Goal: Task Accomplishment & Management: Manage account settings

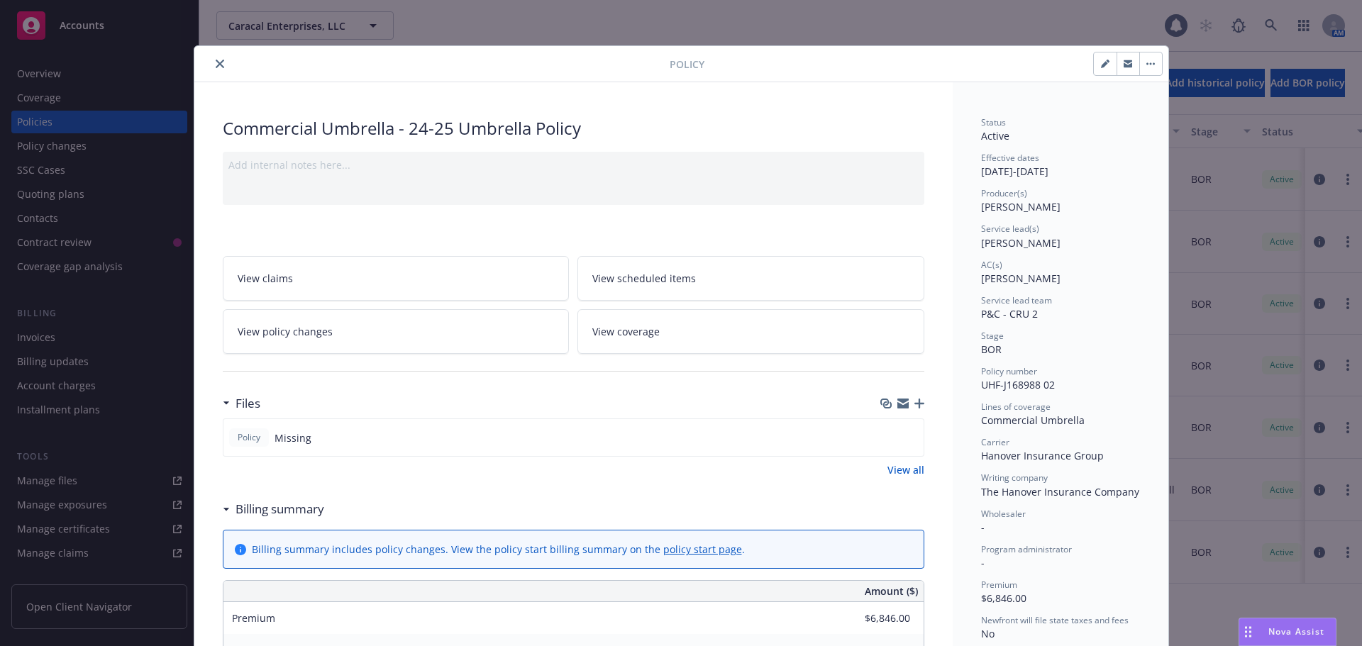
click at [915, 403] on icon "button" at bounding box center [920, 404] width 10 height 10
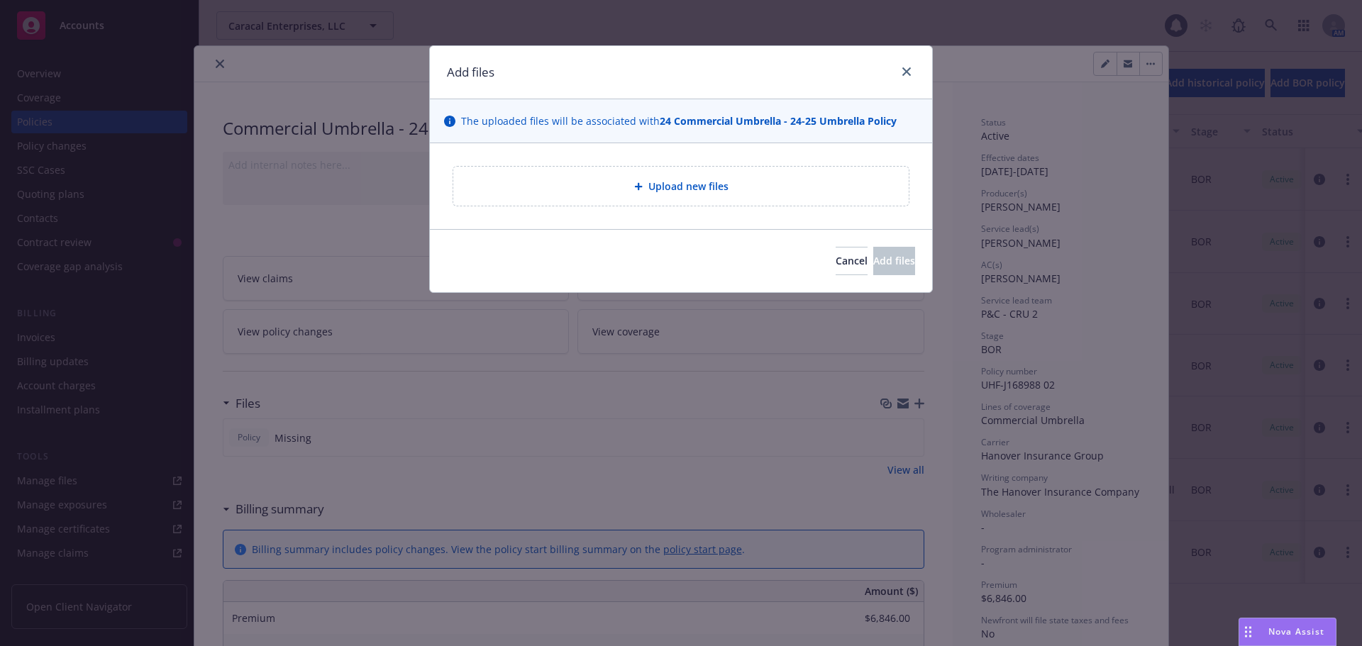
type textarea "x"
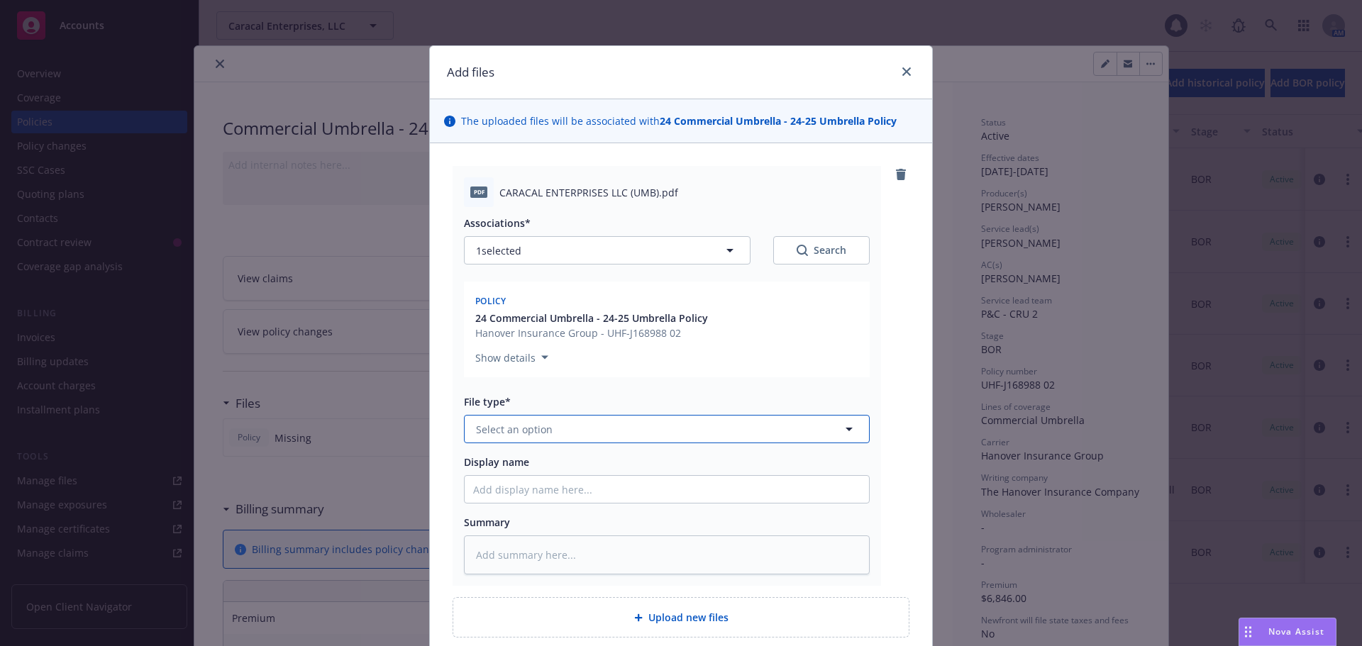
click at [592, 422] on button "Select an option" at bounding box center [667, 429] width 406 height 28
type input "pol"
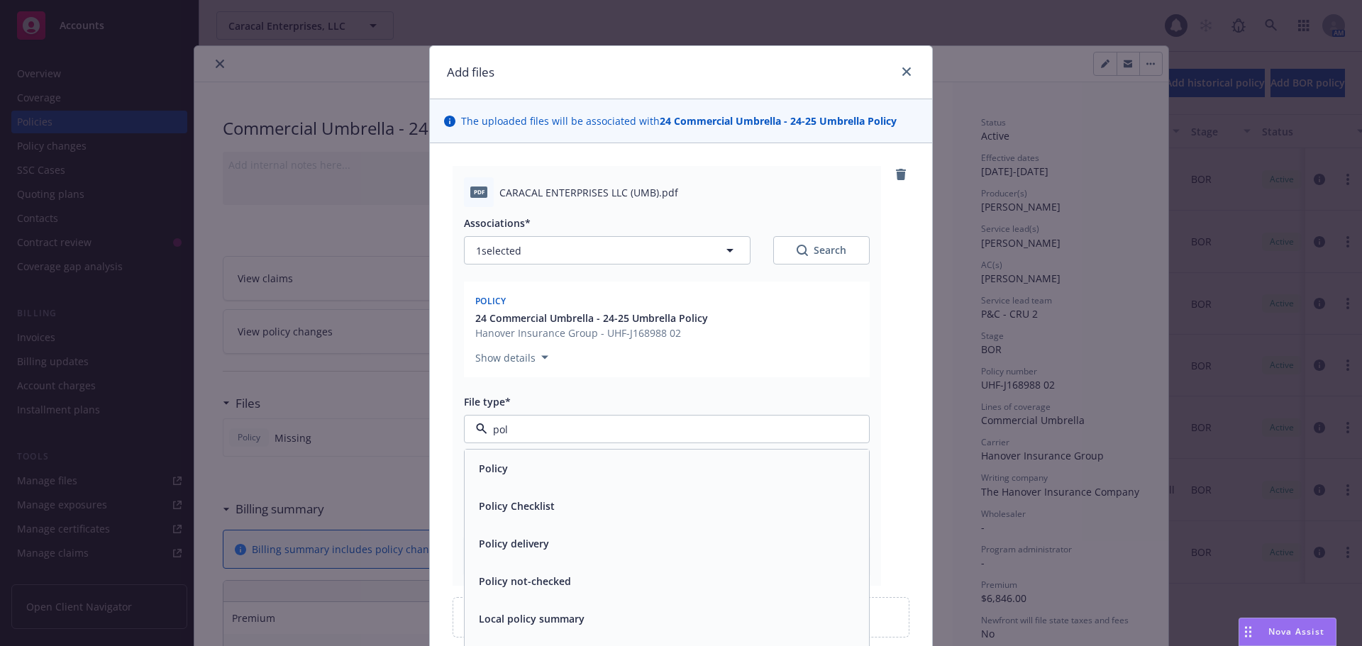
click at [553, 473] on div "Policy" at bounding box center [666, 468] width 387 height 21
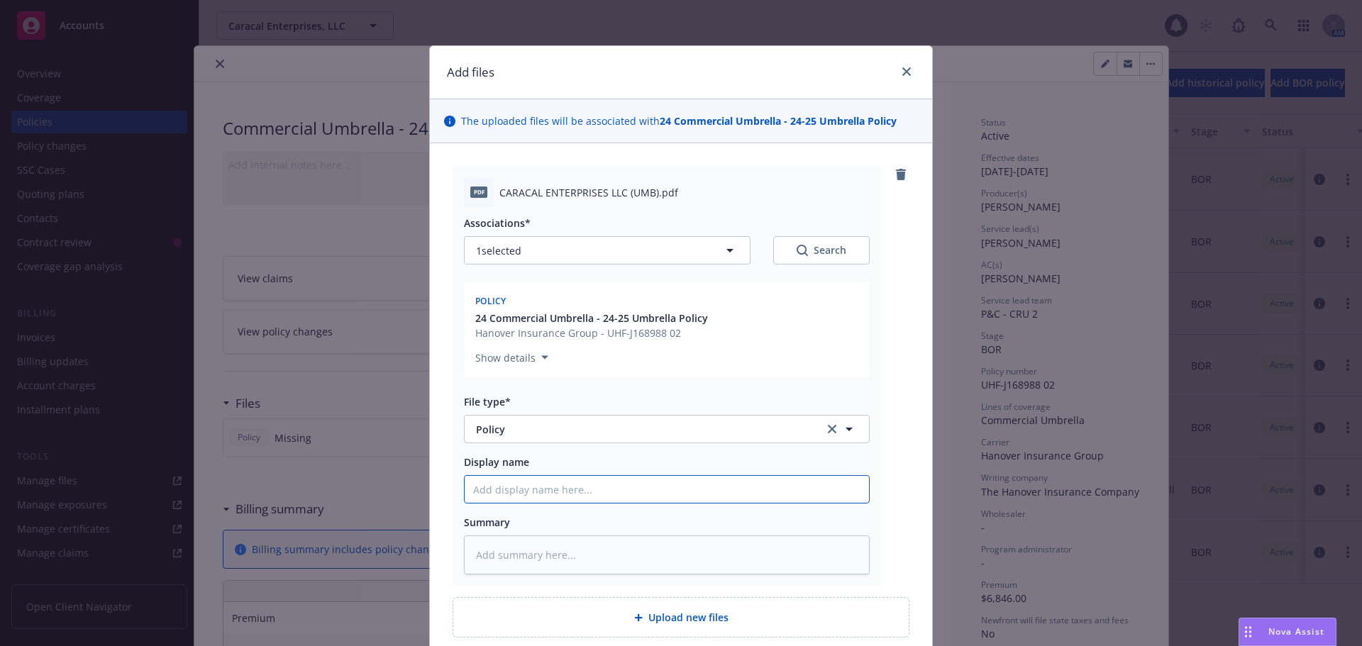
click at [527, 499] on input "Display name" at bounding box center [667, 489] width 404 height 27
type textarea "x"
type input "2"
type textarea "x"
type input "24-"
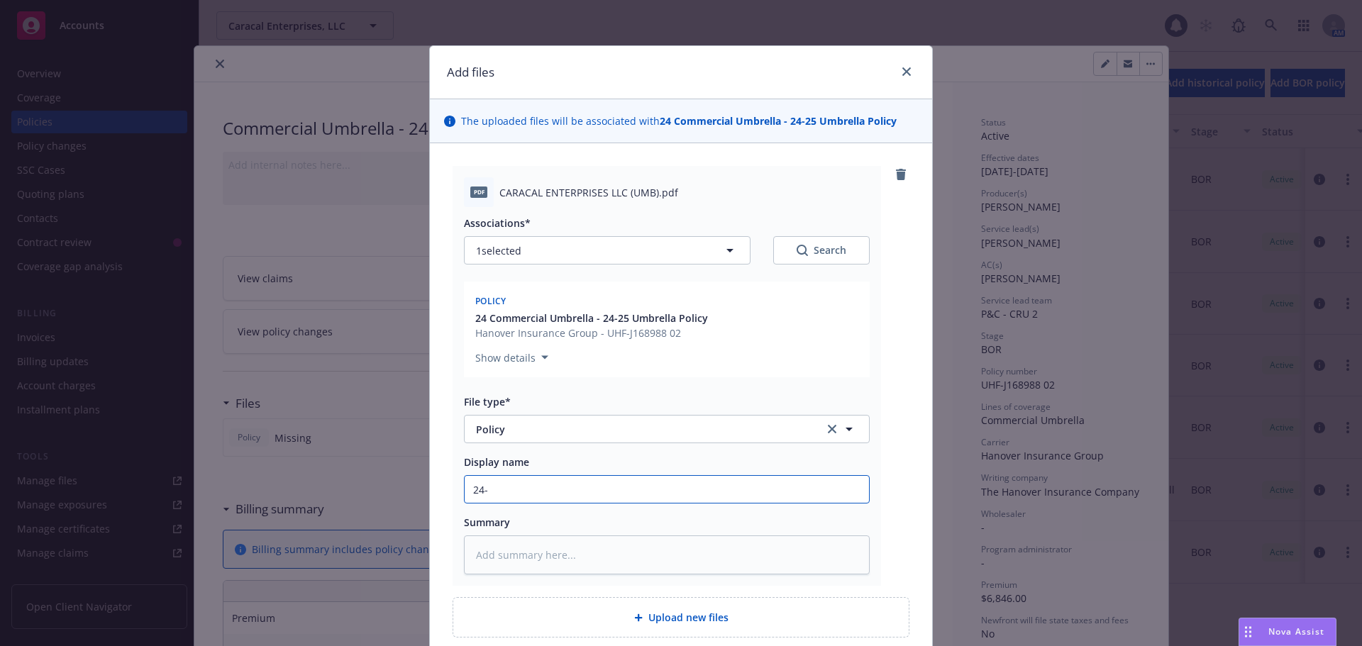
type textarea "x"
type input "24-0"
type textarea "x"
type input "24-02"
type textarea "x"
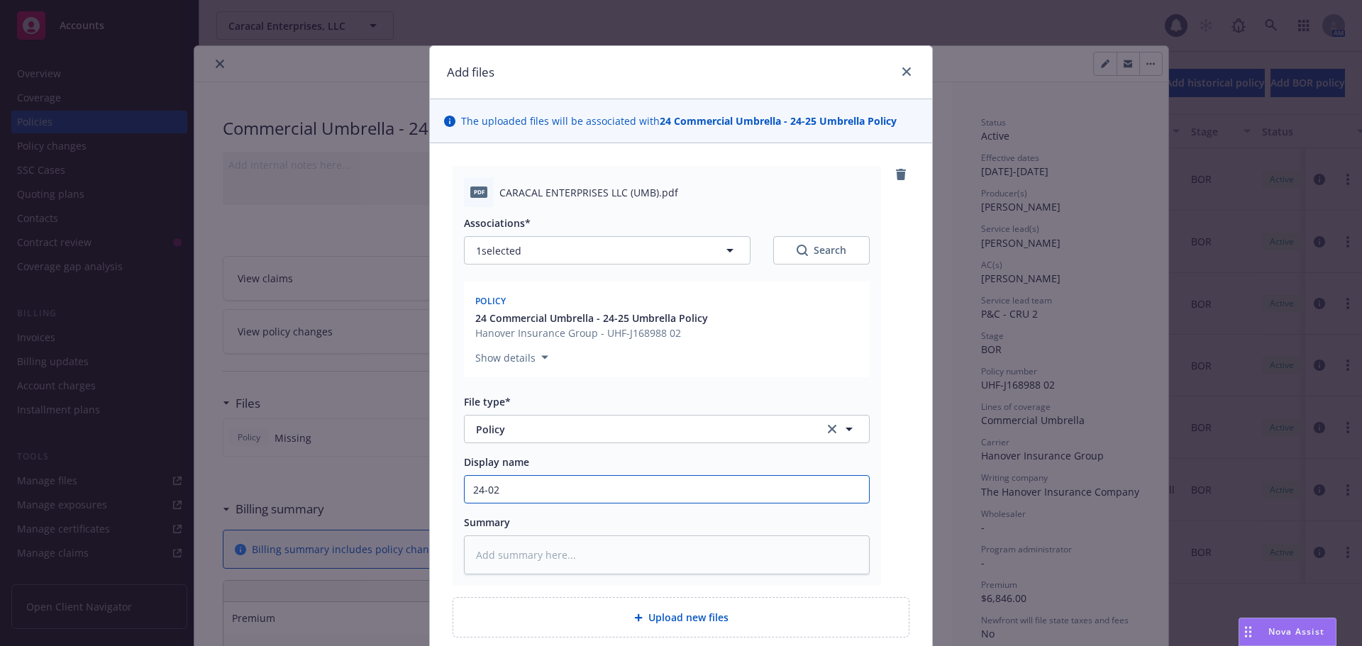
type input "24-0"
type textarea "x"
type input "24-"
type textarea "x"
type input "24-2"
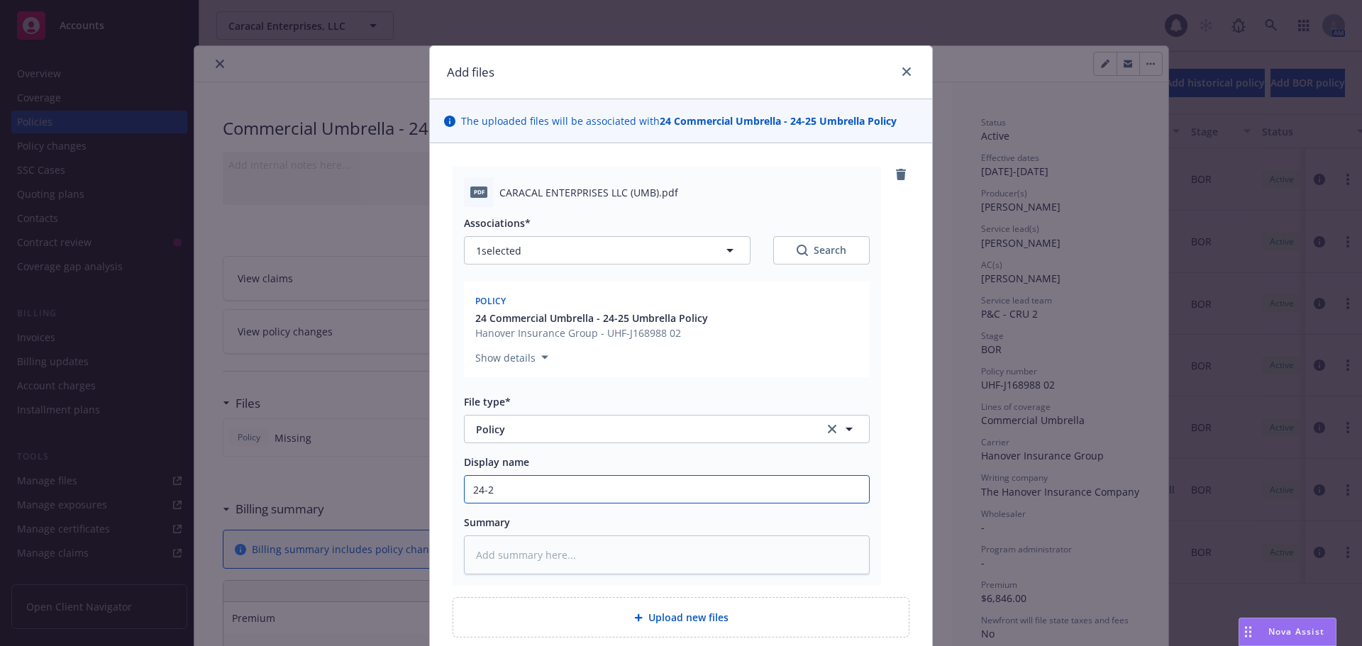
type textarea "x"
type input "24-25"
type textarea "x"
type input "24-25"
type textarea "x"
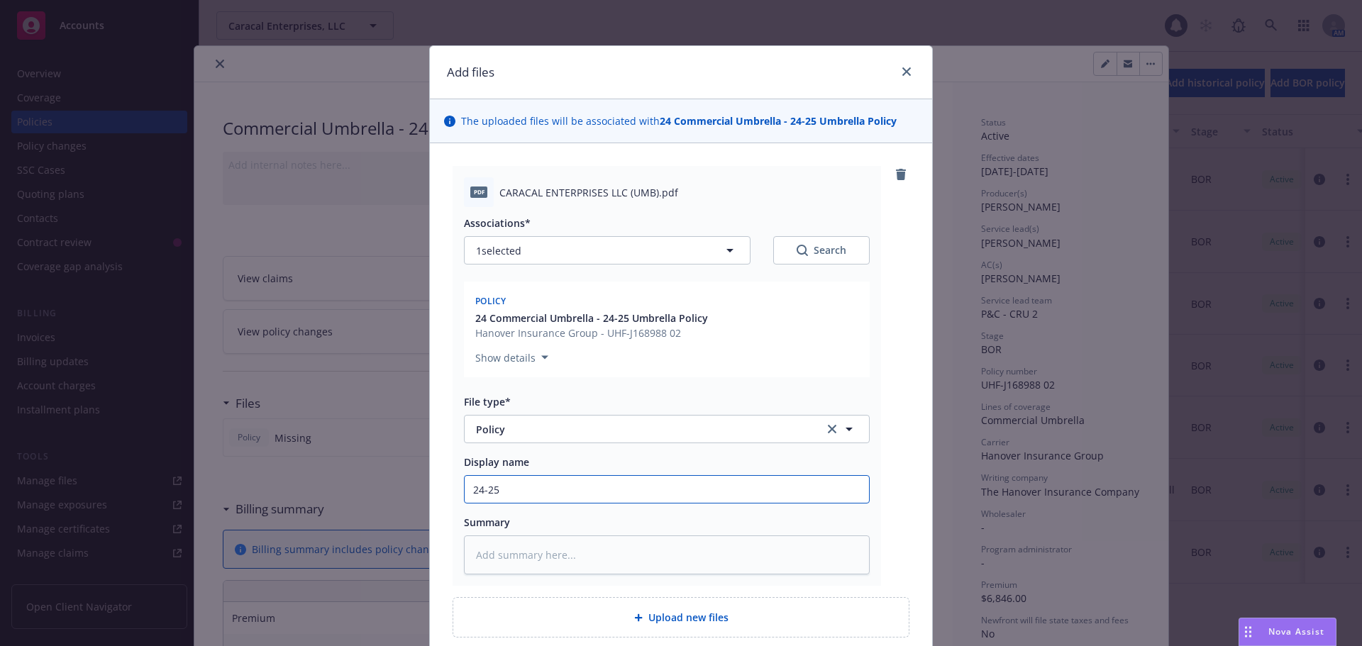
type input "24-25 H"
type textarea "x"
type input "24-25 Ha"
type textarea "x"
type input "24-25 Han"
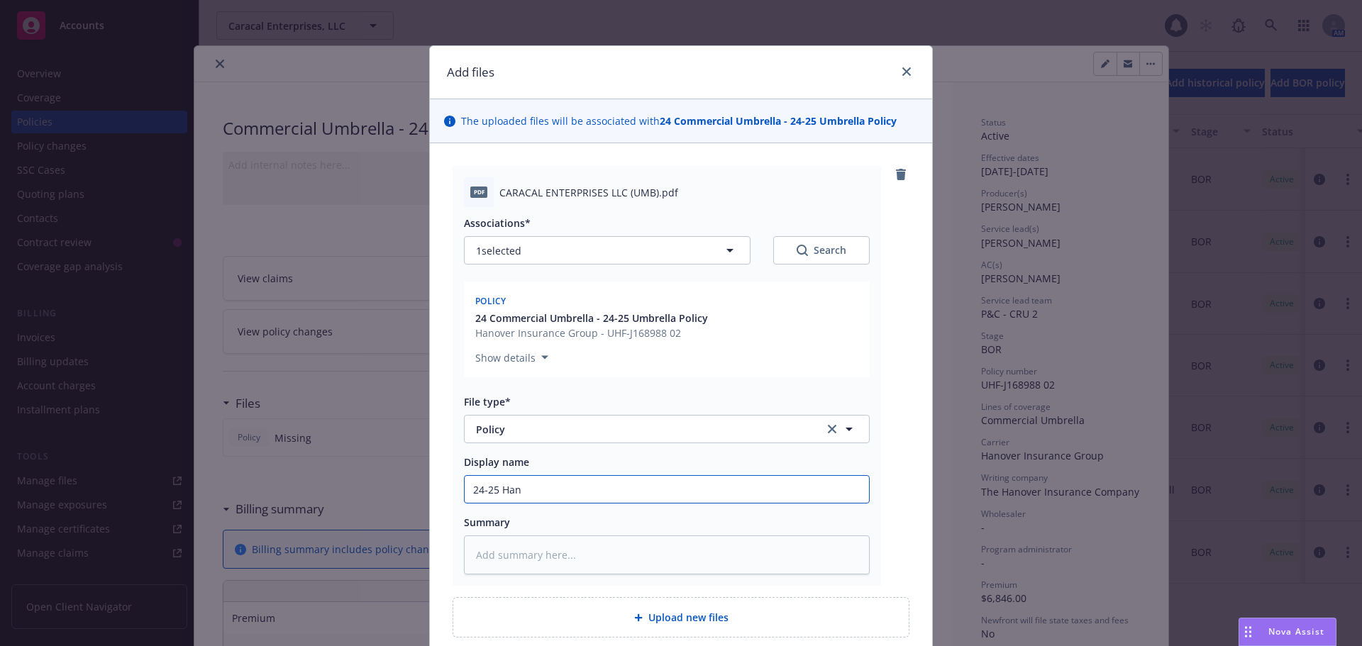
type textarea "x"
type input "24-25 Hano"
type textarea "x"
type input "24-25 Hanov"
type textarea "x"
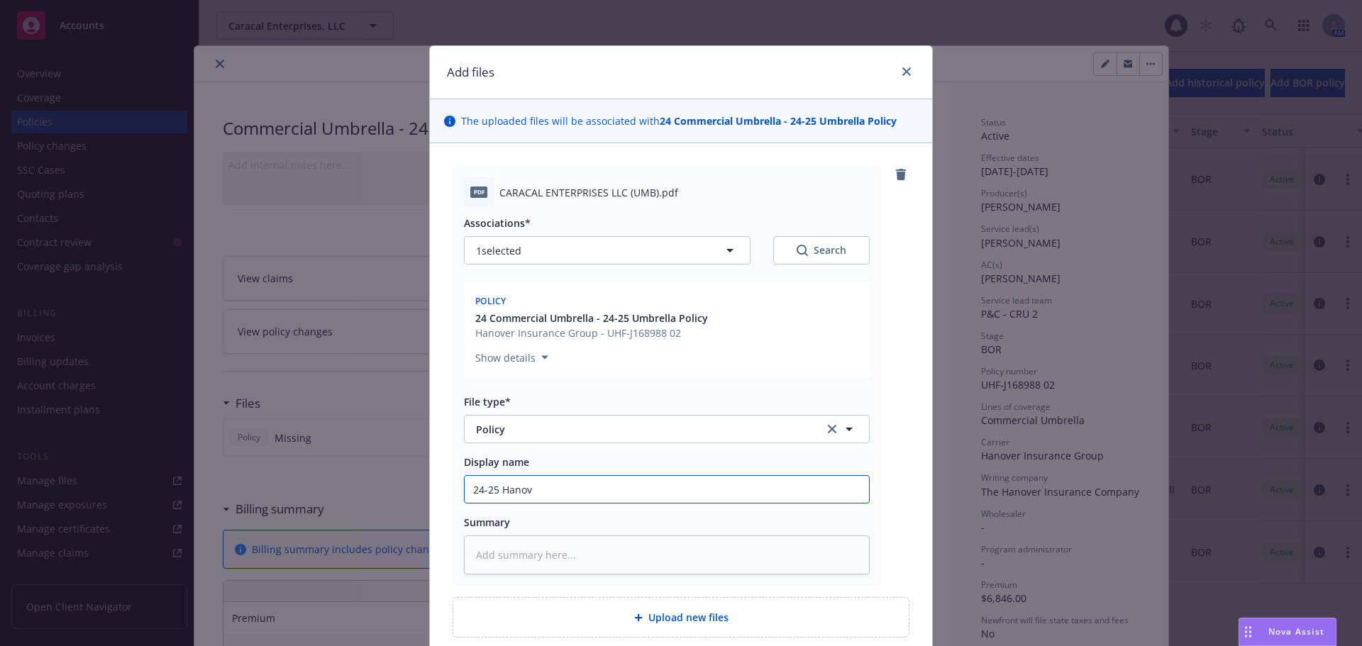
type input "24-25 Hanove"
type textarea "x"
type input "24-25 [GEOGRAPHIC_DATA]"
type textarea "x"
type input "24-25 [GEOGRAPHIC_DATA]"
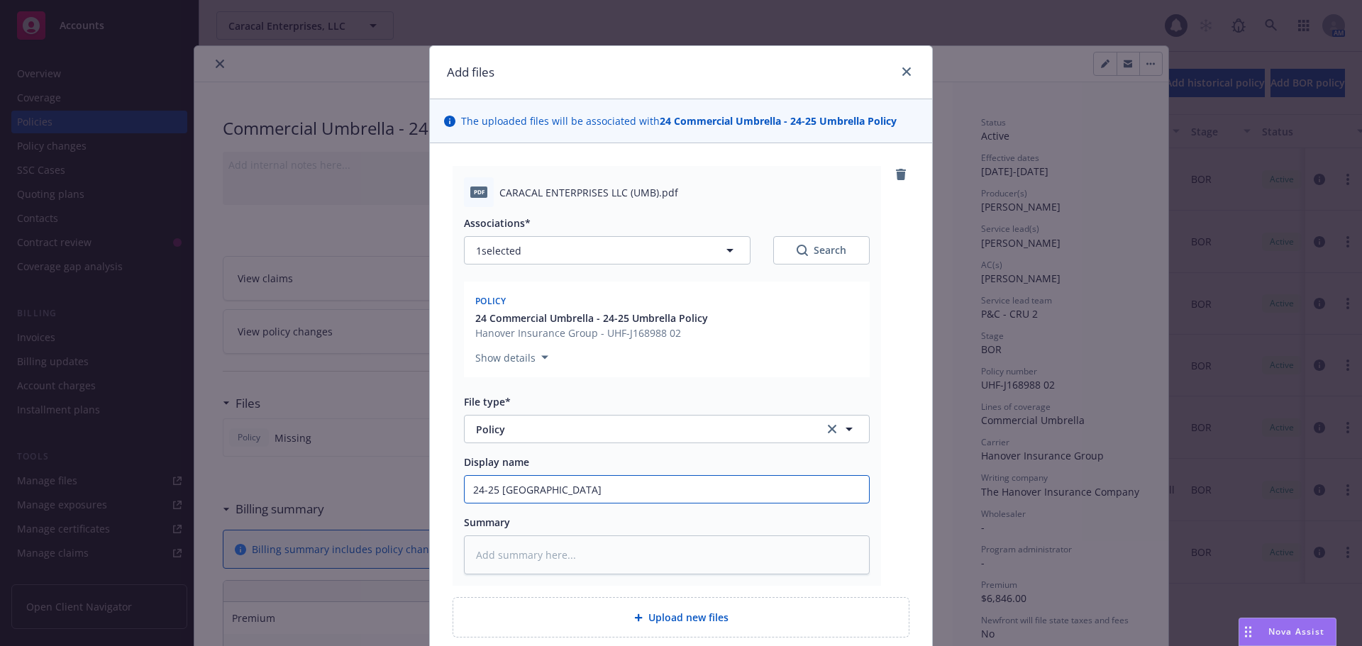
type textarea "x"
type input "24-25 Hanover U"
type textarea "x"
type input "24-25 Hanover Um"
type textarea "x"
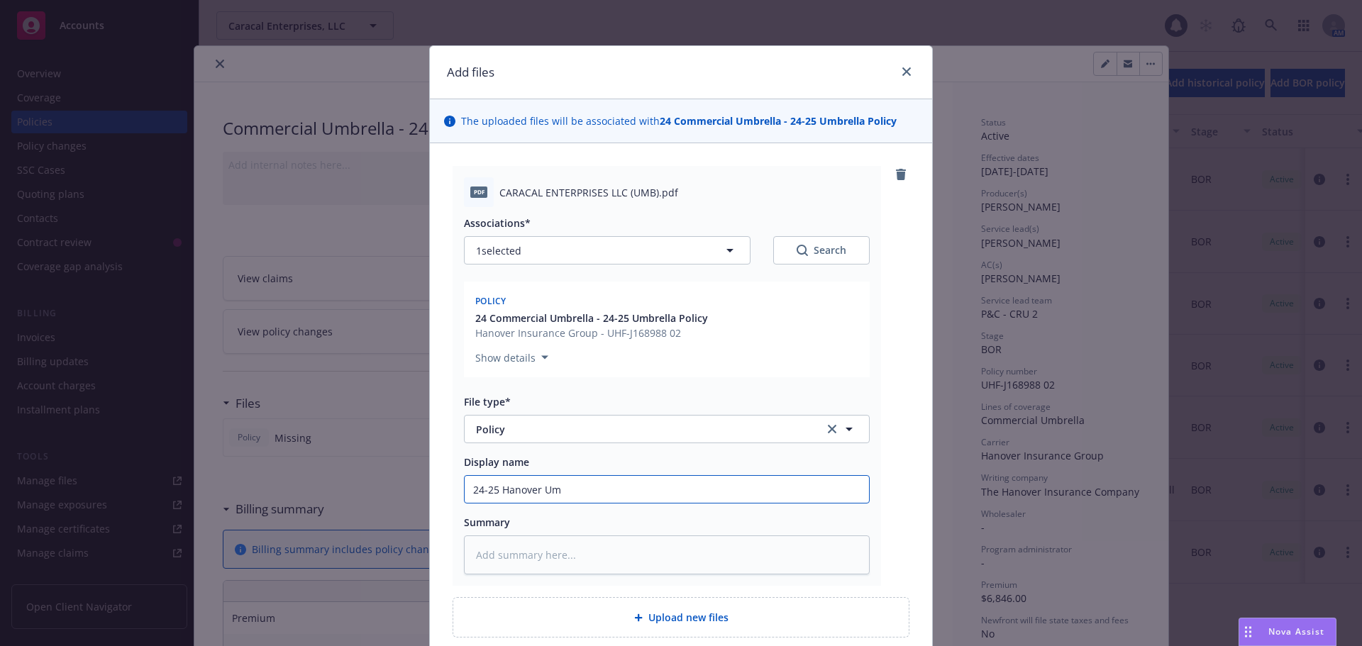
type input "24-25 Hanover Umb"
type textarea "x"
type input "24-25 Hanover Umb"
type textarea "x"
type input "24-25 Hanover Umb P"
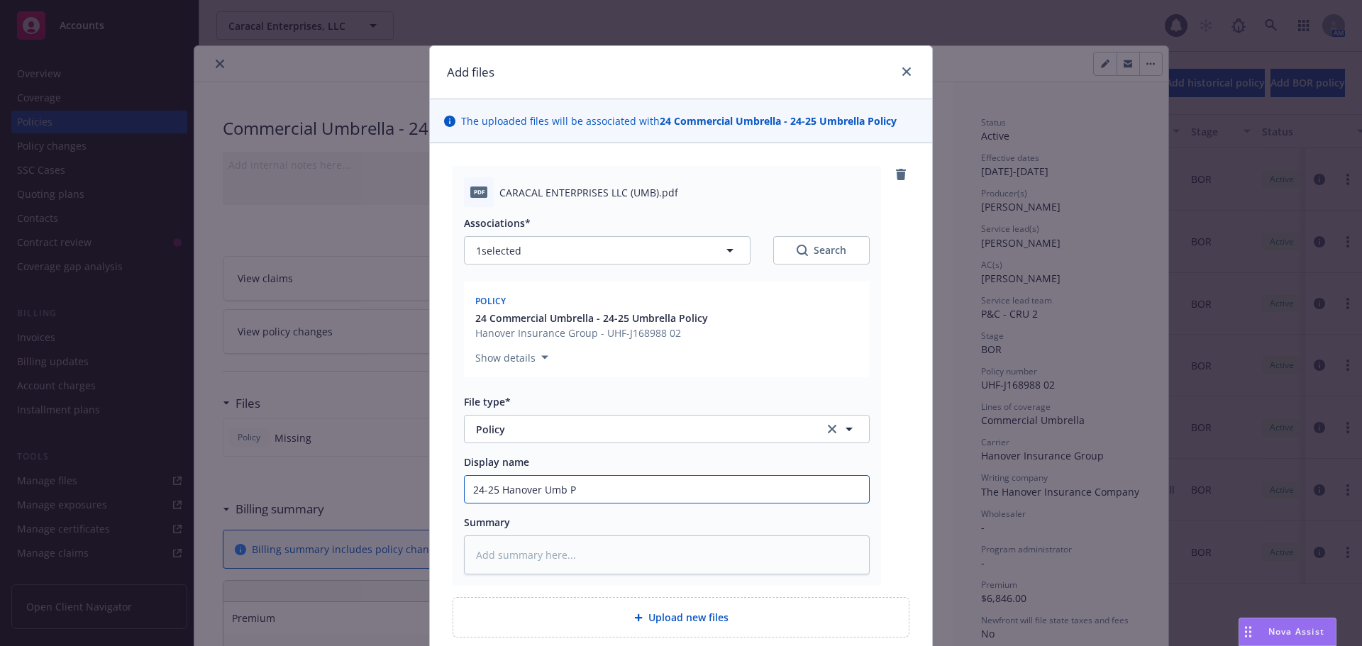
type textarea "x"
type input "24-25 Hanover Umb Po"
type textarea "x"
type input "24-25 Hanover Umb Pol"
type textarea "x"
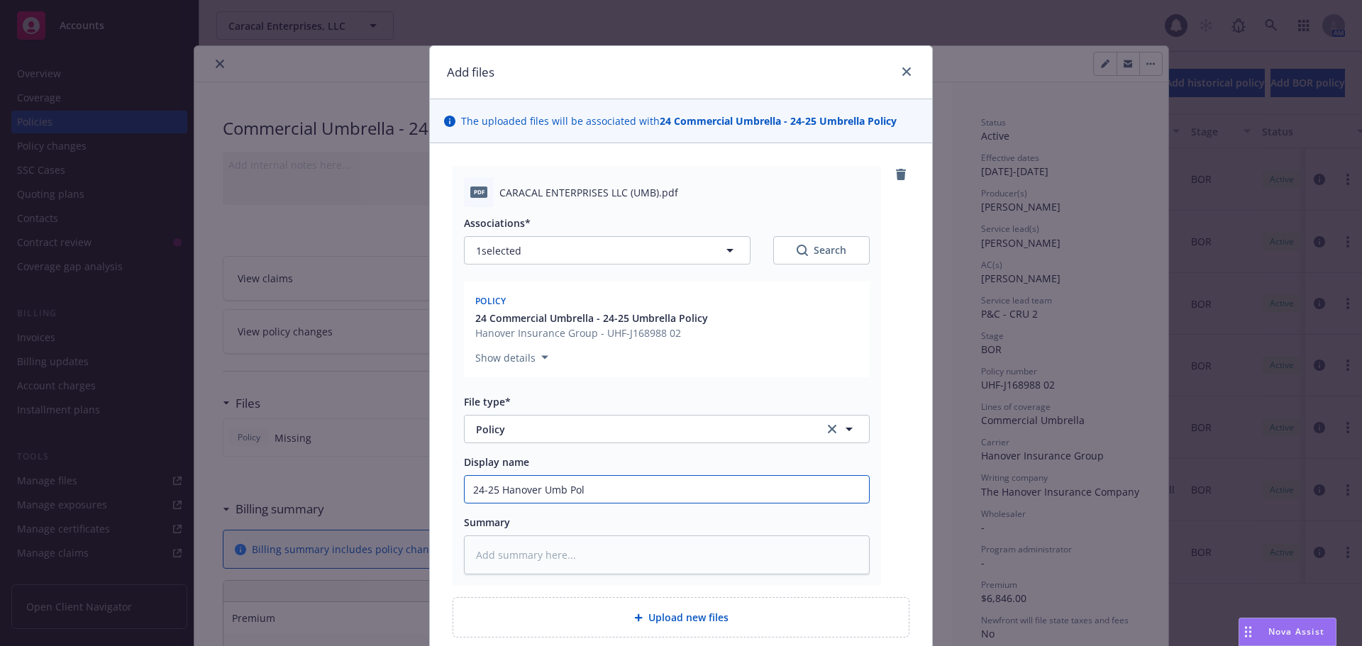
type input "24-25 Hanover Umb Poli"
type textarea "x"
type input "24-25 Hanover Umb Polic"
type textarea "x"
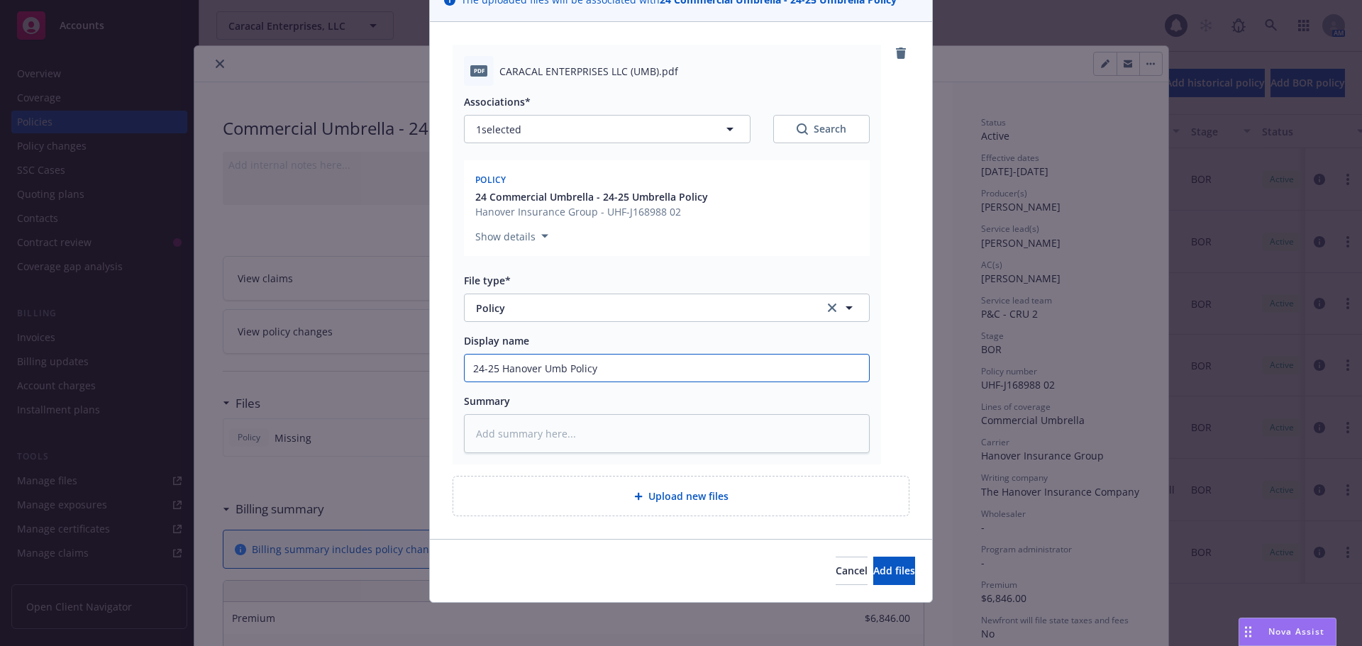
scroll to position [123, 0]
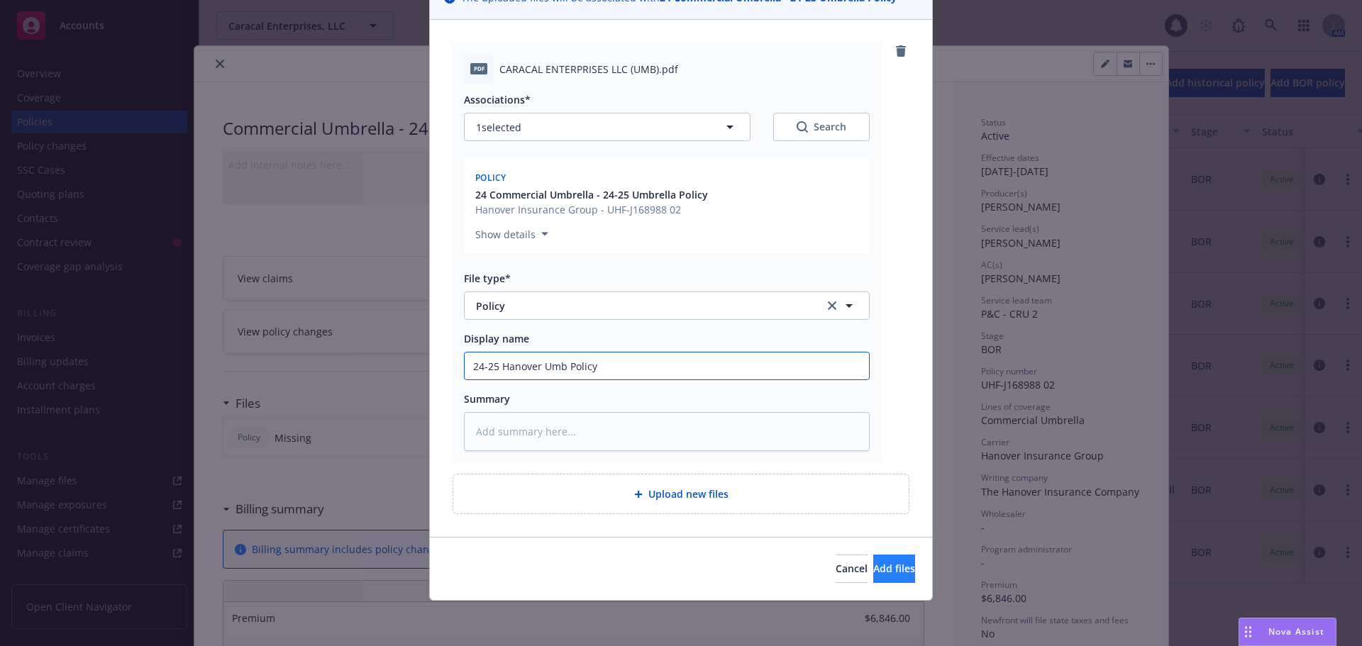
type input "24-25 Hanover Umb Policy"
click at [873, 571] on span "Add files" at bounding box center [894, 568] width 42 height 13
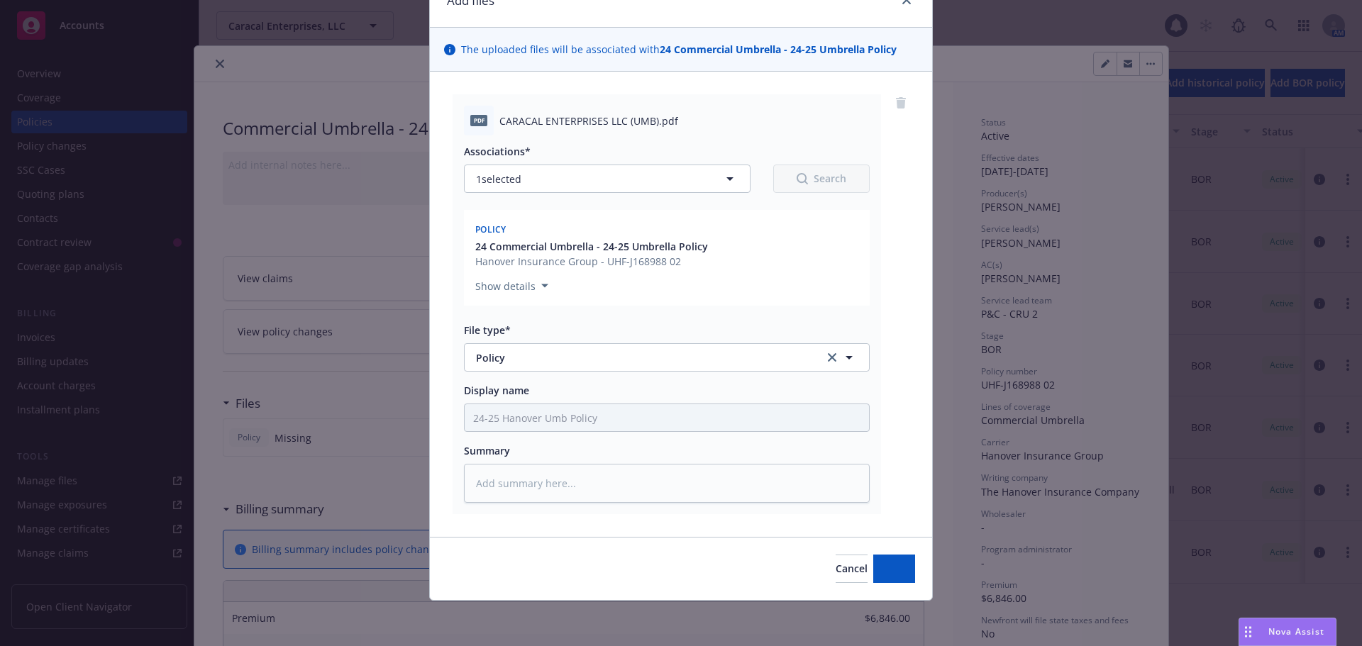
scroll to position [72, 0]
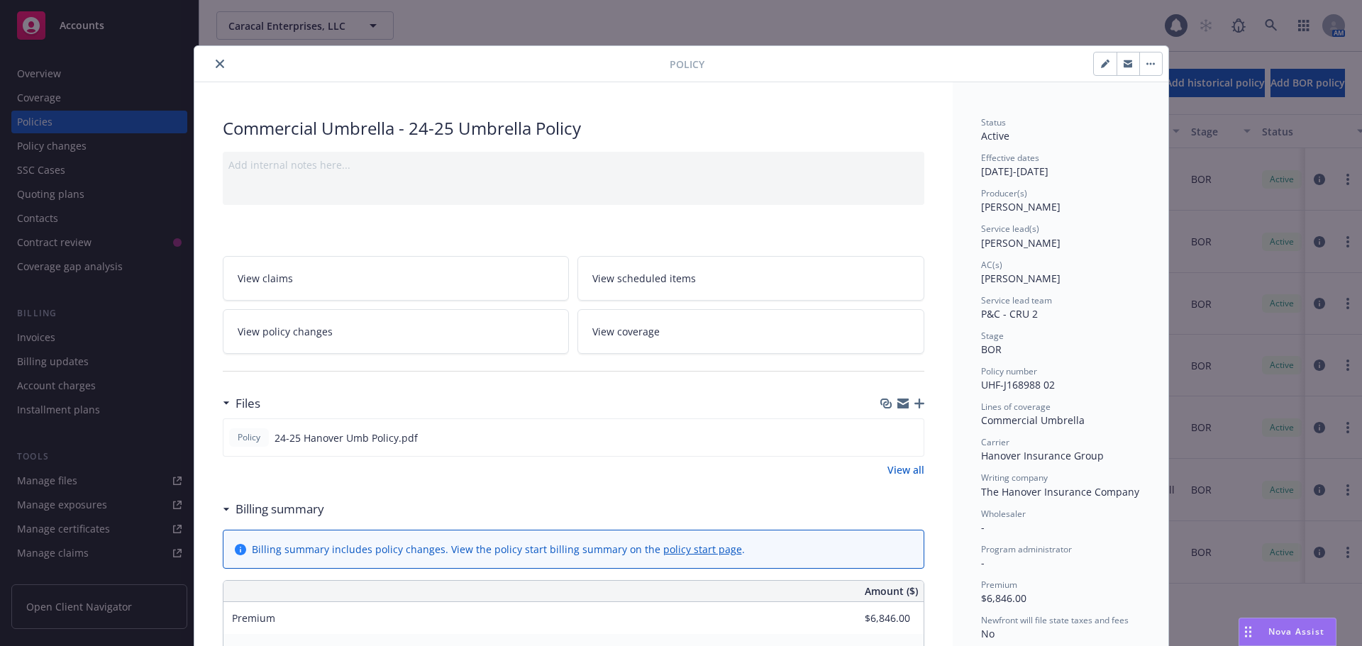
click at [913, 409] on div at bounding box center [903, 403] width 44 height 11
click at [915, 404] on icon "button" at bounding box center [920, 404] width 10 height 10
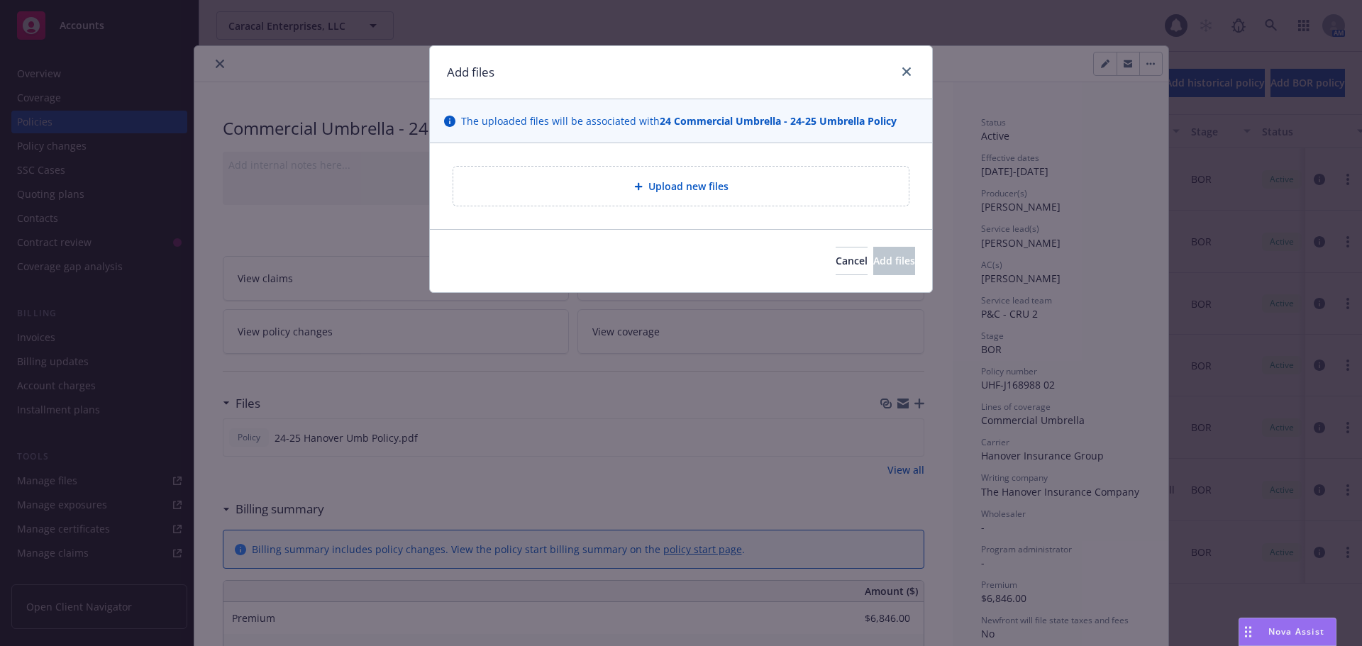
type textarea "x"
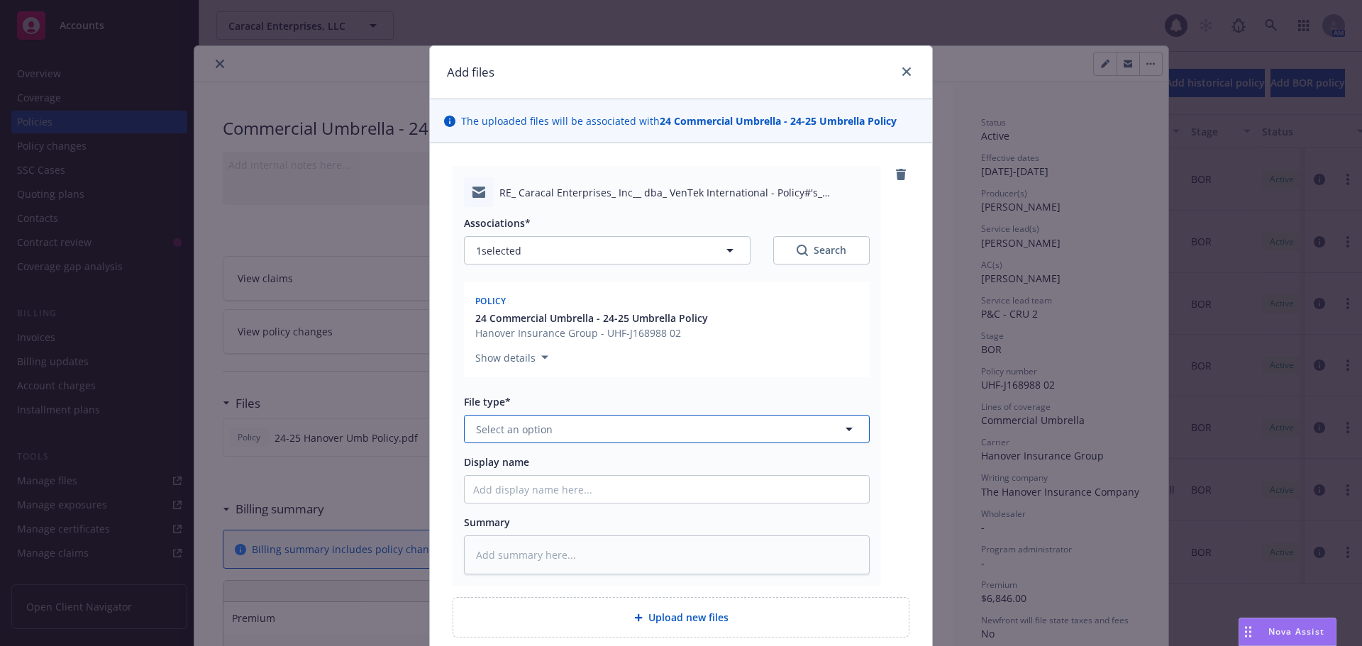
click at [529, 435] on span "Select an option" at bounding box center [514, 429] width 77 height 15
type input "ema"
click at [481, 458] on div "Email" at bounding box center [667, 469] width 404 height 38
click at [489, 486] on input "Display name" at bounding box center [667, 489] width 404 height 27
type textarea "x"
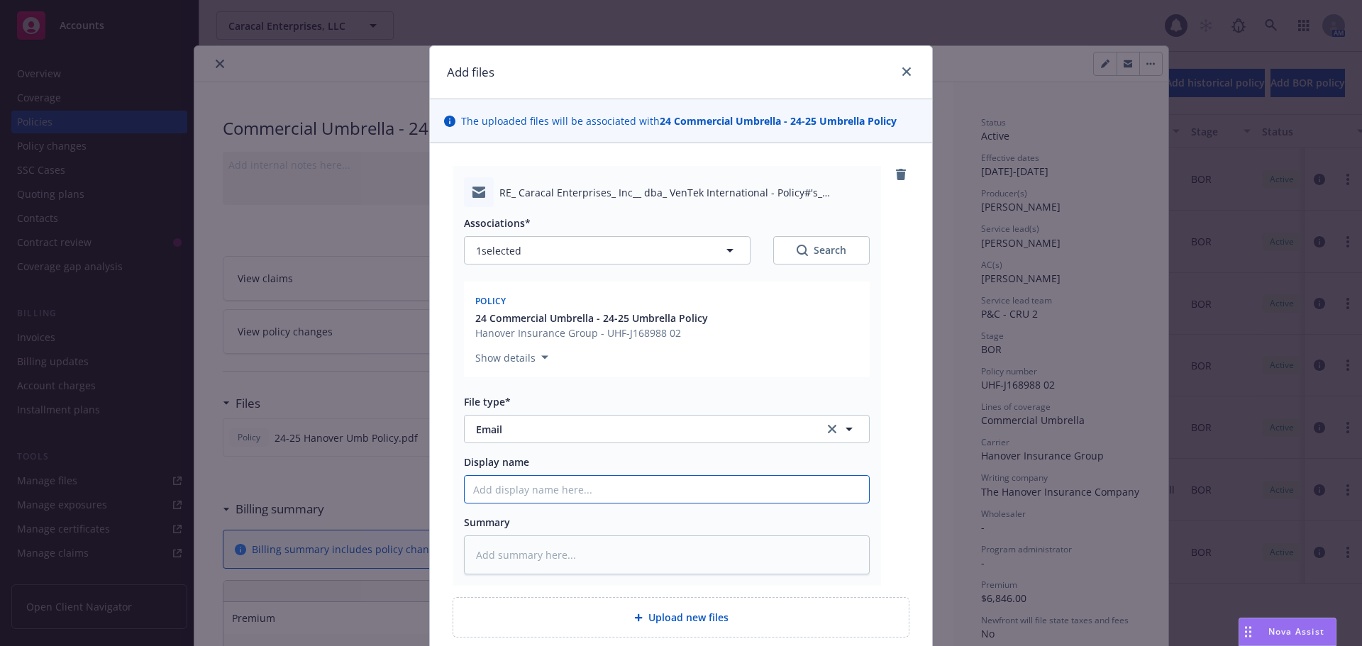
type input "R"
type textarea "x"
type input "Re"
type textarea "x"
type input "Rec"
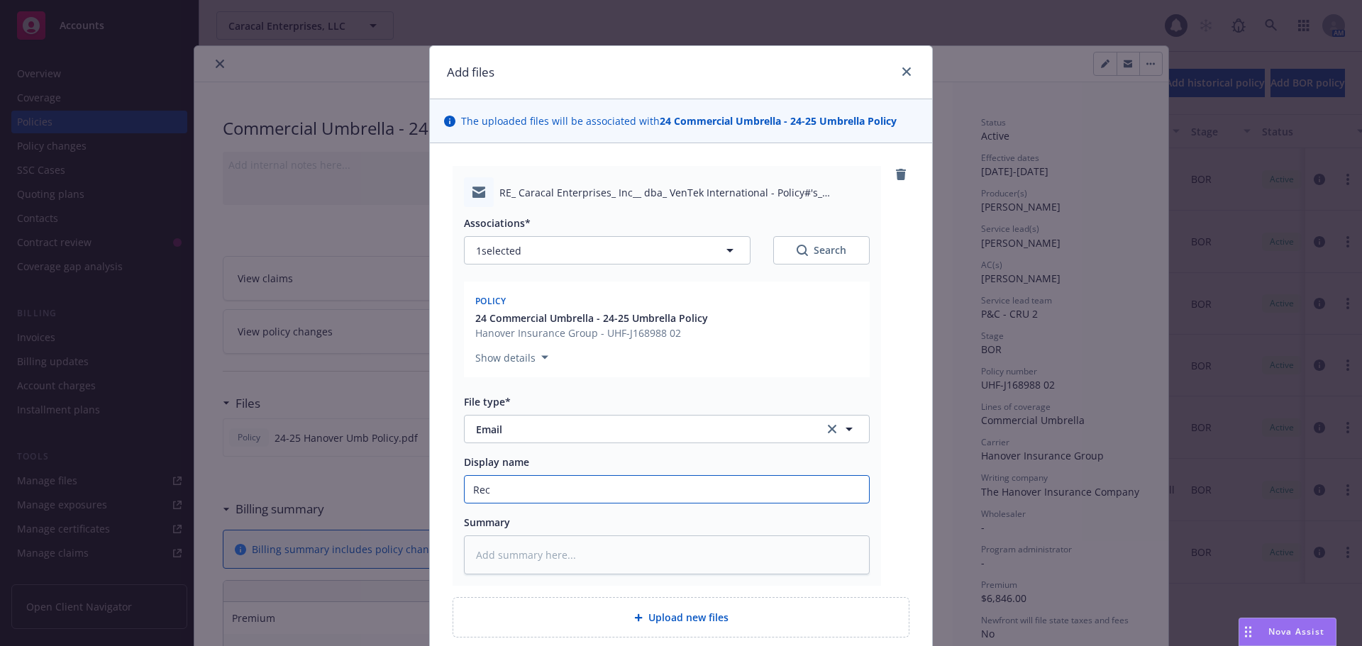
type textarea "x"
type input "Rec'"
type textarea "x"
type input "Rec'd"
type textarea "x"
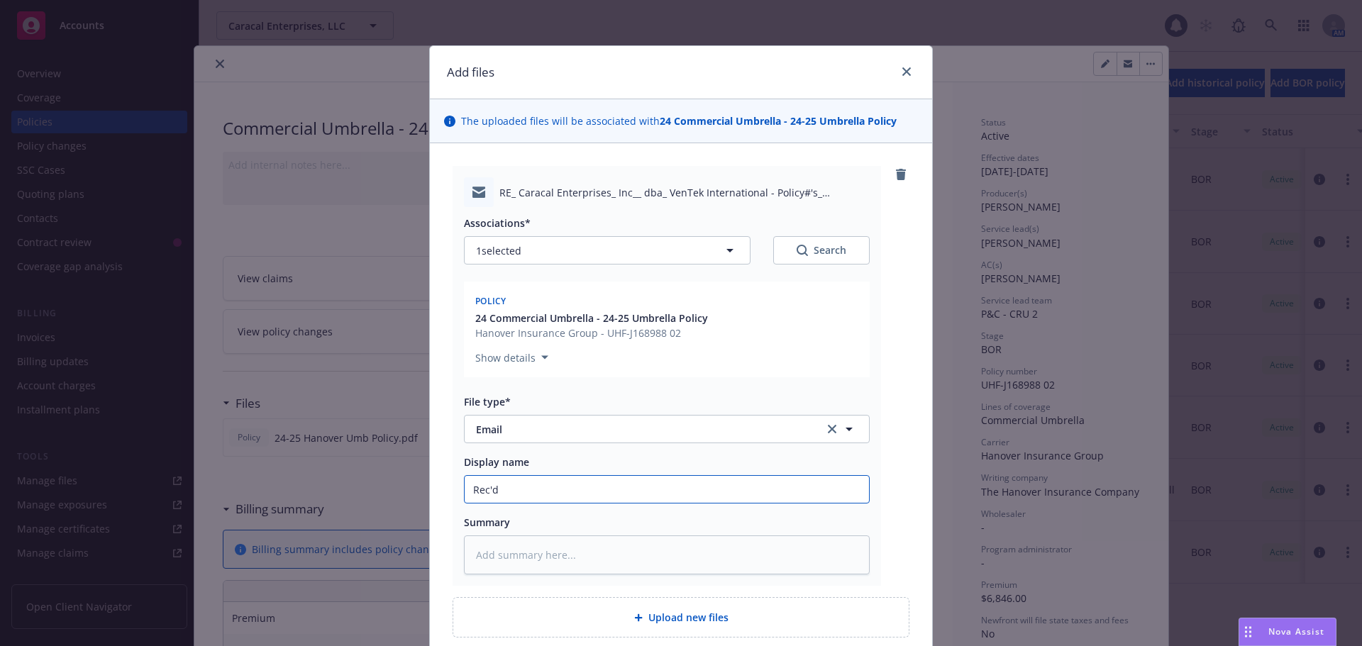
type input "Rec'd"
type textarea "x"
type input "Rec'd 2"
type textarea "x"
type input "Rec'd 24"
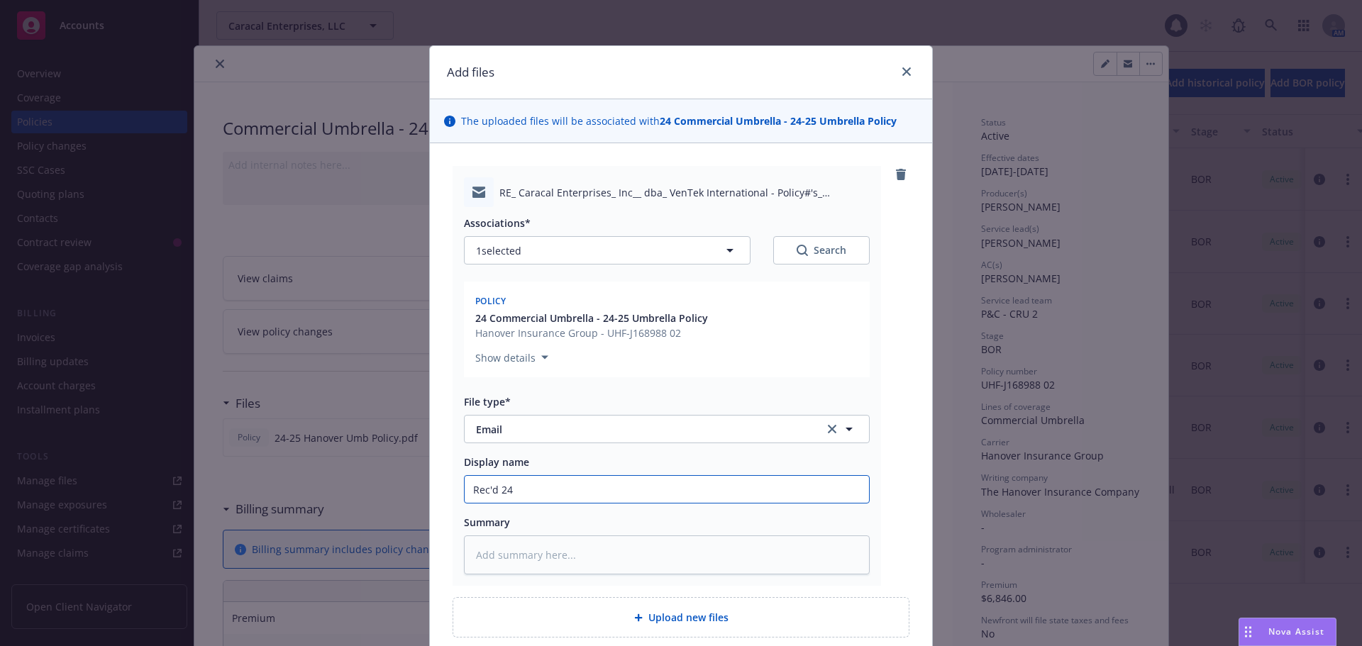
type textarea "x"
type input "Rec'd 24-"
type textarea "x"
type input "Rec'd 24-2"
type textarea "x"
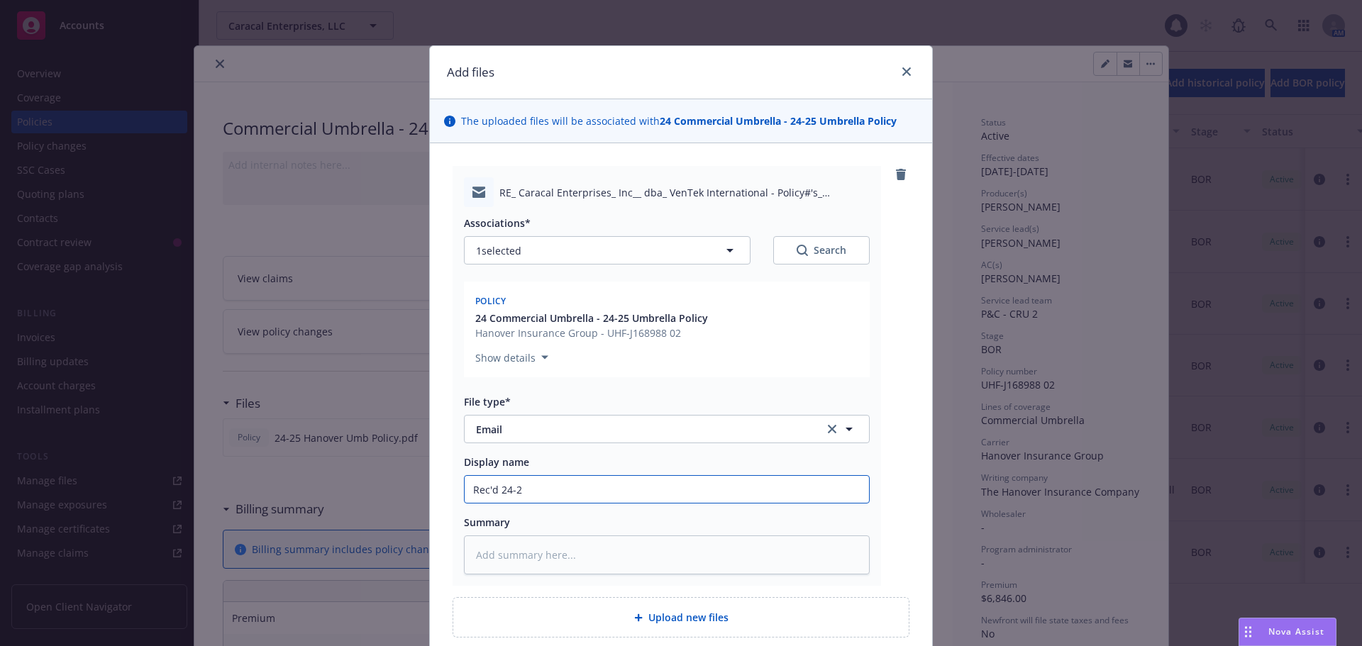
type input "Rec'd 24-25"
type textarea "x"
type input "Rec'd 24-25"
type textarea "x"
type input "Rec'd 24-25 B"
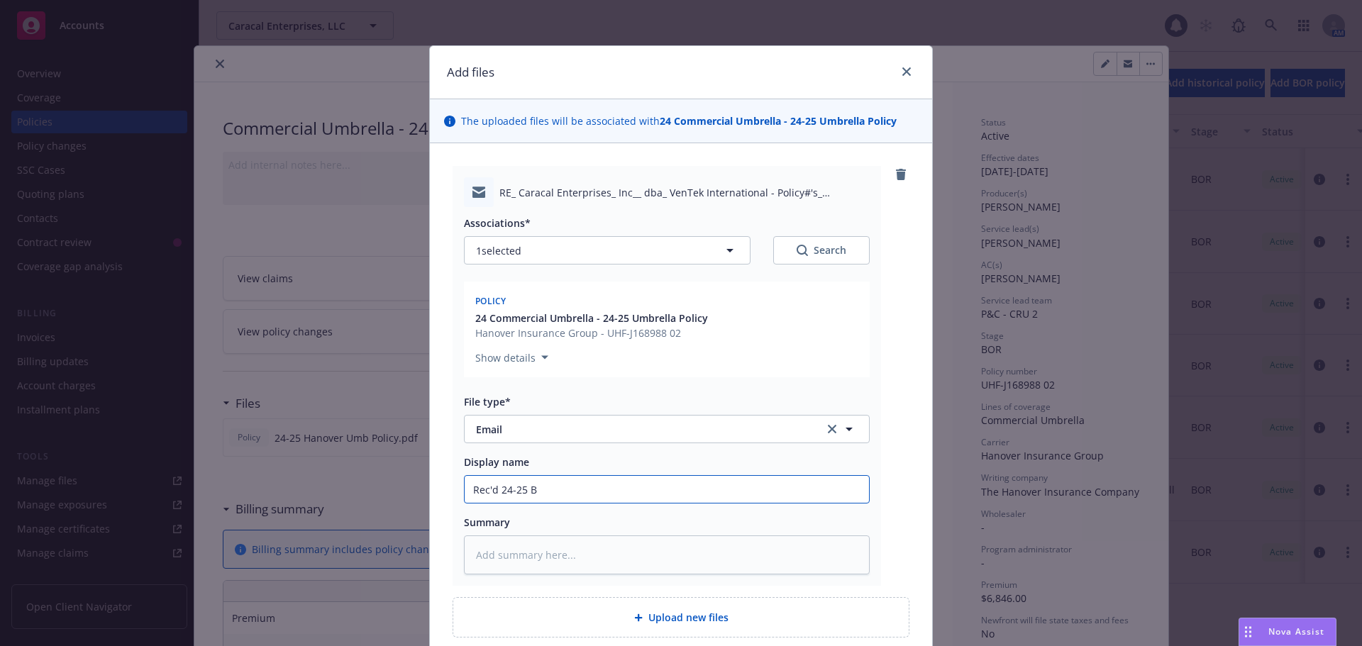
type textarea "x"
type input "Rec'd 24-25 BO"
type textarea "x"
type input "Rec'd 24-25 BOR"
type textarea "x"
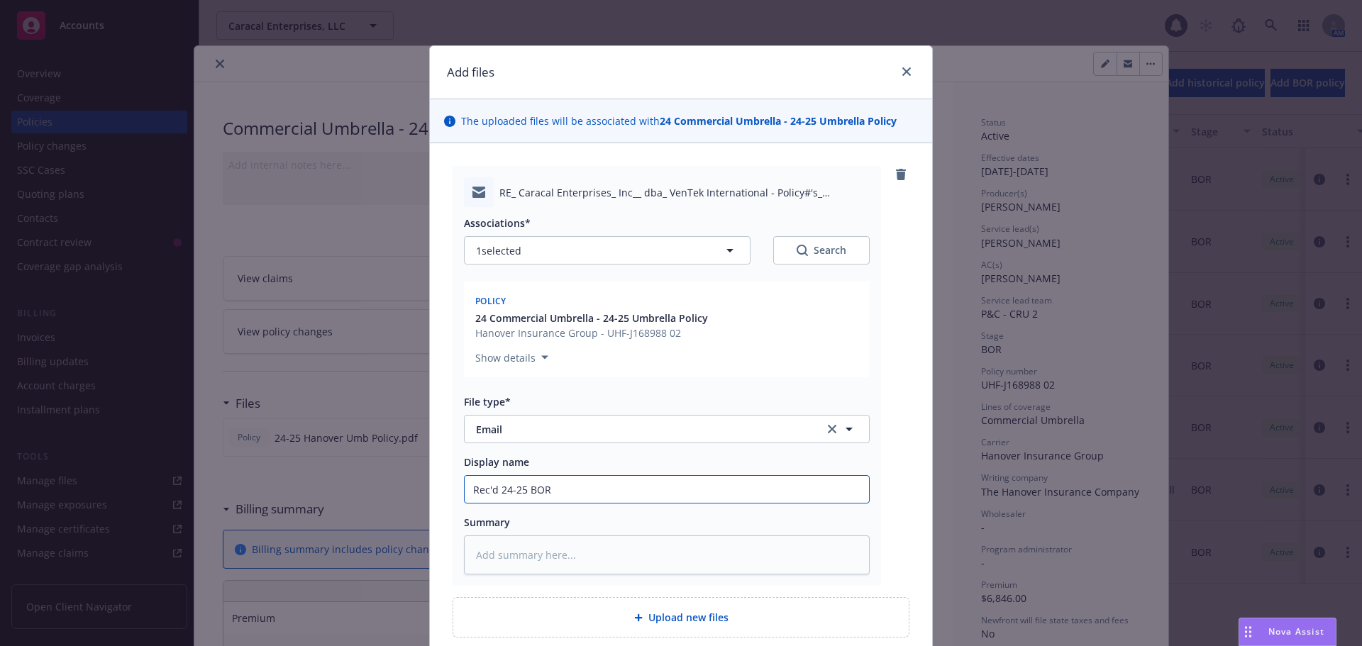
type input "Rec'd 24-25 BOR'"
type textarea "x"
type input "Rec'd 24-25 BOR'd"
type textarea "x"
type input "Rec'd 24-25 BOR'd"
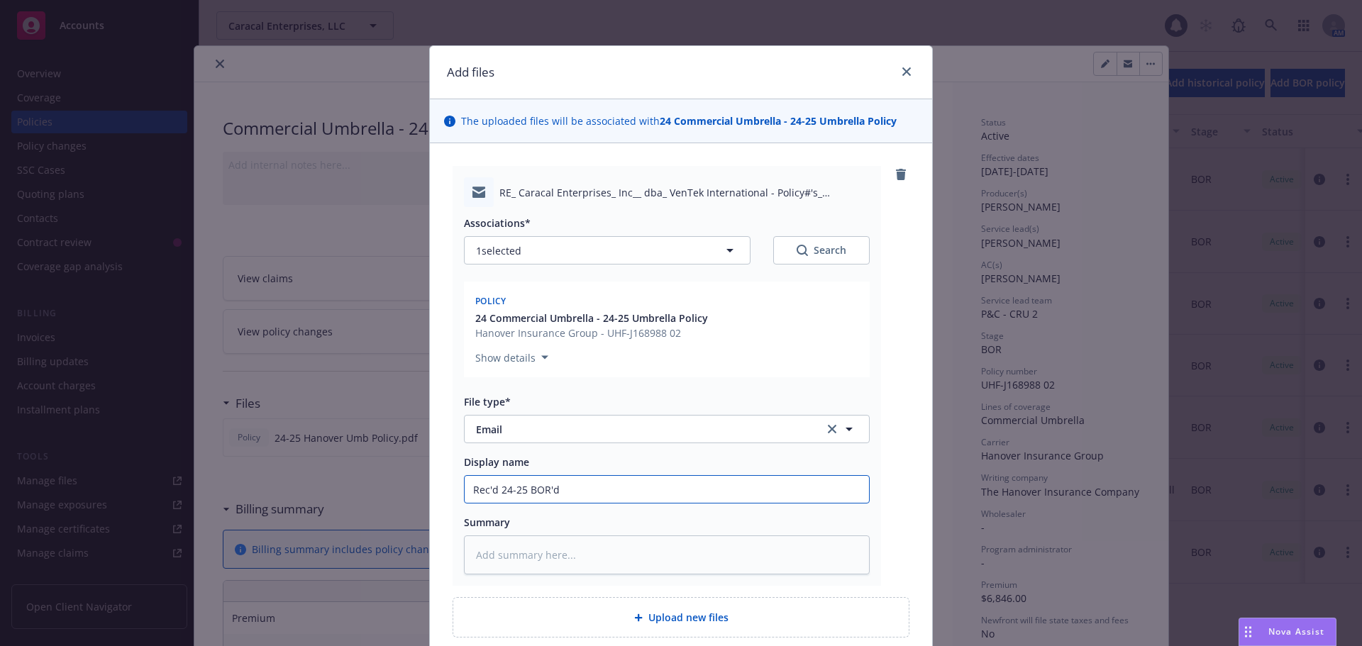
type textarea "x"
type input "Rec'd 24-25 BOR'd U"
type textarea "x"
type input "Rec'd 24-25 BOR'd Um"
type textarea "x"
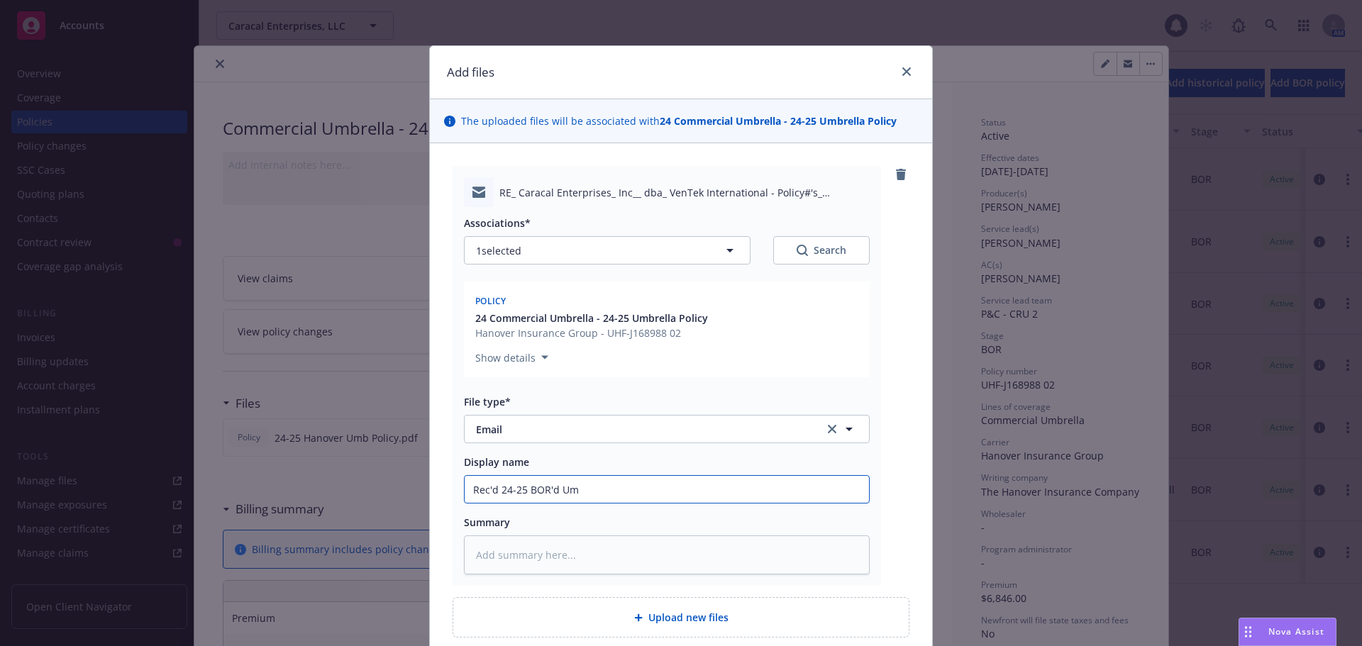
type input "Rec'd 24-25 BOR'd Umb"
type textarea "x"
type input "Rec'd 24-25 BOR'd Umb"
type textarea "x"
type input "Rec'd 24-25 BOR'd Umb p"
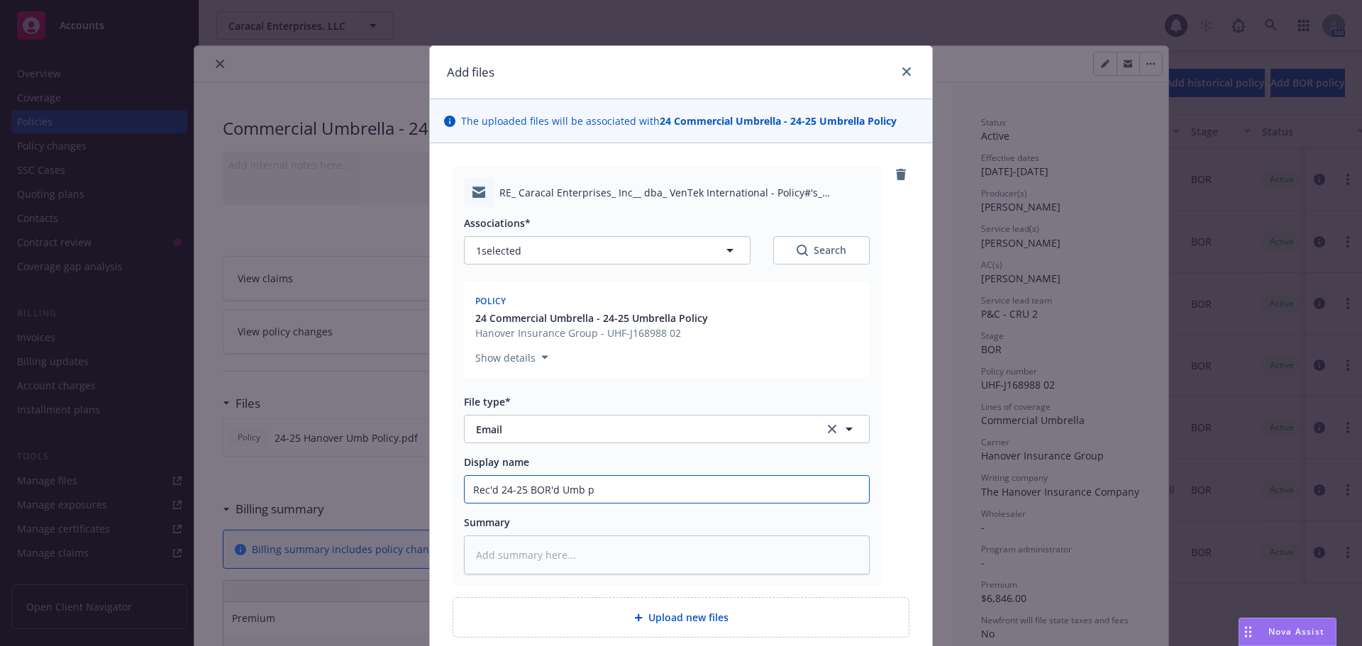
type textarea "x"
type input "Rec'd 24-25 BOR'd Umb po"
type textarea "x"
type input "Rec'd 24-25 BOR'd Umb pol"
type textarea "x"
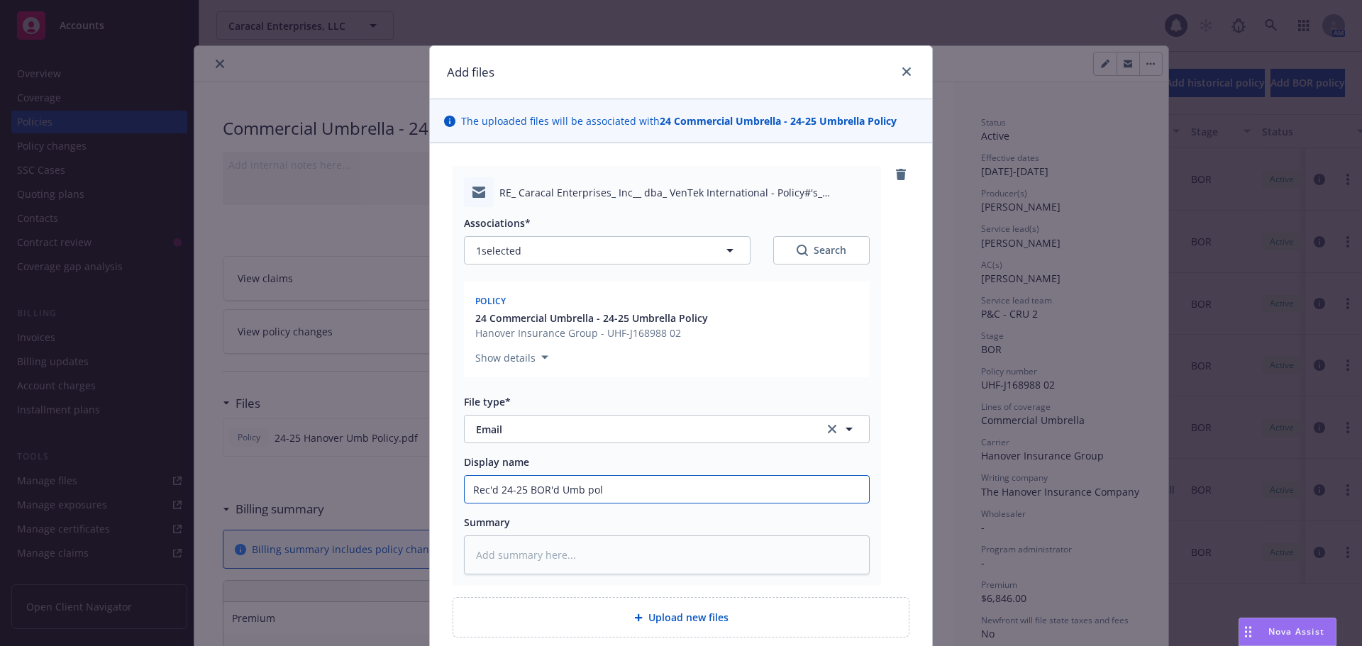
type input "Rec'd 24-25 BOR'd Umb pol"
type textarea "x"
type input "Rec'd 24-25 BOR'd Umb pol f"
type textarea "x"
type input "Rec'd 24-25 BOR'd Umb pol fr"
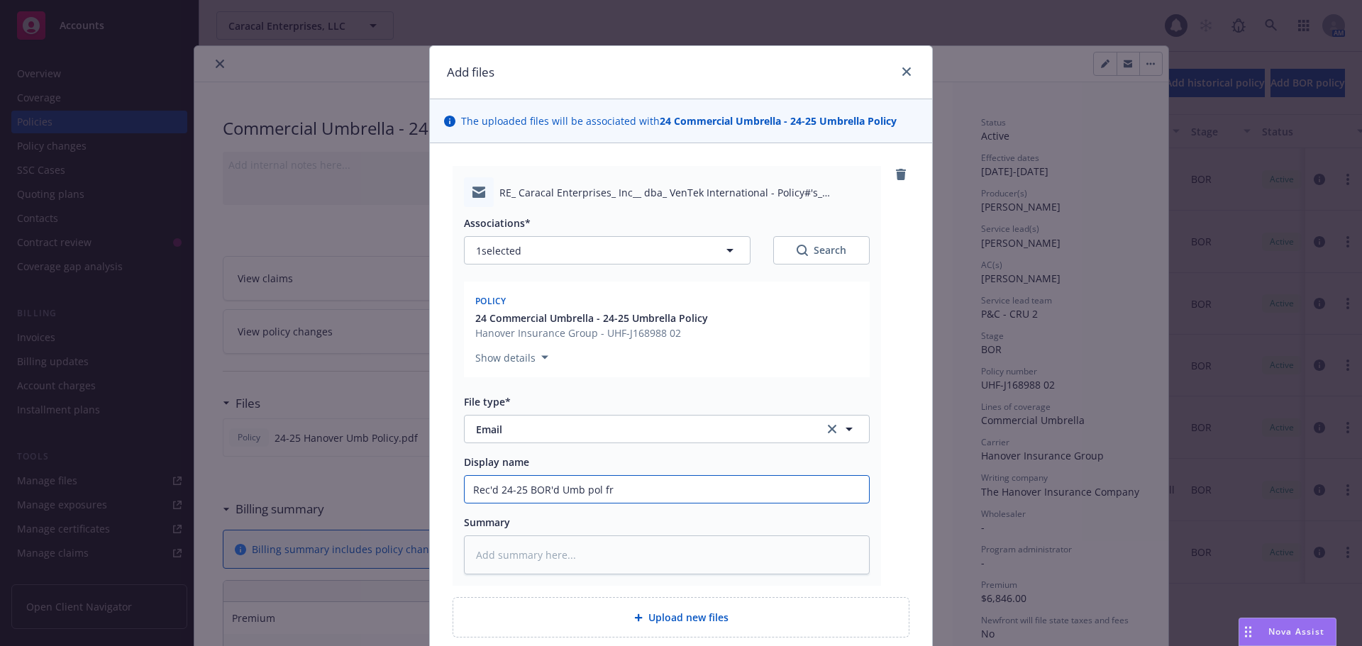
type textarea "x"
type input "Rec'd 24-25 BOR'd Umb pol from"
type textarea "x"
type input "Rec'd 24-25 BOR'd Umb pol from"
type textarea "x"
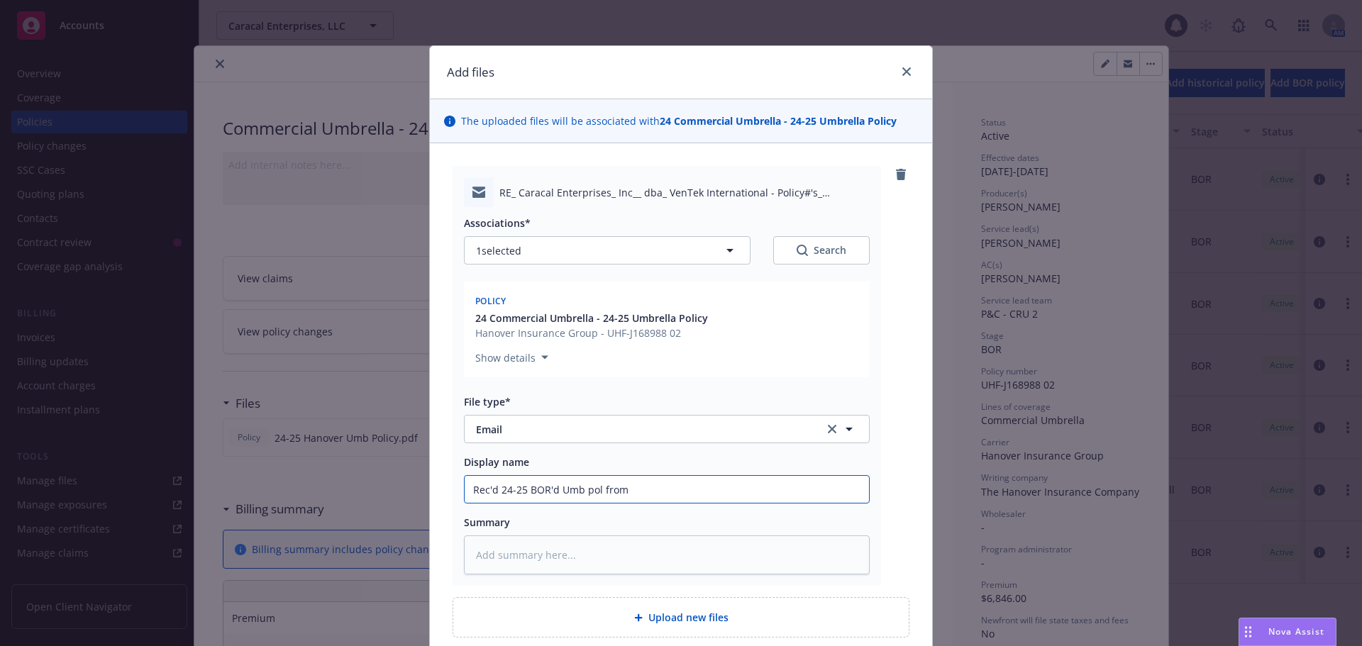
type input "Rec'd 24-25 BOR'd Umb pol from h"
type textarea "x"
type input "Rec'd 24-25 BOR'd Umb pol from ha"
type textarea "x"
type input "Rec'd 24-25 BOR'd Umb pol from han"
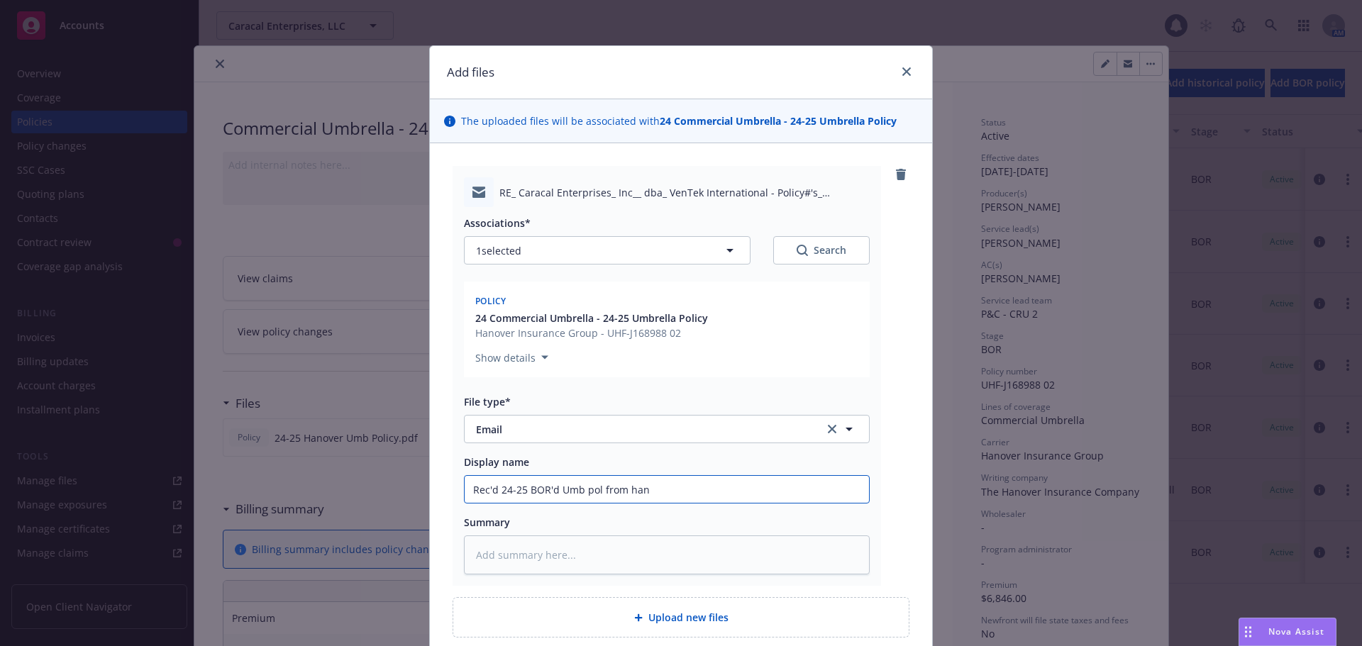
type textarea "x"
type input "Rec'd 24-25 BOR'd Umb pol from [GEOGRAPHIC_DATA]"
type textarea "x"
type input "Rec'd 24-25 BOR'd Umb pol from hano"
type textarea "x"
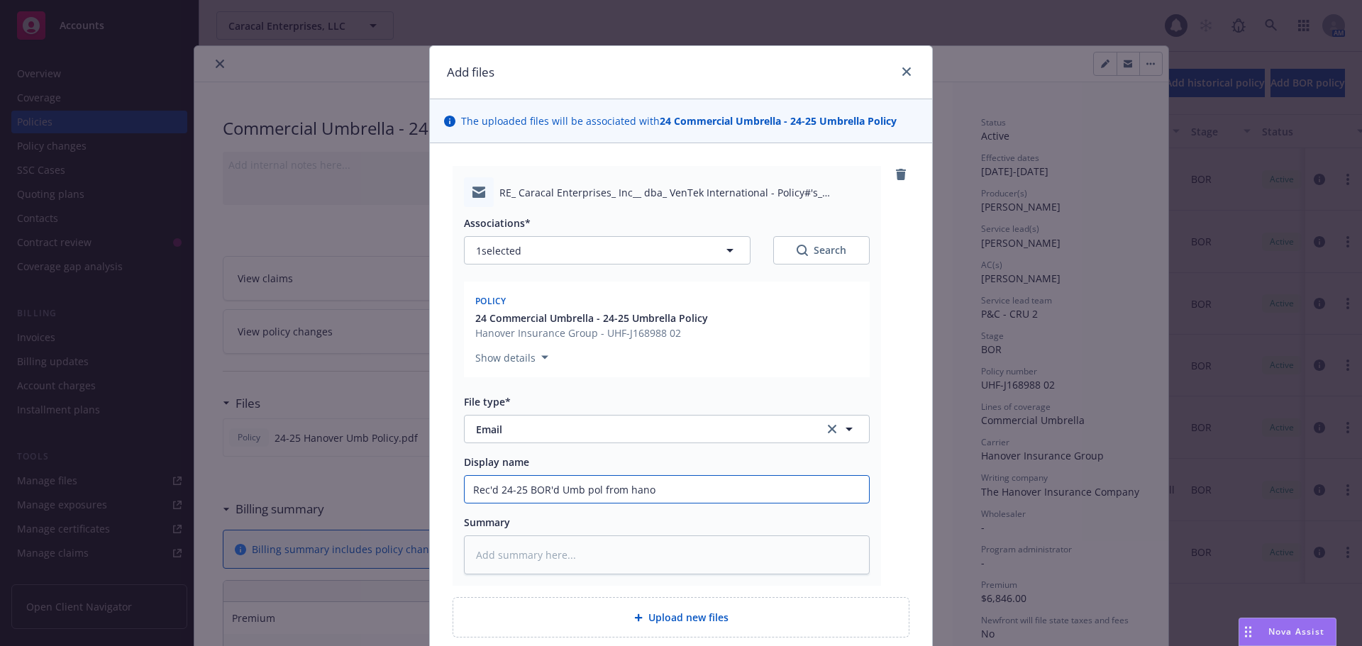
type input "Rec'd 24-25 BOR'd Umb pol from han"
type textarea "x"
type input "Rec'd 24-25 BOR'd Umb pol from ha"
type textarea "x"
type input "Rec'd 24-25 BOR'd Umb pol from h"
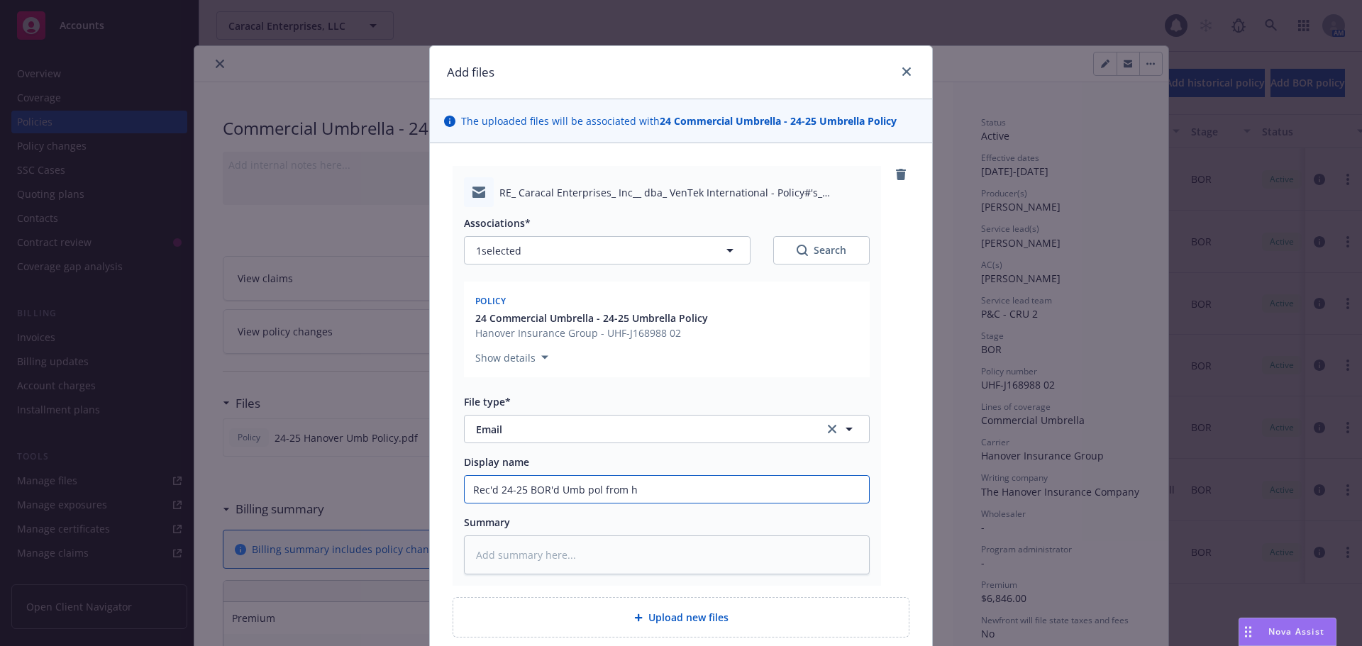
type textarea "x"
type input "Rec'd 24-25 BOR'd Umb pol from"
type textarea "x"
type input "Rec'd 24-25 BOR'd Umb pol from H"
type textarea "x"
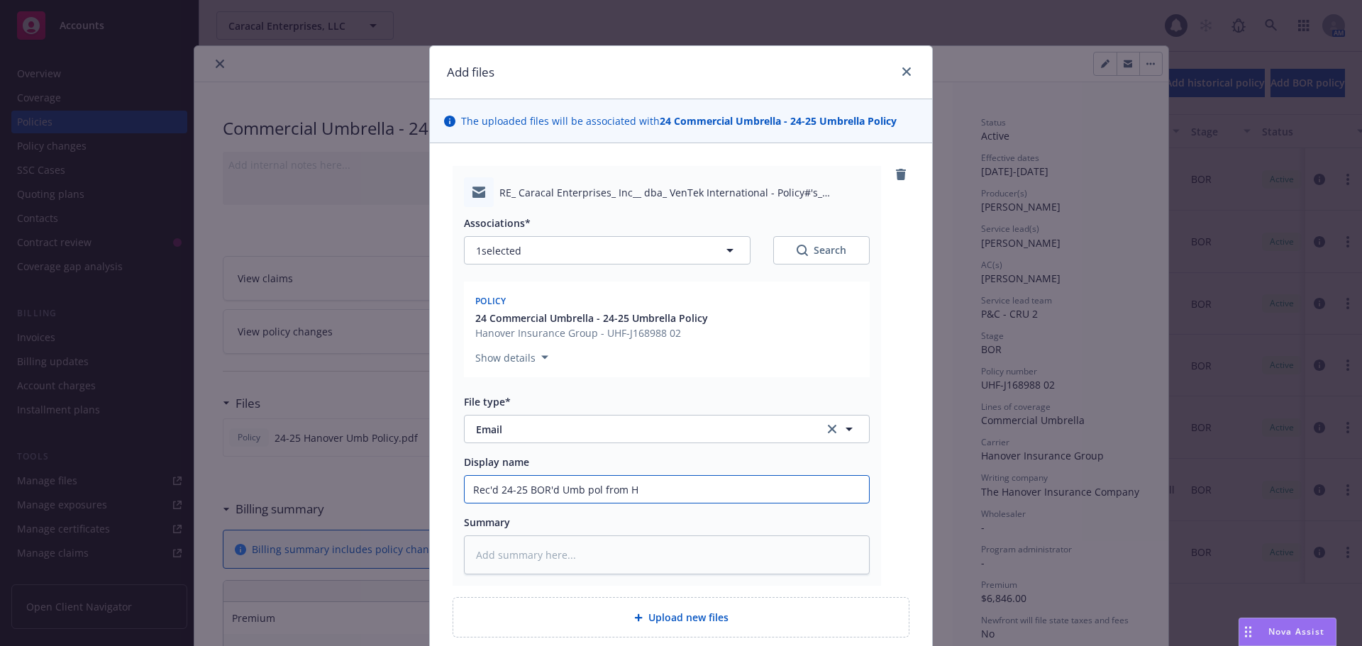
type input "Rec'd 24-25 BOR'd Umb pol from Ha"
type textarea "x"
type input "Rec'd 24-25 BOR'd Umb pol from Han"
type textarea "x"
type input "Rec'd 24-25 BOR'd Umb pol from Hano"
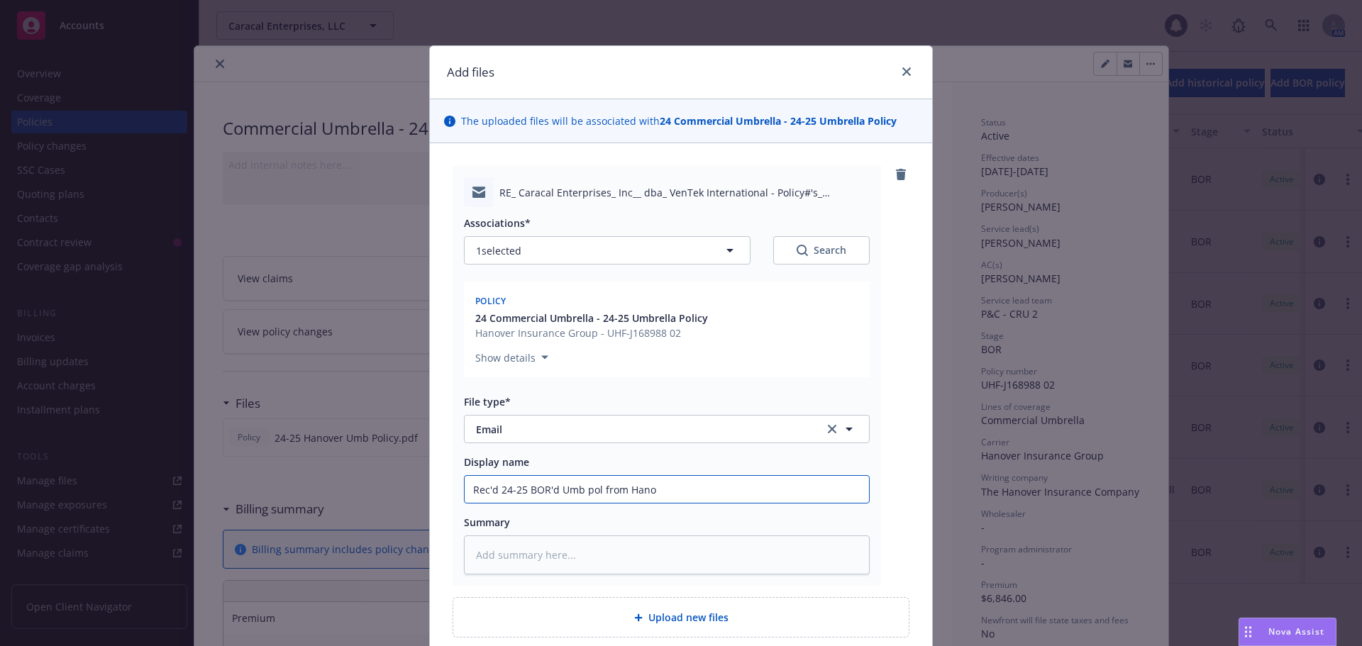
type textarea "x"
type input "Rec'd 24-25 BOR'd Umb pol from [GEOGRAPHIC_DATA]"
type textarea "x"
type input "Rec'd 24-25 BOR'd Umb pol from [GEOGRAPHIC_DATA]"
type textarea "x"
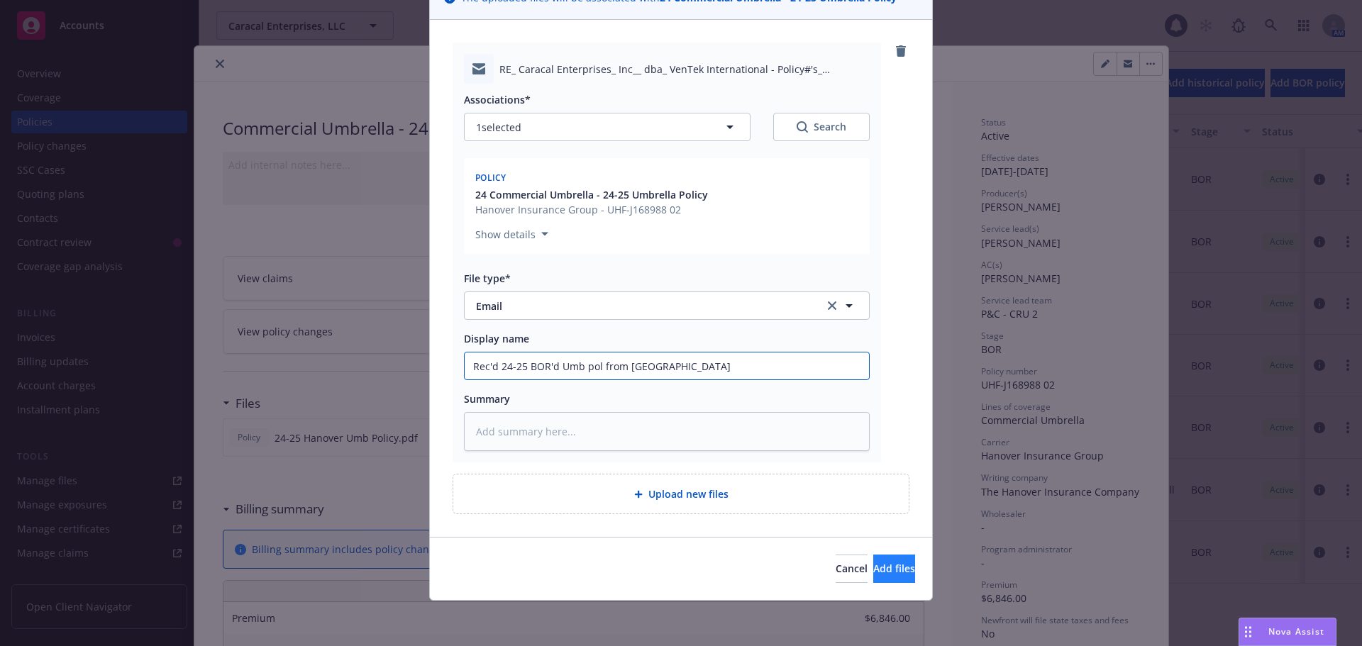
type input "Rec'd 24-25 BOR'd Umb pol from [GEOGRAPHIC_DATA]"
click at [900, 574] on button "Add files" at bounding box center [894, 569] width 42 height 28
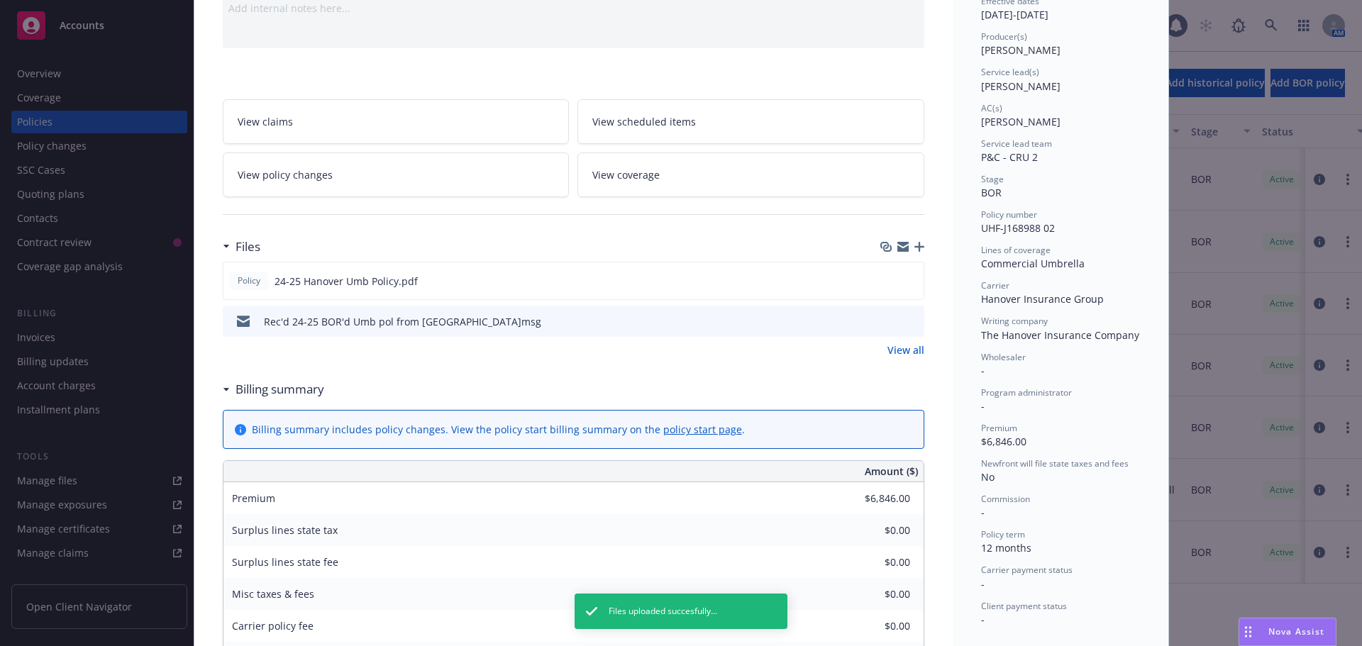
scroll to position [213, 0]
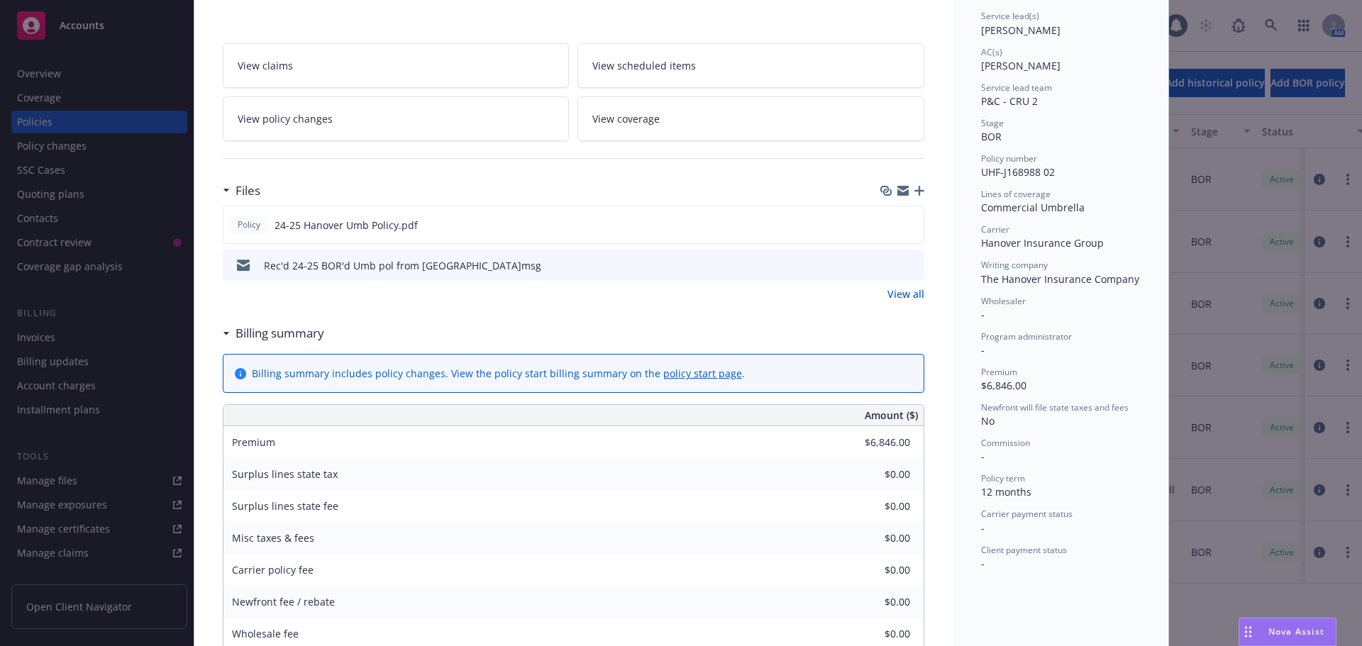
click at [916, 194] on icon "button" at bounding box center [920, 191] width 10 height 10
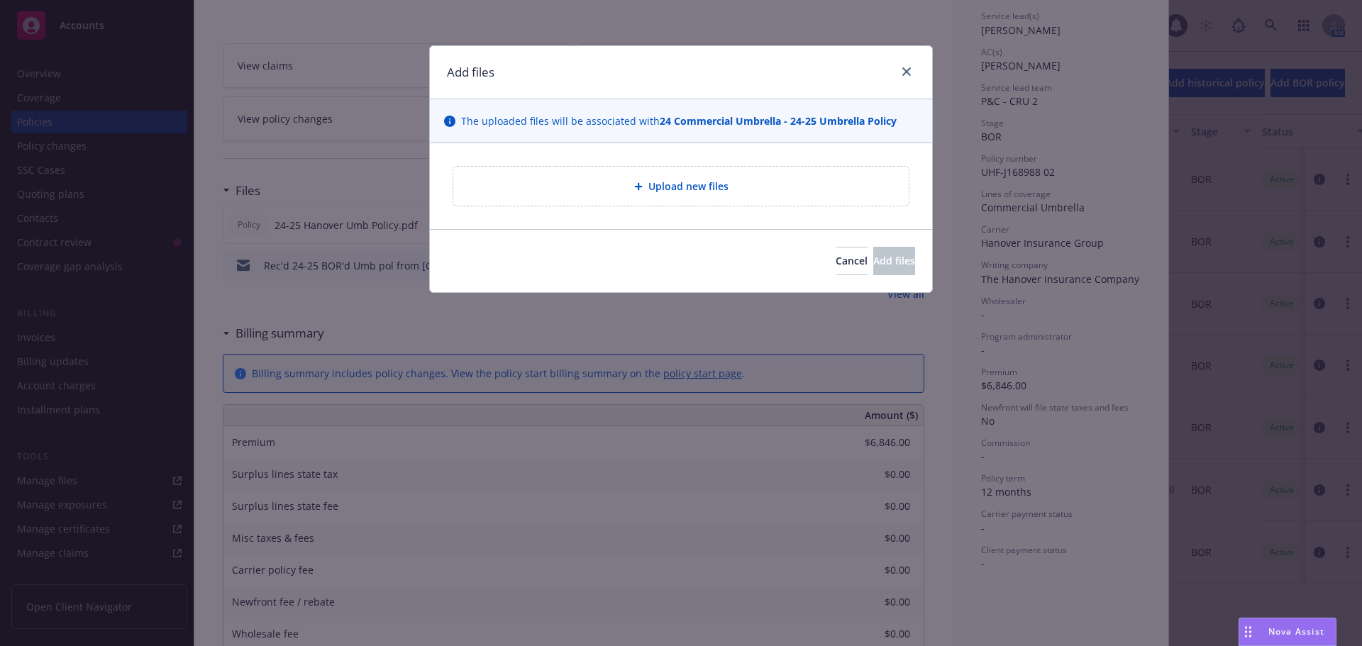
type textarea "x"
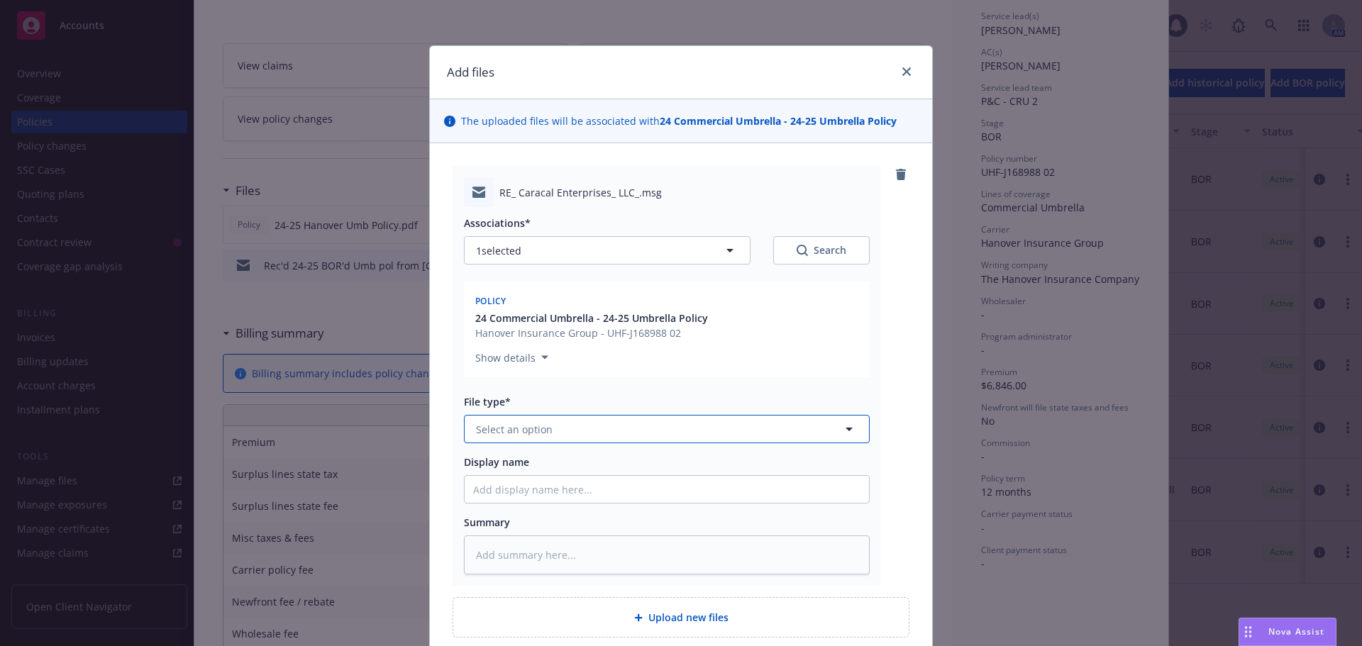
click at [521, 423] on span "Select an option" at bounding box center [514, 429] width 77 height 15
type input "em"
click at [494, 504] on span "Email" at bounding box center [492, 506] width 26 height 15
click at [497, 495] on input "Display name" at bounding box center [667, 489] width 404 height 27
type textarea "x"
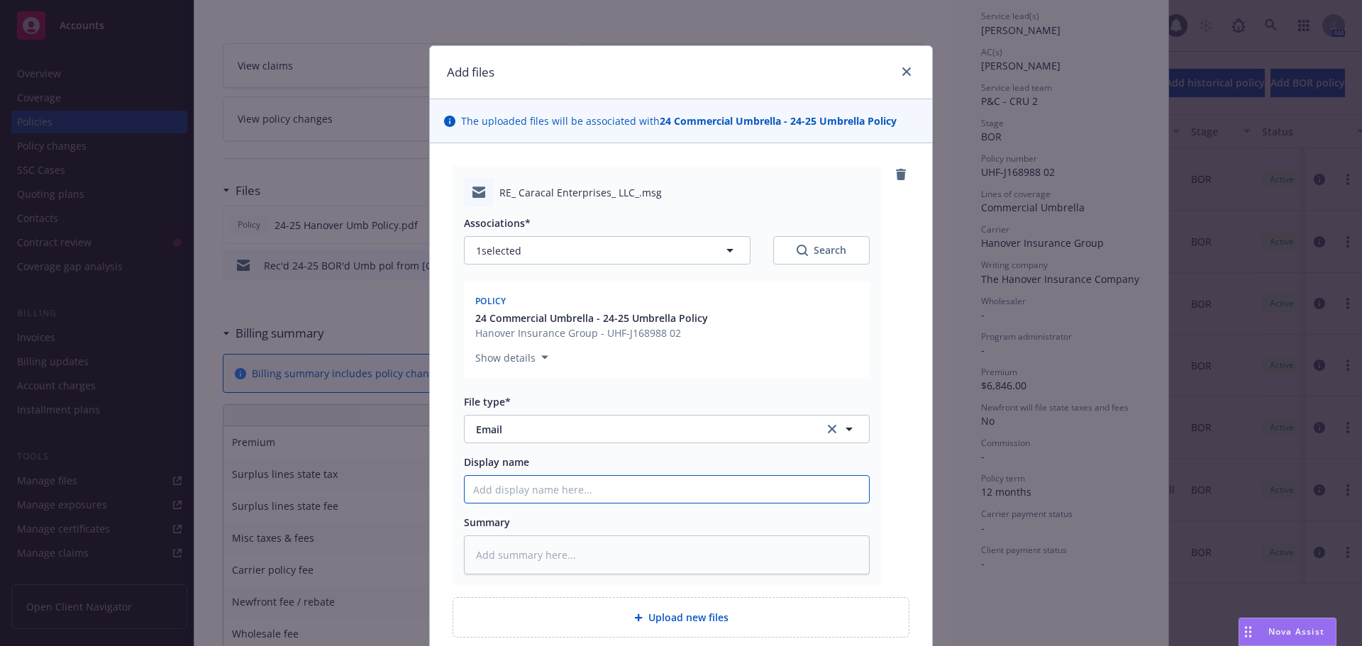
type input "E"
type textarea "x"
type input "EM"
type textarea "x"
type input "EML"
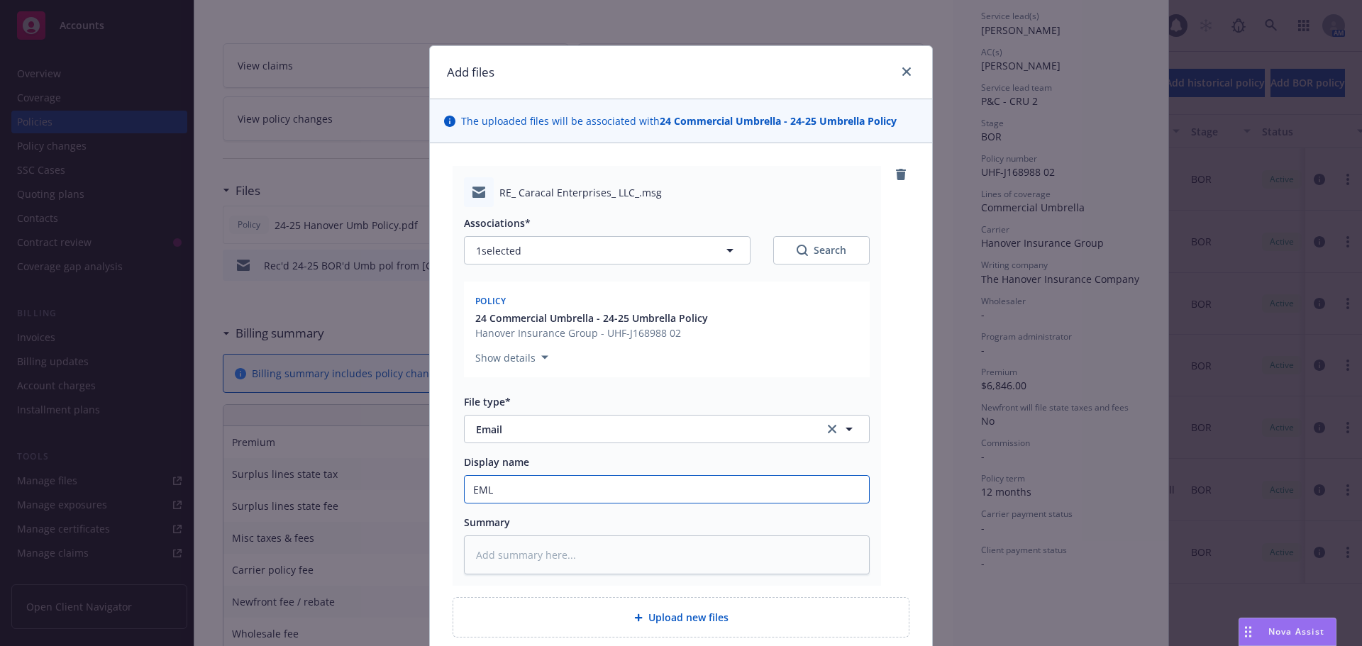
type textarea "x"
type input "EMLD"
type textarea "x"
type input "EMLD"
type textarea "x"
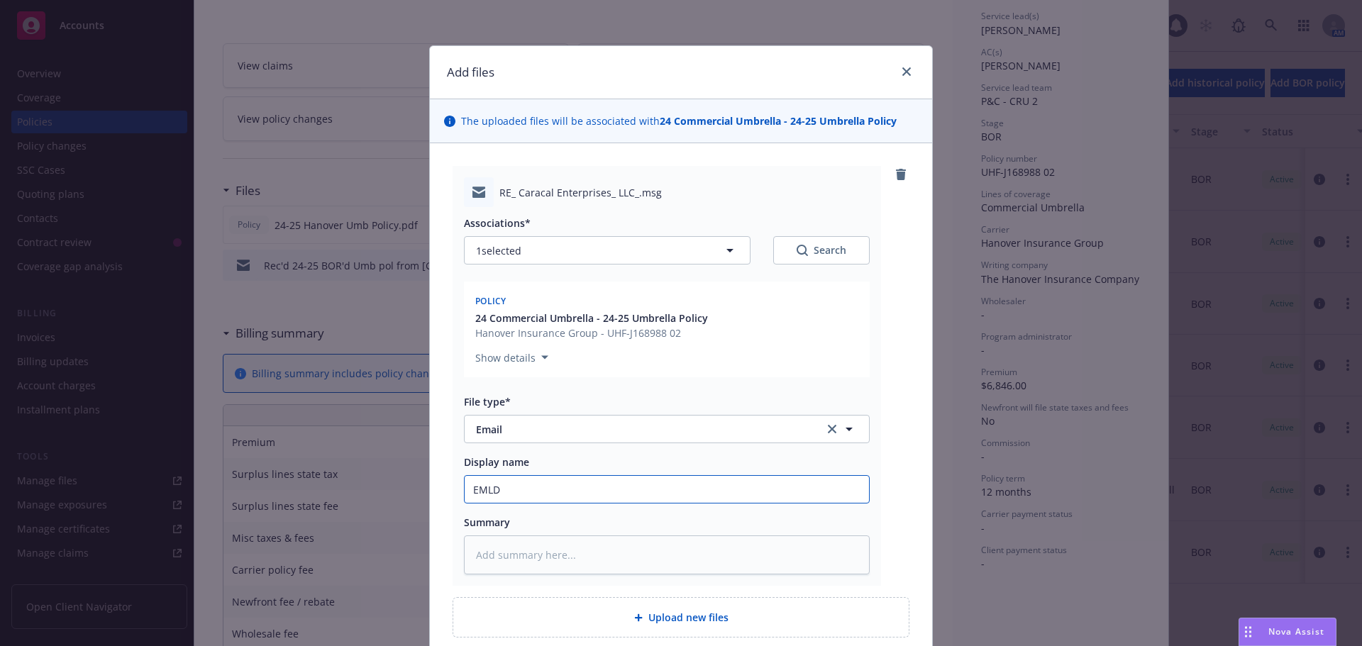
type input "EMLD 2"
type textarea "x"
type input "EMLD 24"
type textarea "x"
type input "EMLD 24-"
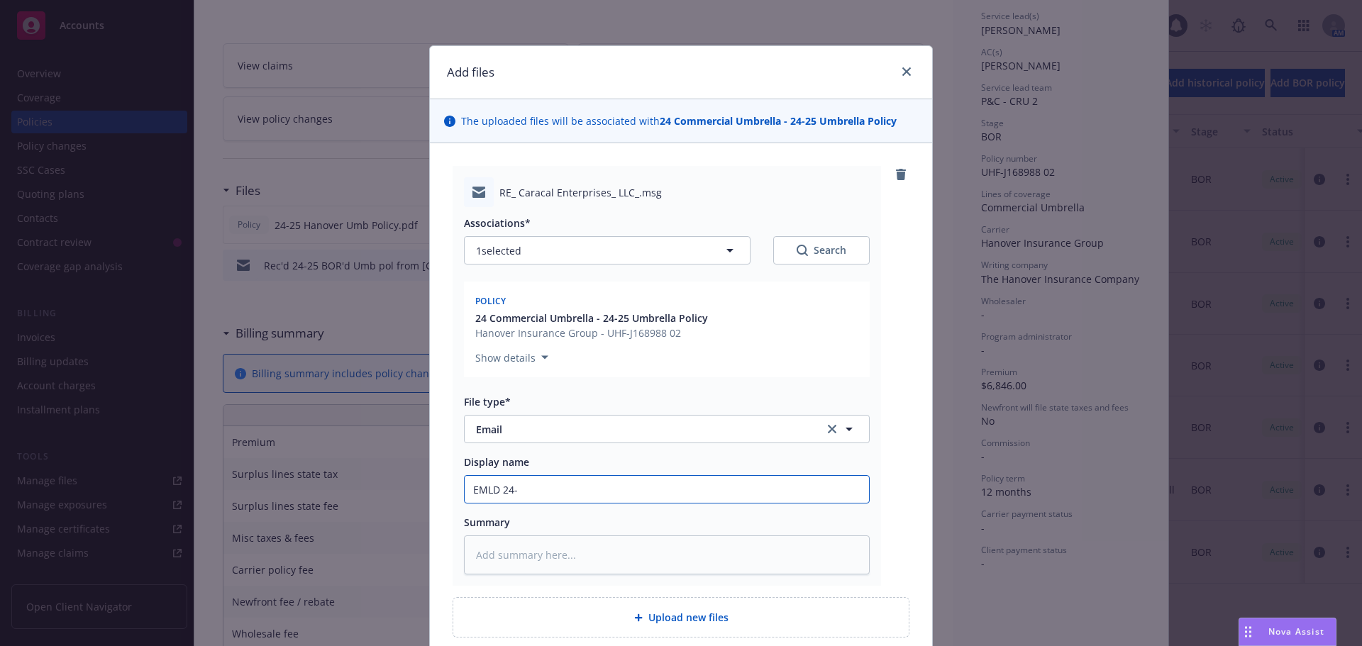
type textarea "x"
type input "EMLD 24-2"
type textarea "x"
type input "EMLD 24-25"
type textarea "x"
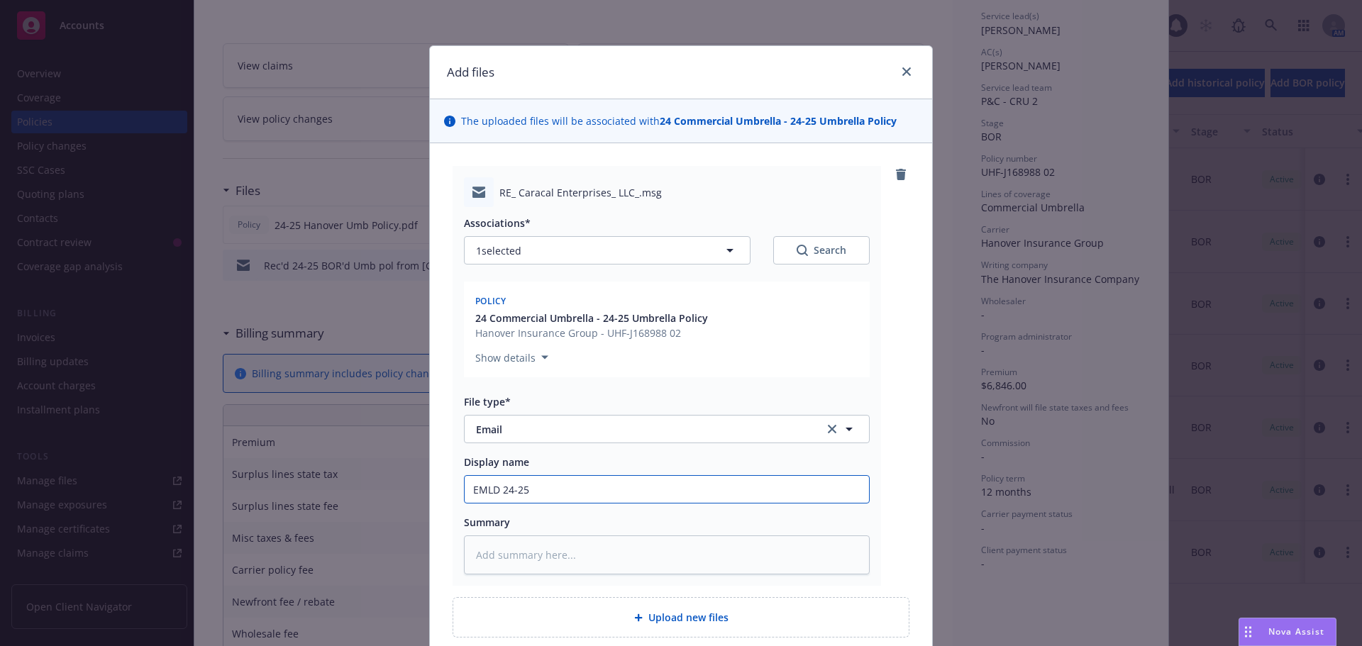
type input "EMLD 24-25 U"
type textarea "x"
type input "EMLD 24-25 Um"
type textarea "x"
type input "EMLD 24-25 Umb"
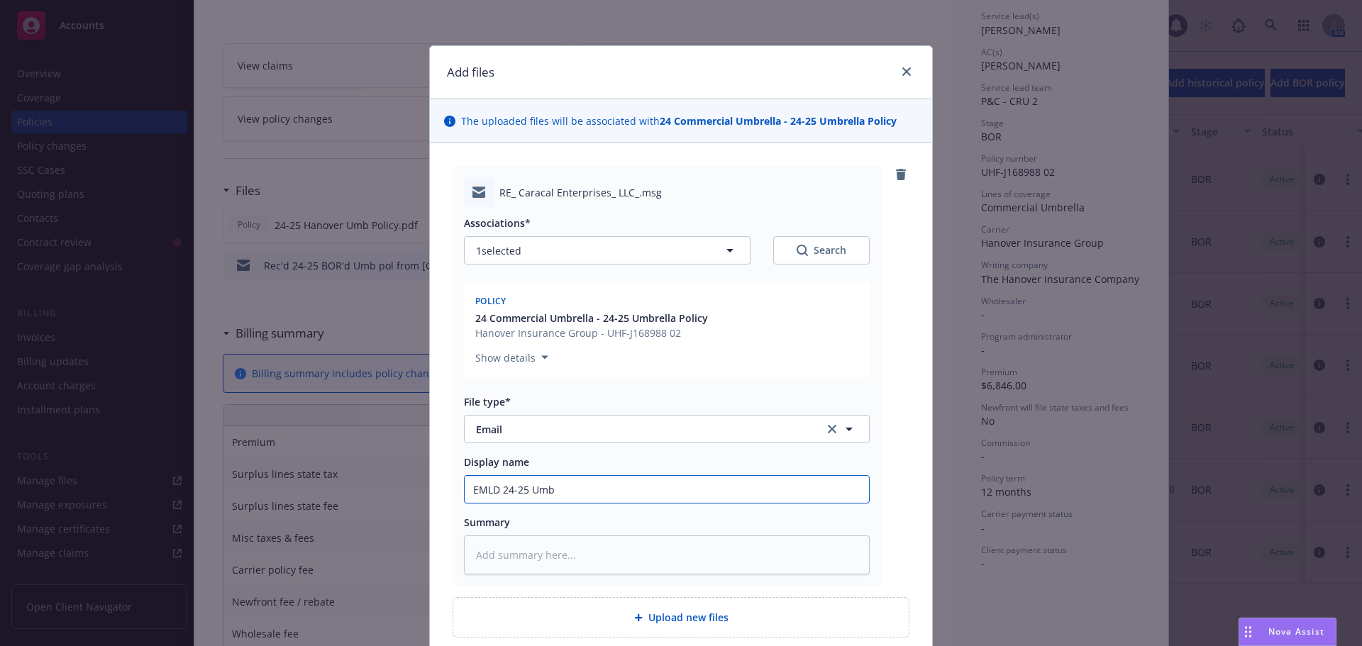
type textarea "x"
type input "EMLD 24-25 Umb"
type textarea "x"
type input "EMLD 24-25 Umb p"
type textarea "x"
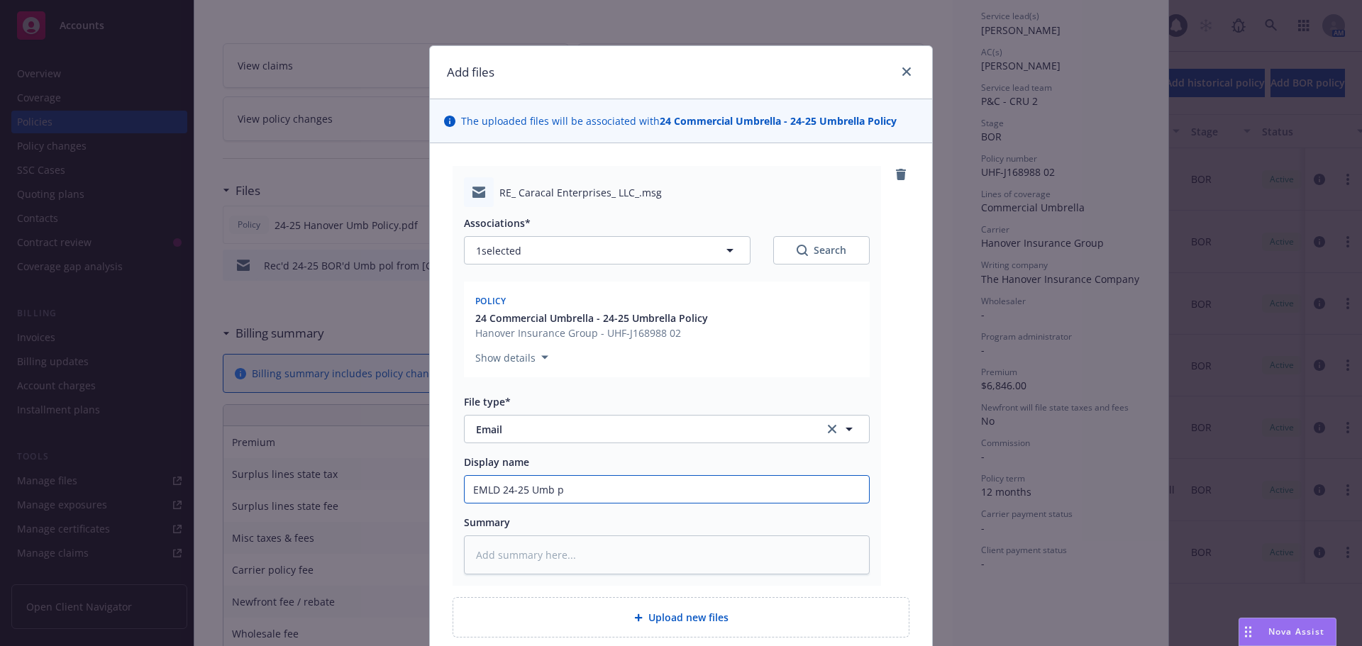
type input "EMLD 24-25 Umb po"
type textarea "x"
type input "EMLD 24-25 Umb pol"
type textarea "x"
type input "EMLD 24-25 Umb pol"
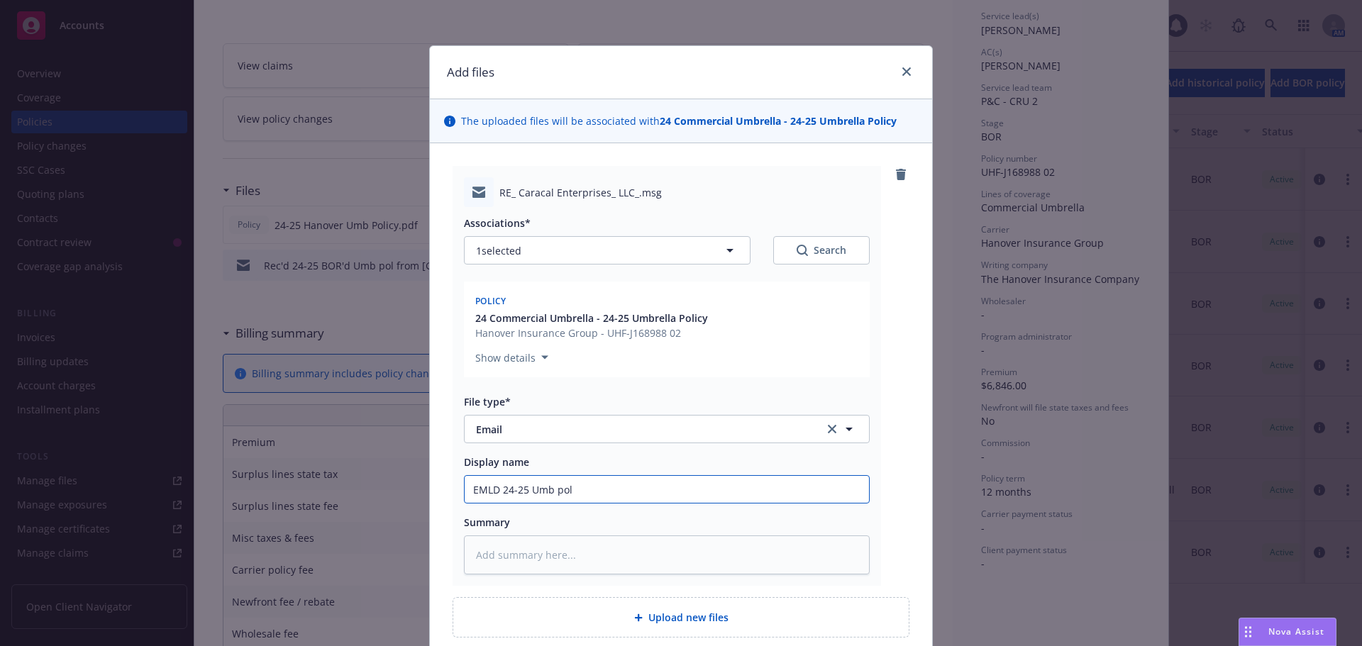
type textarea "x"
type input "EMLD 24-25 Umb pol t"
type textarea "x"
type input "EMLD 24-25 Umb pol to"
type textarea "x"
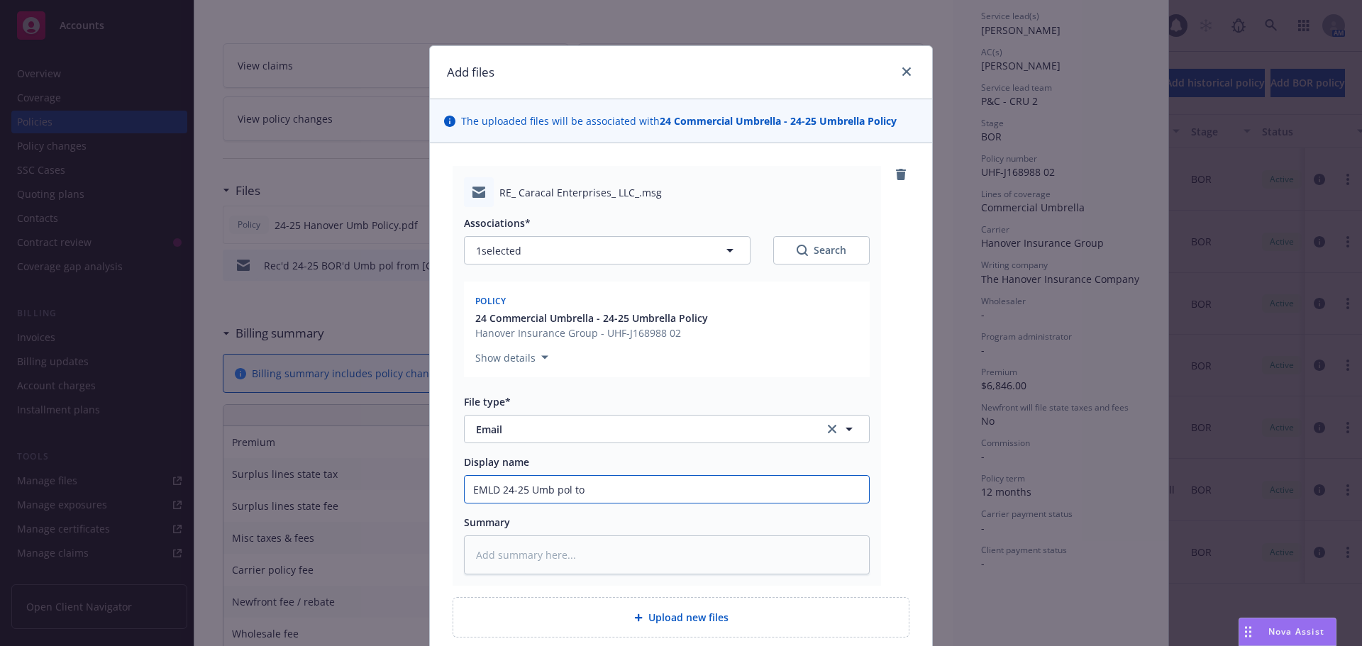
type input "EMLD 24-25 Umb pol to"
type textarea "x"
type input "EMLD 24-25 Umb pol to i"
type textarea "x"
type input "EMLD 24-25 Umb pol to in"
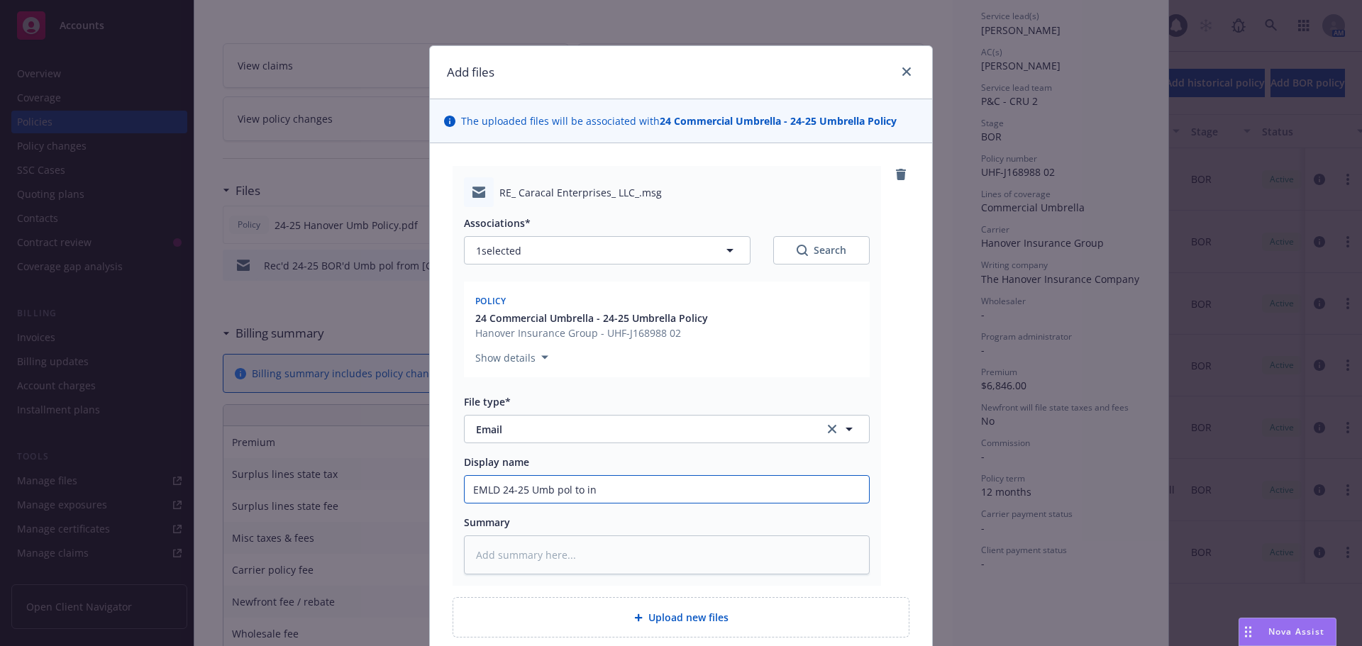
type textarea "x"
type input "EMLD 24-25 Umb pol to ing"
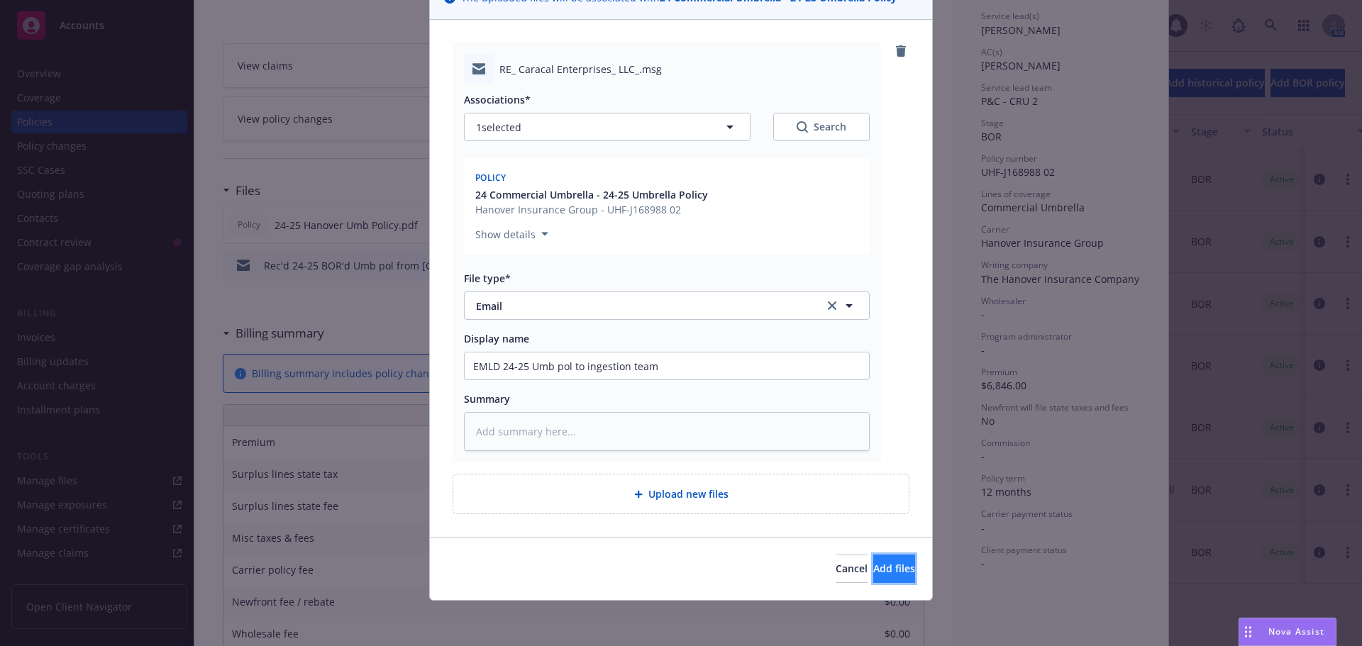
click at [879, 568] on span "Add files" at bounding box center [894, 568] width 42 height 13
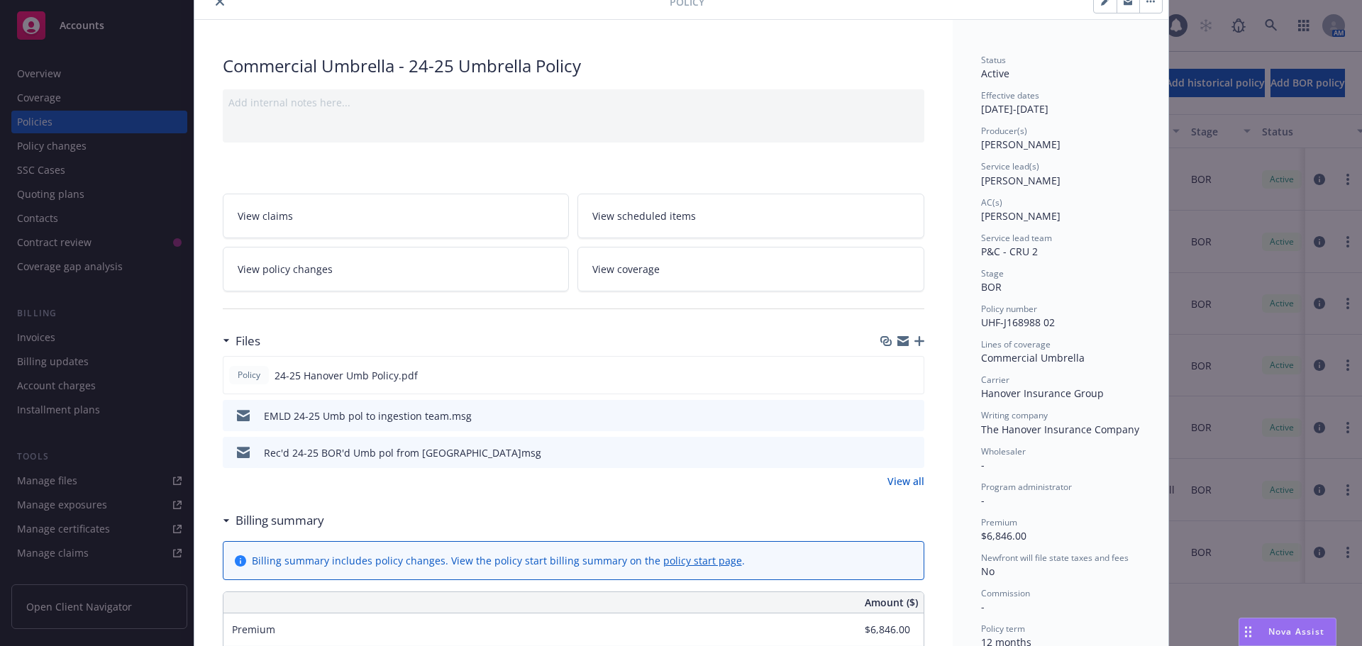
scroll to position [0, 0]
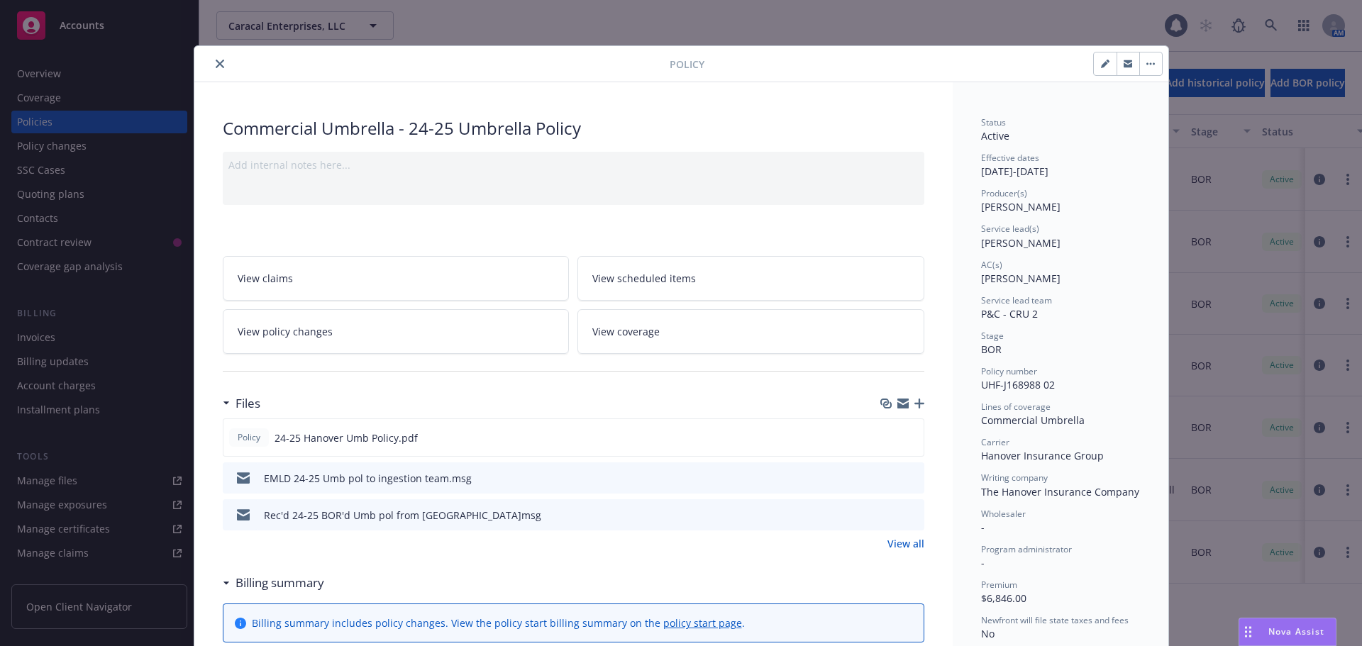
click at [216, 64] on icon "close" at bounding box center [220, 64] width 9 height 9
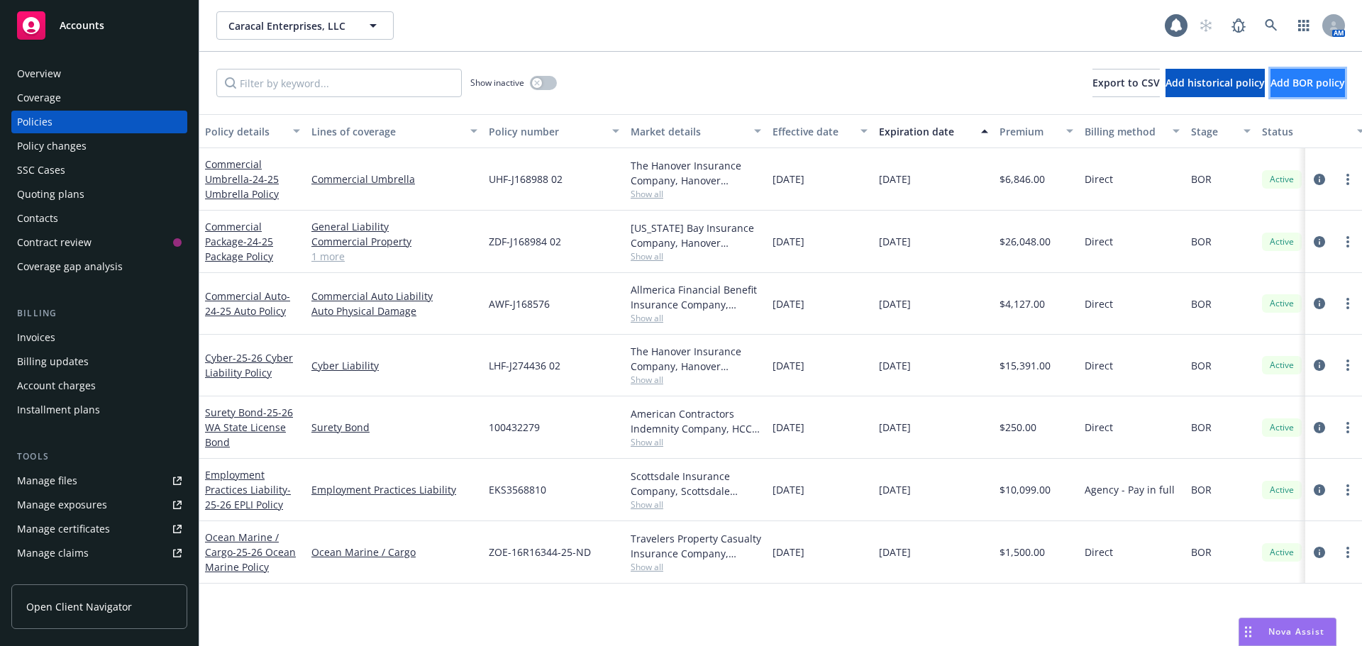
click at [1271, 84] on span "Add BOR policy" at bounding box center [1308, 82] width 75 height 13
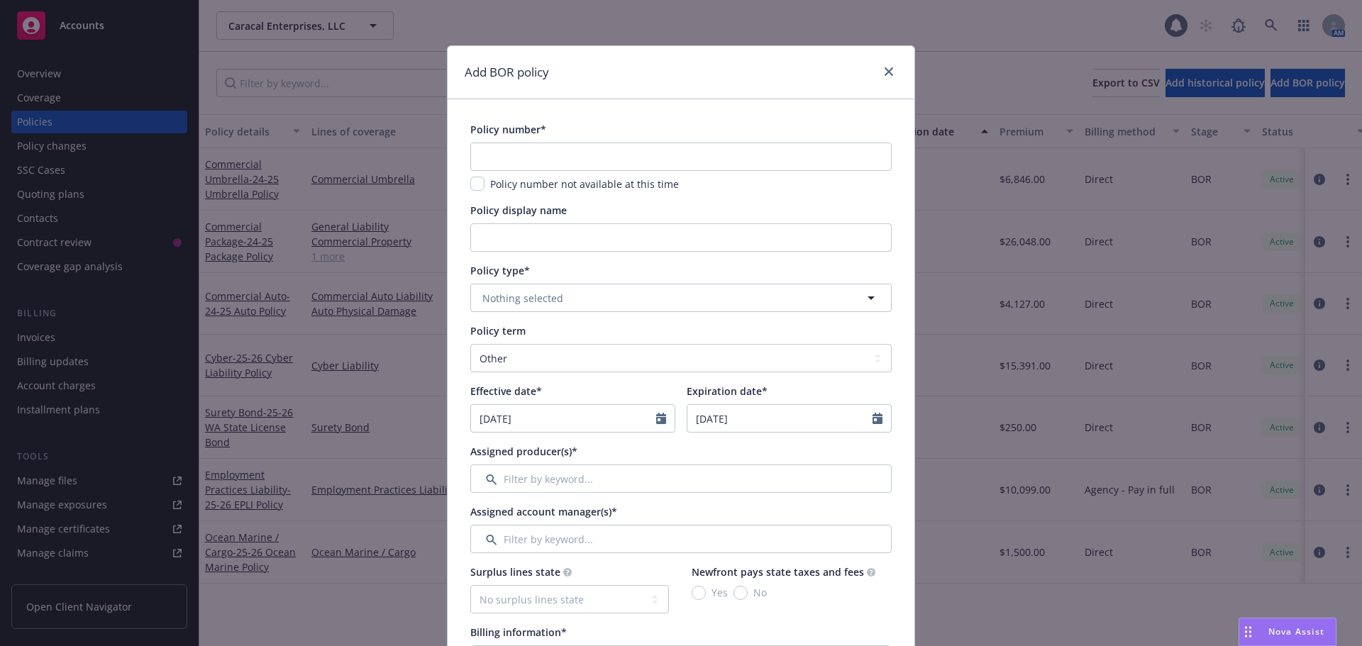
click at [497, 136] on span "Policy number*" at bounding box center [508, 129] width 76 height 13
click at [498, 153] on input "text" at bounding box center [680, 157] width 421 height 28
click at [525, 301] on span "Nothing selected" at bounding box center [523, 298] width 81 height 15
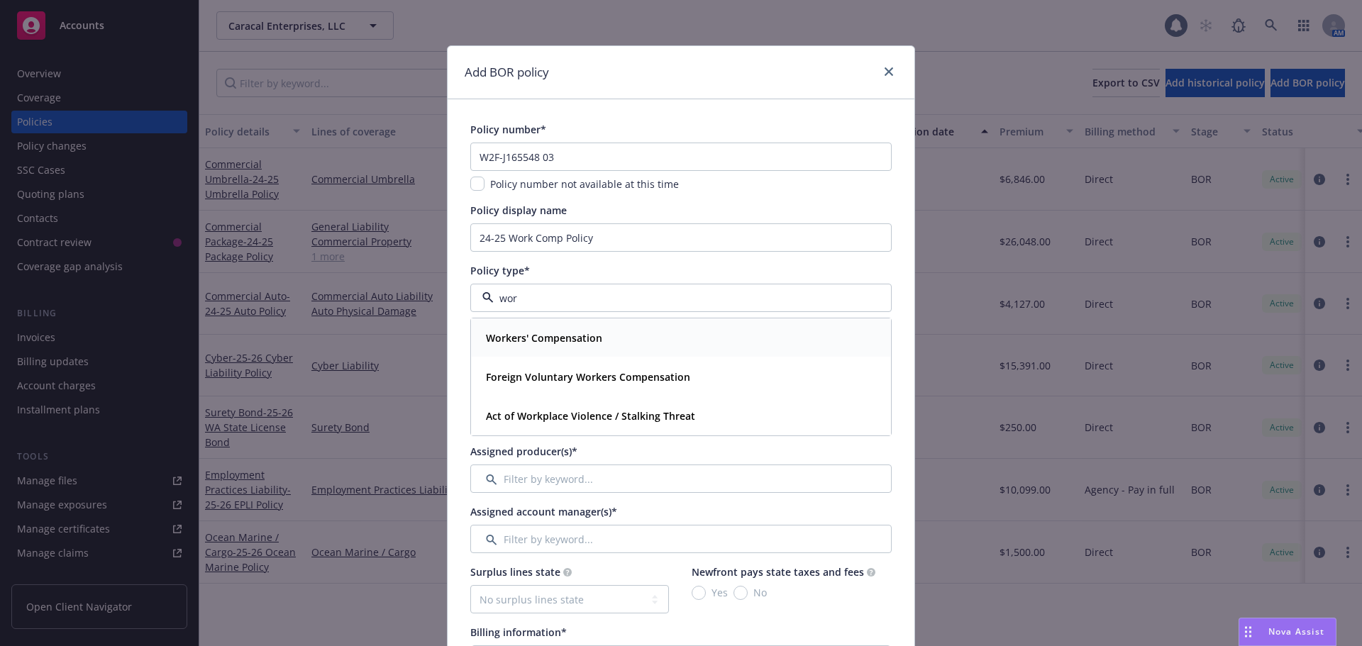
click at [517, 334] on strong "Workers' Compensation" at bounding box center [544, 337] width 116 height 13
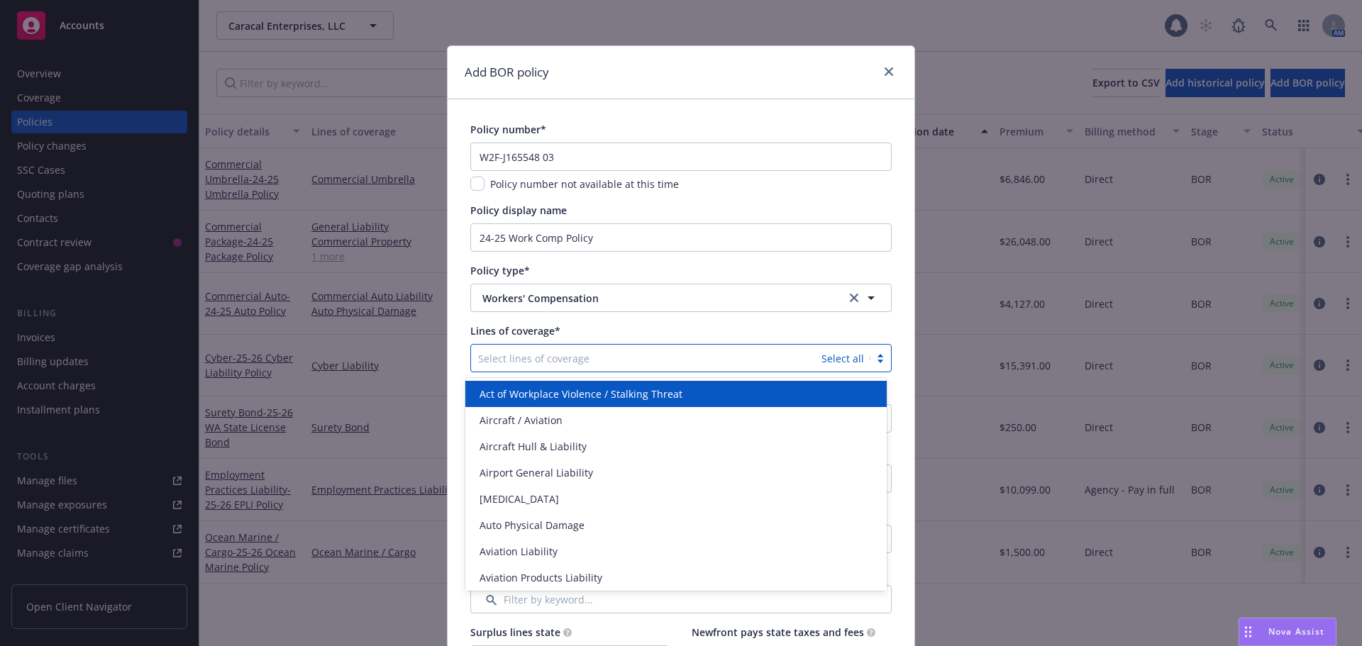
click at [502, 358] on div at bounding box center [646, 358] width 336 height 17
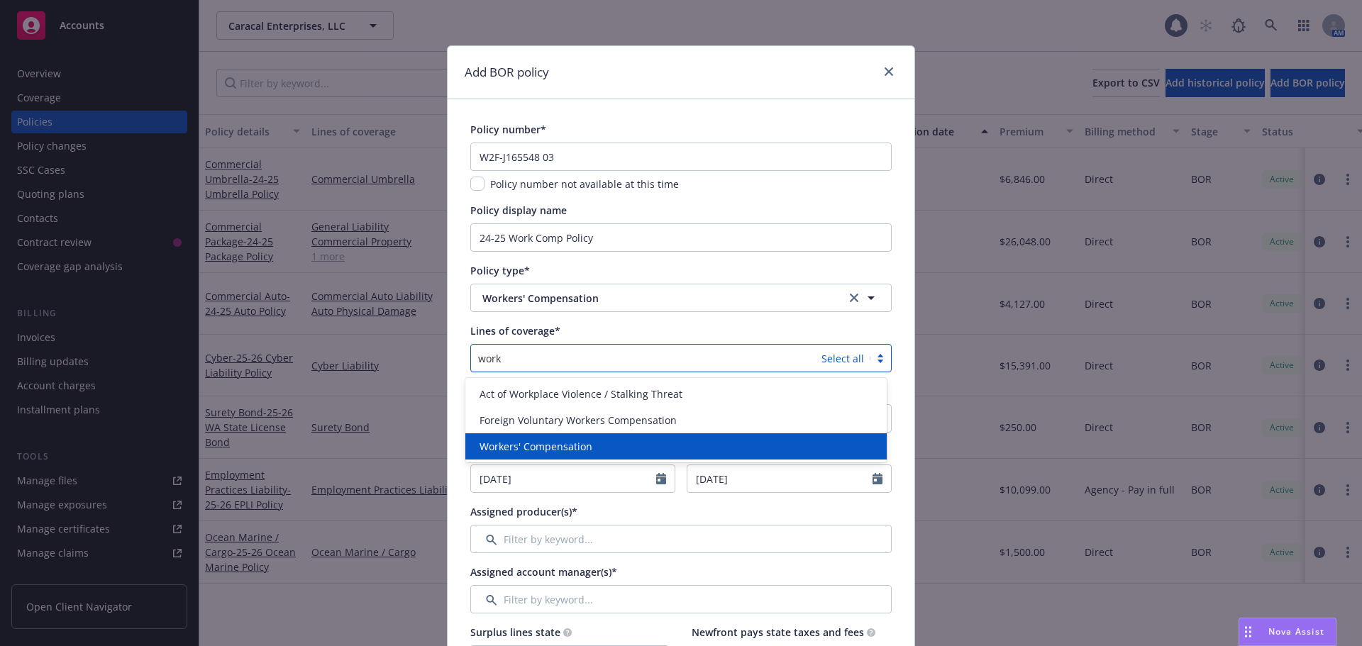
click at [508, 455] on div "Workers' Compensation" at bounding box center [675, 447] width 421 height 26
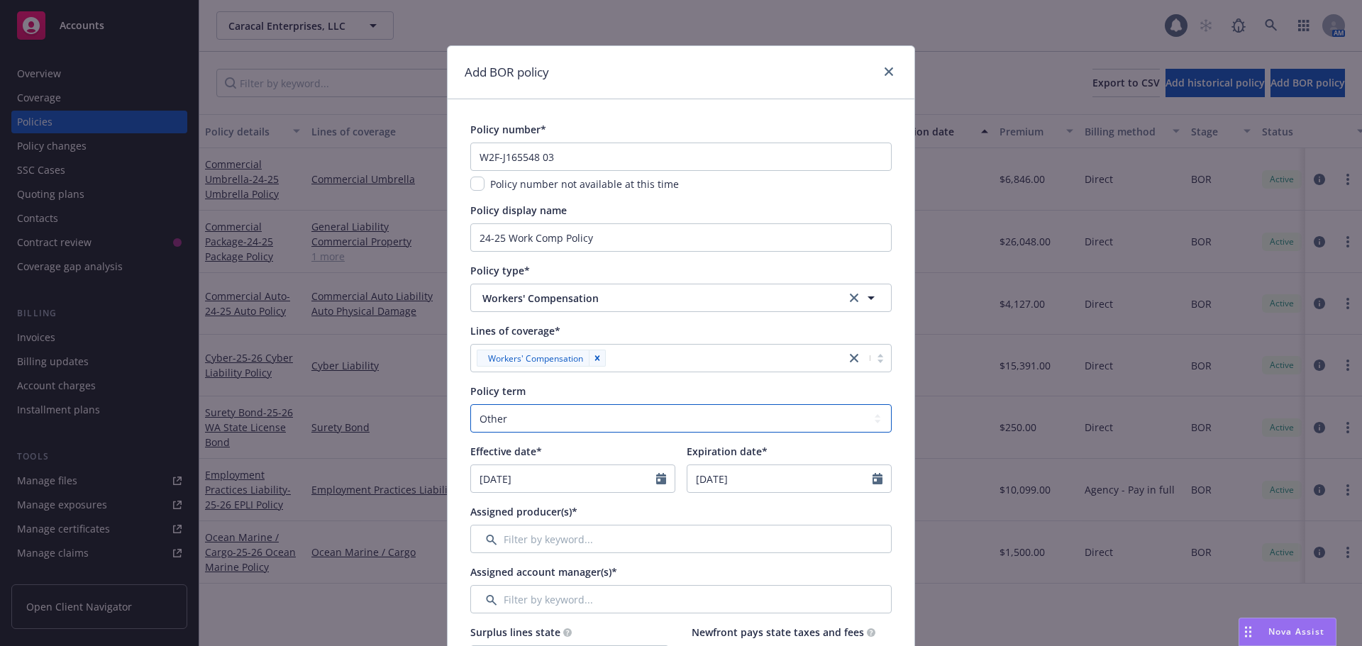
click at [483, 418] on select "Select policy term 12 Month 6 Month 4 Month 3 Month 2 Month 1 Month 36 Month (3…" at bounding box center [680, 418] width 421 height 28
click at [470, 404] on select "Select policy term 12 Month 6 Month 4 Month 3 Month 2 Month 1 Month 36 Month (3…" at bounding box center [680, 418] width 421 height 28
click at [656, 479] on icon "Calendar" at bounding box center [661, 478] width 10 height 11
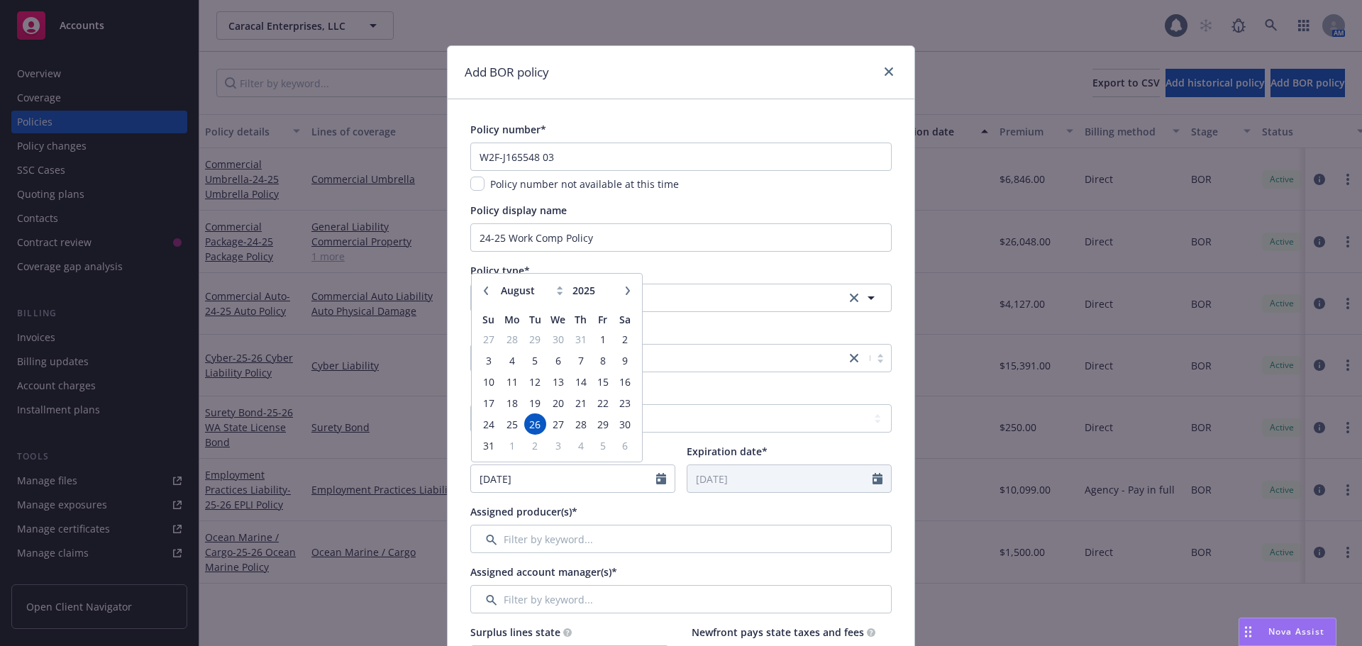
click at [484, 294] on icon "button" at bounding box center [486, 291] width 4 height 9
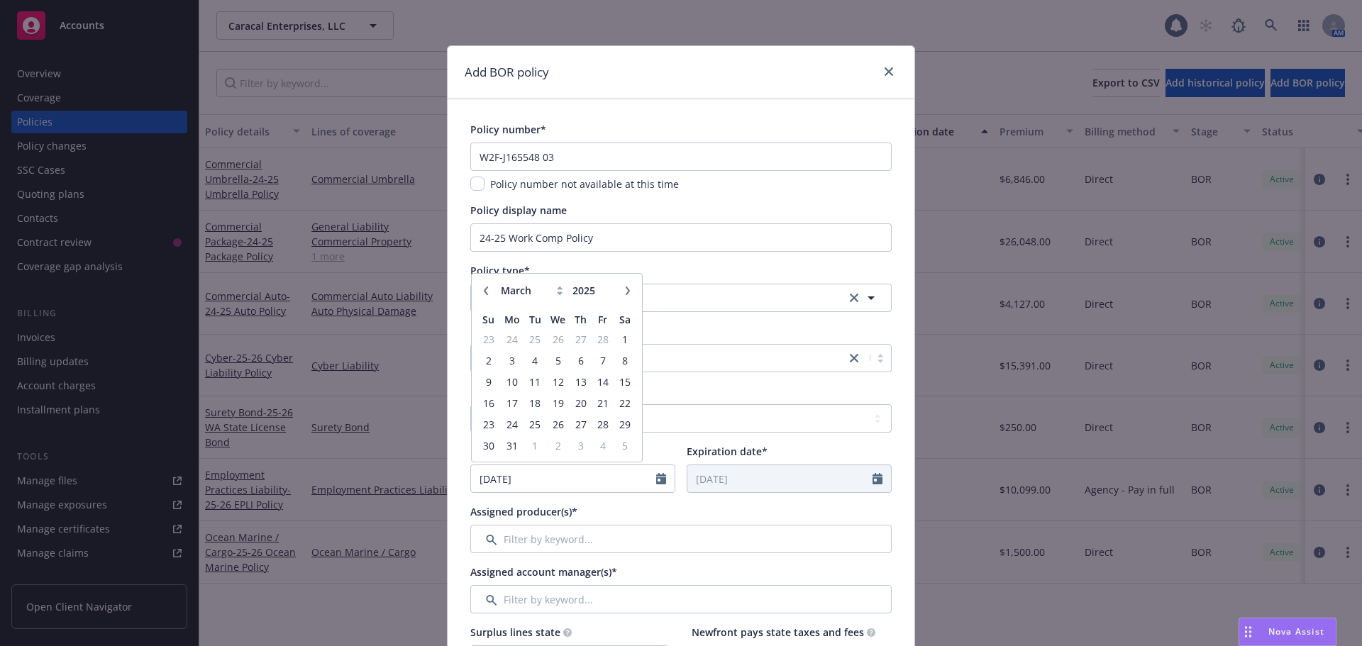
click at [484, 294] on icon "button" at bounding box center [486, 291] width 4 height 9
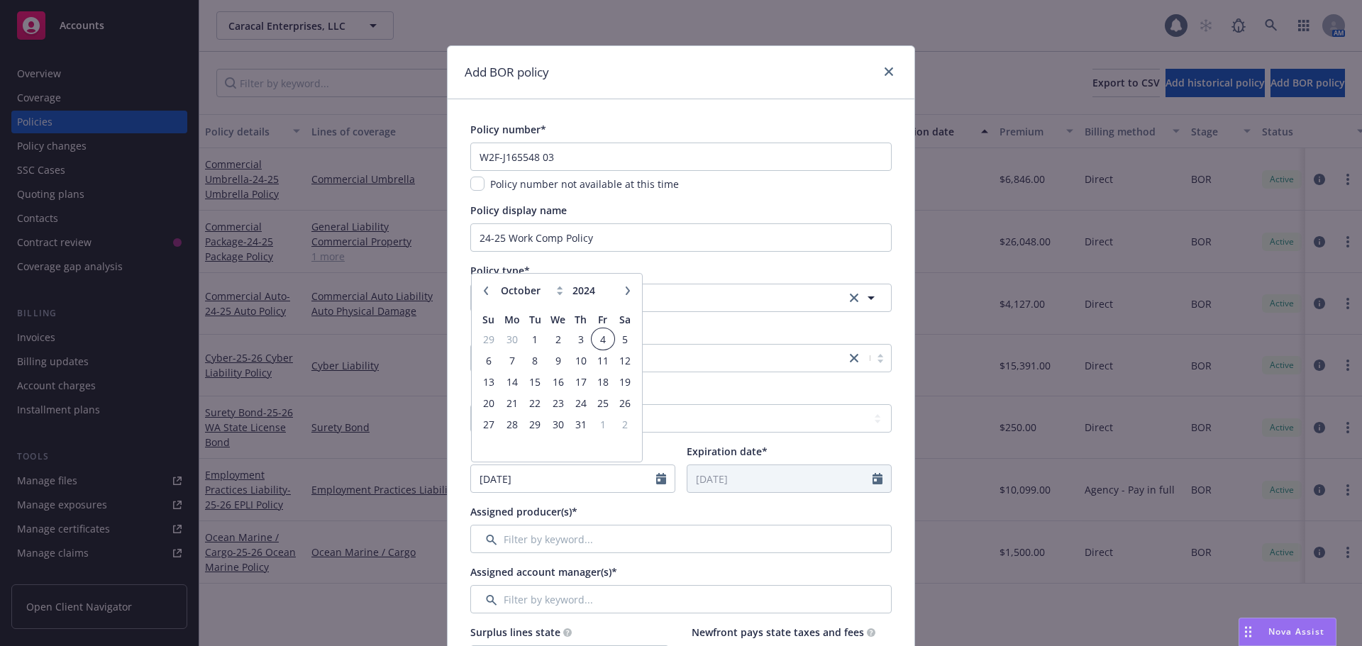
click at [597, 339] on span "4" at bounding box center [602, 340] width 19 height 18
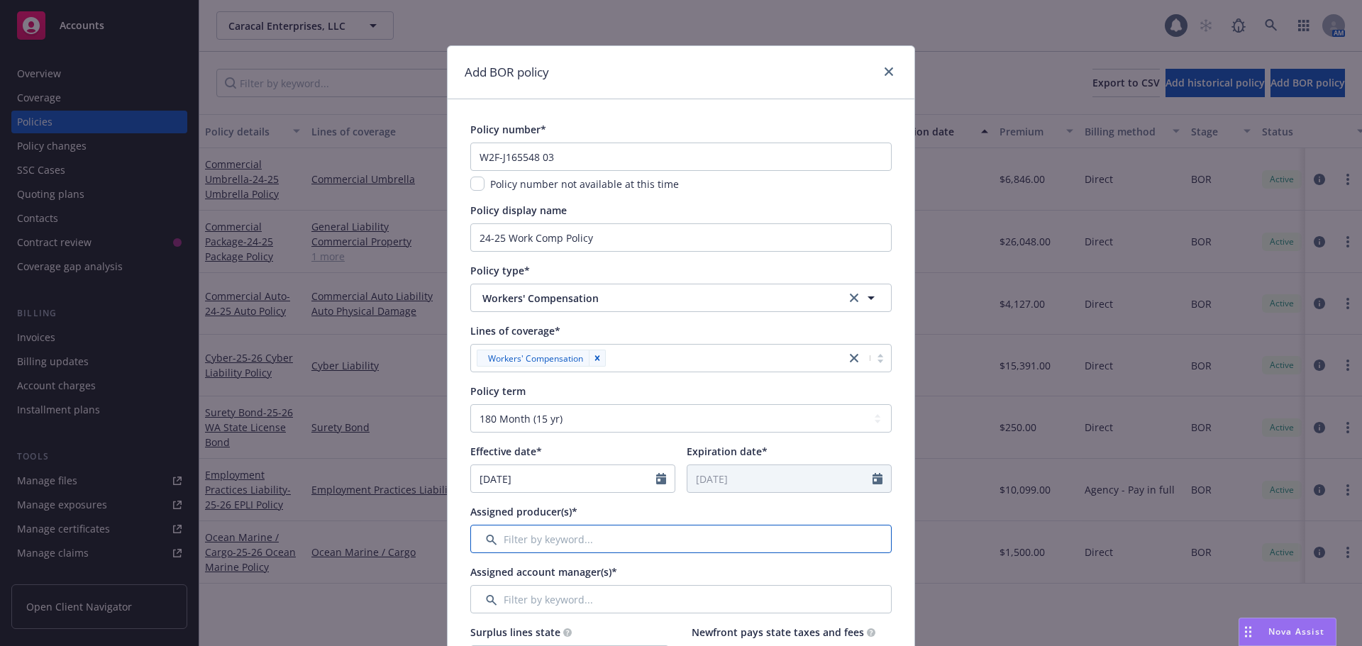
click at [618, 539] on input "Filter by keyword..." at bounding box center [680, 539] width 421 height 28
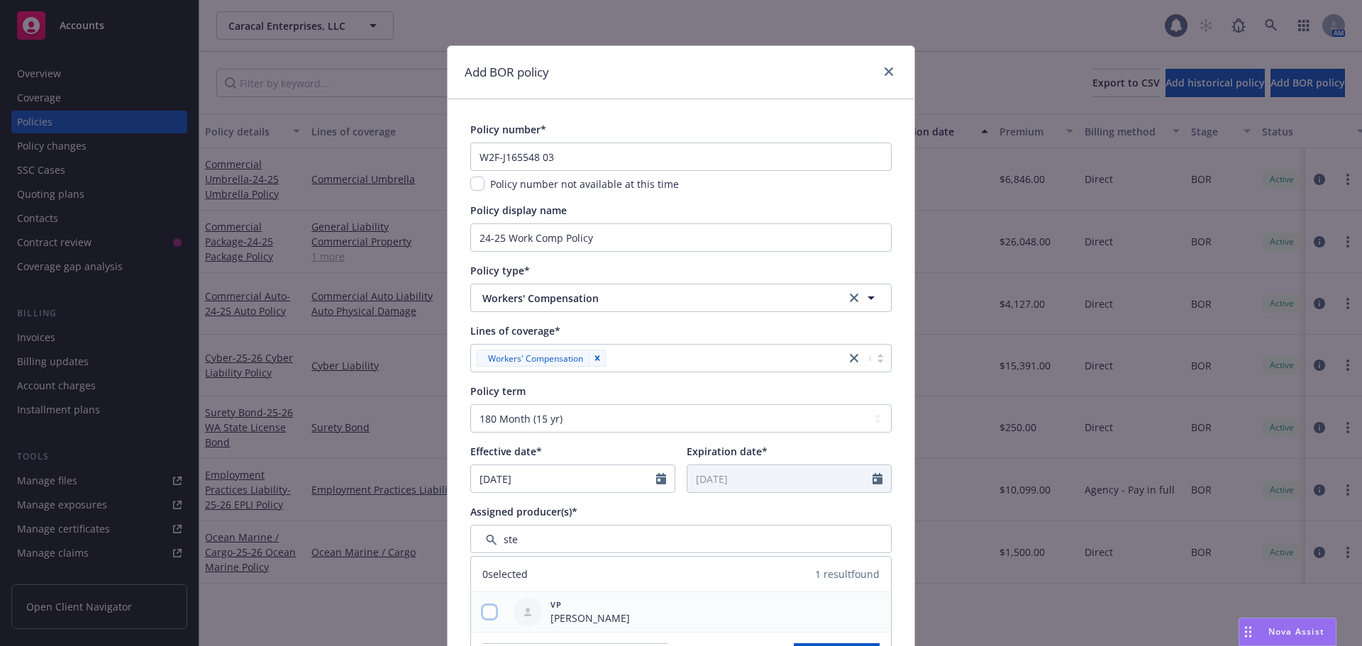
click at [485, 610] on input "checkbox" at bounding box center [490, 612] width 14 height 14
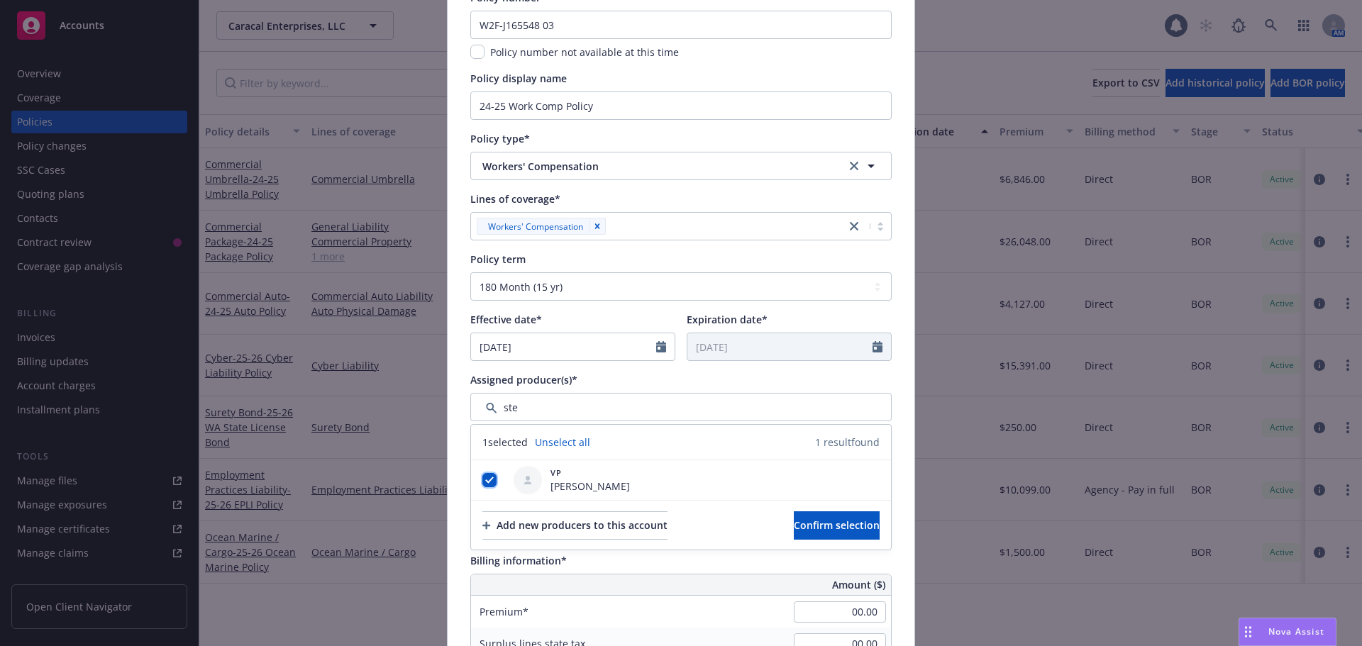
scroll to position [284, 0]
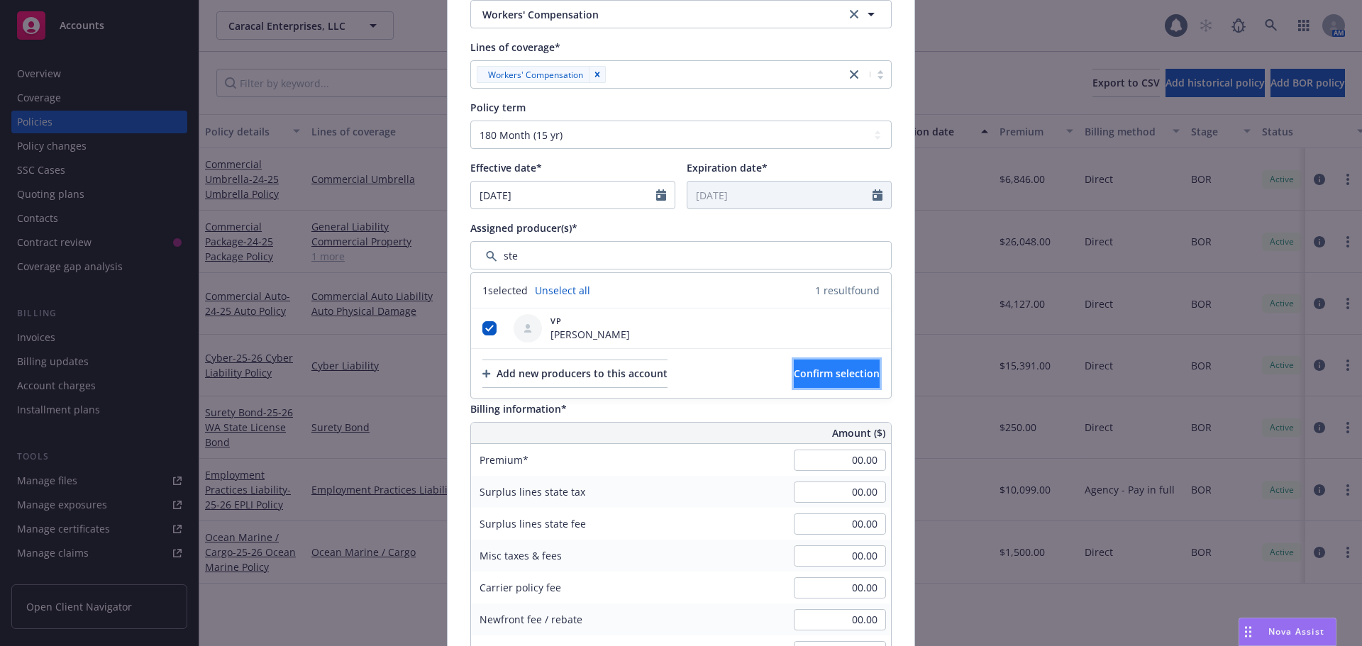
click at [795, 383] on button "Confirm selection" at bounding box center [837, 374] width 86 height 28
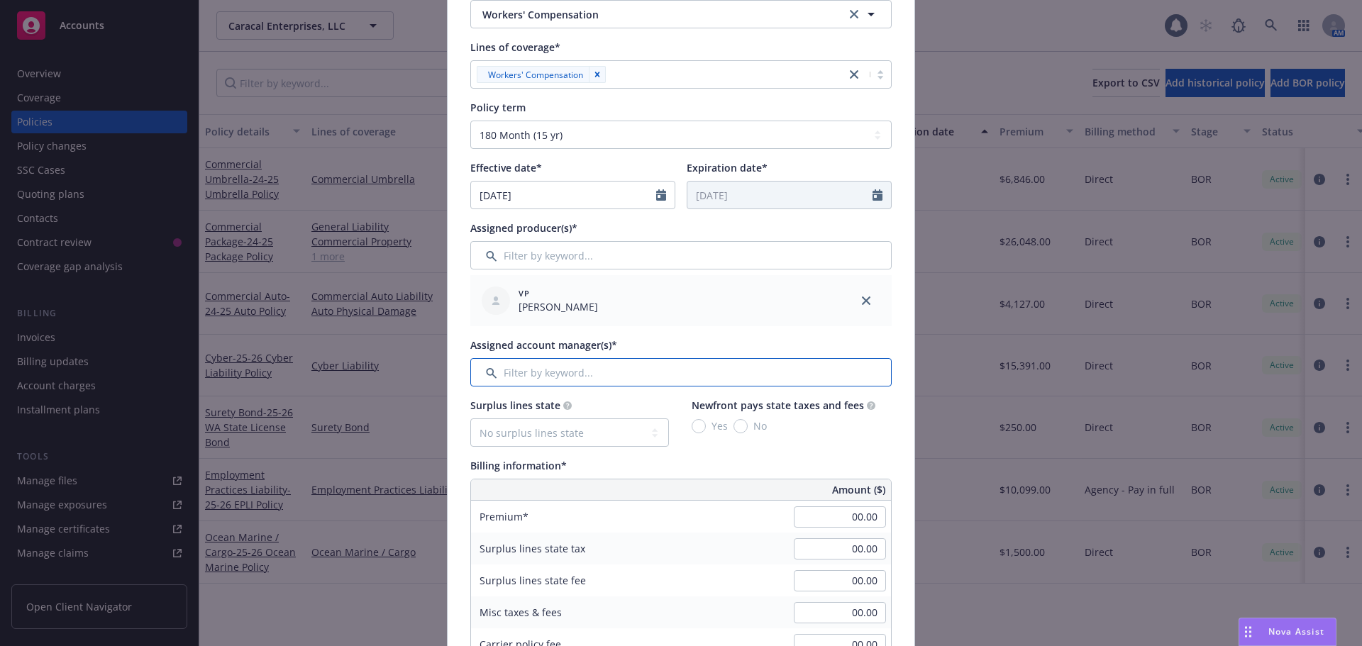
click at [583, 374] on input "Filter by keyword..." at bounding box center [680, 372] width 421 height 28
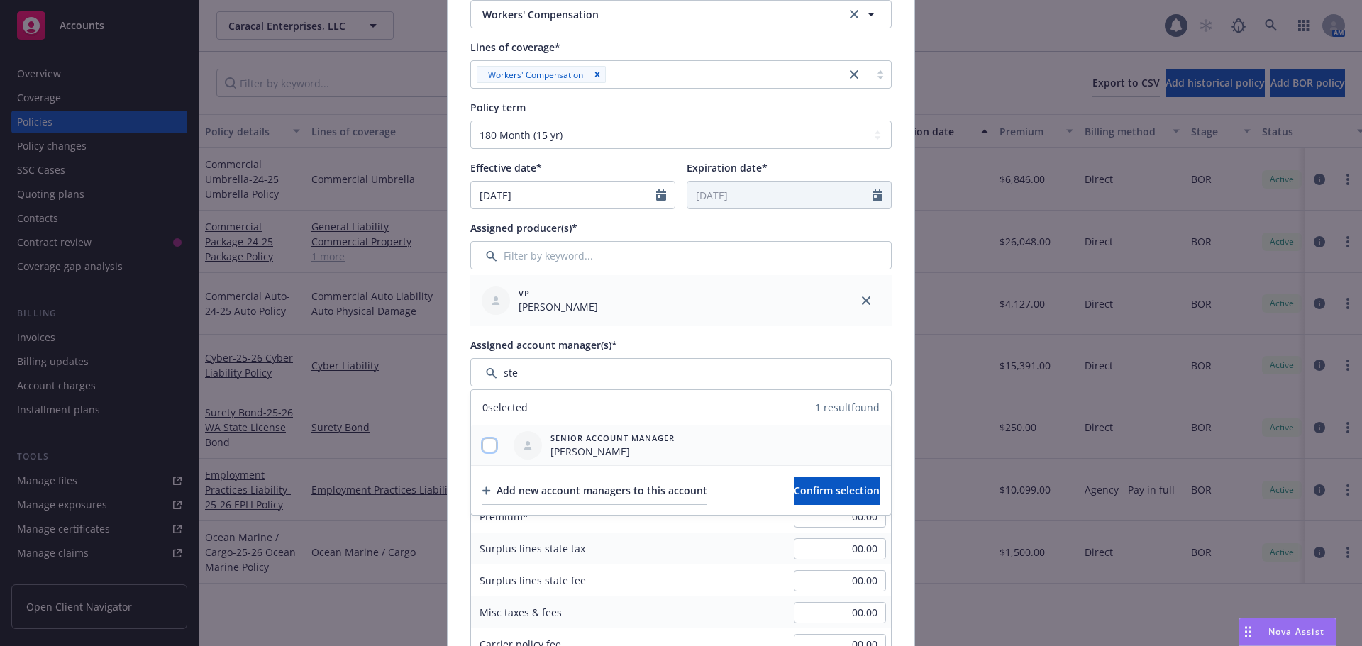
click at [483, 447] on input "checkbox" at bounding box center [490, 446] width 14 height 14
click at [794, 485] on span "Confirm selection" at bounding box center [837, 490] width 86 height 13
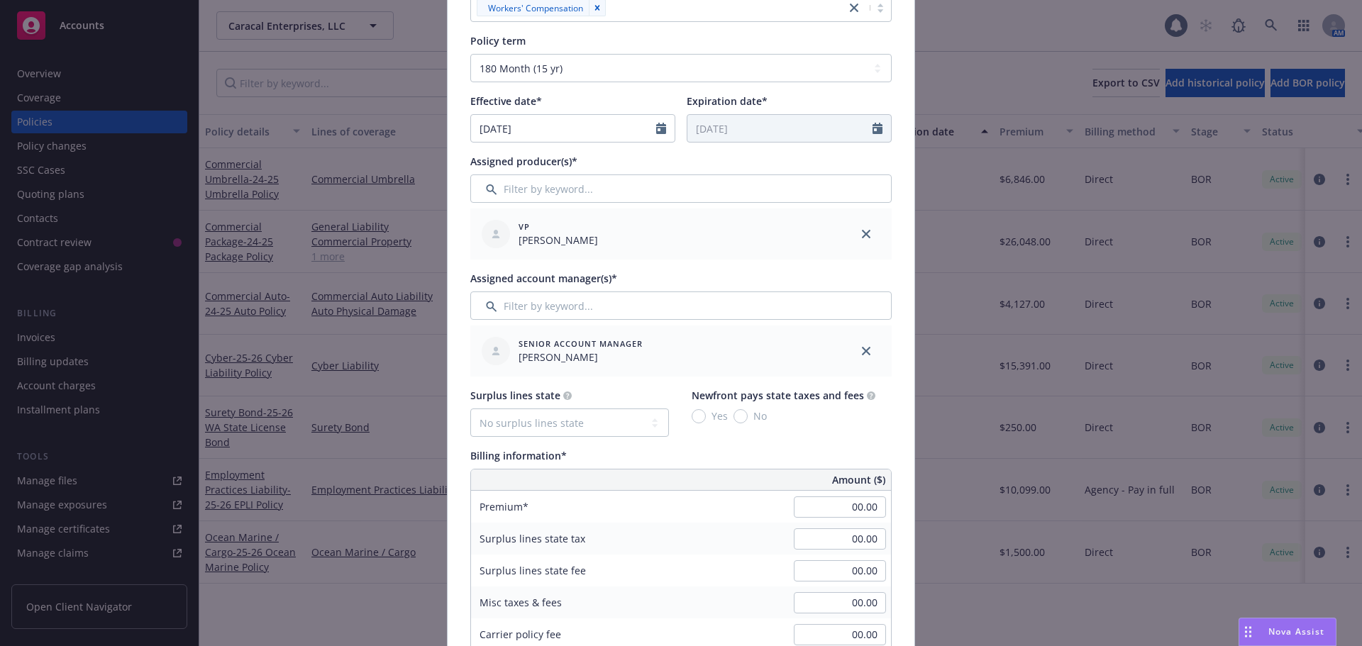
scroll to position [426, 0]
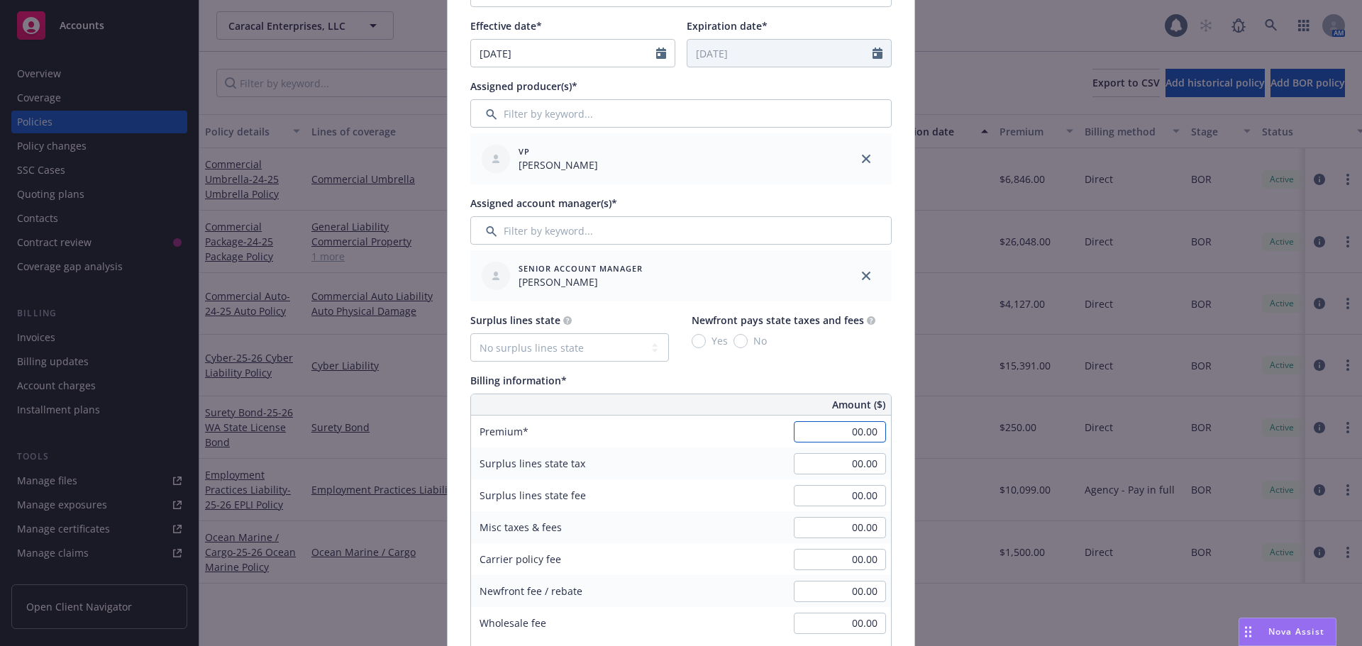
click at [817, 440] on input "00.00" at bounding box center [840, 431] width 92 height 21
click at [711, 537] on div "Misc taxes & fees 00.00" at bounding box center [681, 528] width 420 height 32
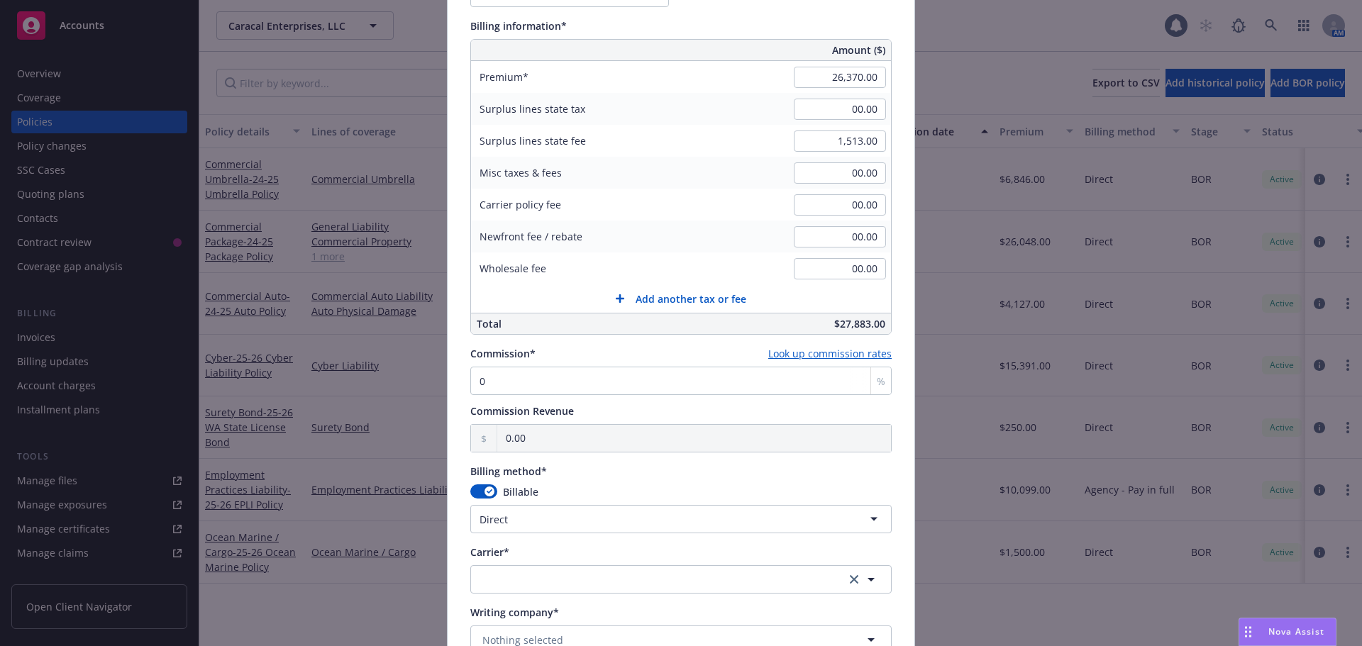
scroll to position [851, 0]
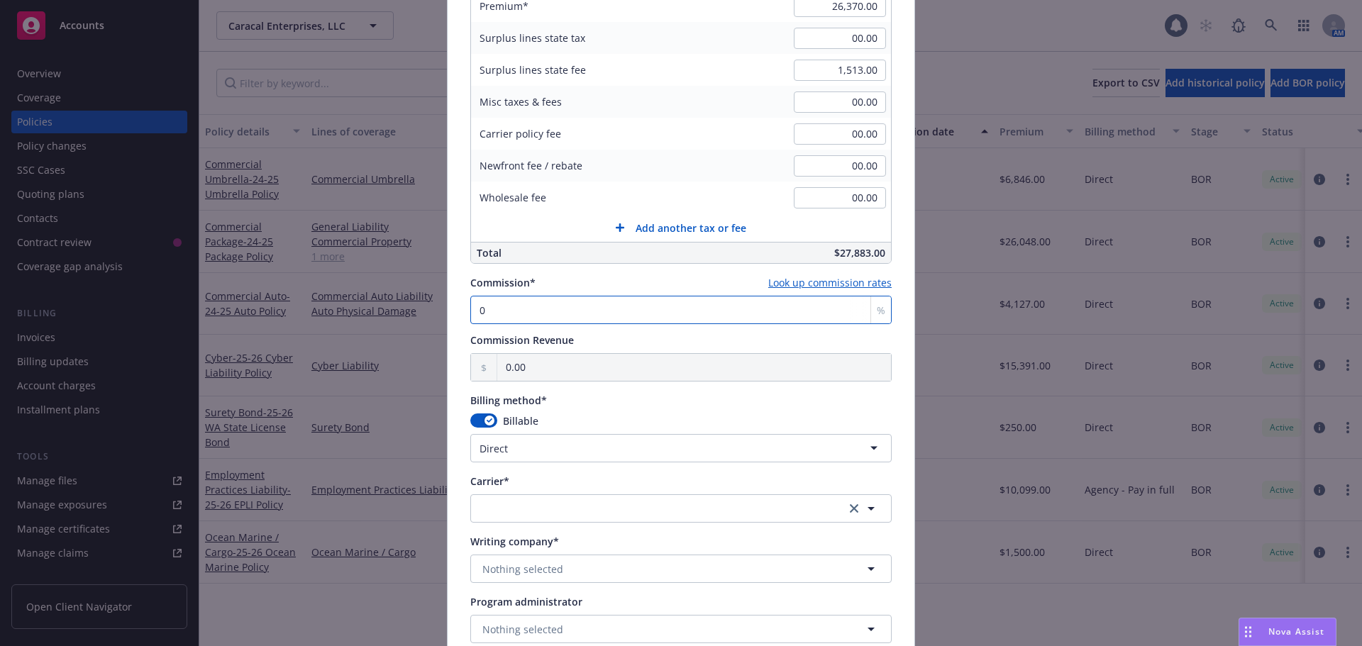
click at [520, 309] on input "0" at bounding box center [680, 310] width 421 height 28
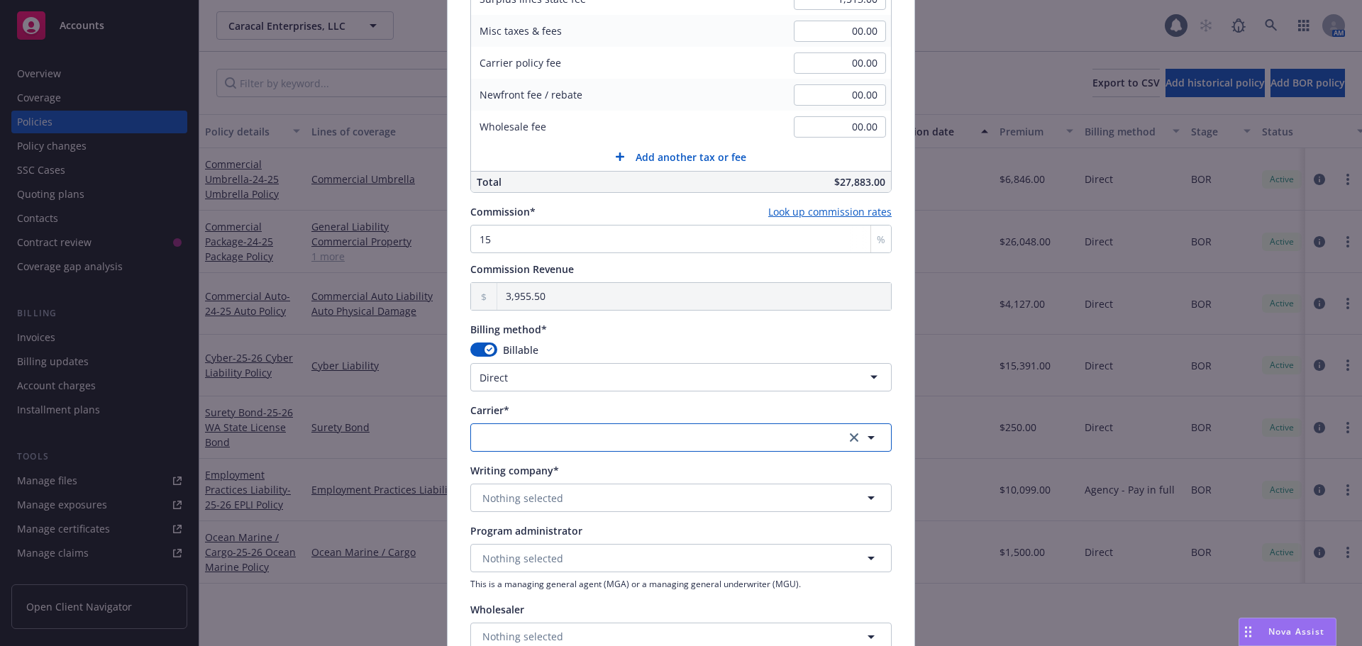
click at [530, 431] on button "button" at bounding box center [680, 438] width 421 height 28
click at [516, 380] on strong "Hanover Insurance Group" at bounding box center [548, 382] width 125 height 13
click at [522, 499] on span "Nothing selected" at bounding box center [523, 498] width 81 height 15
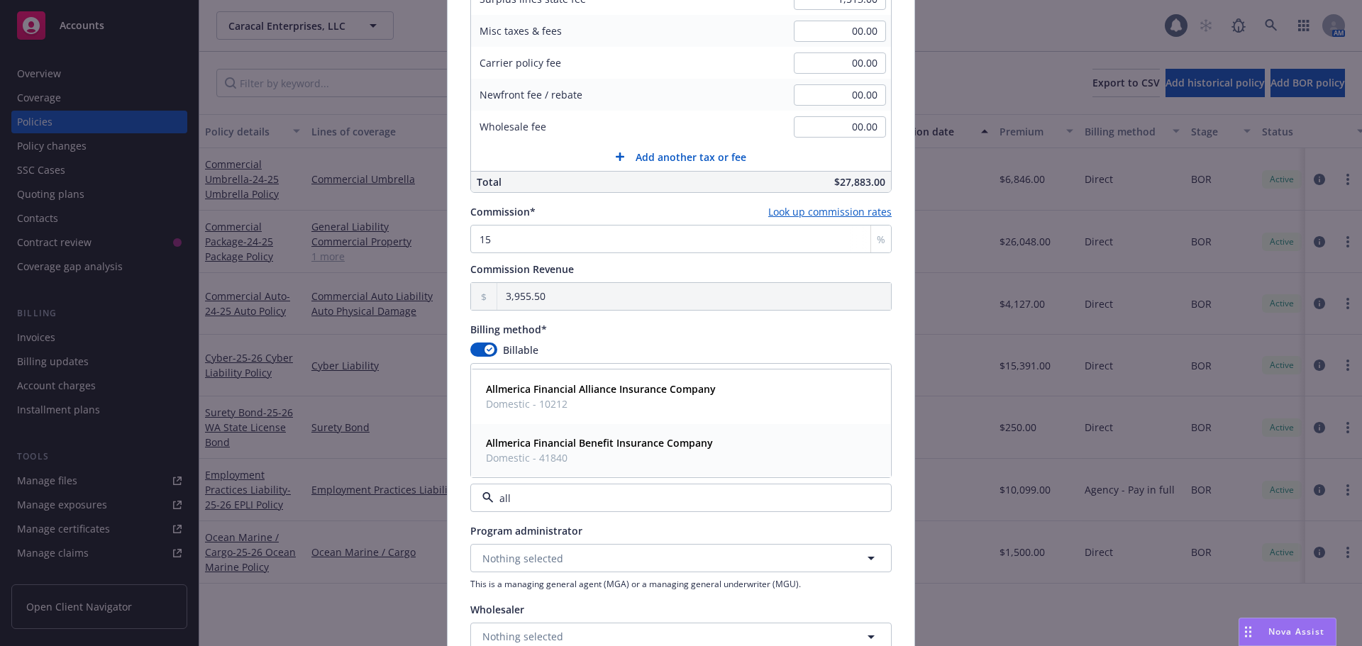
click at [536, 456] on span "Domestic - 41840" at bounding box center [599, 458] width 227 height 15
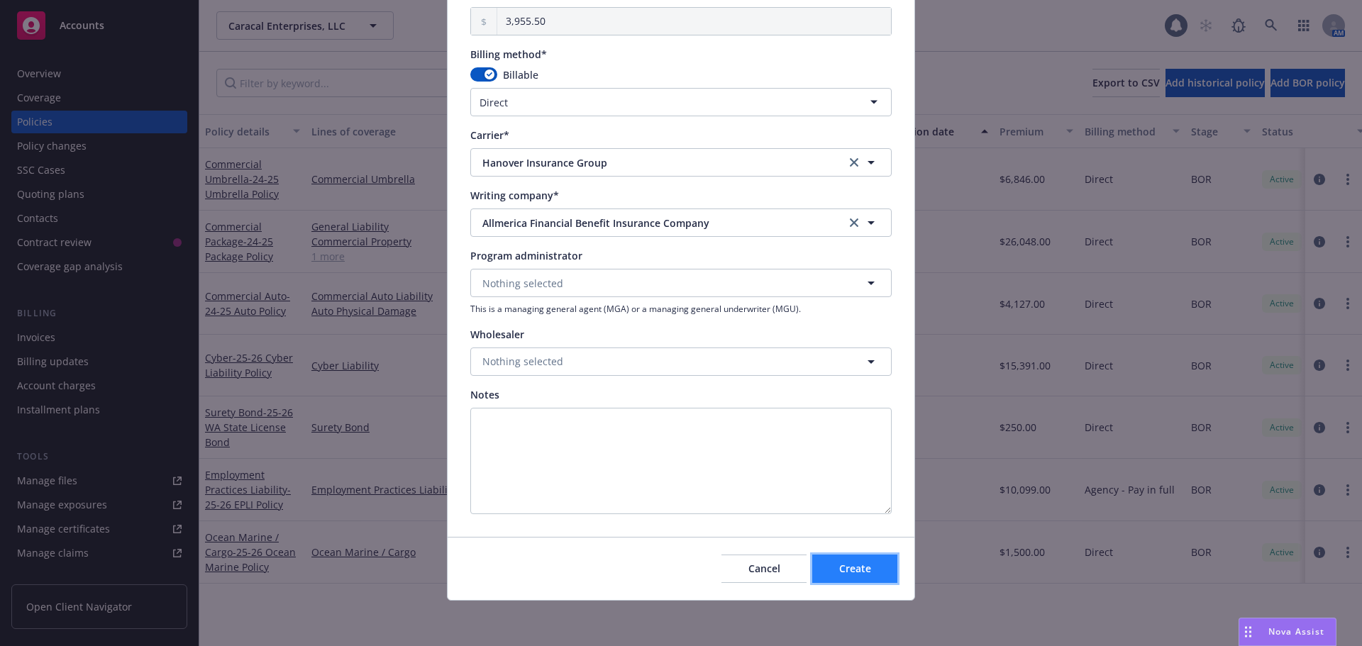
click at [812, 566] on button "Create" at bounding box center [854, 569] width 85 height 28
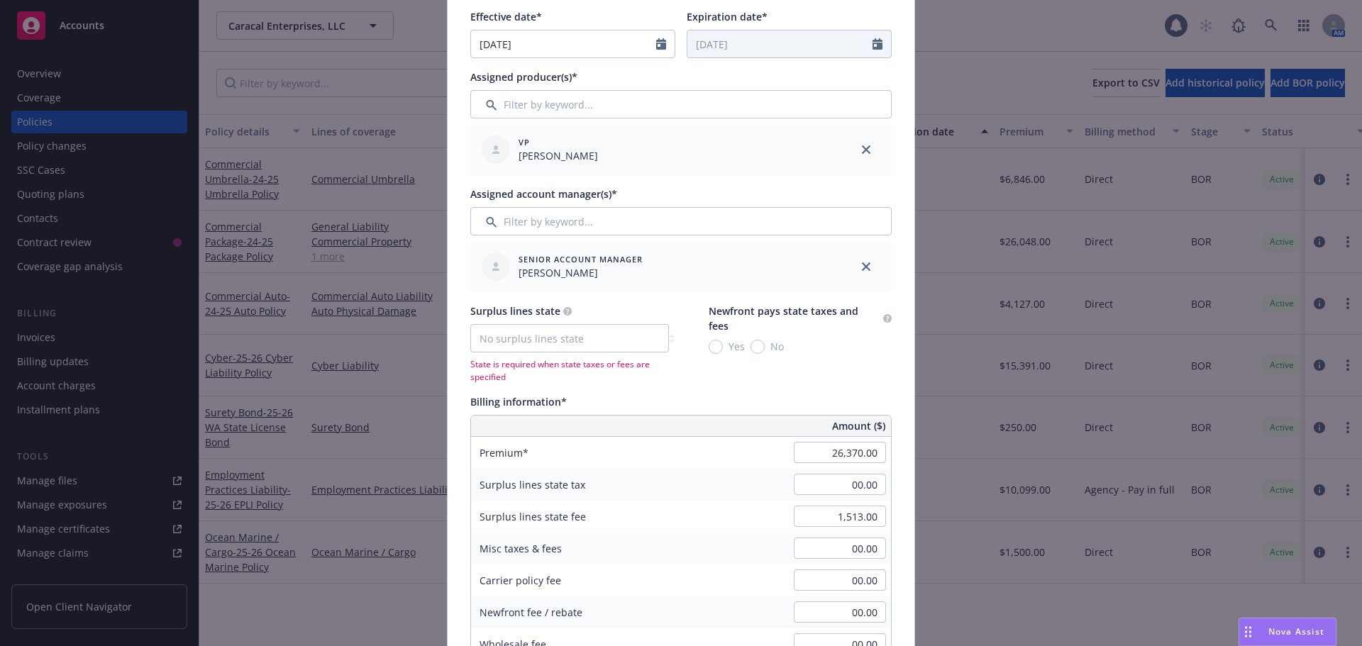
scroll to position [506, 0]
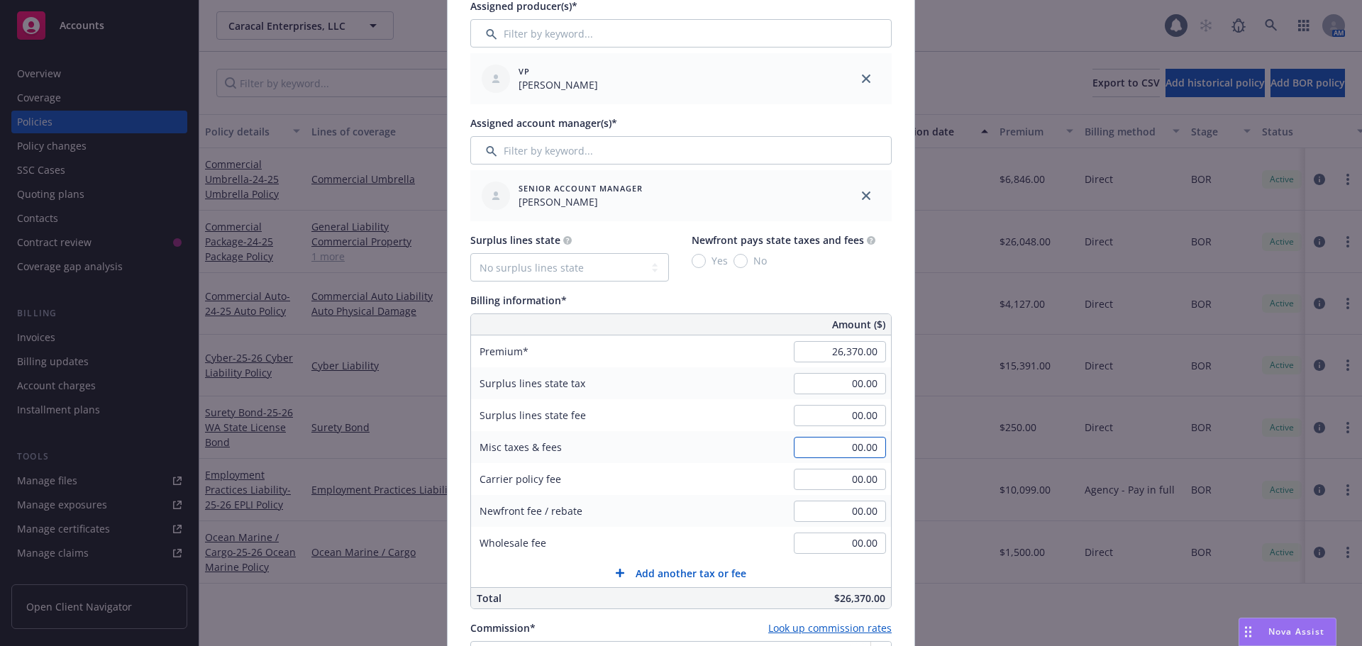
click at [797, 470] on div "Amount ($) Premium 26,370.00 Surplus lines state tax 00.00 Surplus lines state …" at bounding box center [680, 462] width 421 height 296
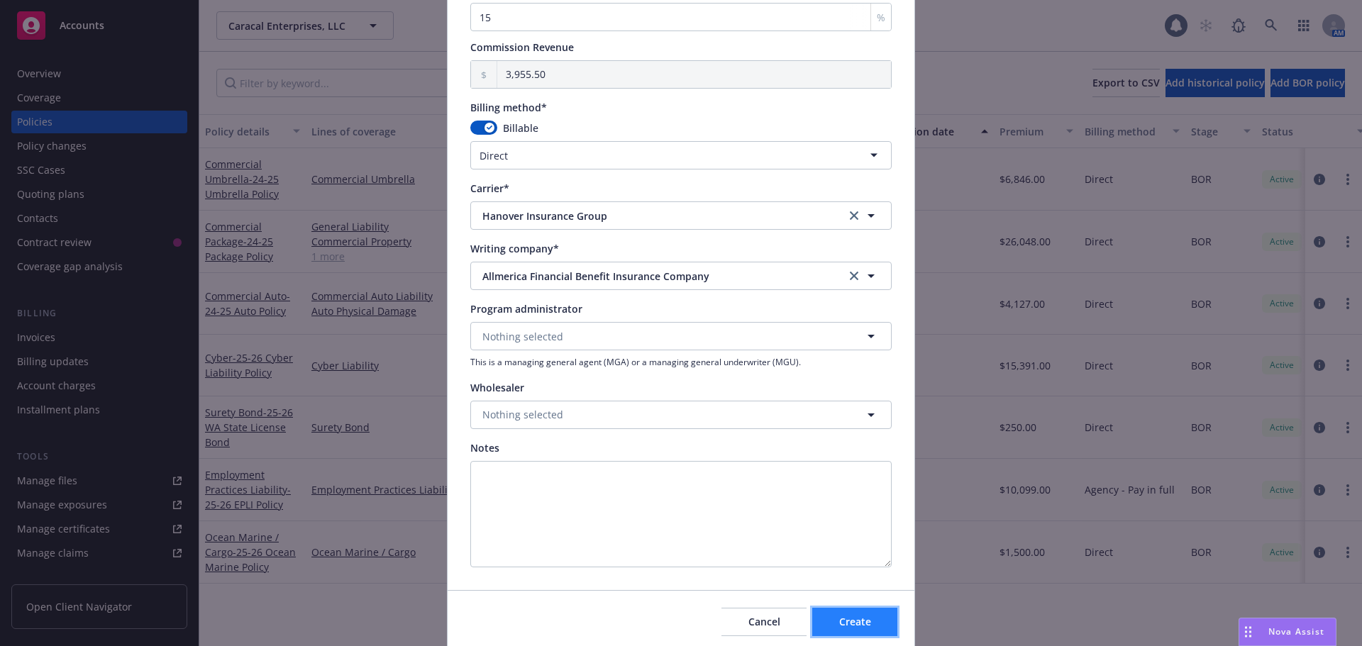
click at [853, 623] on span "Create" at bounding box center [855, 621] width 32 height 13
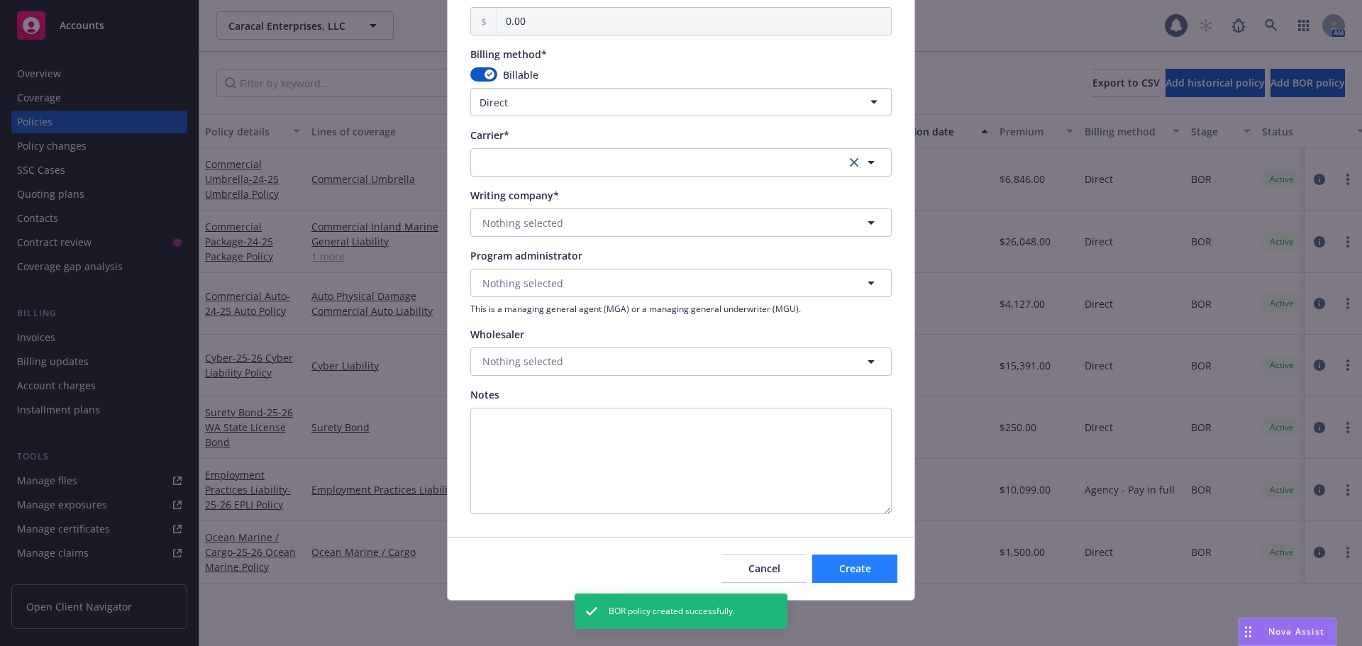
scroll to position [1031, 0]
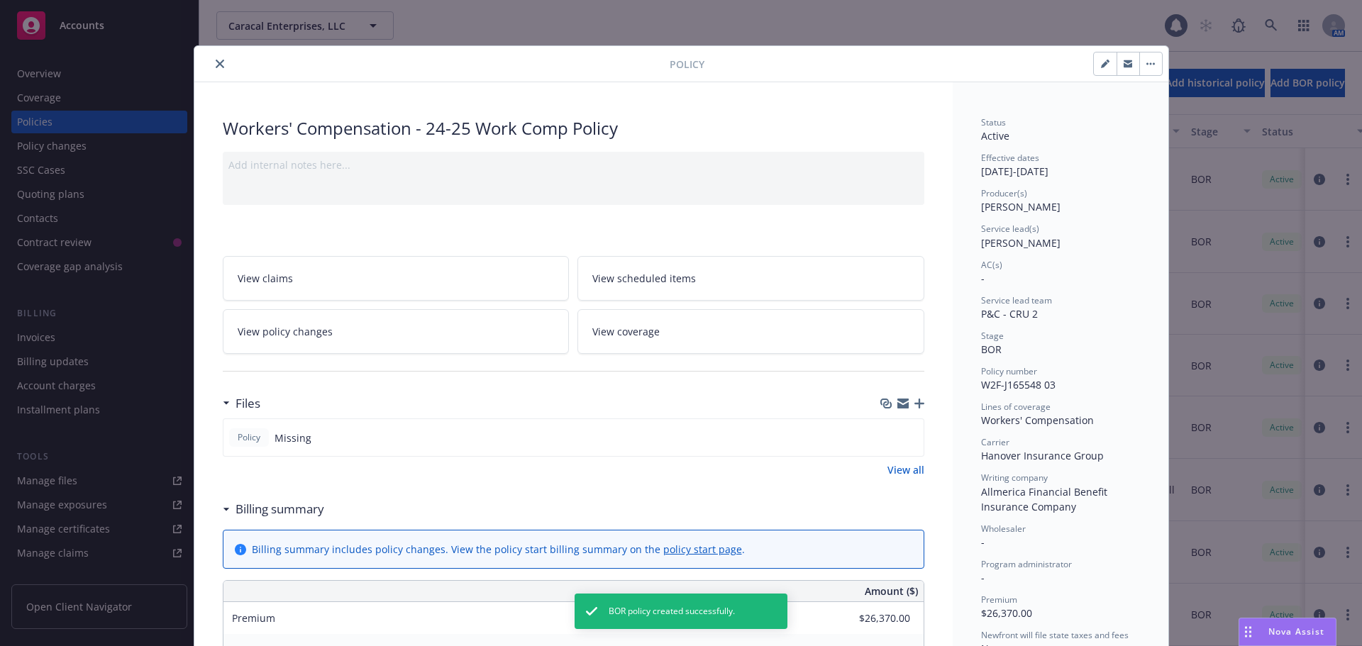
click at [915, 404] on icon "button" at bounding box center [920, 404] width 10 height 10
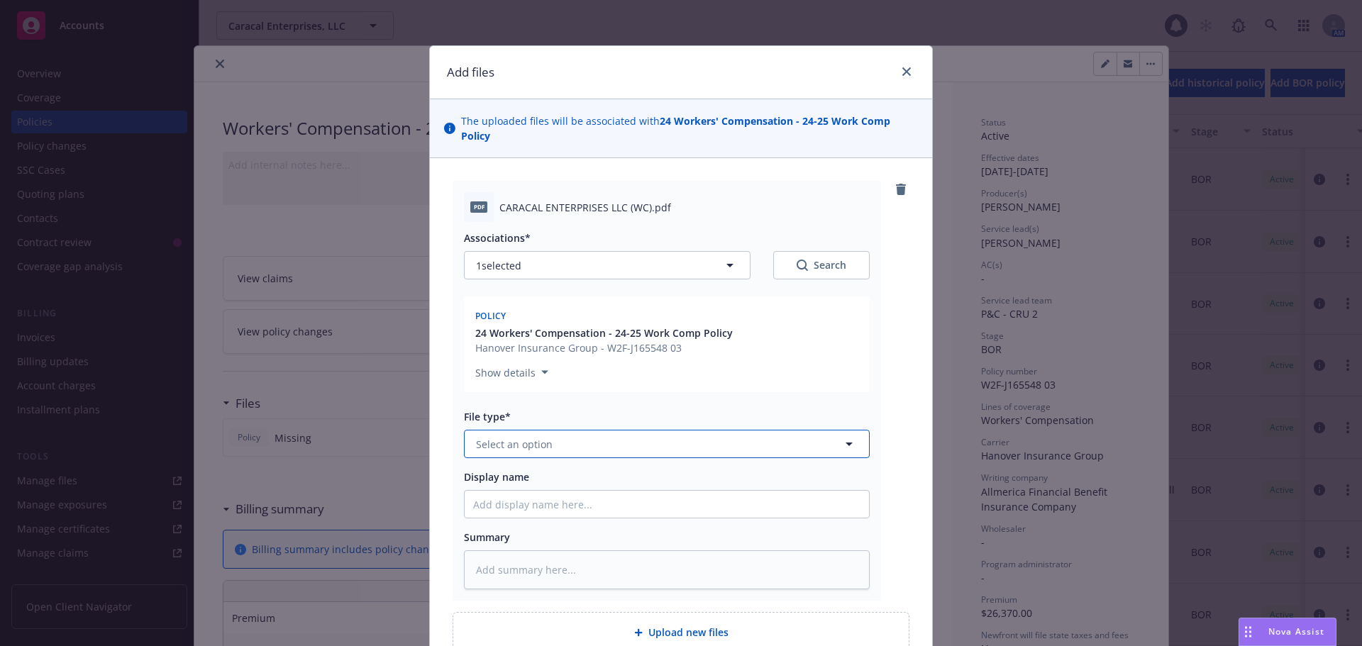
click at [492, 437] on span "Select an option" at bounding box center [514, 444] width 77 height 15
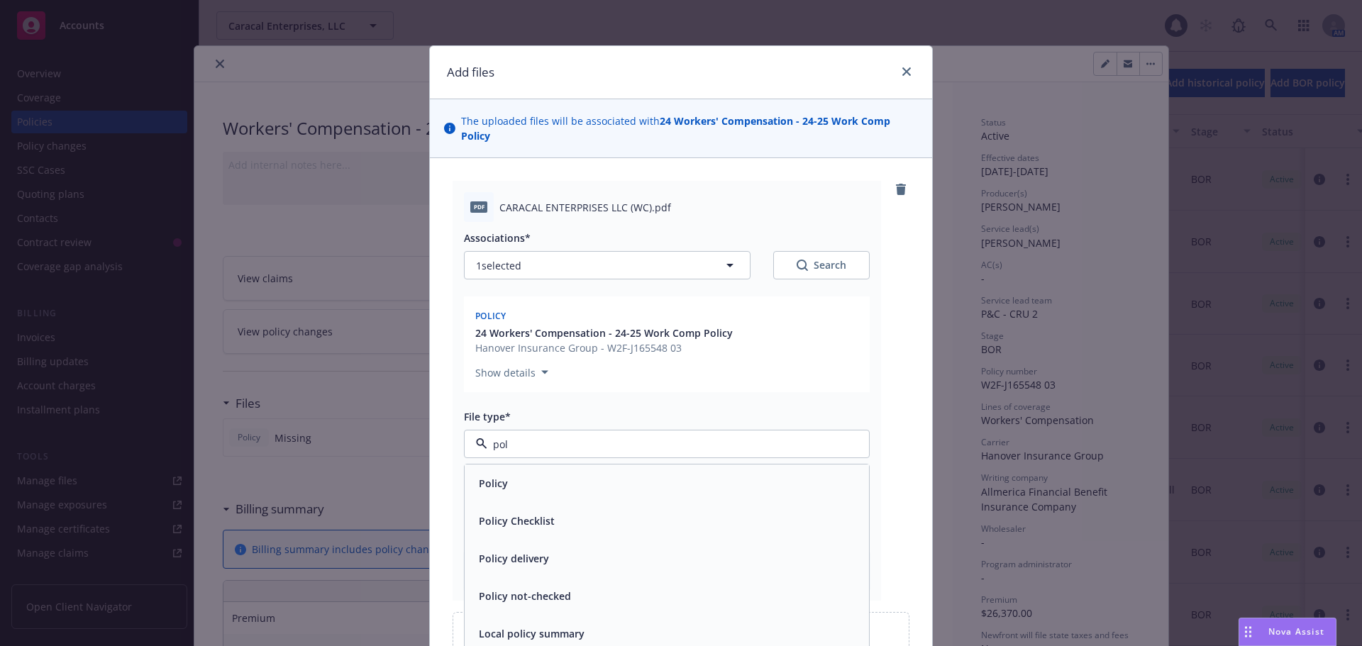
click at [568, 473] on div "Policy" at bounding box center [666, 483] width 387 height 21
click at [536, 491] on input "Display name" at bounding box center [667, 504] width 404 height 27
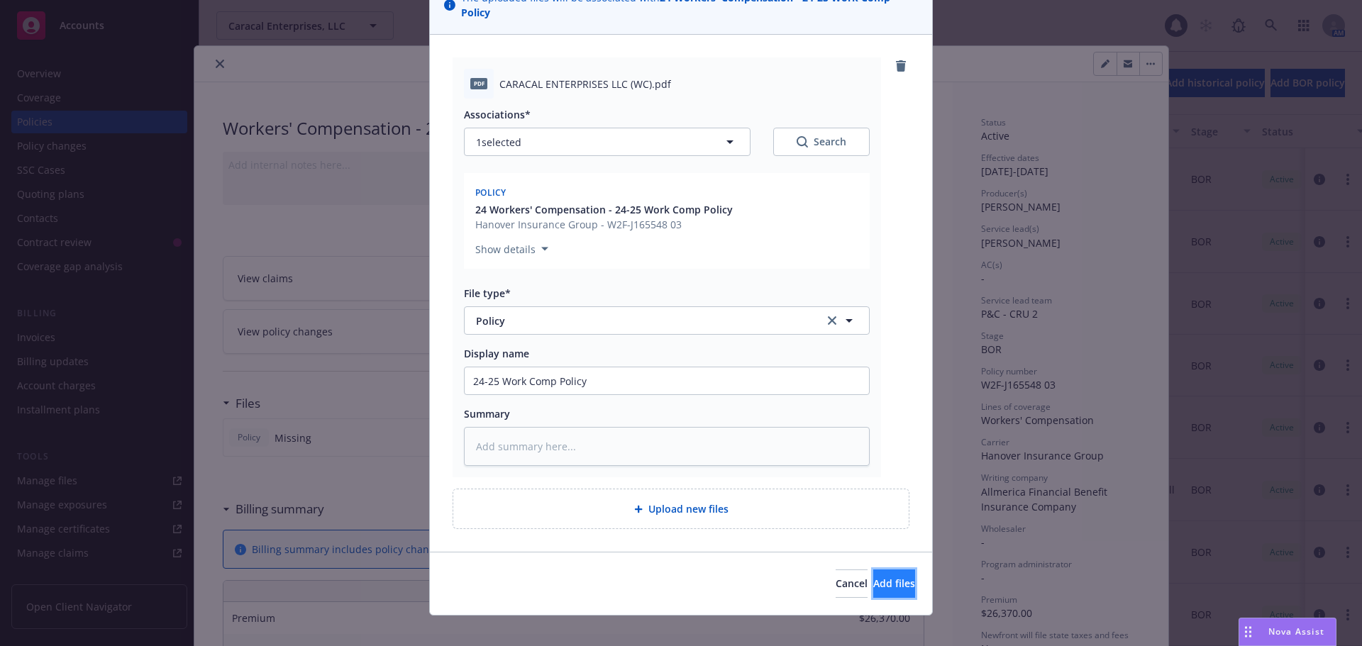
click at [878, 577] on span "Add files" at bounding box center [894, 583] width 42 height 13
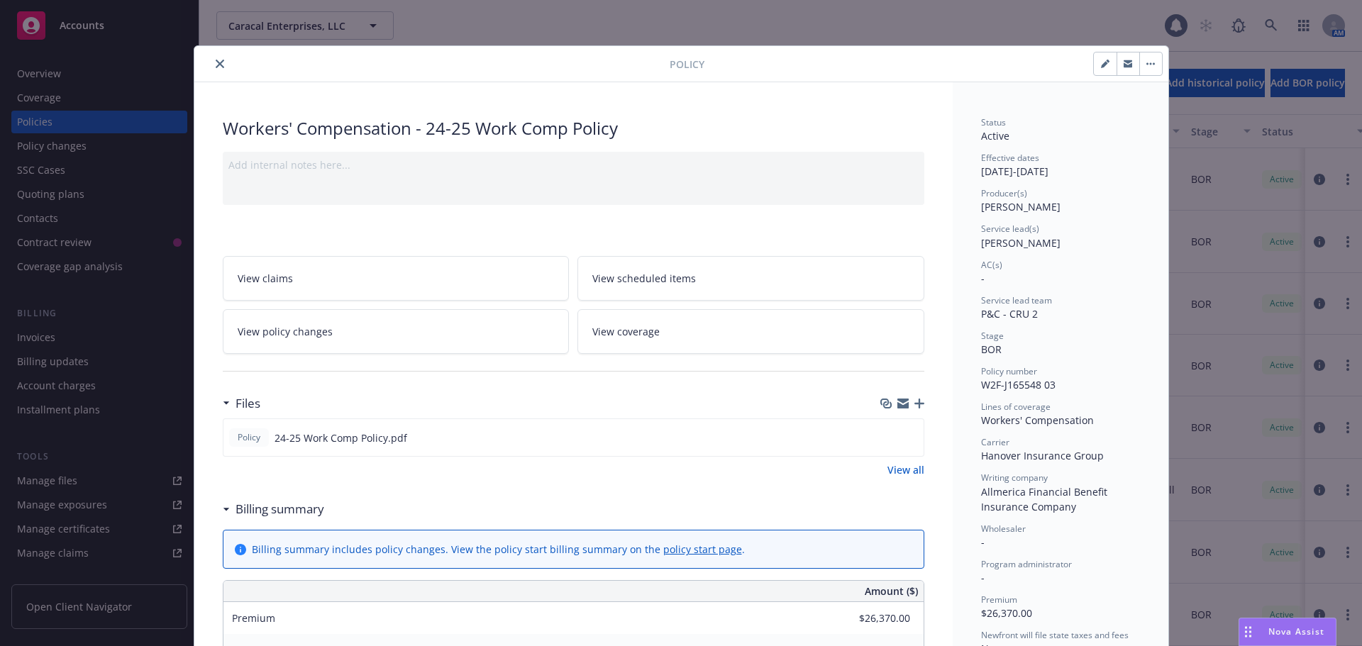
click at [915, 404] on icon "button" at bounding box center [920, 404] width 10 height 10
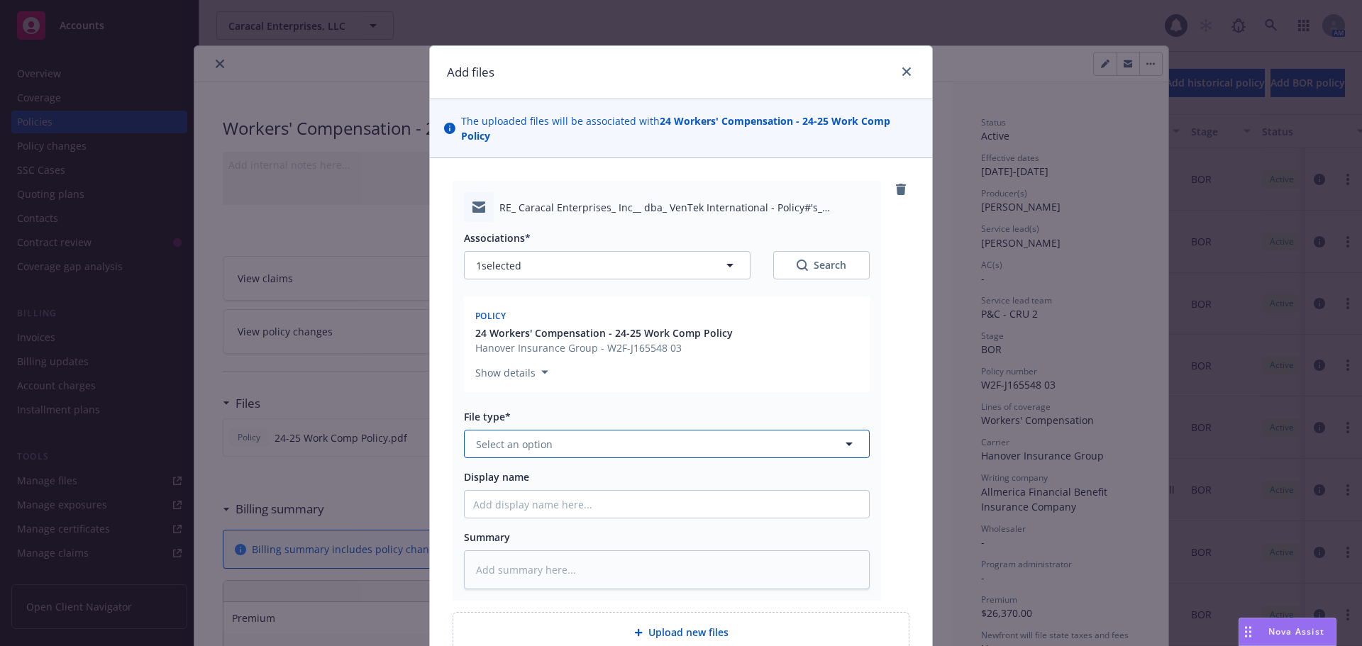
click at [539, 437] on span "Select an option" at bounding box center [514, 444] width 77 height 15
drag, startPoint x: 536, startPoint y: 466, endPoint x: 526, endPoint y: 470, distance: 10.8
click at [535, 473] on div "Email" at bounding box center [666, 483] width 387 height 21
click at [483, 491] on input "Display name" at bounding box center [667, 504] width 404 height 27
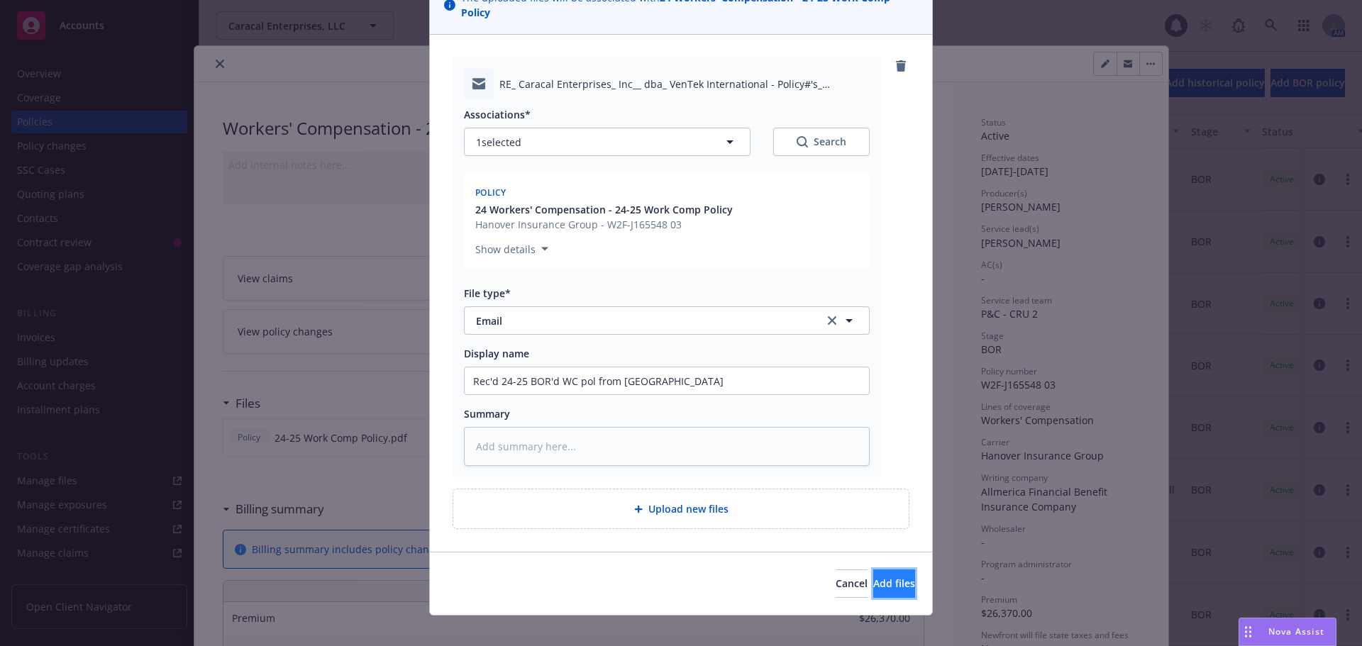
click at [878, 577] on span "Add files" at bounding box center [894, 583] width 42 height 13
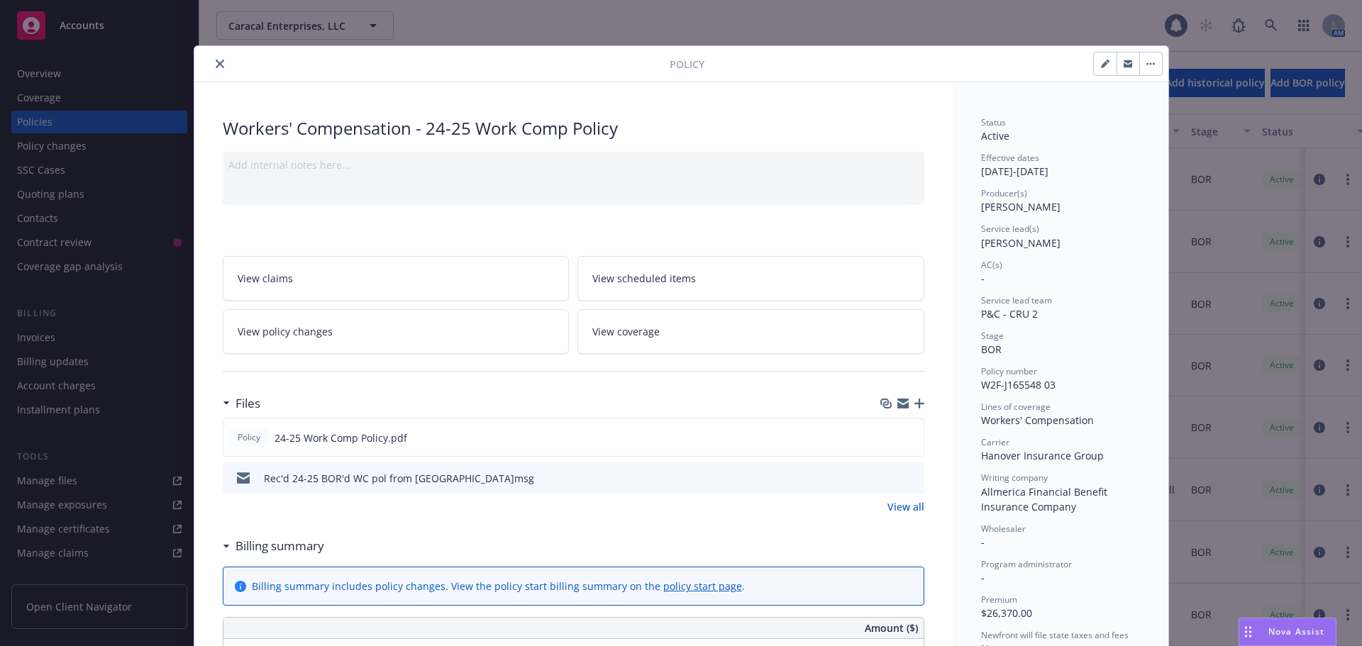
click at [1101, 62] on icon "button" at bounding box center [1105, 64] width 9 height 9
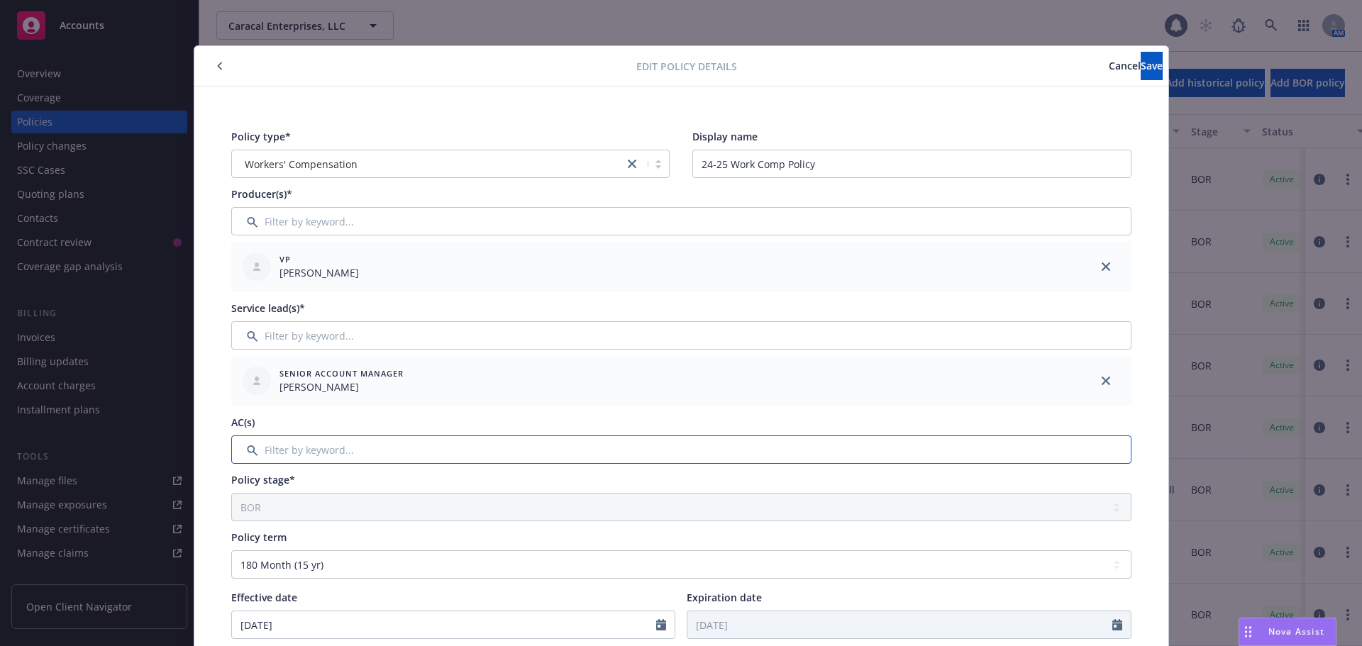
click at [302, 453] on input "Filter by keyword..." at bounding box center [681, 450] width 900 height 28
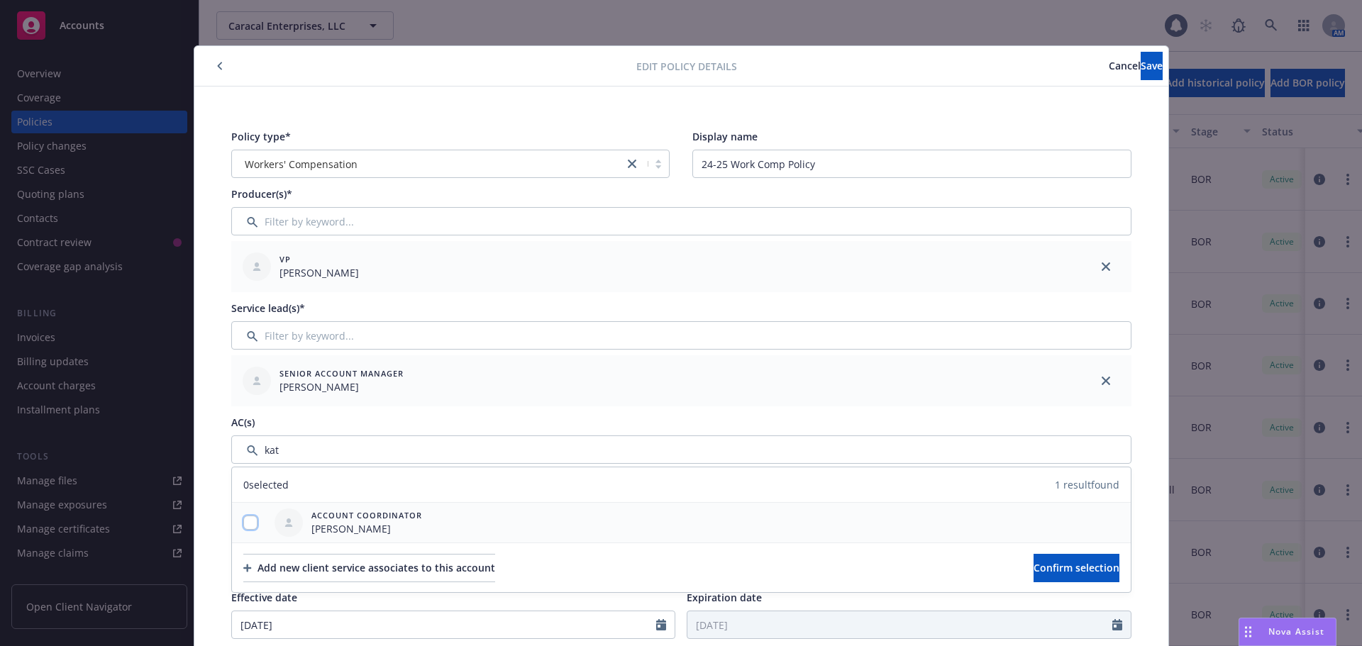
click at [243, 522] on input "checkbox" at bounding box center [250, 523] width 14 height 14
click at [1035, 564] on span "Confirm selection" at bounding box center [1077, 567] width 86 height 13
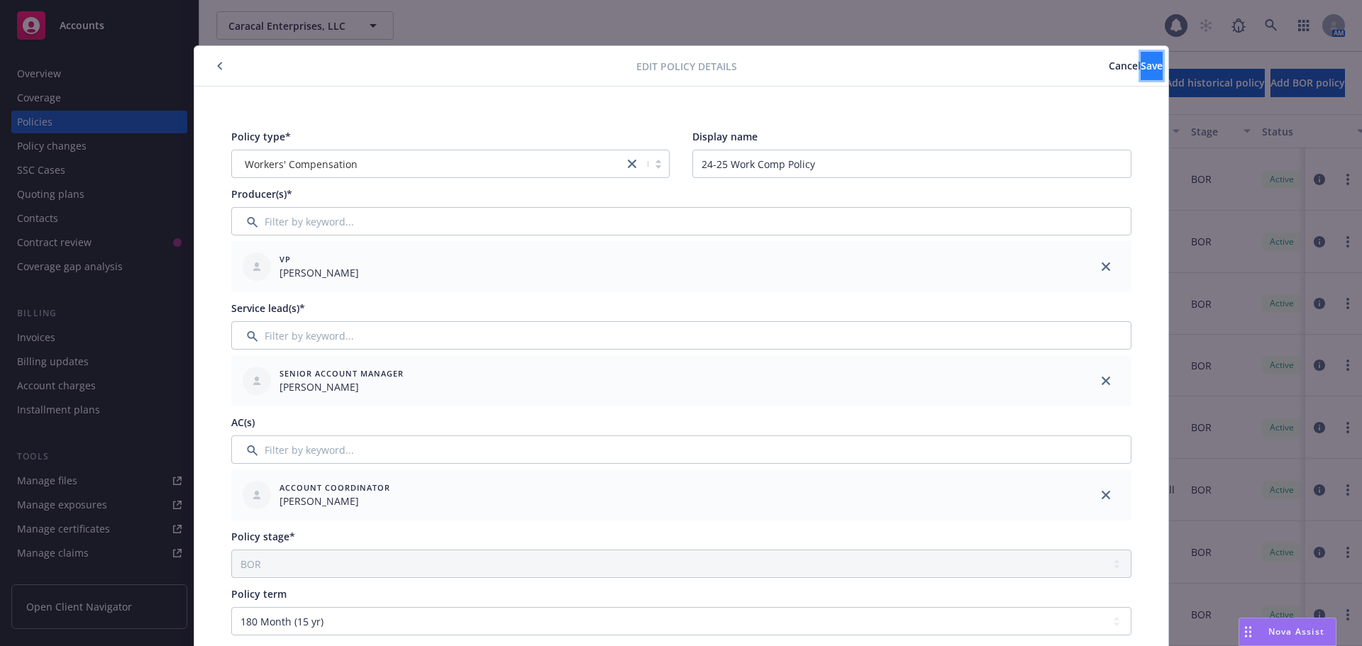
click at [1141, 69] on span "Save" at bounding box center [1152, 65] width 22 height 13
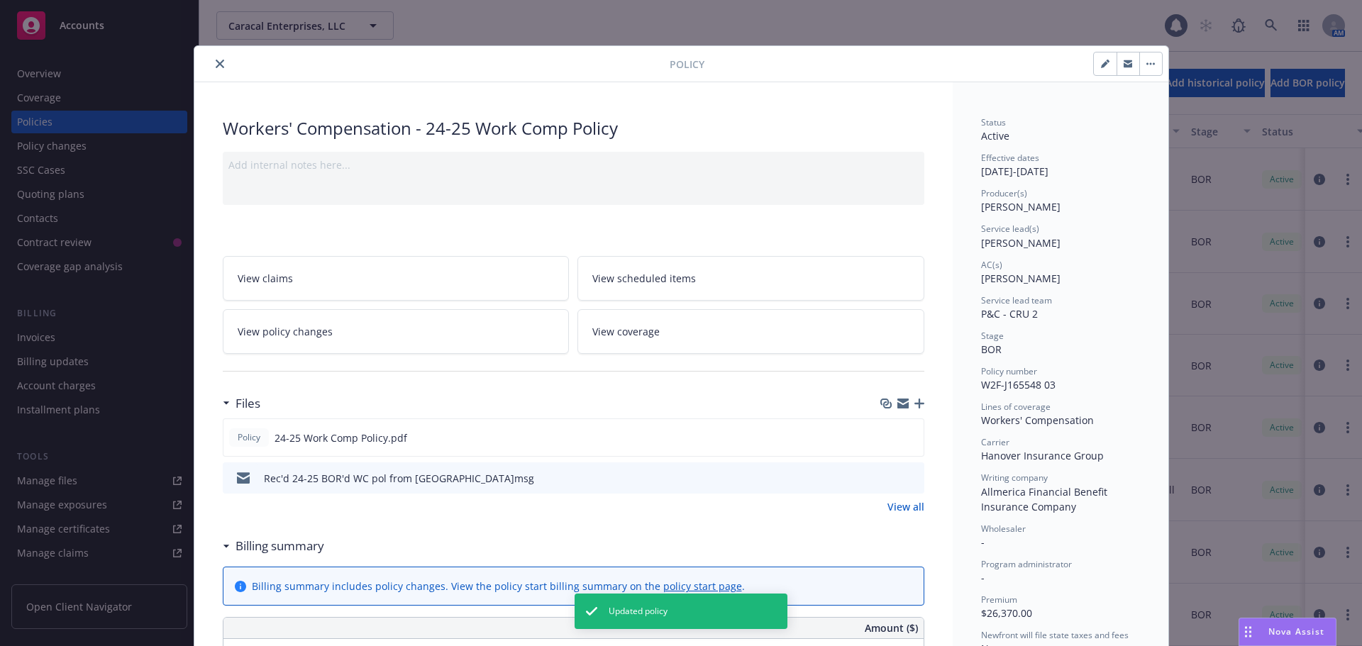
click at [216, 63] on icon "close" at bounding box center [220, 64] width 9 height 9
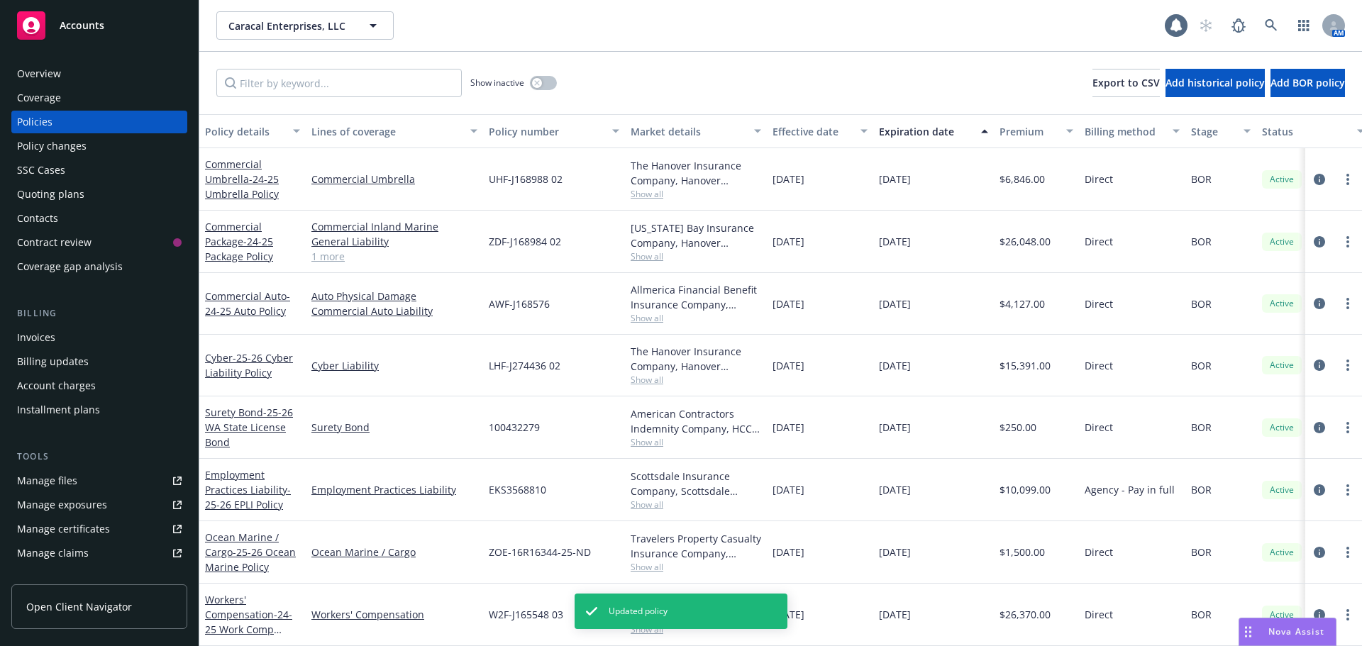
scroll to position [11, 0]
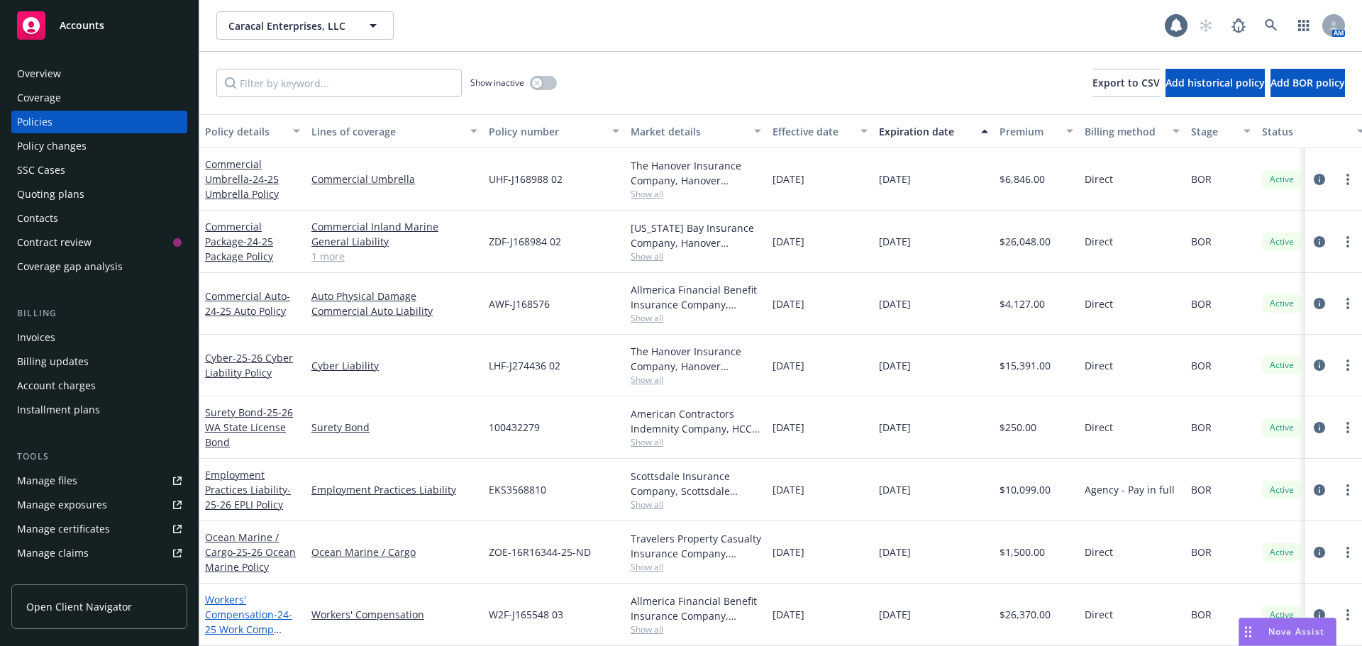
click at [222, 619] on span "- 24-25 Work Comp Policy" at bounding box center [248, 629] width 87 height 43
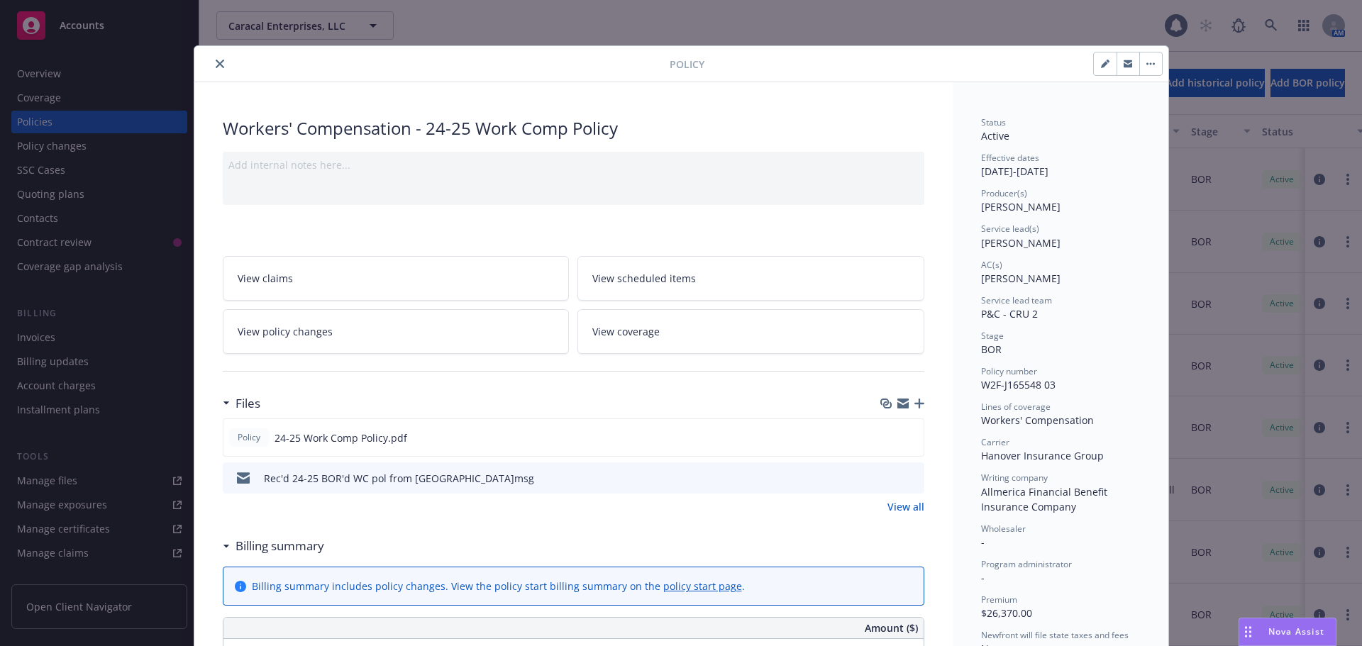
scroll to position [43, 0]
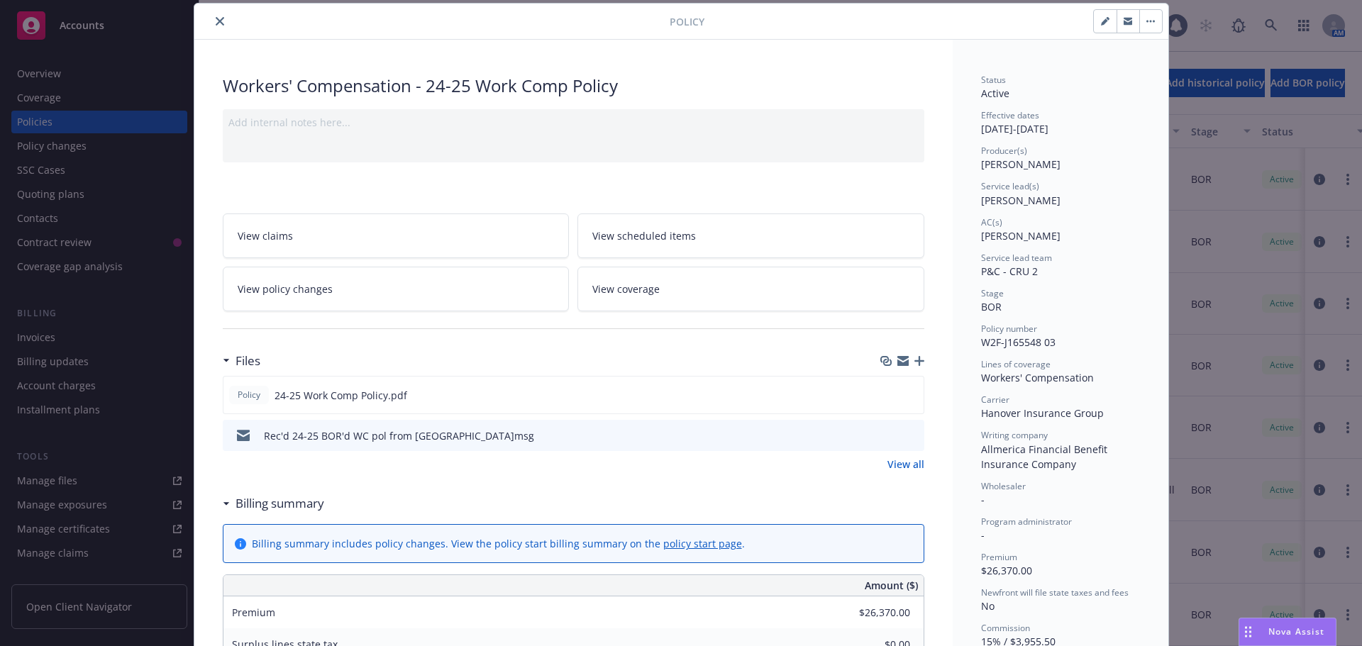
click at [915, 360] on icon "button" at bounding box center [920, 361] width 10 height 10
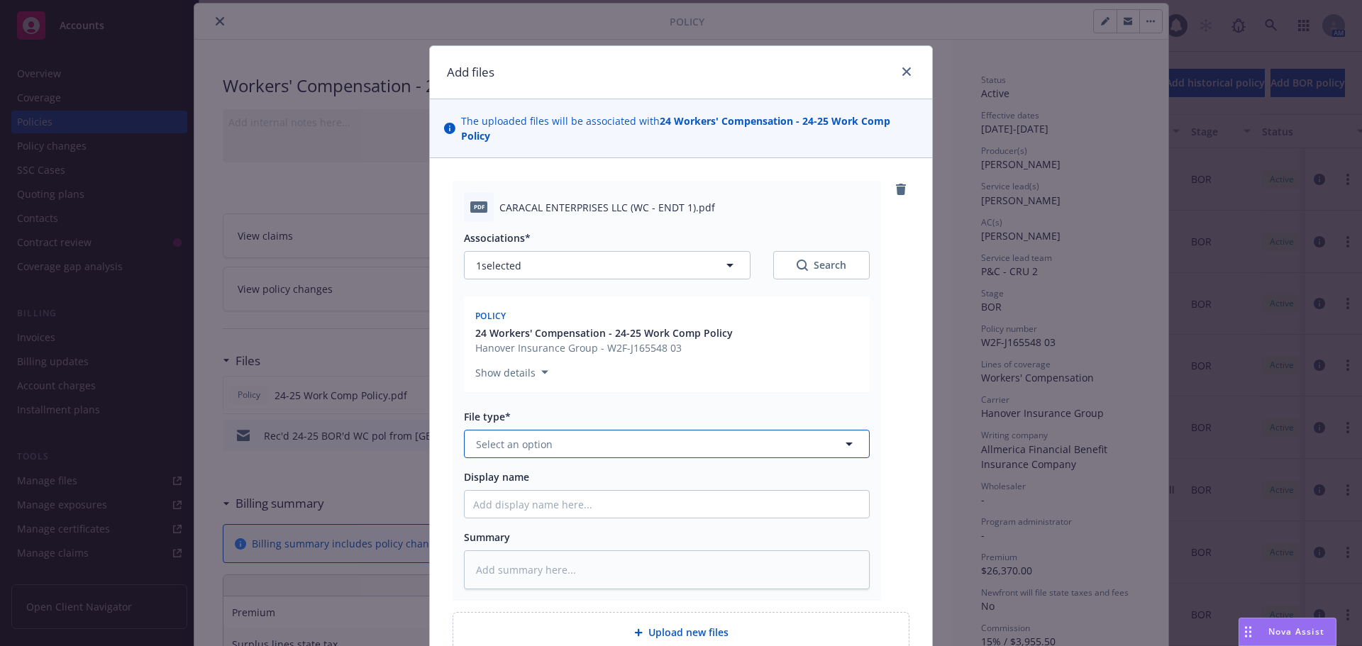
click at [570, 433] on button "Select an option" at bounding box center [667, 444] width 406 height 28
click at [510, 553] on div "Endorsement" at bounding box center [510, 558] width 74 height 21
click at [500, 494] on input "Display name" at bounding box center [667, 504] width 404 height 27
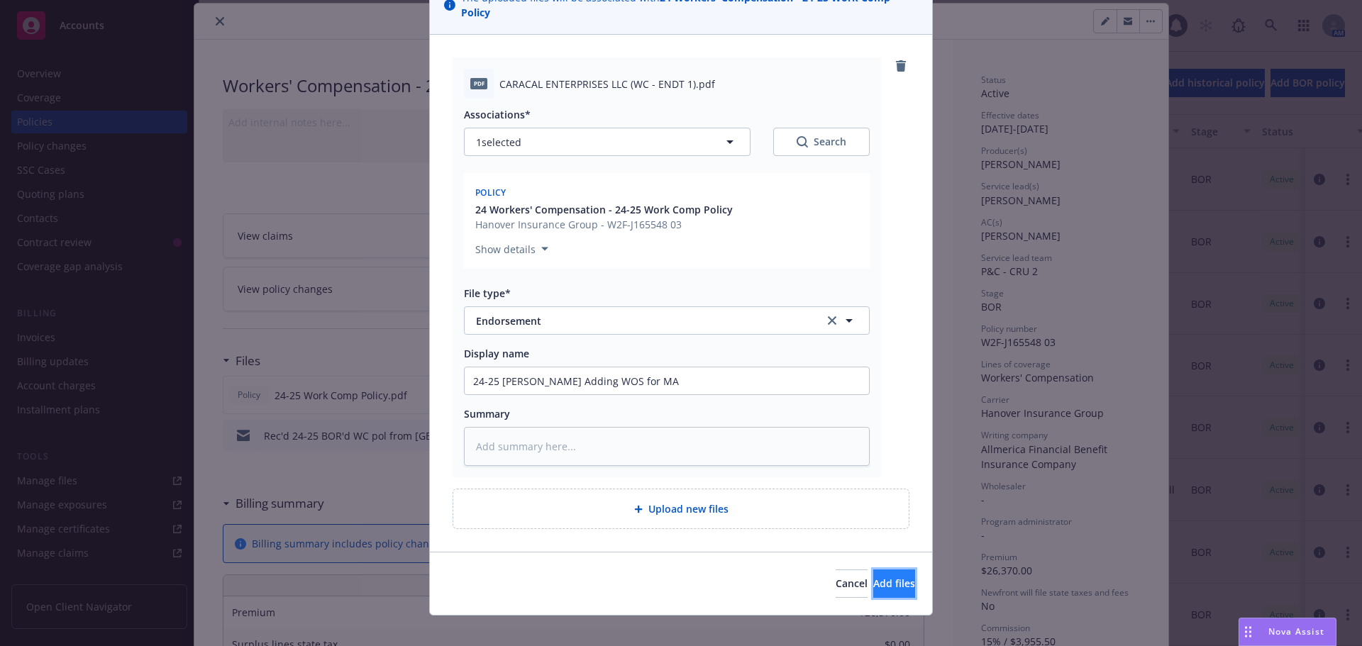
click at [873, 583] on button "Add files" at bounding box center [894, 584] width 42 height 28
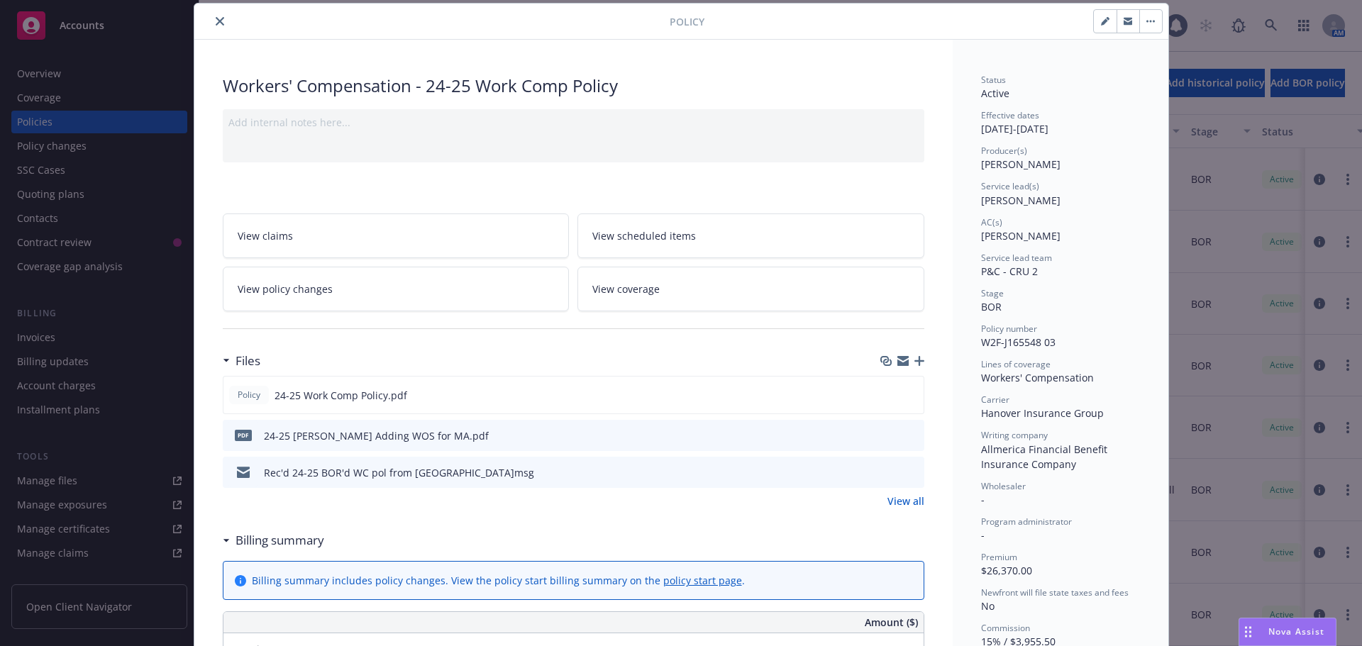
click at [915, 363] on icon "button" at bounding box center [920, 361] width 10 height 10
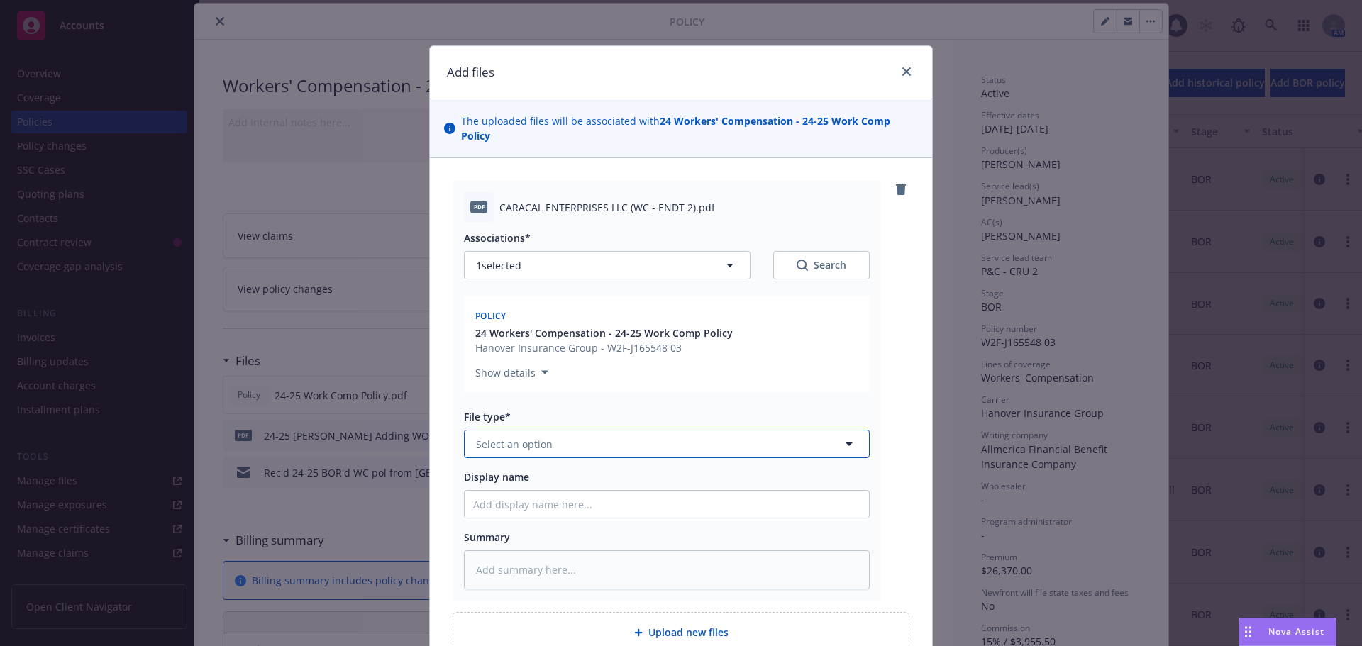
click at [559, 434] on button "Select an option" at bounding box center [667, 444] width 406 height 28
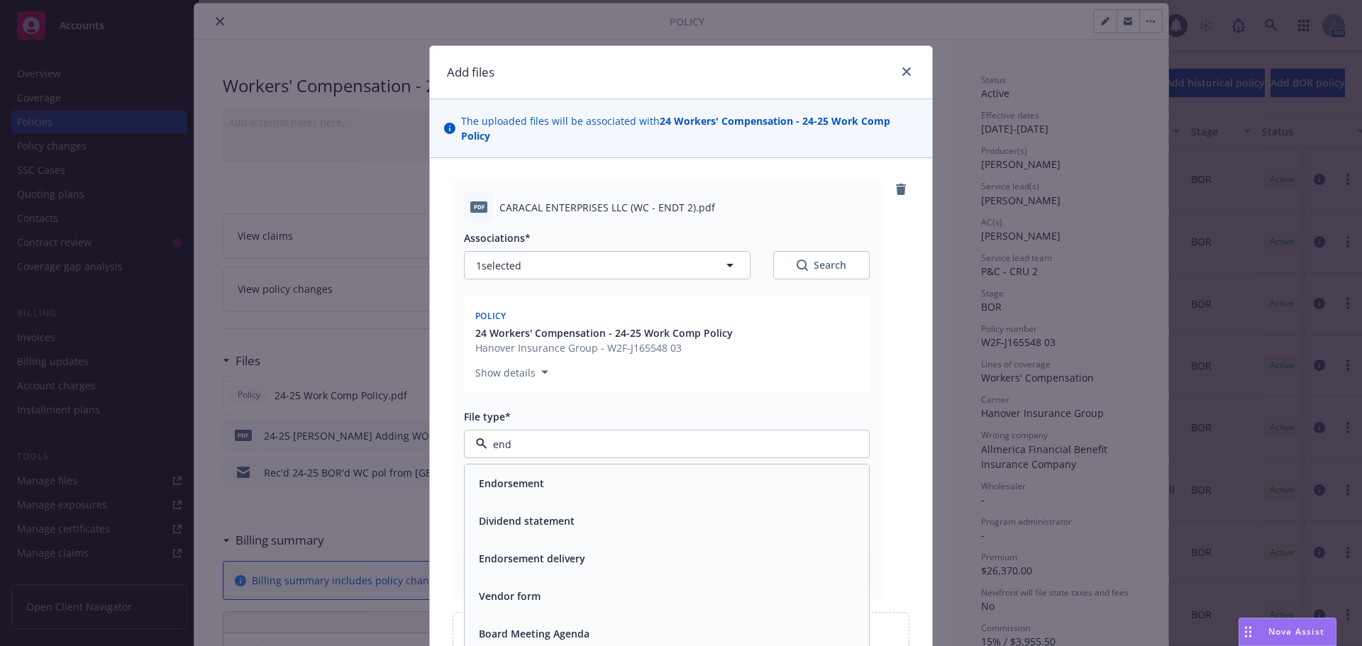
click at [540, 473] on div "Endorsement" at bounding box center [510, 483] width 74 height 21
drag, startPoint x: 507, startPoint y: 493, endPoint x: 490, endPoint y: 490, distance: 18.1
click at [507, 492] on input "Display name" at bounding box center [667, 504] width 404 height 27
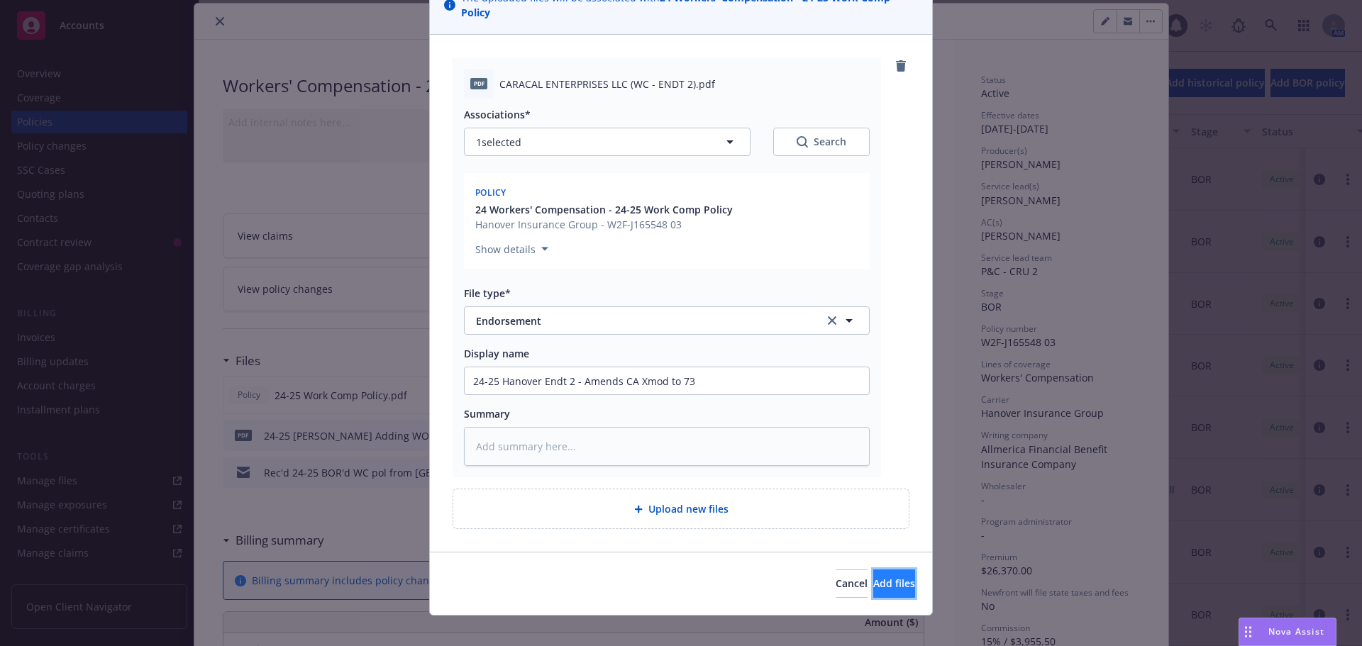
click at [878, 577] on span "Add files" at bounding box center [894, 583] width 42 height 13
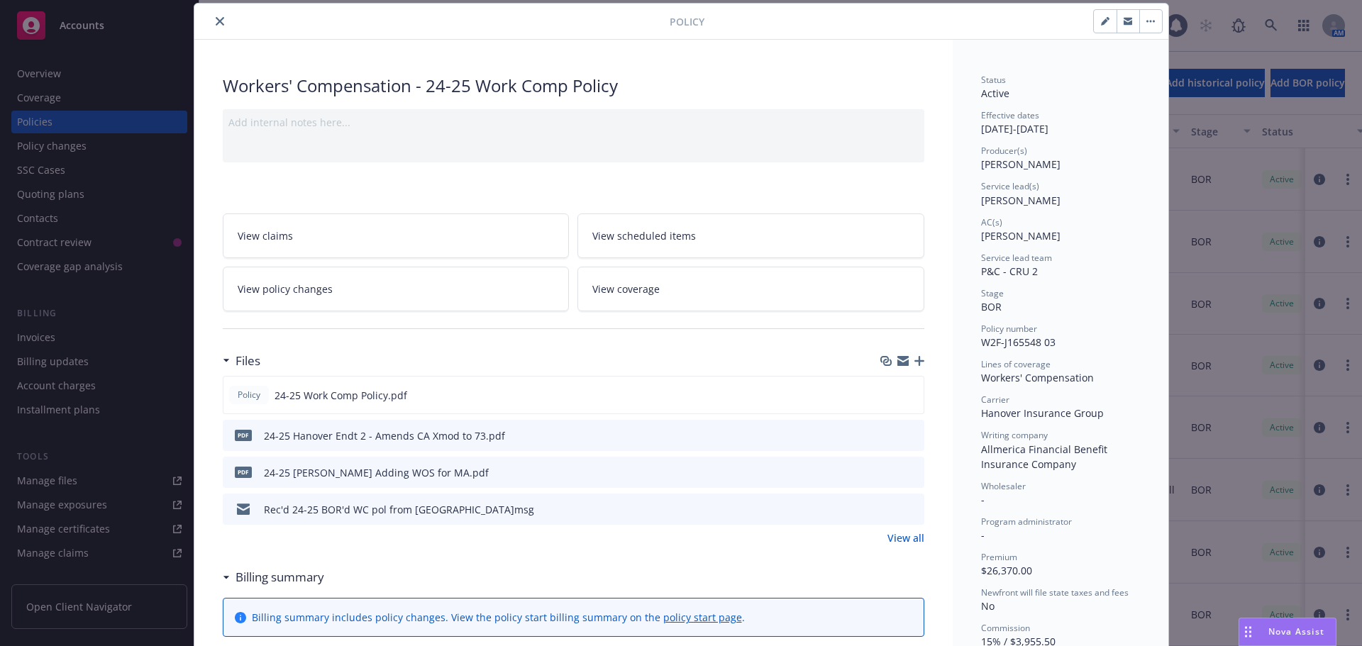
click at [917, 359] on icon "button" at bounding box center [920, 361] width 10 height 10
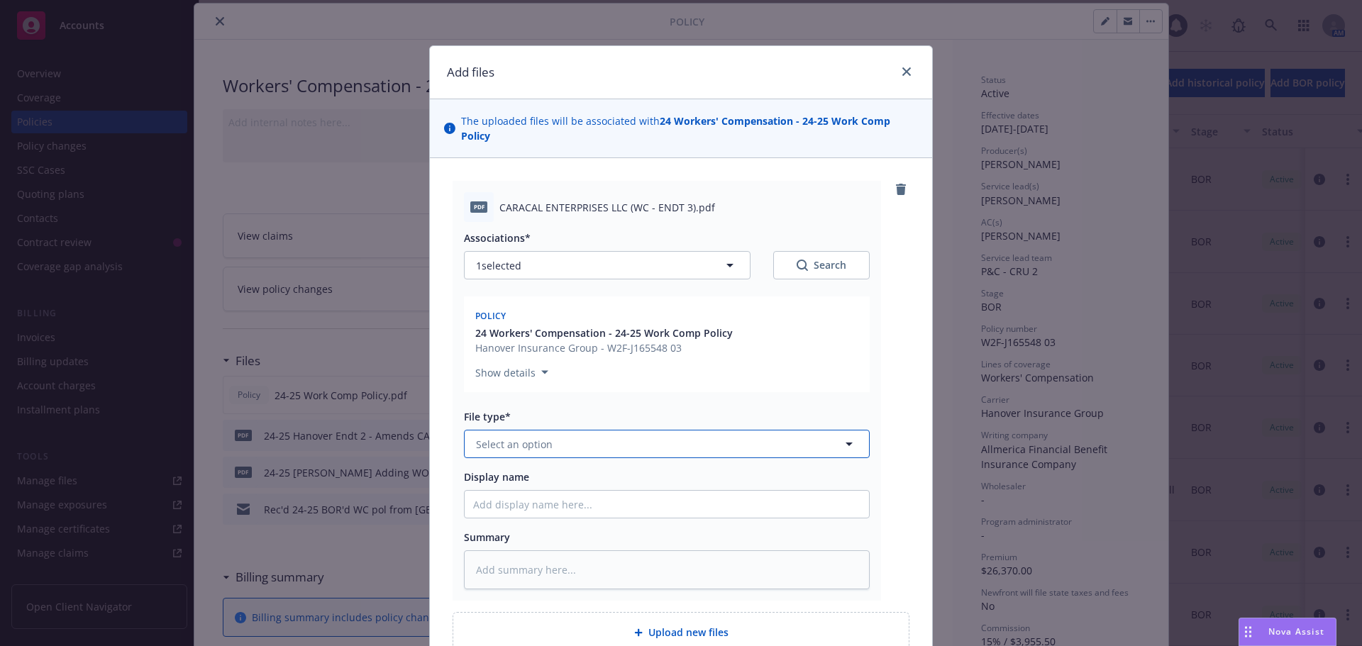
click at [521, 437] on span "Select an option" at bounding box center [514, 444] width 77 height 15
click at [537, 551] on span "Endorsement" at bounding box center [511, 558] width 65 height 15
click at [533, 491] on input "Display name" at bounding box center [667, 504] width 404 height 27
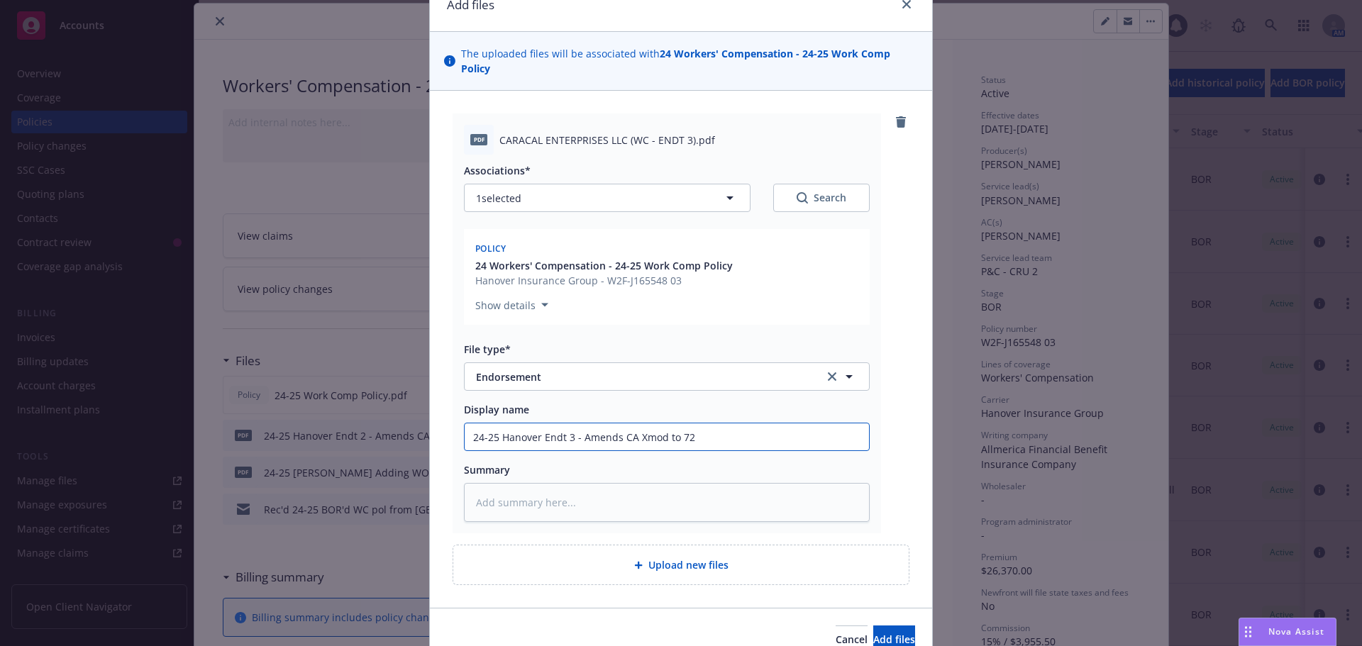
scroll to position [123, 0]
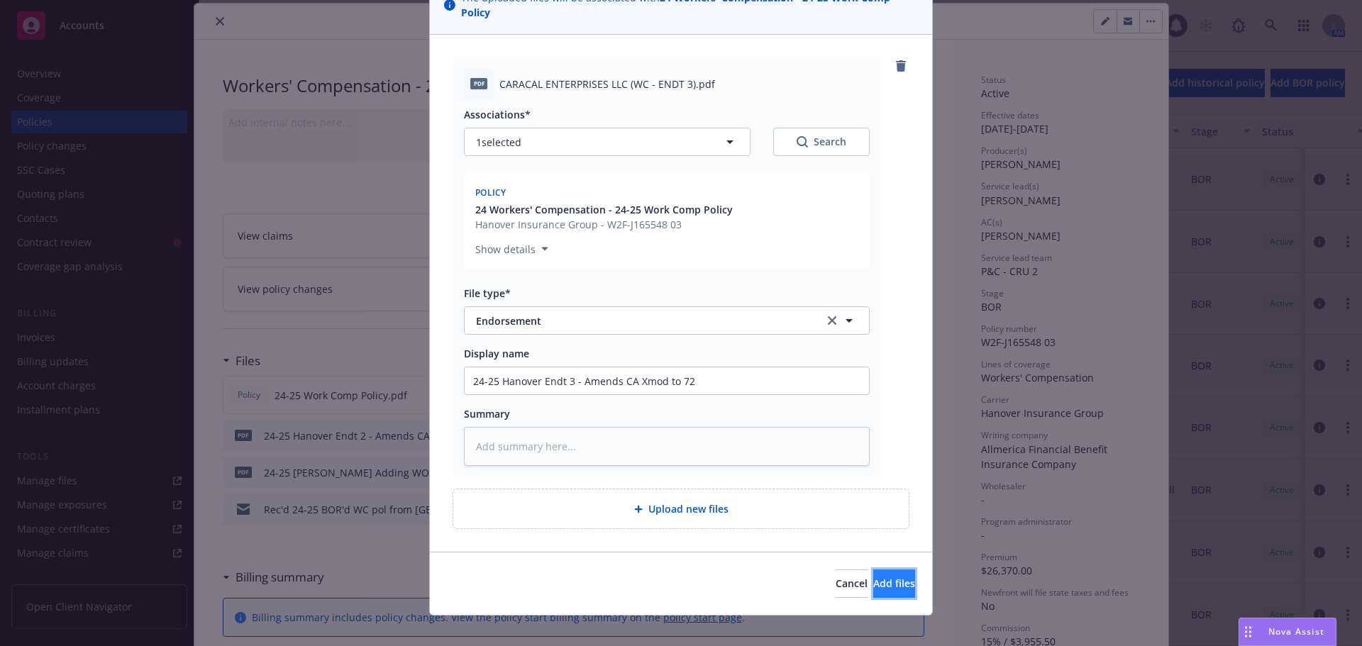
click at [873, 570] on button "Add files" at bounding box center [894, 584] width 42 height 28
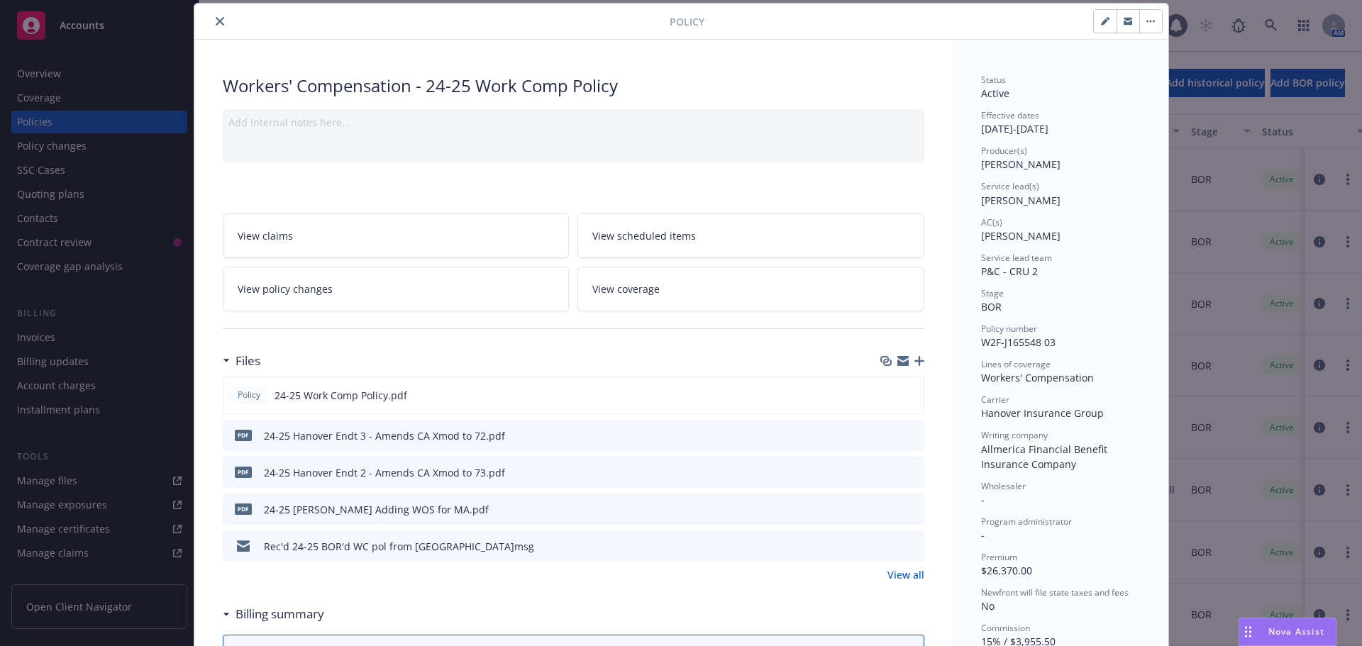
click at [915, 365] on icon "button" at bounding box center [920, 361] width 10 height 10
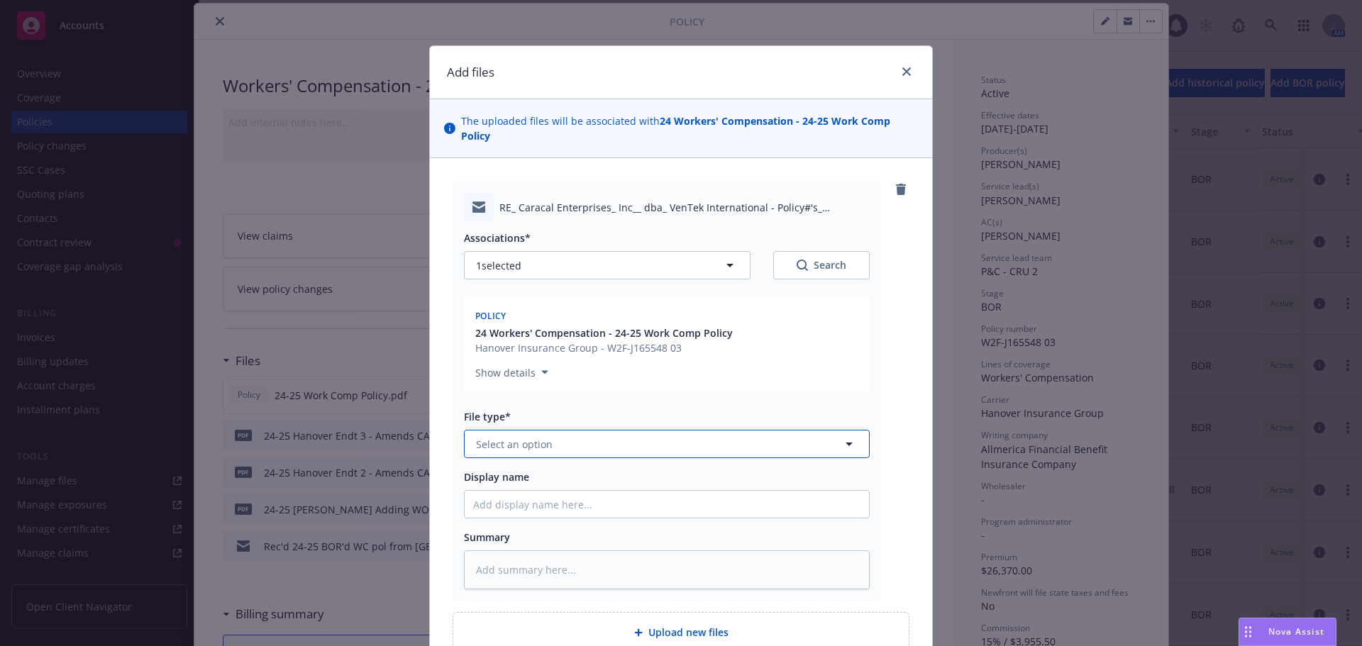
click at [511, 437] on span "Select an option" at bounding box center [514, 444] width 77 height 15
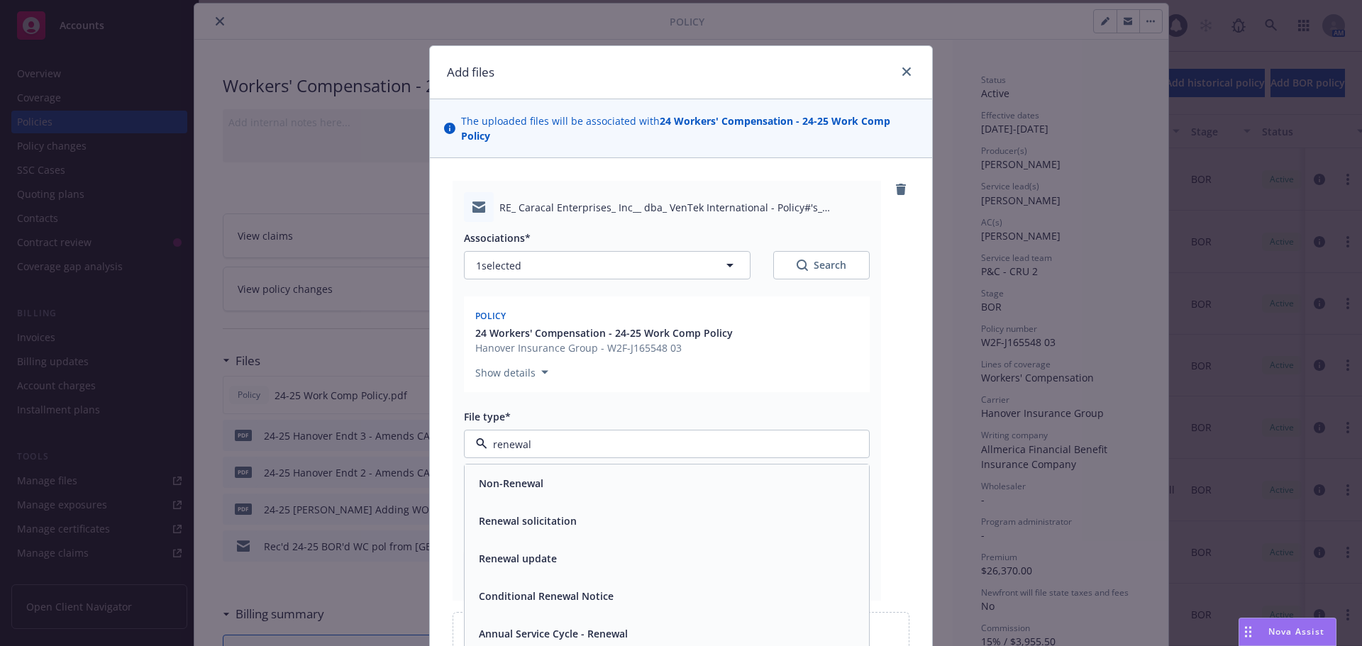
click at [518, 502] on div "Renewal solicitation" at bounding box center [667, 521] width 404 height 38
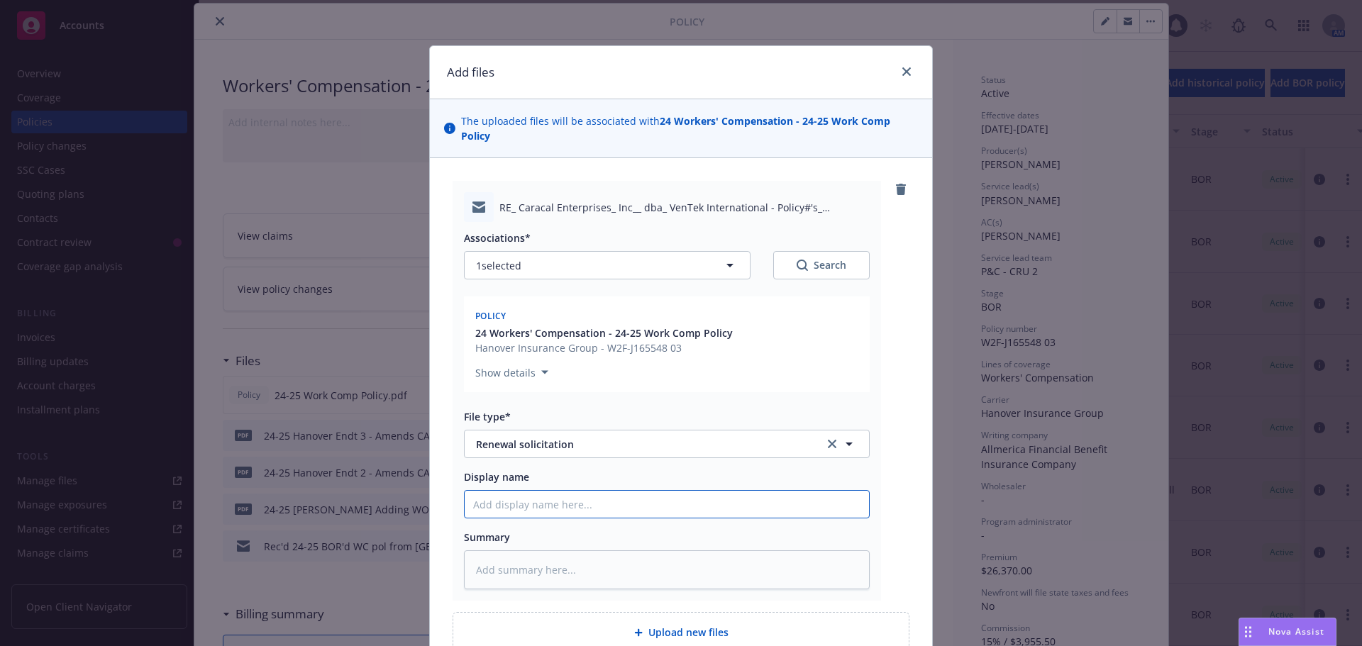
click at [500, 491] on input "Display name" at bounding box center [667, 504] width 404 height 27
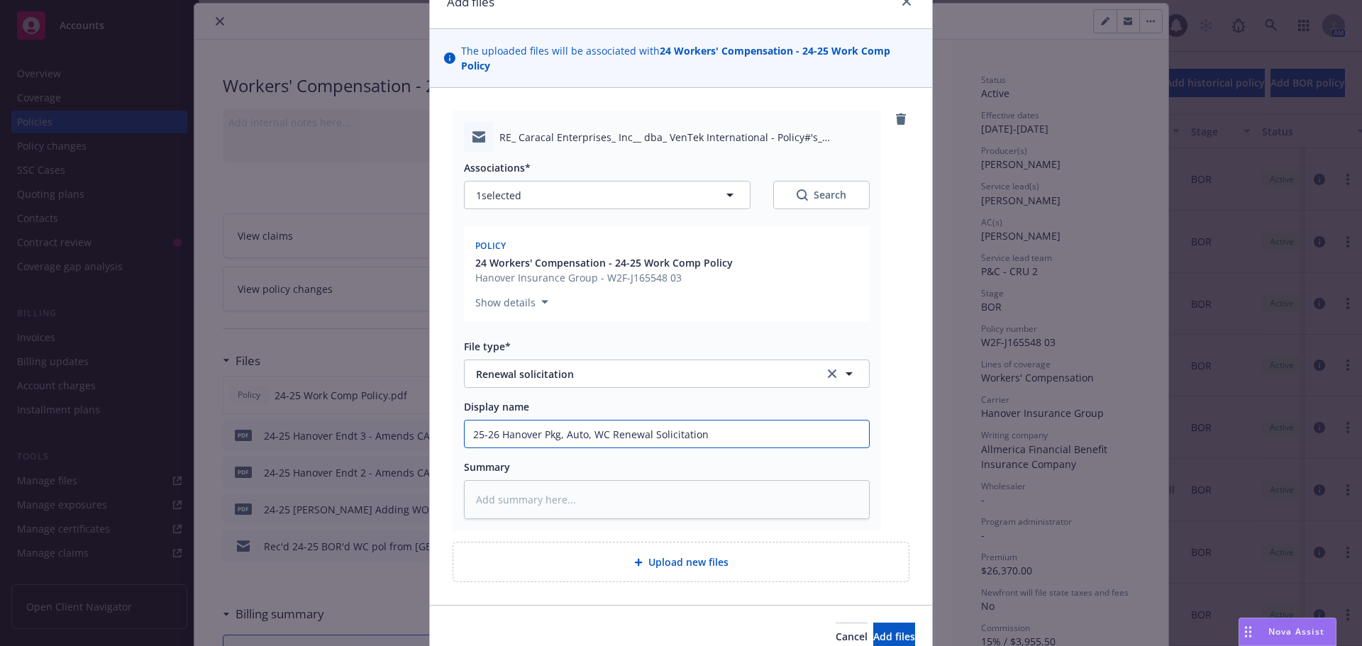
scroll to position [123, 0]
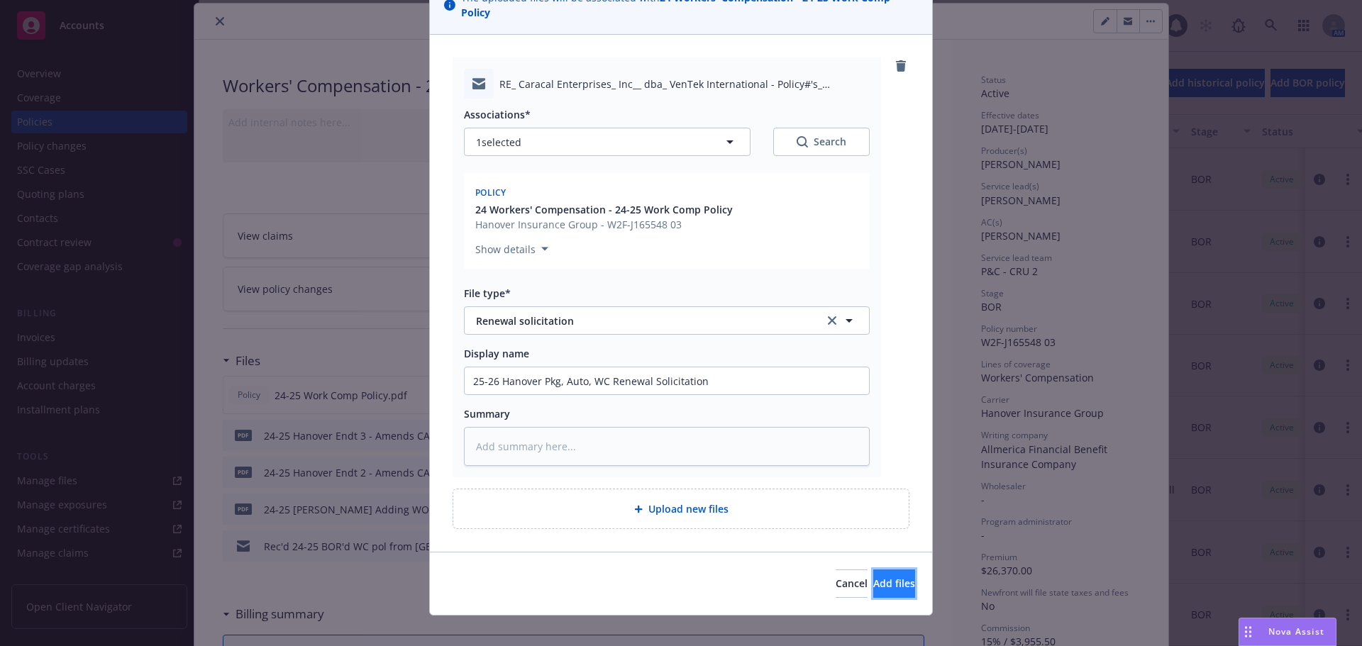
click at [873, 577] on span "Add files" at bounding box center [894, 583] width 42 height 13
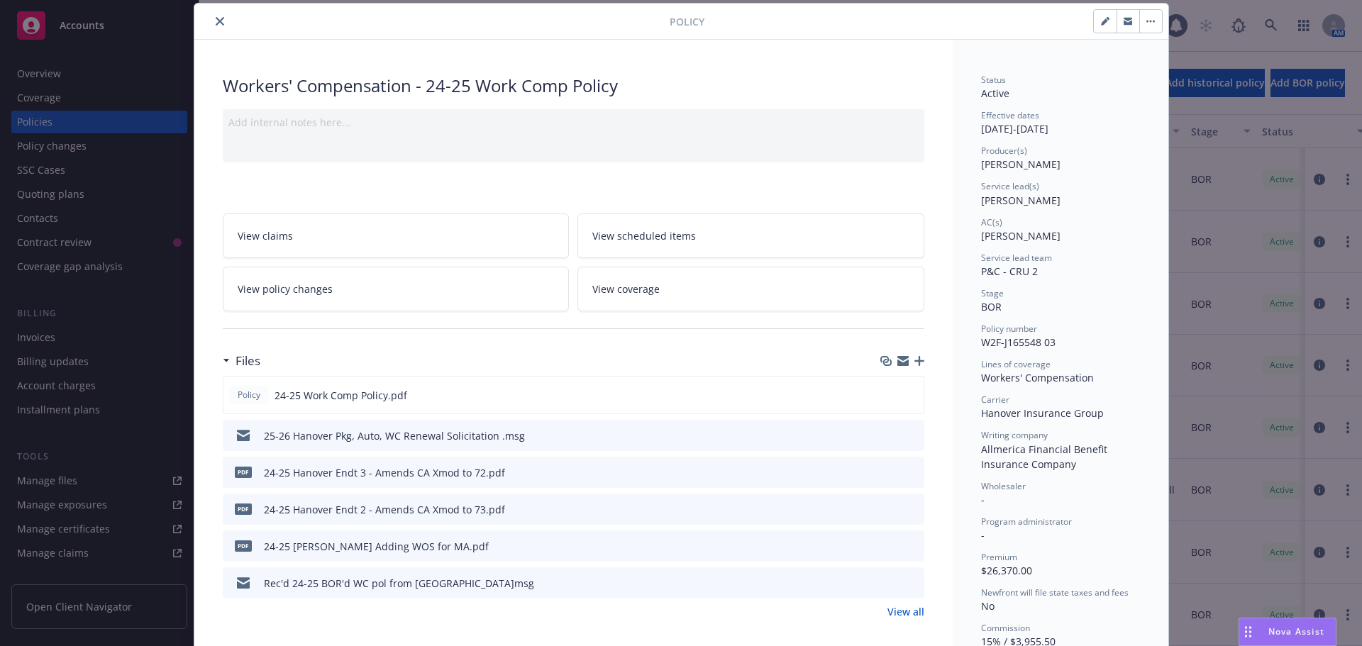
click at [211, 22] on button "close" at bounding box center [219, 21] width 17 height 17
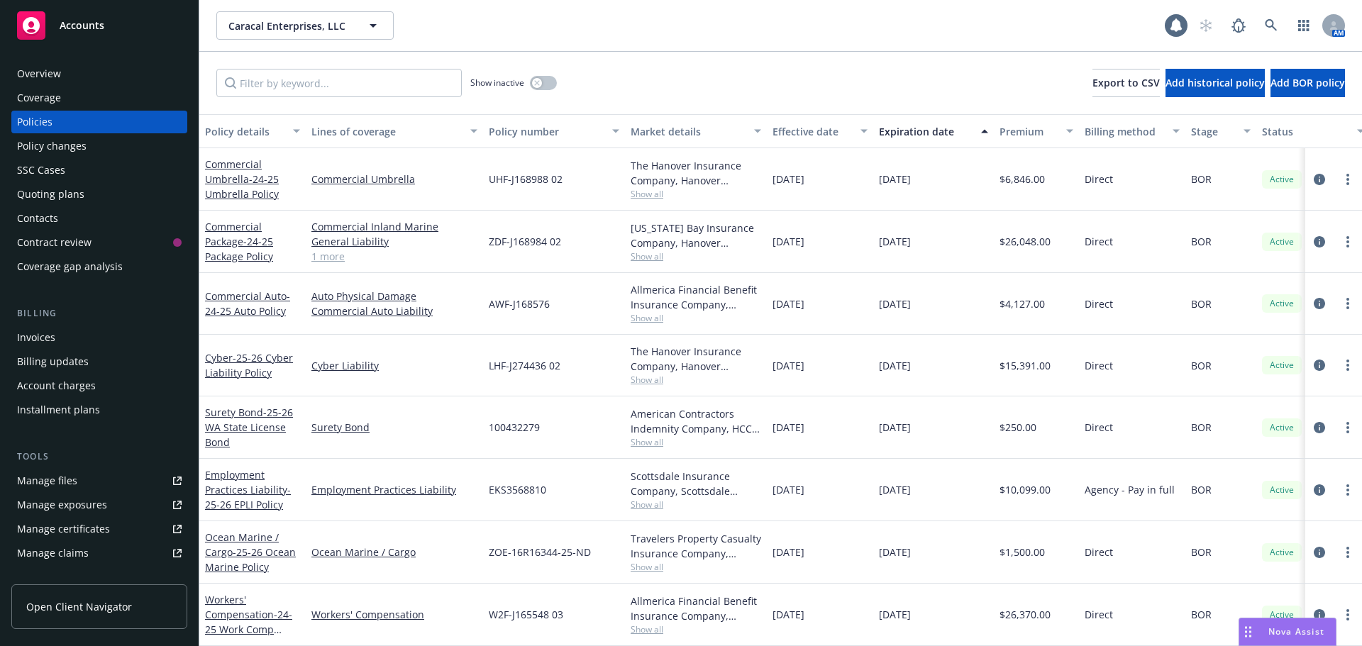
click at [91, 29] on span "Accounts" at bounding box center [82, 25] width 45 height 11
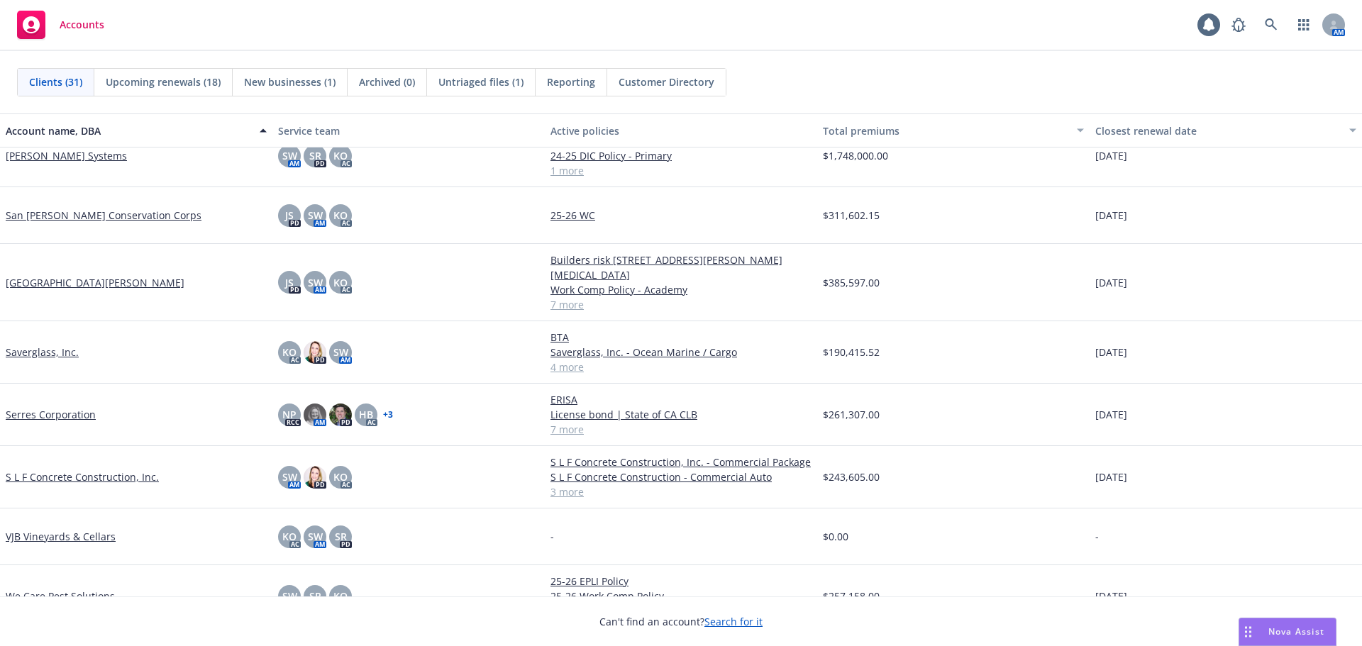
scroll to position [1348, 0]
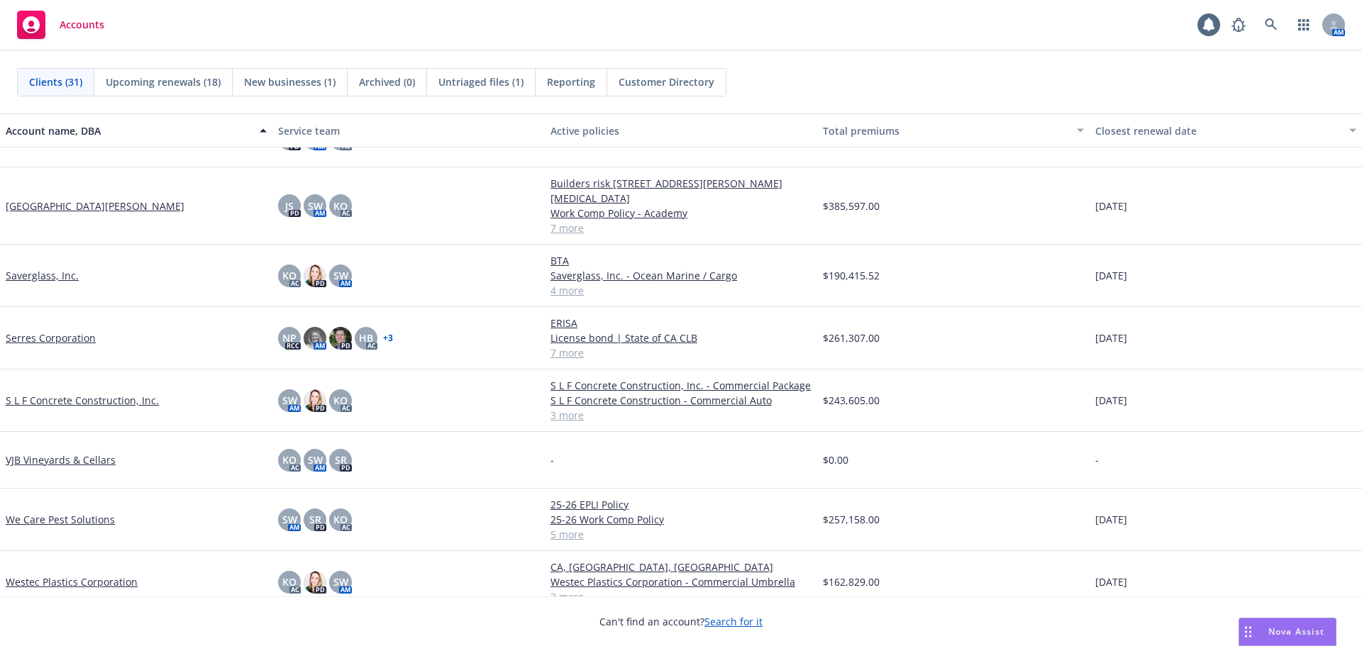
click at [84, 575] on link "Westec Plastics Corporation" at bounding box center [72, 582] width 132 height 15
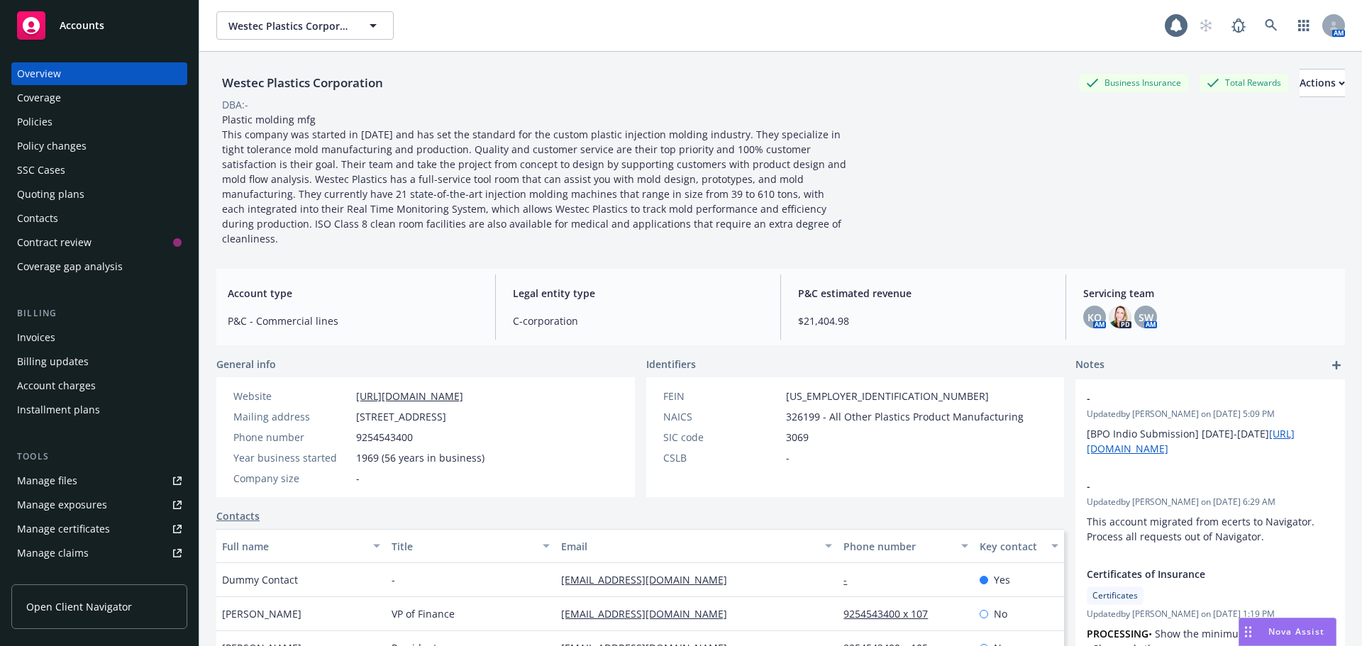
click at [94, 123] on div "Policies" at bounding box center [99, 122] width 165 height 23
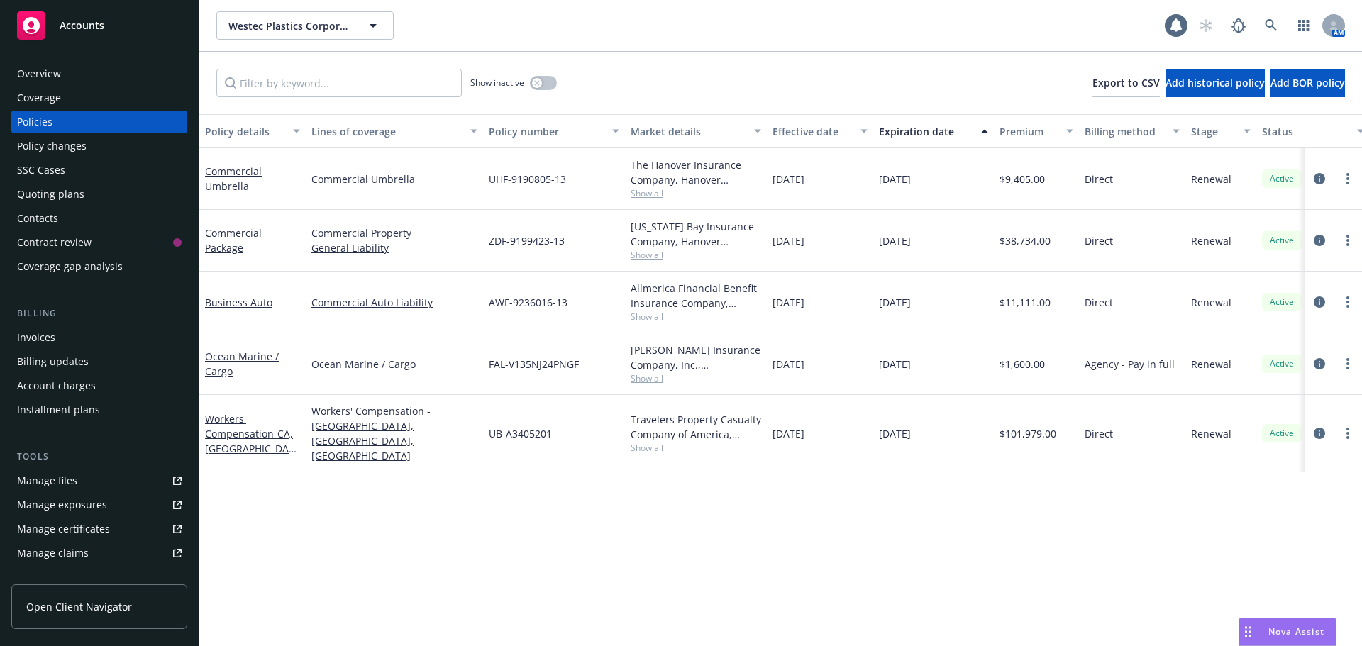
click at [48, 34] on div "Accounts" at bounding box center [99, 25] width 165 height 28
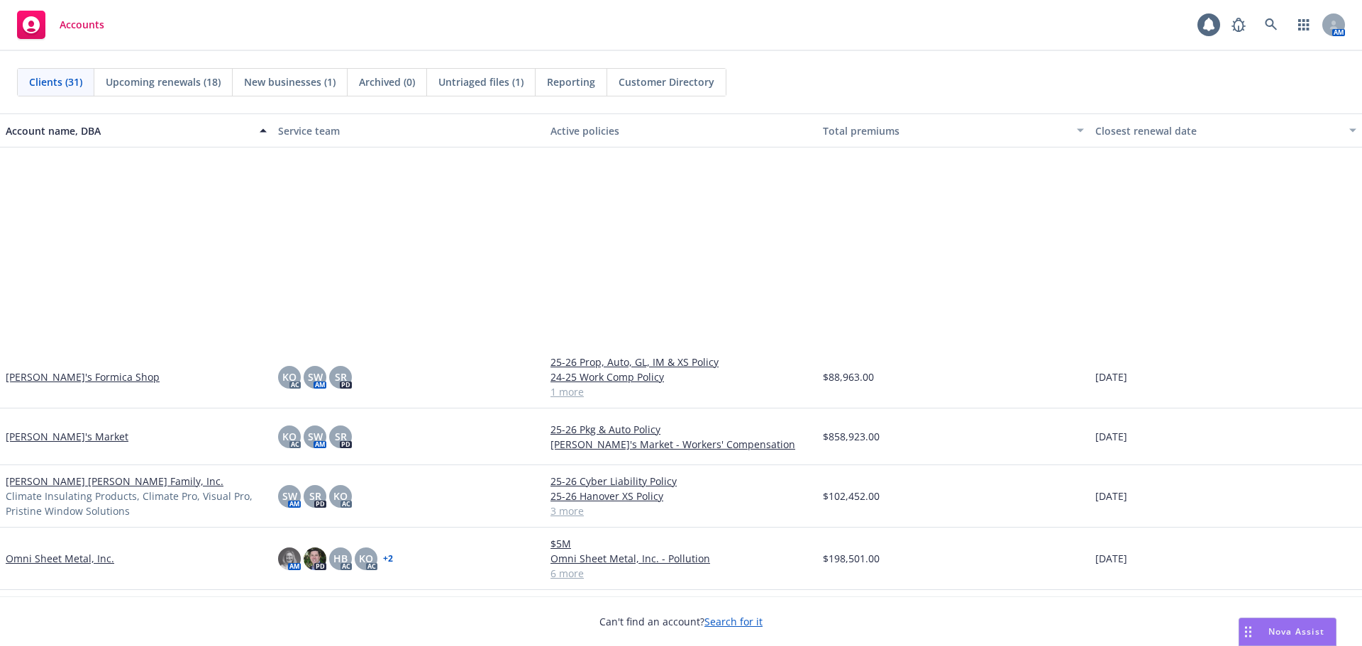
scroll to position [993, 0]
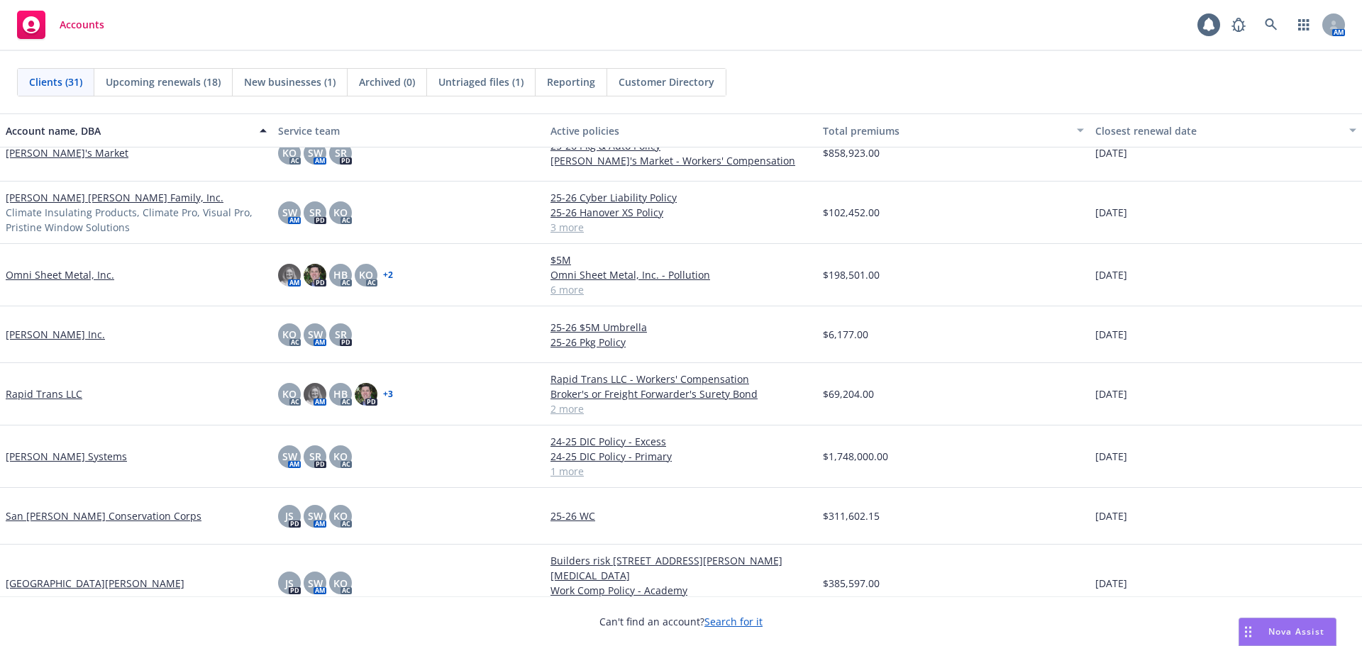
click at [33, 336] on link "[PERSON_NAME] Inc." at bounding box center [55, 334] width 99 height 15
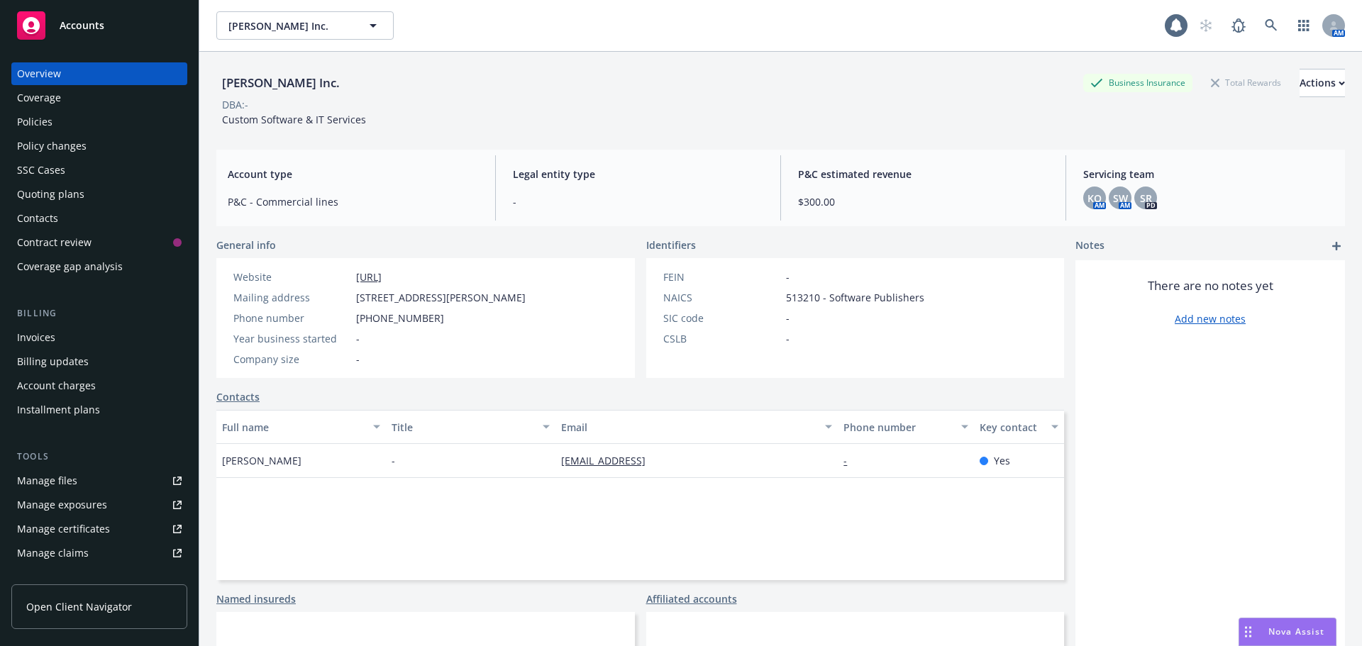
click at [48, 124] on div "Policies" at bounding box center [34, 122] width 35 height 23
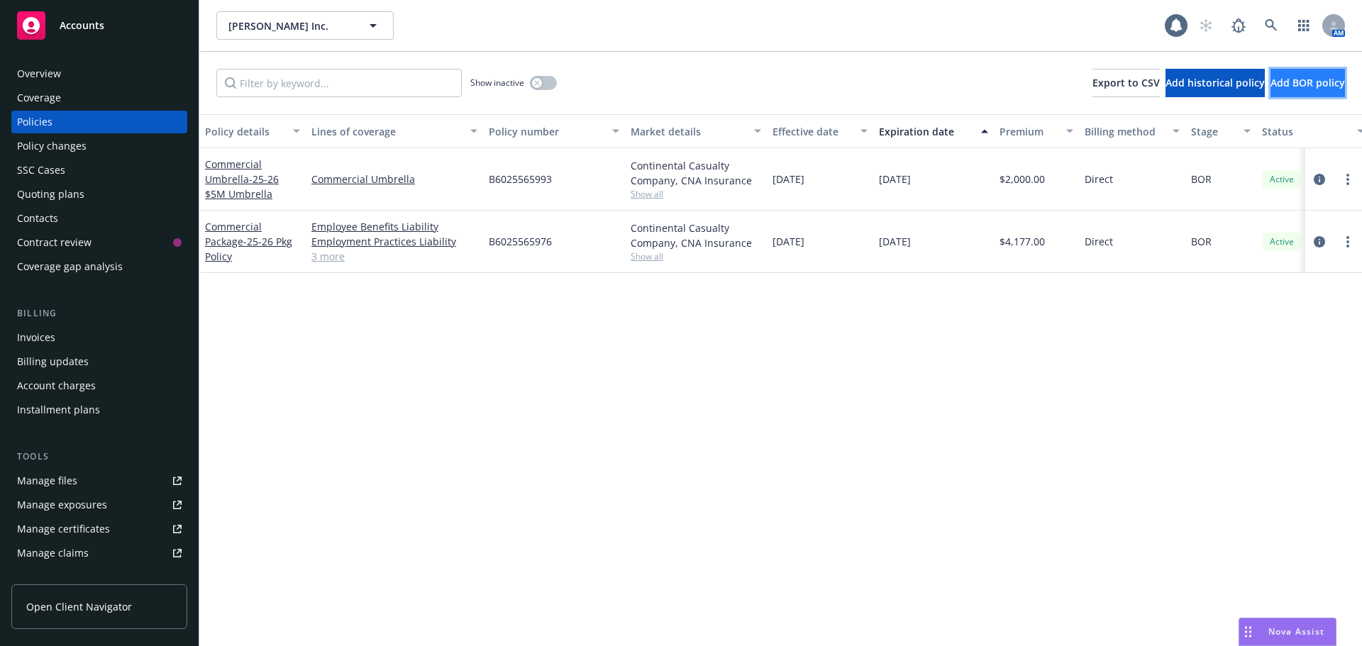
click at [1271, 82] on span "Add BOR policy" at bounding box center [1308, 82] width 75 height 13
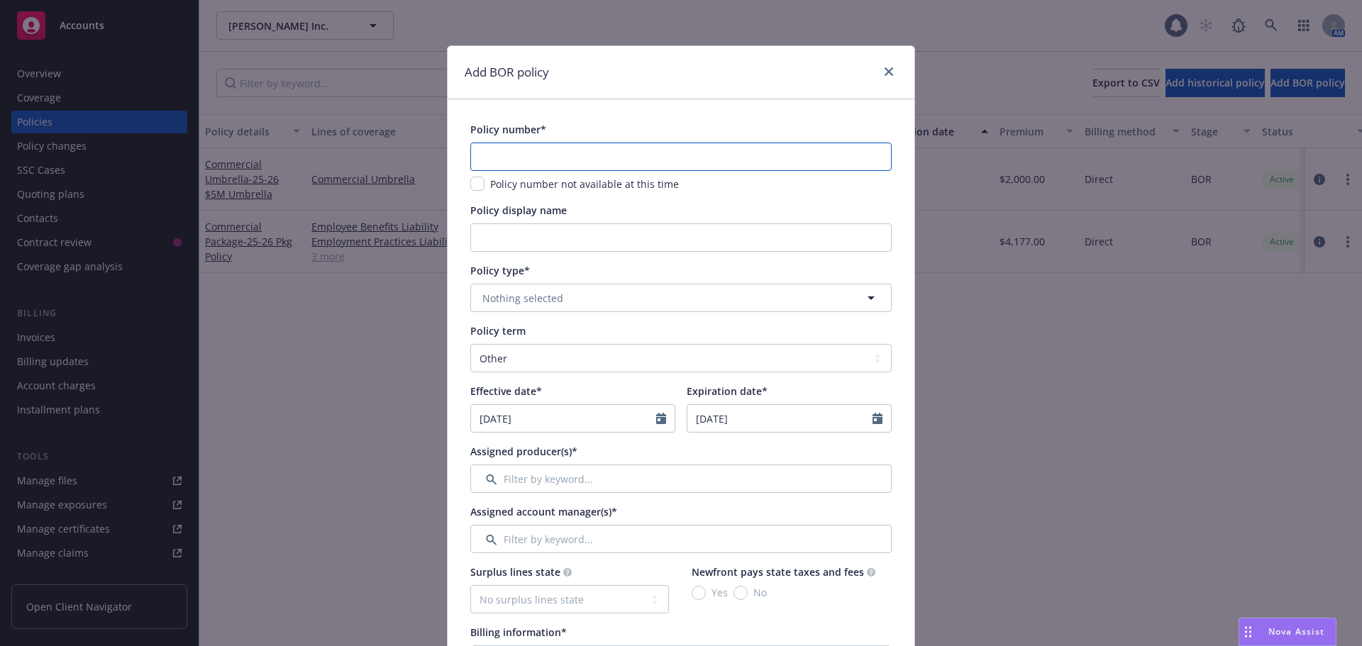
click at [520, 148] on input "text" at bounding box center [680, 157] width 421 height 28
click at [502, 299] on span "Nothing selected" at bounding box center [523, 298] width 81 height 15
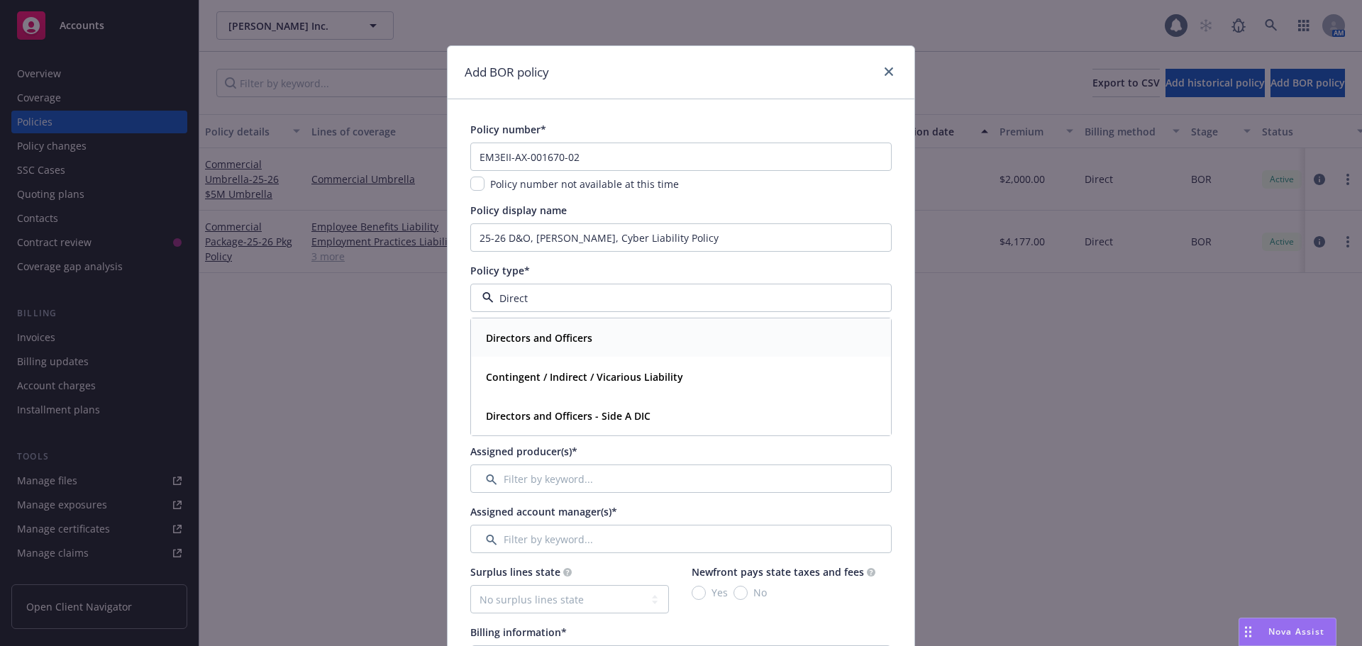
click at [522, 336] on strong "Directors and Officers" at bounding box center [539, 337] width 106 height 13
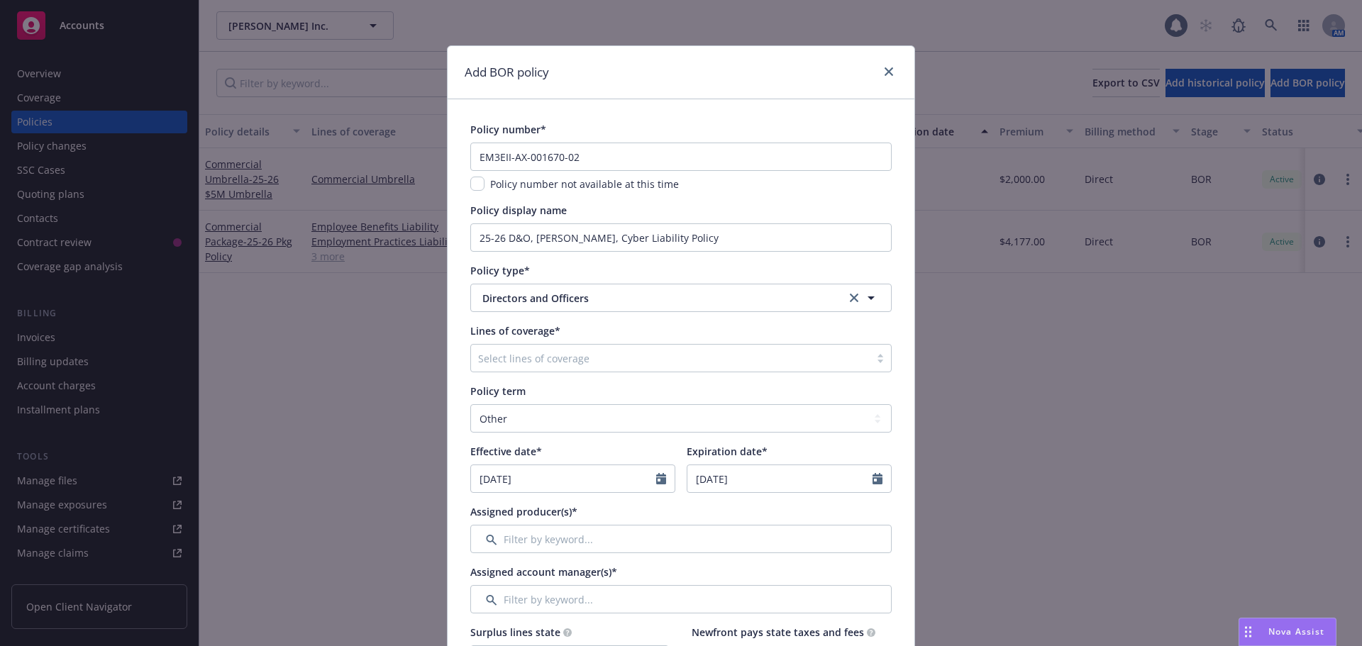
click at [519, 361] on div at bounding box center [670, 358] width 385 height 17
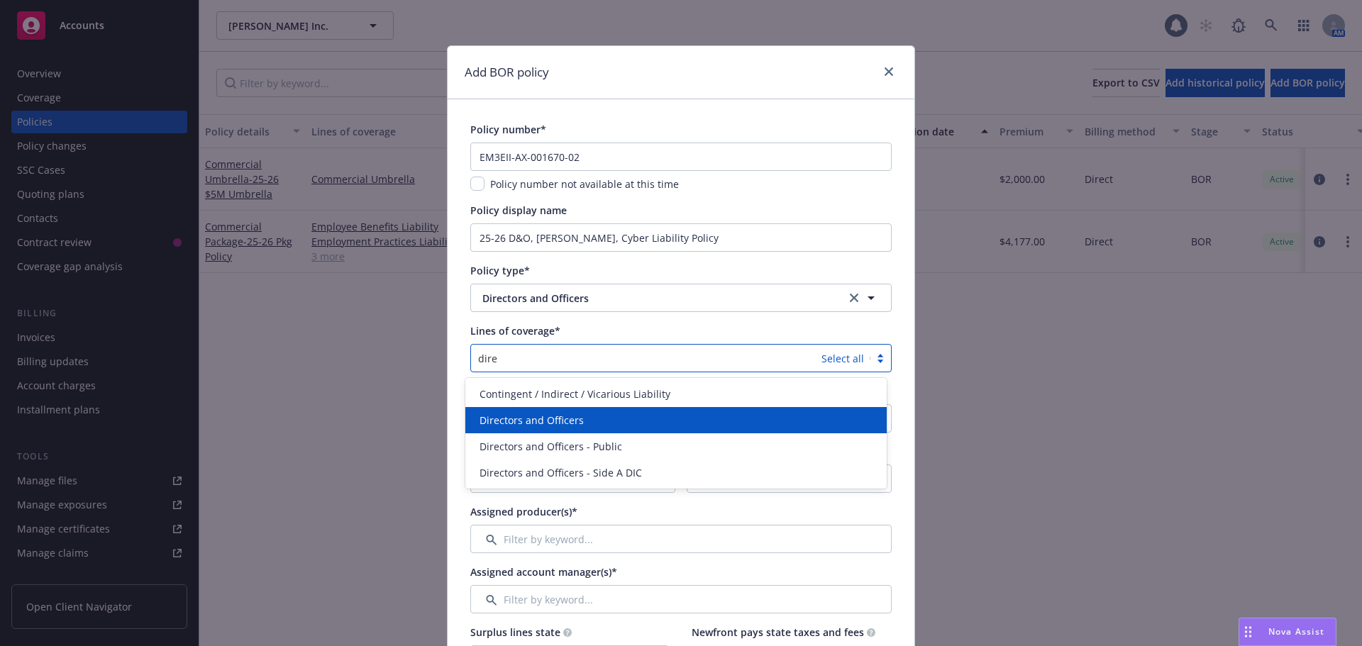
click at [539, 414] on span "Directors and Officers" at bounding box center [532, 420] width 104 height 15
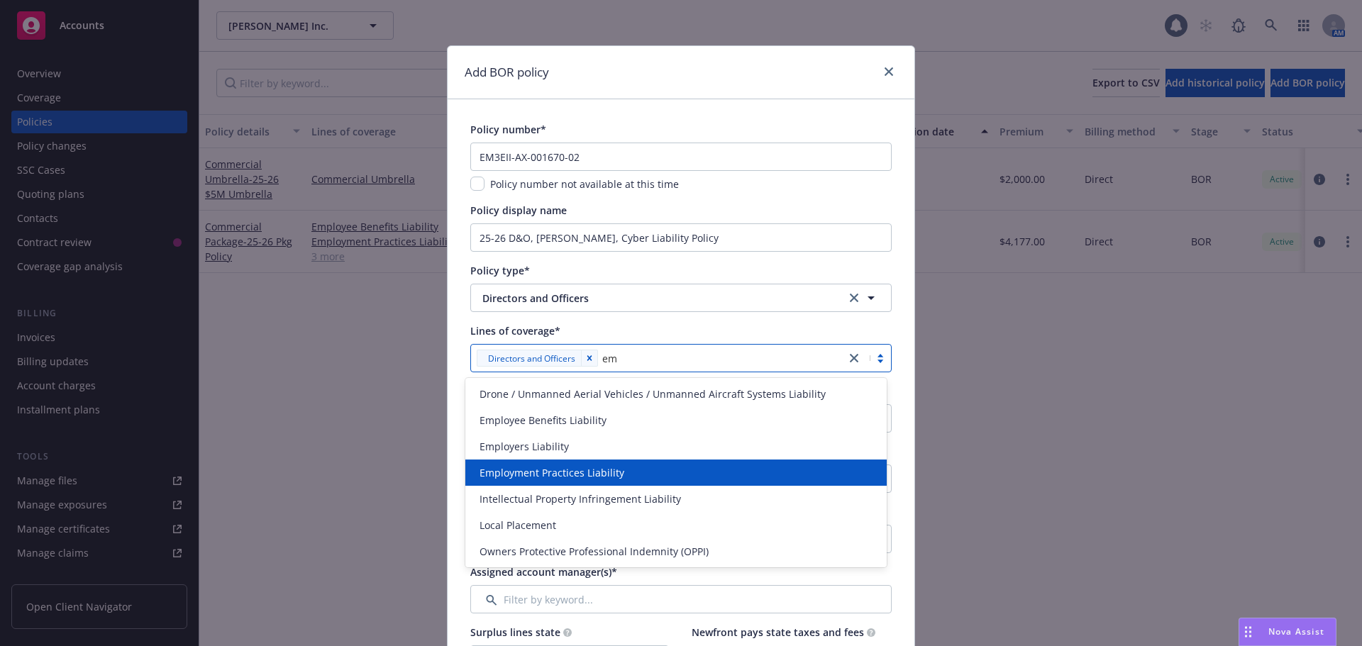
click at [548, 466] on div "Employment Practices Liability" at bounding box center [675, 473] width 421 height 26
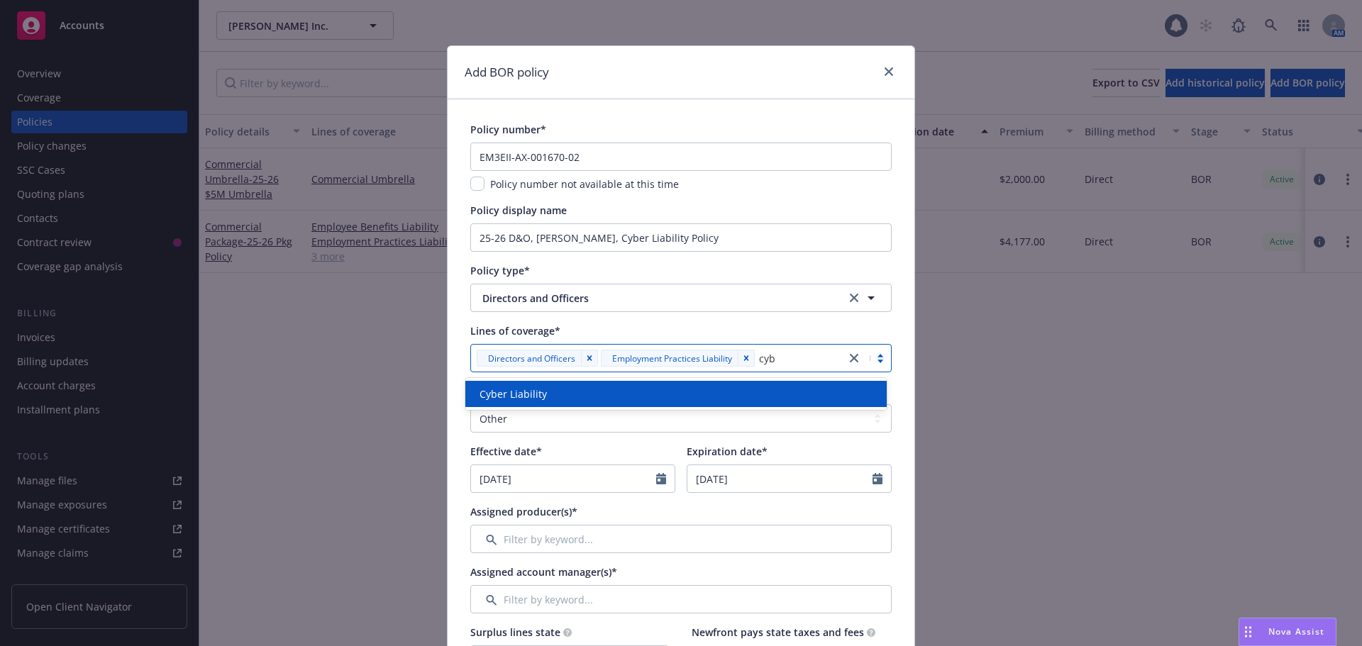
click at [579, 394] on div "Cyber Liability" at bounding box center [676, 394] width 404 height 15
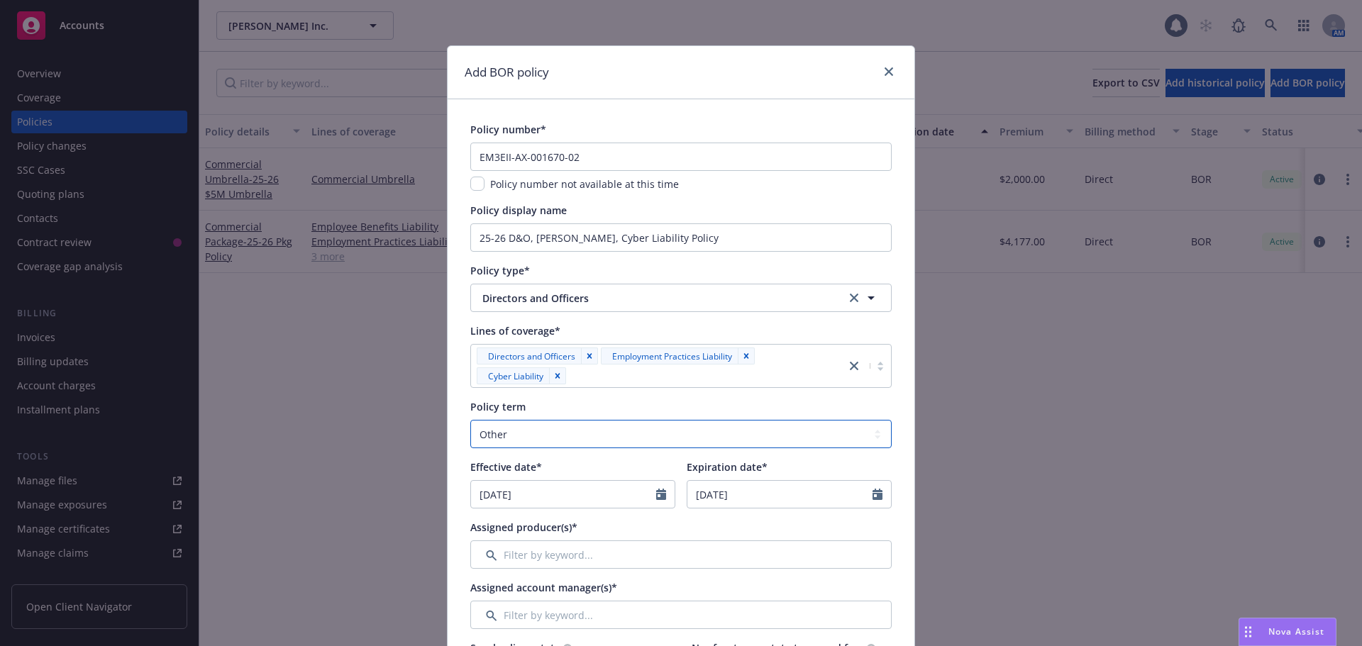
click at [487, 428] on select "Select policy term 12 Month 6 Month 4 Month 3 Month 2 Month 1 Month 36 Month (3…" at bounding box center [680, 434] width 421 height 28
click at [470, 420] on select "Select policy term 12 Month 6 Month 4 Month 3 Month 2 Month 1 Month 36 Month (3…" at bounding box center [680, 434] width 421 height 28
click at [657, 495] on icon "Calendar" at bounding box center [661, 494] width 10 height 11
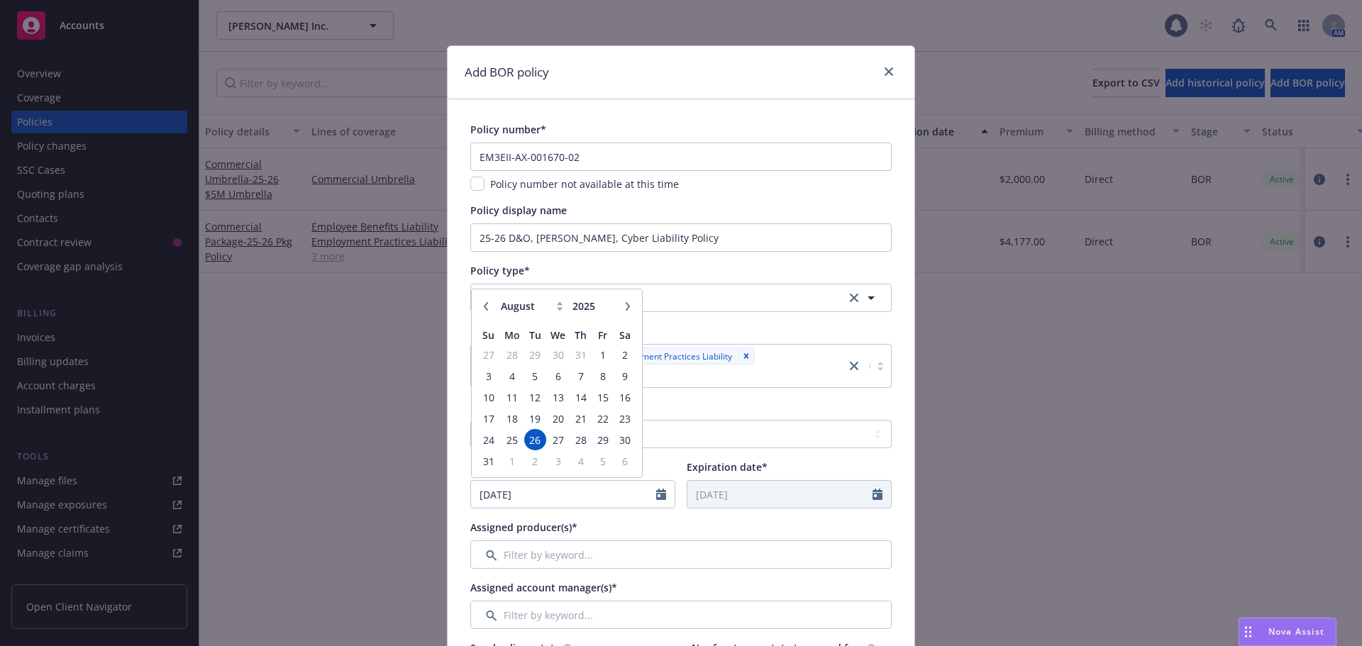
click at [482, 305] on icon "button" at bounding box center [486, 306] width 9 height 9
click at [480, 441] on span "27" at bounding box center [488, 440] width 19 height 18
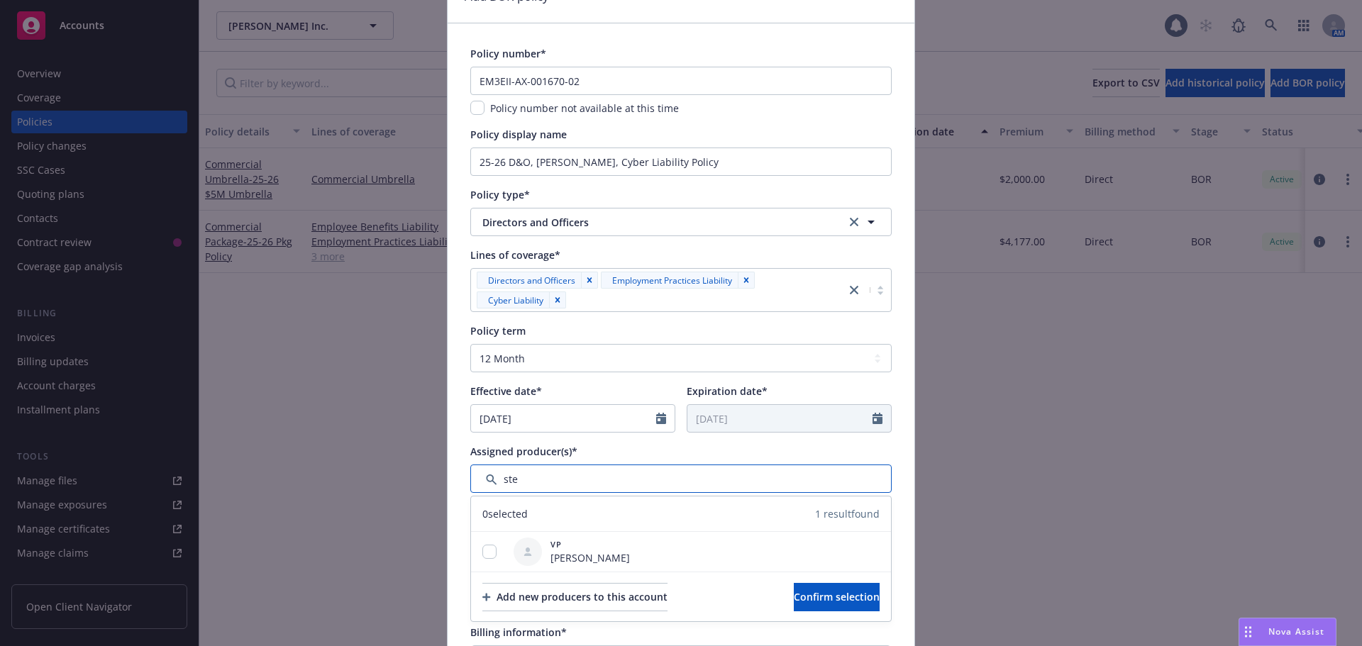
scroll to position [284, 0]
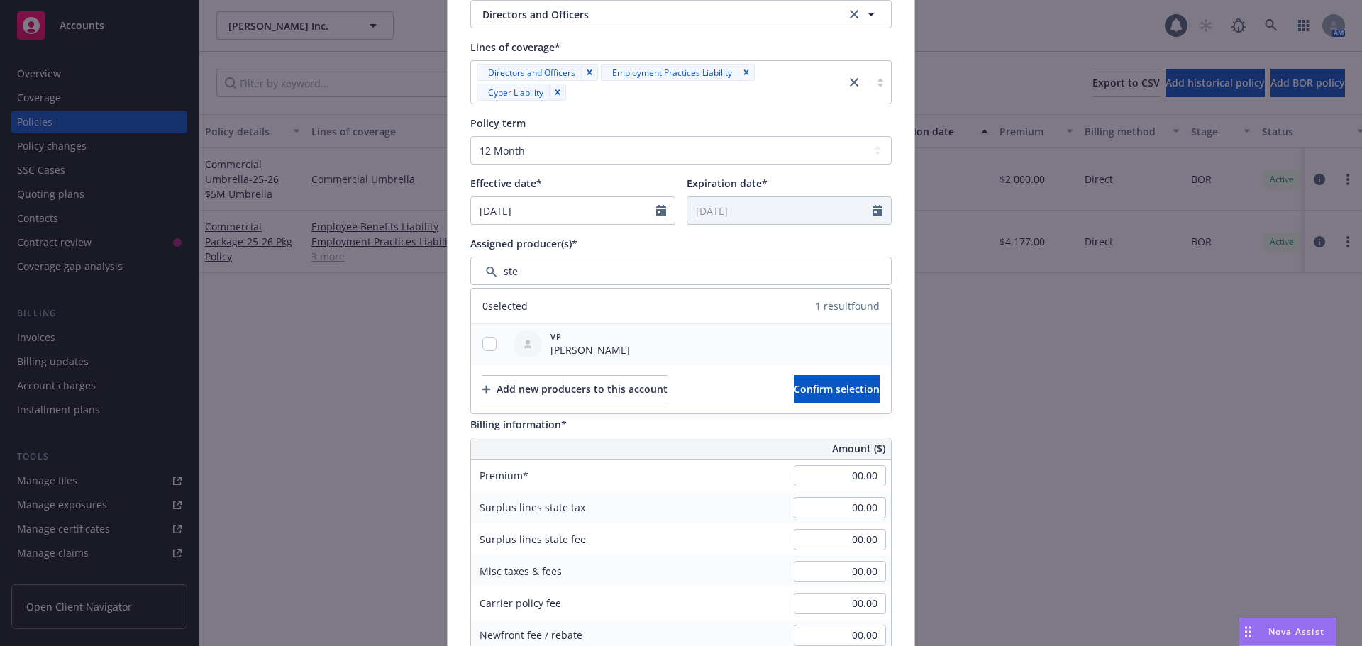
click at [478, 338] on div at bounding box center [489, 344] width 37 height 15
click at [483, 343] on input "checkbox" at bounding box center [490, 344] width 14 height 14
click at [794, 395] on button "Confirm selection" at bounding box center [837, 389] width 86 height 28
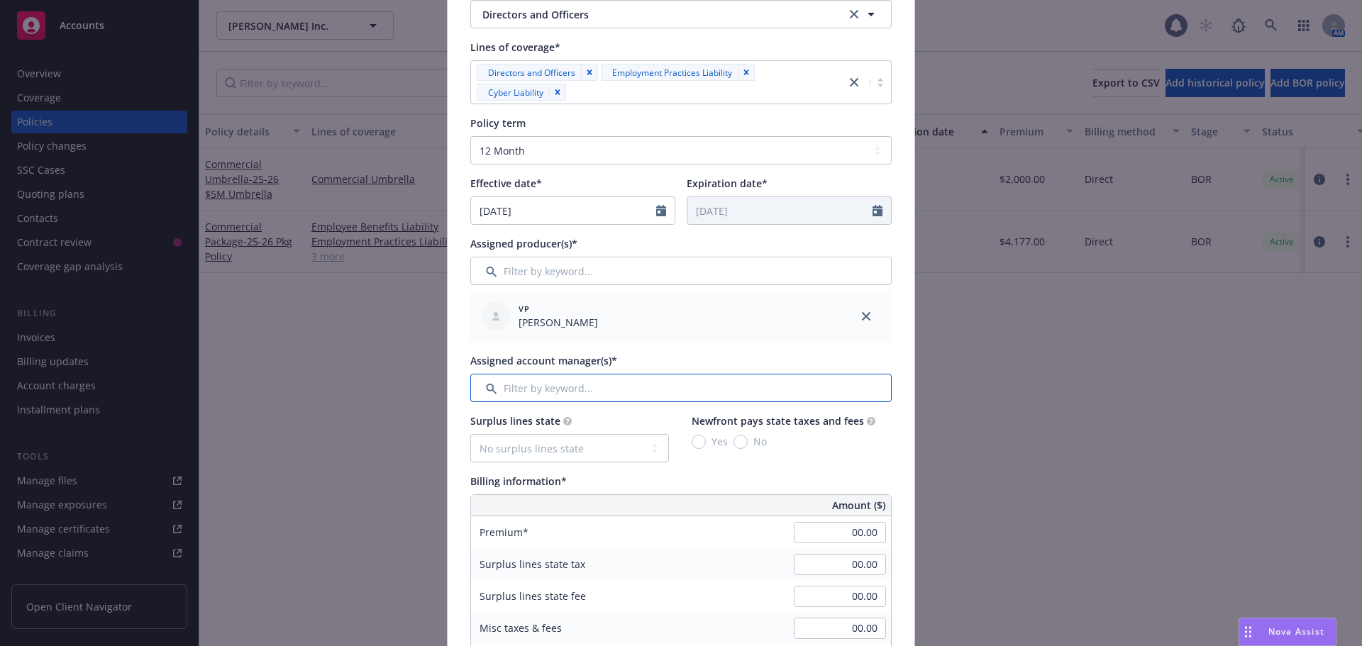
click at [514, 386] on input "Filter by keyword..." at bounding box center [680, 388] width 421 height 28
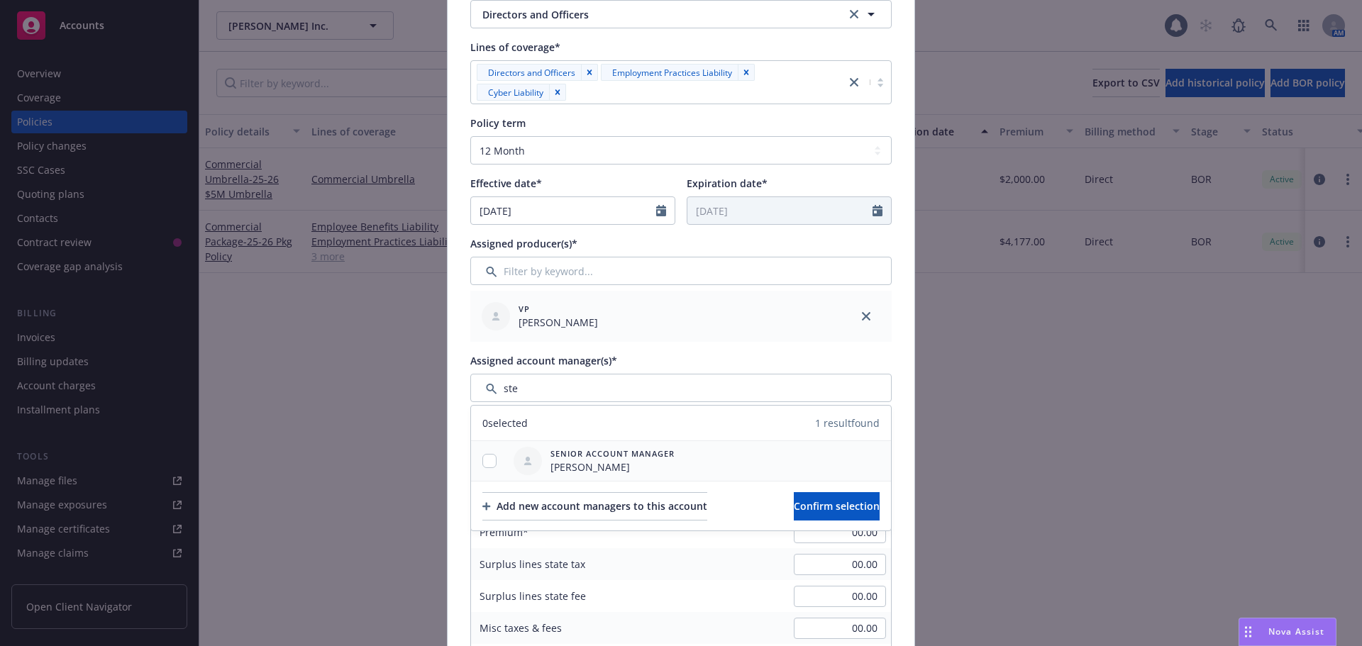
drag, startPoint x: 466, startPoint y: 461, endPoint x: 473, endPoint y: 459, distance: 7.4
click at [472, 459] on div at bounding box center [489, 461] width 37 height 15
click at [483, 461] on input "checkbox" at bounding box center [490, 461] width 14 height 14
click at [807, 501] on span "Confirm selection" at bounding box center [837, 506] width 86 height 13
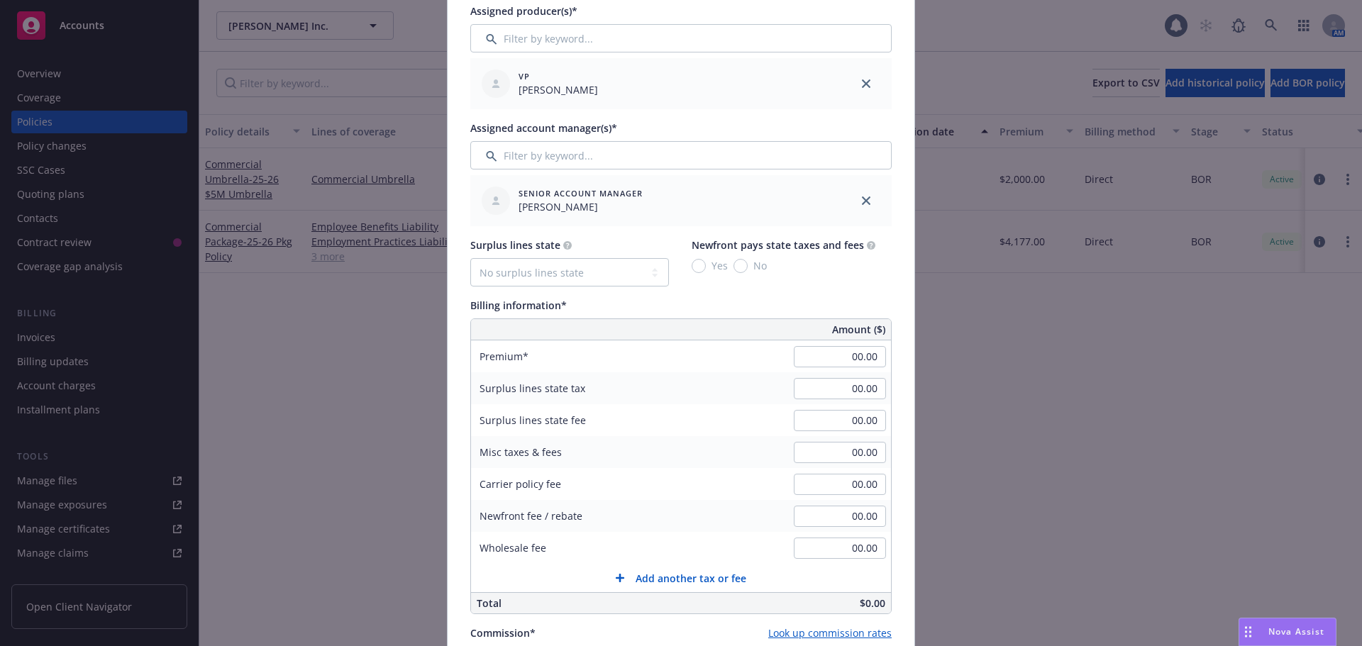
scroll to position [568, 0]
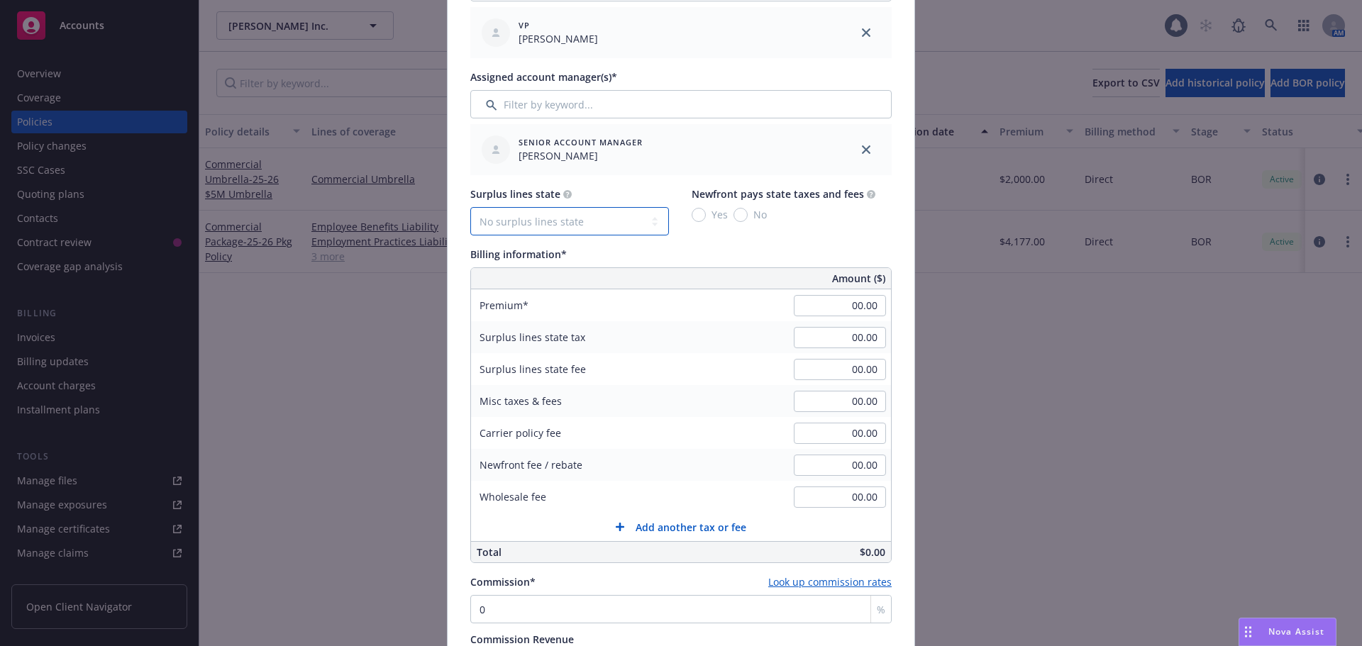
click at [517, 220] on select "No surplus lines state [US_STATE] [US_STATE] [US_STATE] [US_STATE] [US_STATE] […" at bounding box center [569, 221] width 199 height 28
click at [470, 207] on select "No surplus lines state [US_STATE] [US_STATE] [US_STATE] [US_STATE] [US_STATE] […" at bounding box center [569, 221] width 199 height 28
click at [734, 214] on input "No" at bounding box center [741, 215] width 14 height 14
click at [794, 303] on input "00.00" at bounding box center [840, 305] width 92 height 21
drag, startPoint x: 830, startPoint y: 483, endPoint x: 830, endPoint y: 496, distance: 12.8
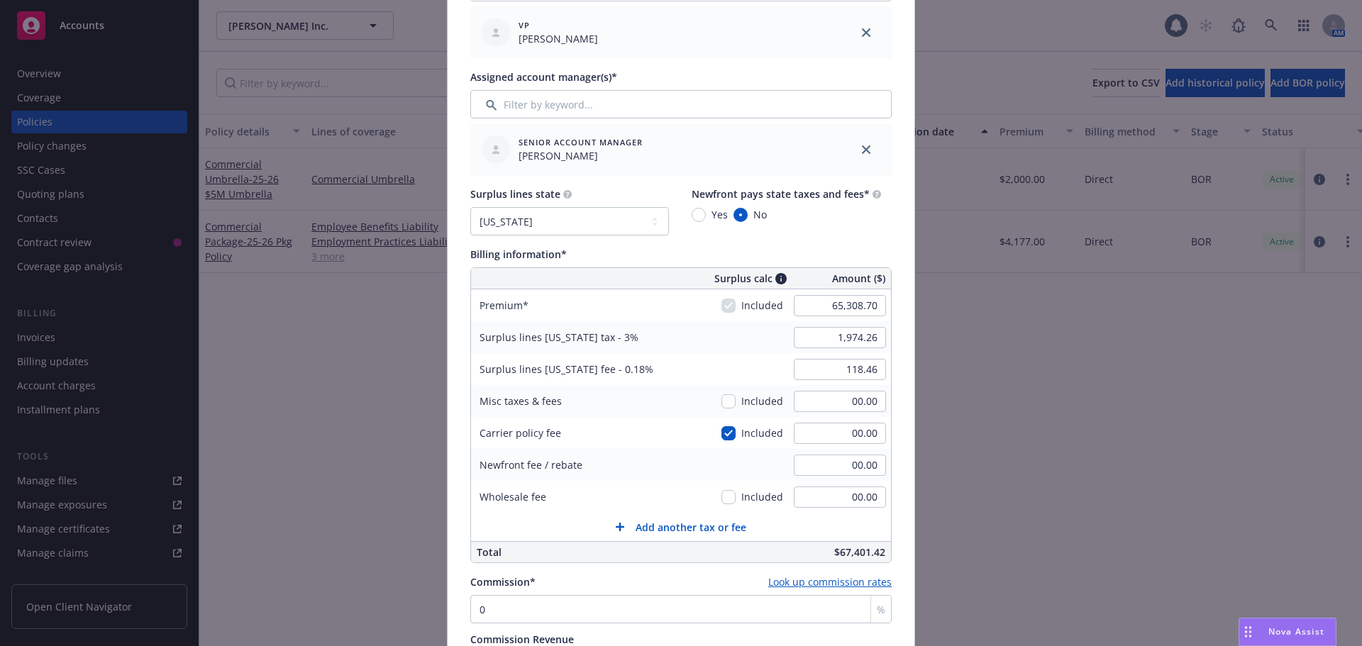
click at [830, 484] on div "00.00" at bounding box center [840, 497] width 102 height 31
click at [831, 502] on input "00.00" at bounding box center [840, 497] width 92 height 21
click at [824, 431] on input "00.00" at bounding box center [840, 433] width 92 height 21
click at [829, 399] on input "00.00" at bounding box center [840, 401] width 92 height 21
click at [722, 484] on div "Included 375.00" at bounding box center [807, 497] width 170 height 32
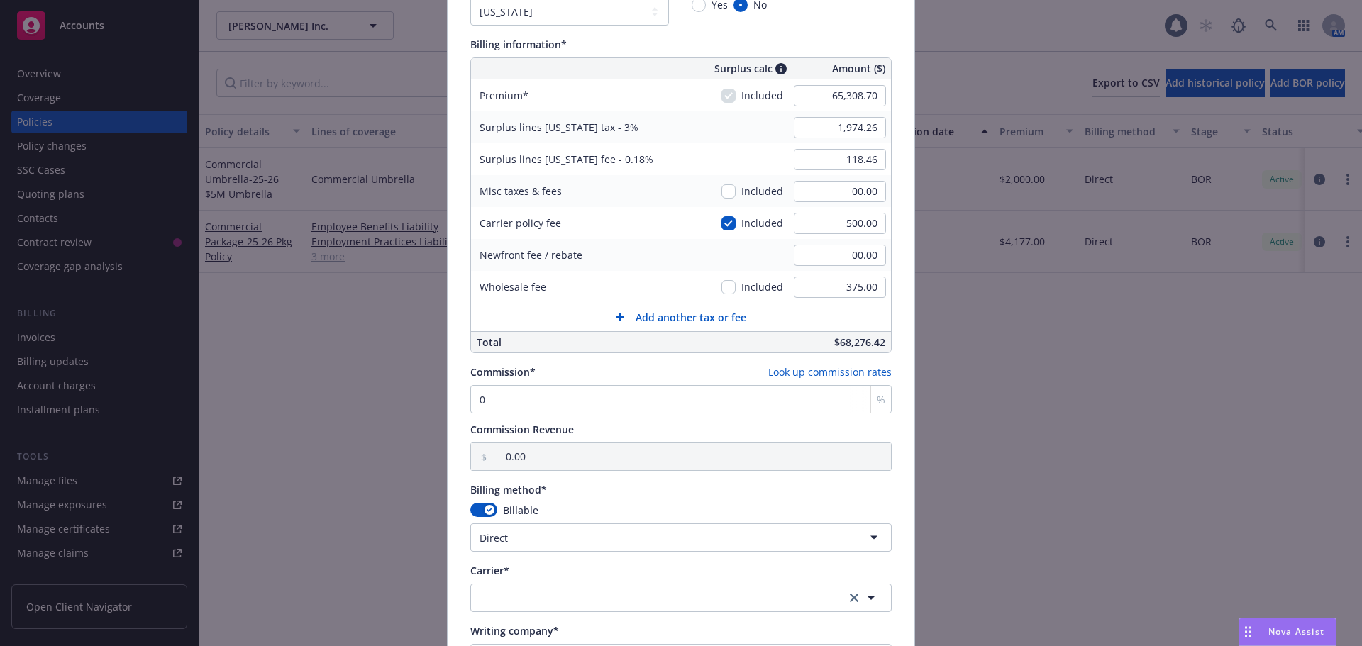
scroll to position [781, 0]
click at [501, 402] on input "0" at bounding box center [680, 396] width 421 height 28
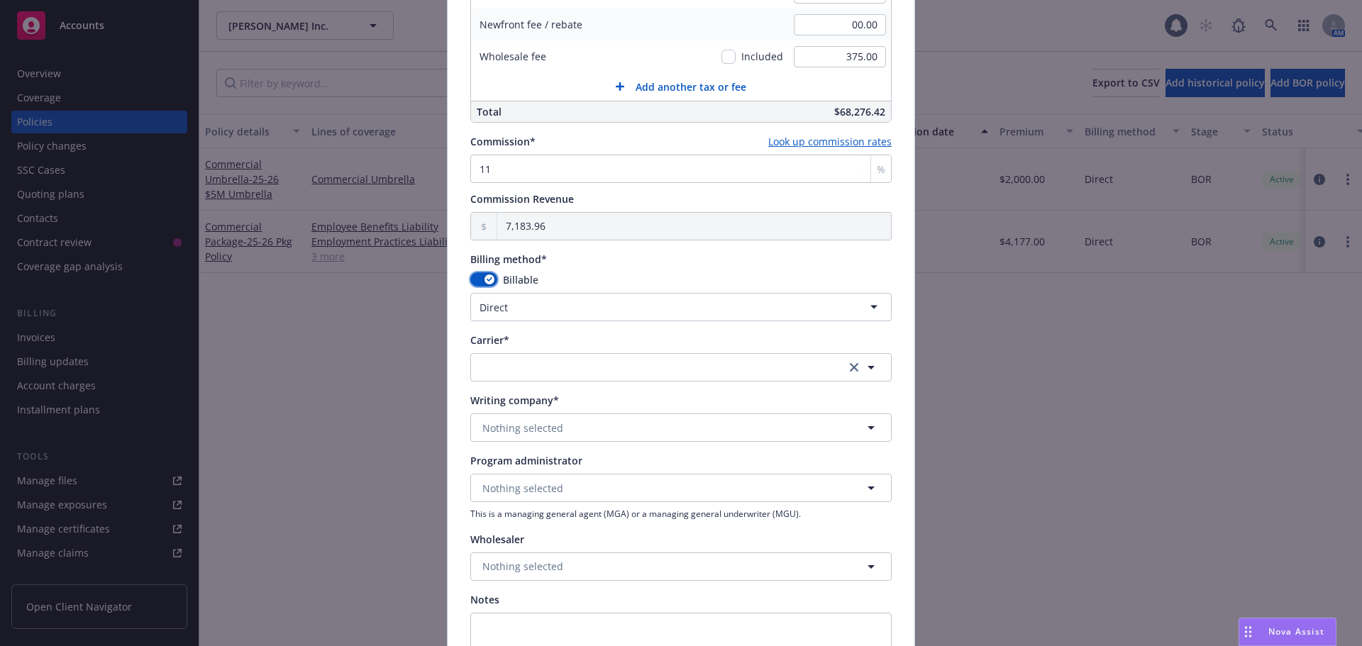
scroll to position [1064, 0]
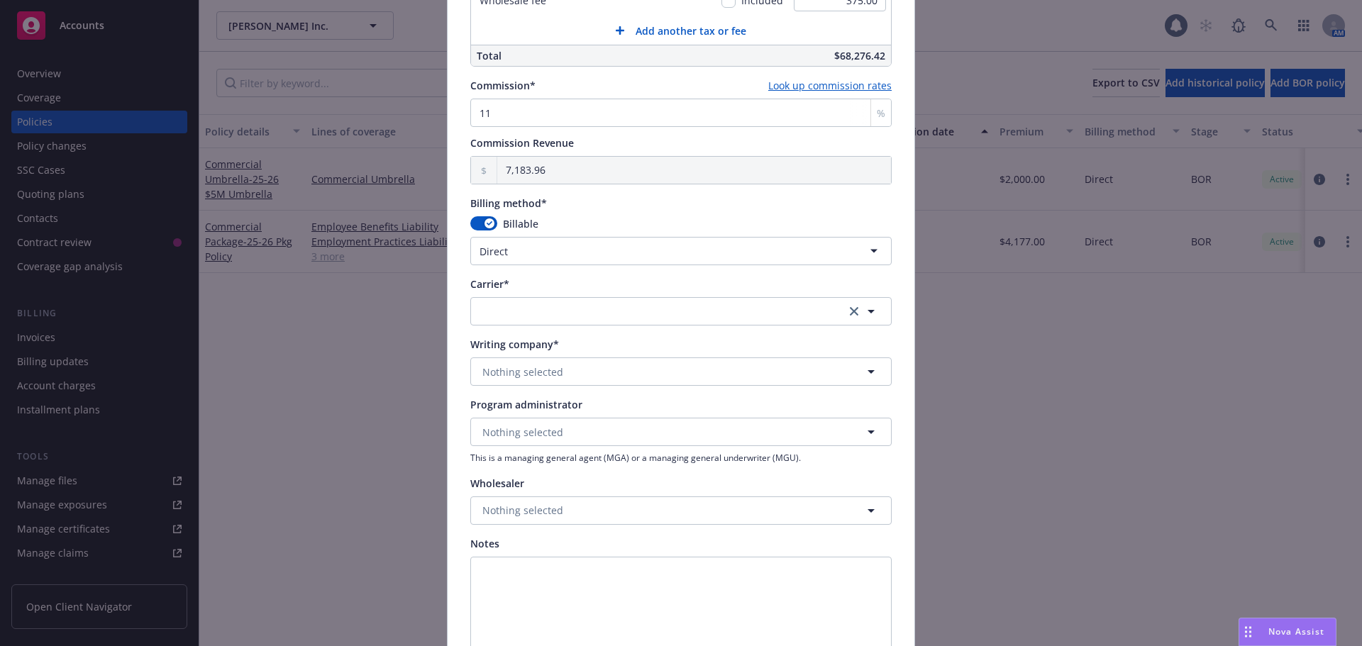
click at [556, 254] on html "Accounts Overview Coverage Policies Policy changes SSC Cases Quoting plans Cont…" at bounding box center [681, 323] width 1362 height 646
click at [551, 307] on button "button" at bounding box center [680, 311] width 421 height 28
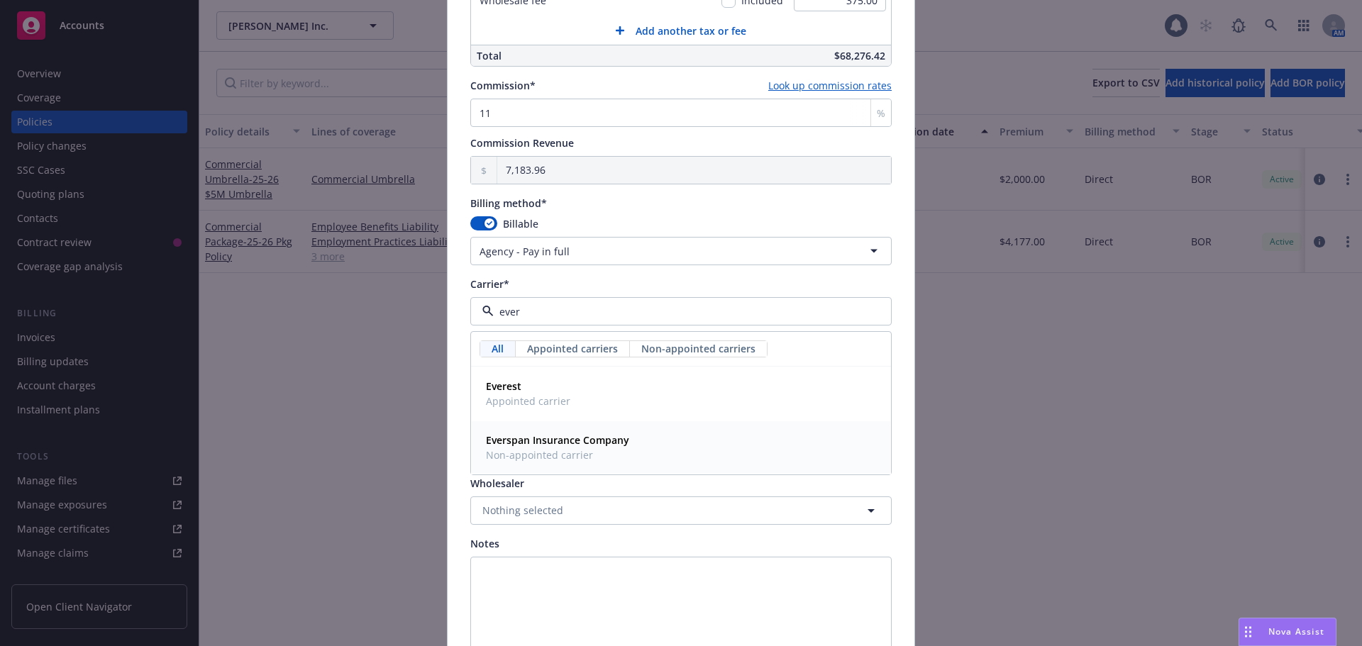
click at [592, 454] on span "Non-appointed carrier" at bounding box center [557, 455] width 143 height 15
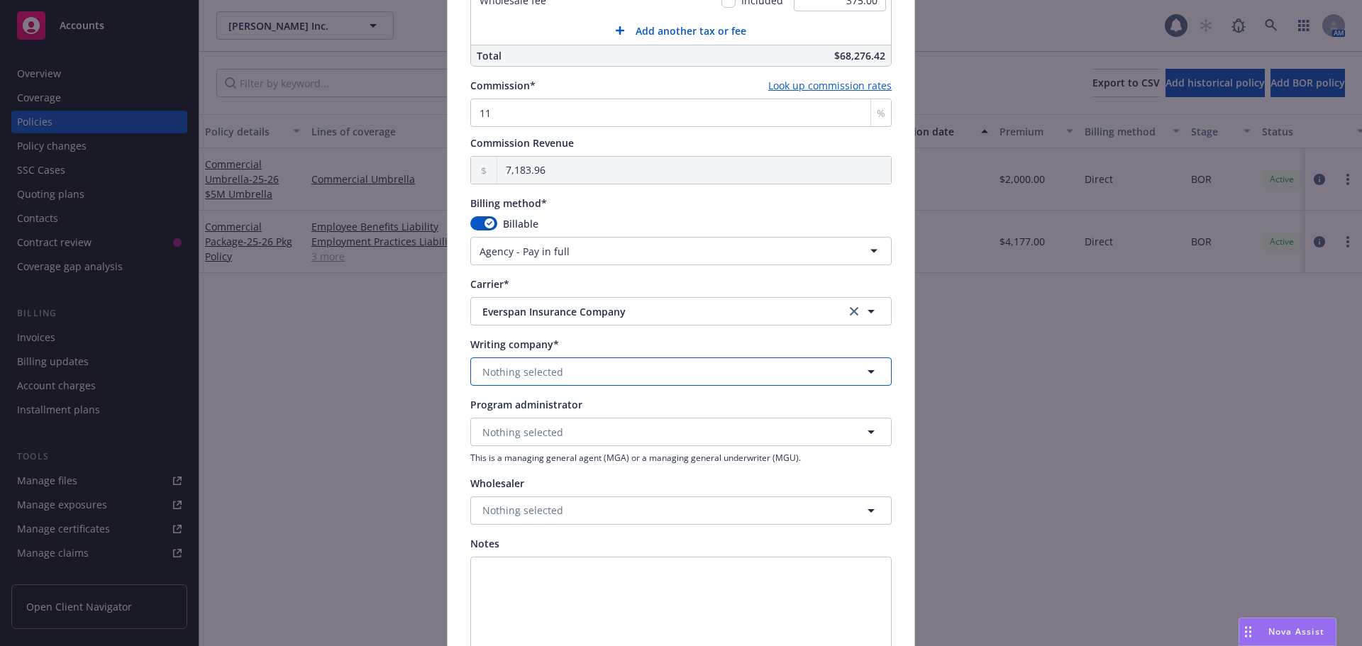
click at [566, 374] on button "Nothing selected" at bounding box center [680, 372] width 421 height 28
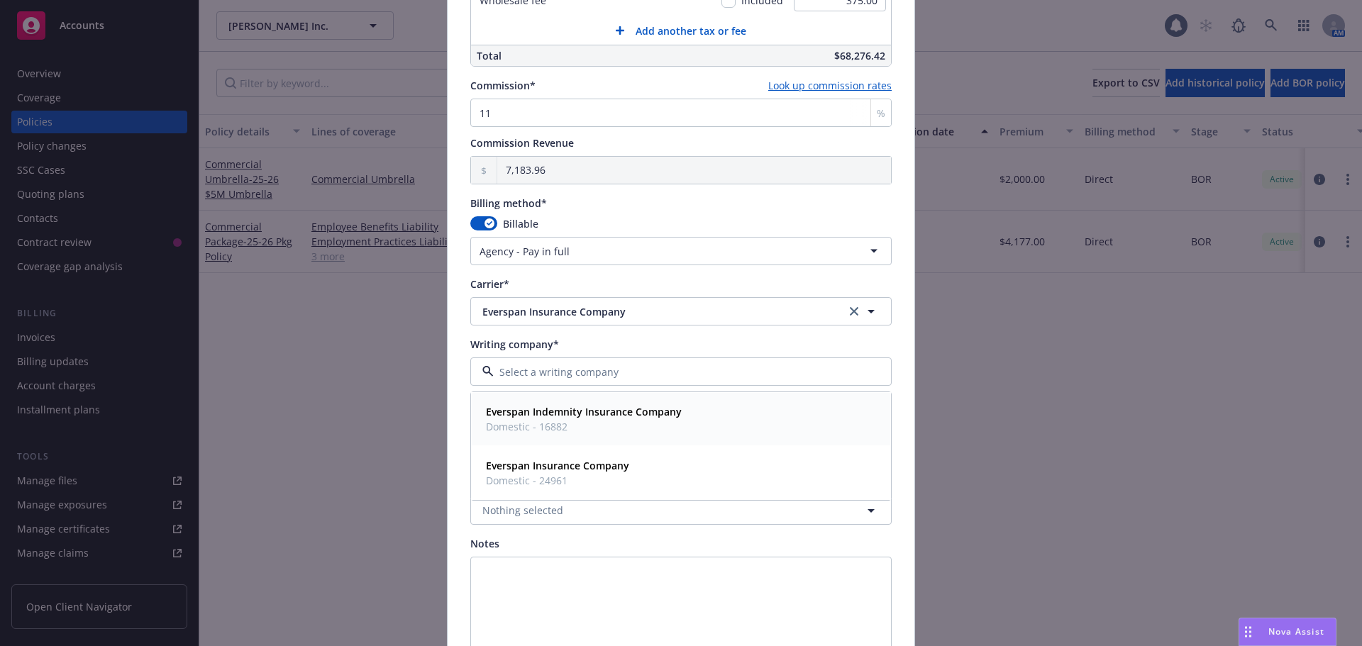
click at [564, 426] on span "Domestic - 16882" at bounding box center [584, 426] width 196 height 15
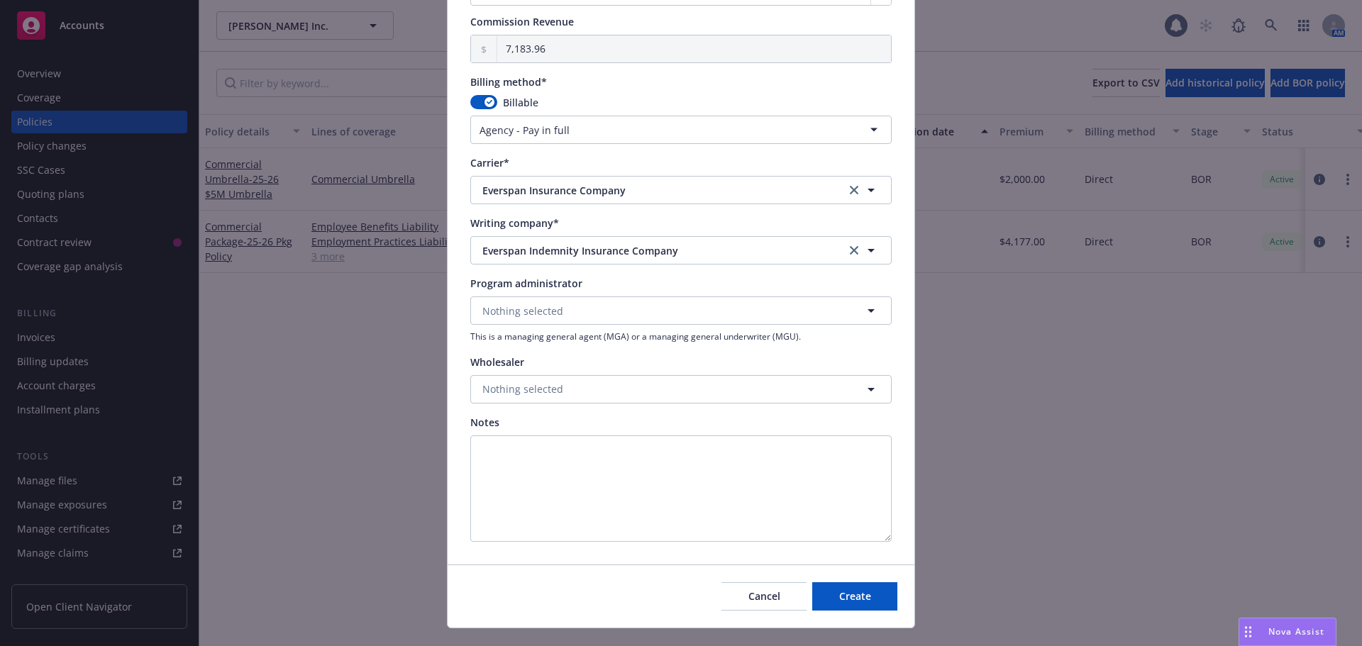
scroll to position [1213, 0]
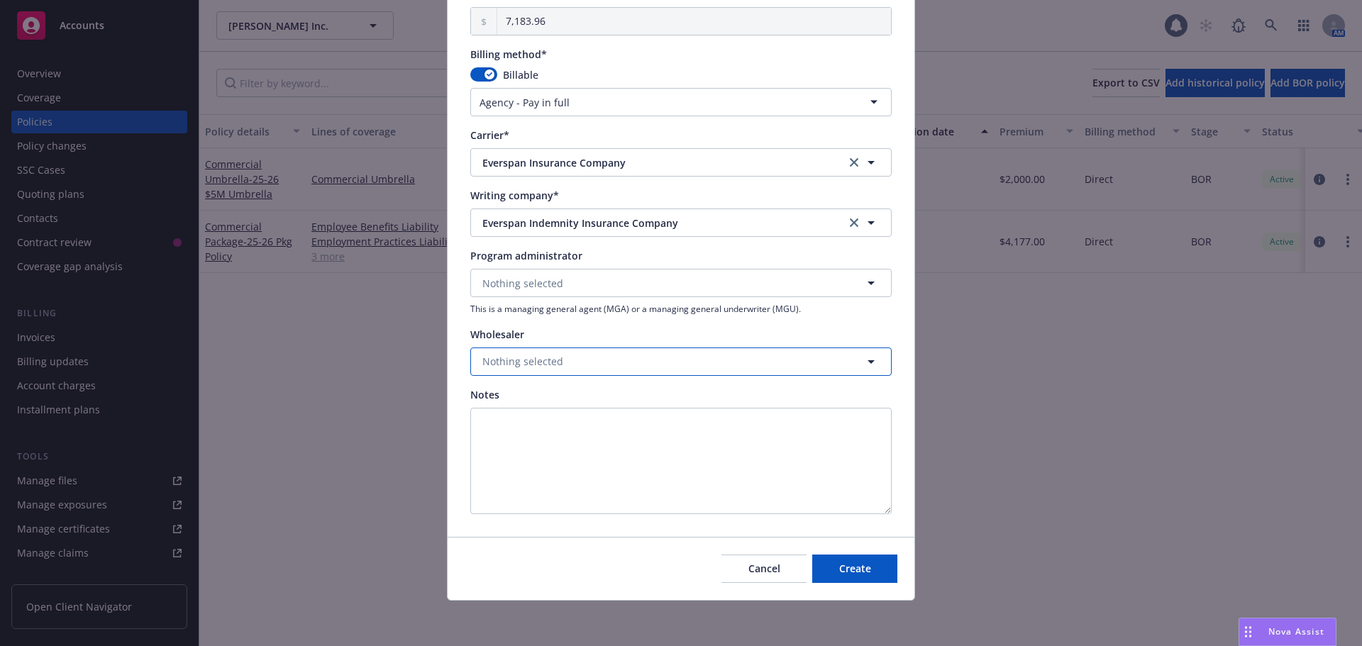
click at [537, 366] on span "Nothing selected" at bounding box center [523, 361] width 81 height 15
click at [534, 412] on span "Wholesaler" at bounding box center [568, 416] width 165 height 15
click at [842, 566] on span "Create" at bounding box center [855, 568] width 32 height 13
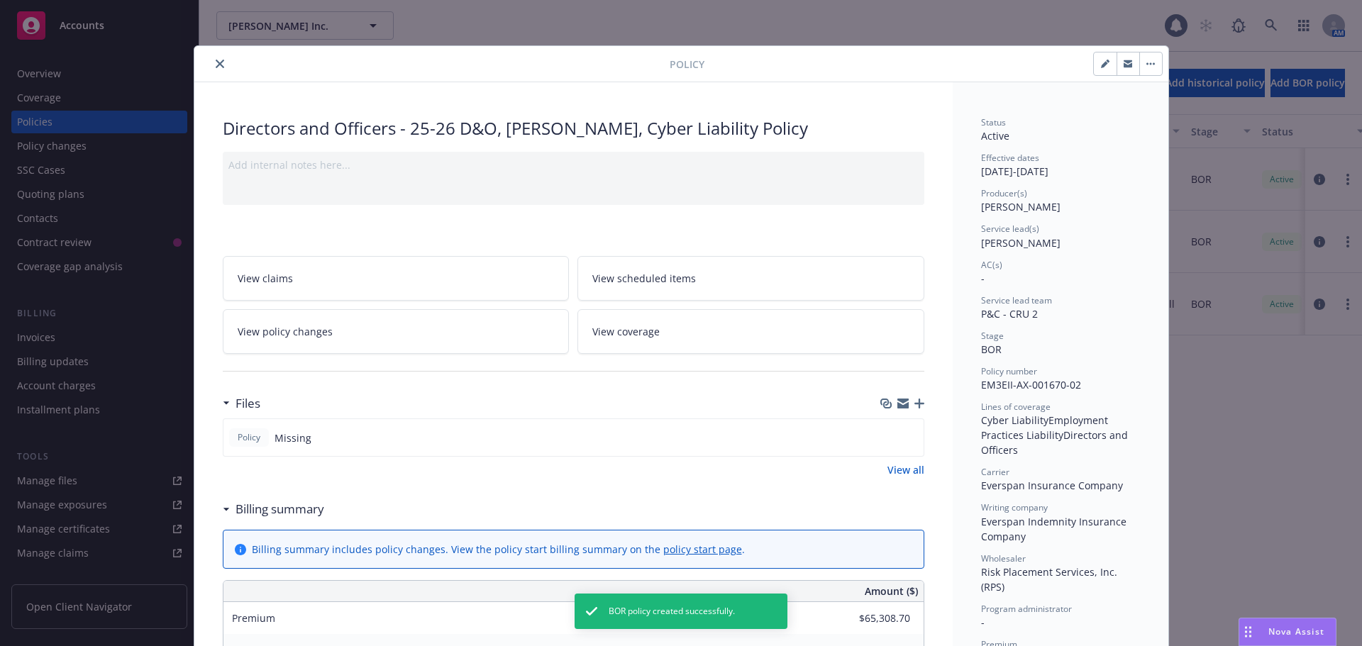
click at [1103, 65] on icon "button" at bounding box center [1105, 64] width 9 height 9
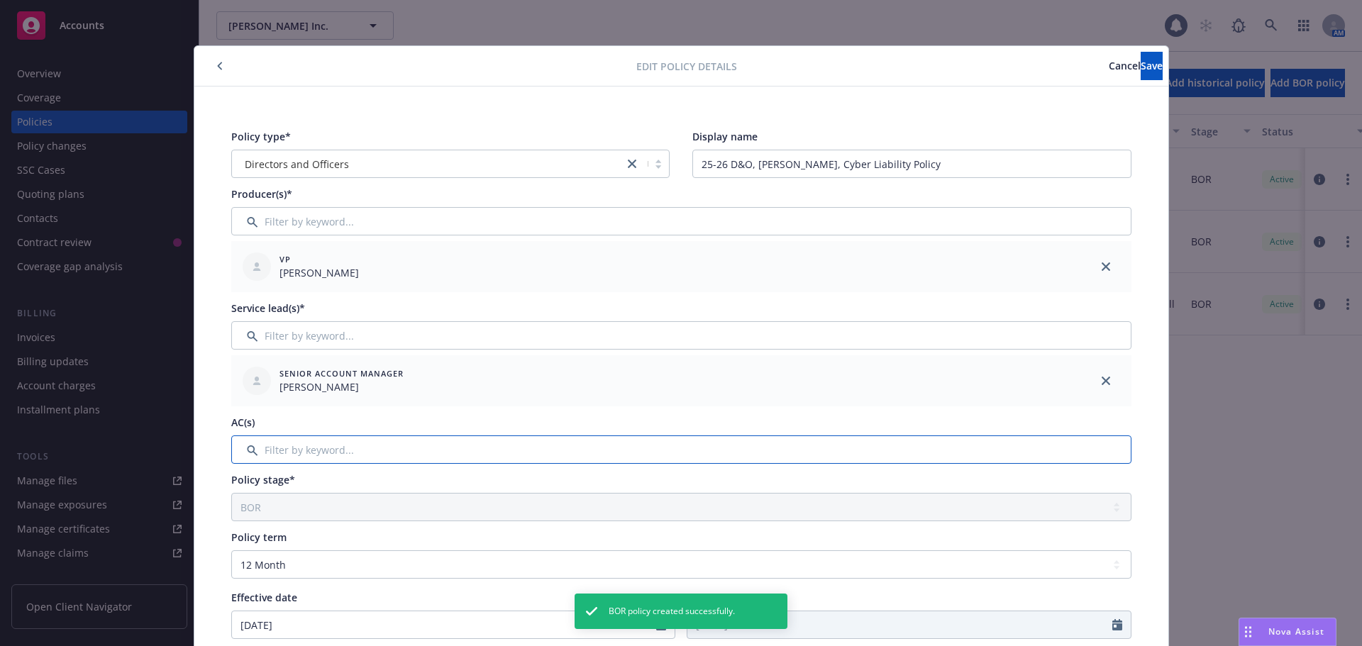
click at [490, 456] on input "Filter by keyword..." at bounding box center [681, 450] width 900 height 28
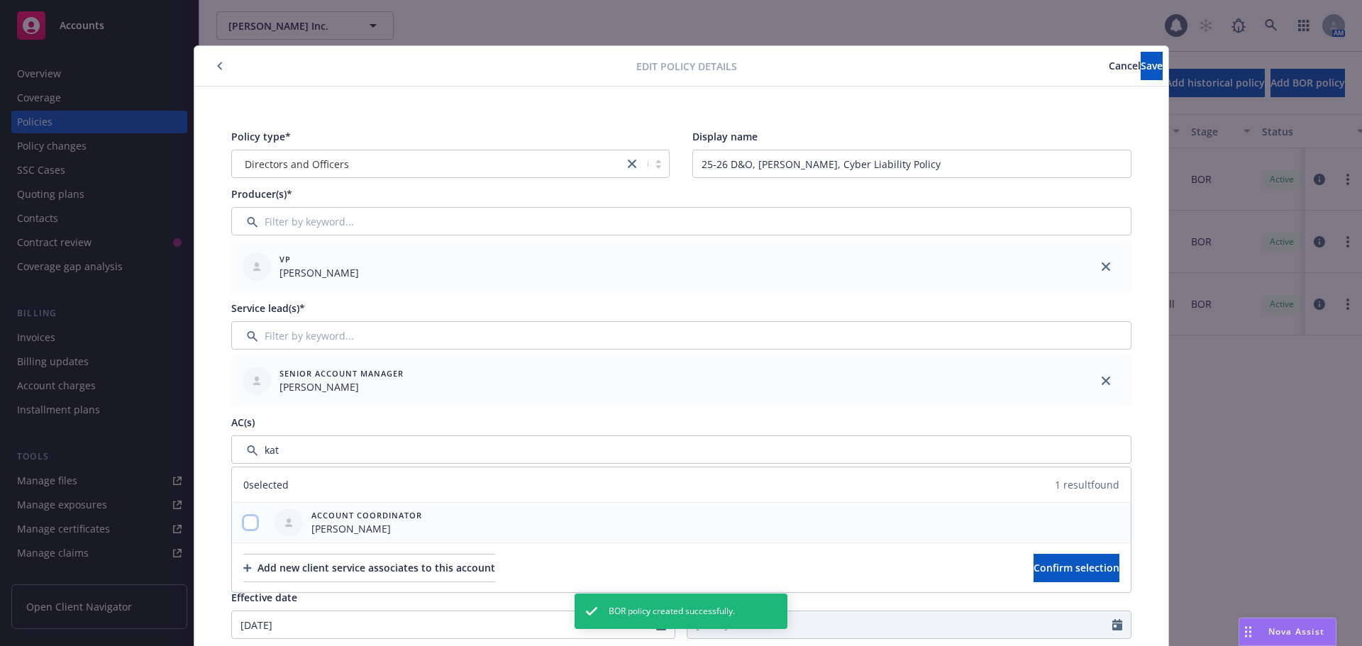
click at [243, 524] on input "checkbox" at bounding box center [250, 523] width 14 height 14
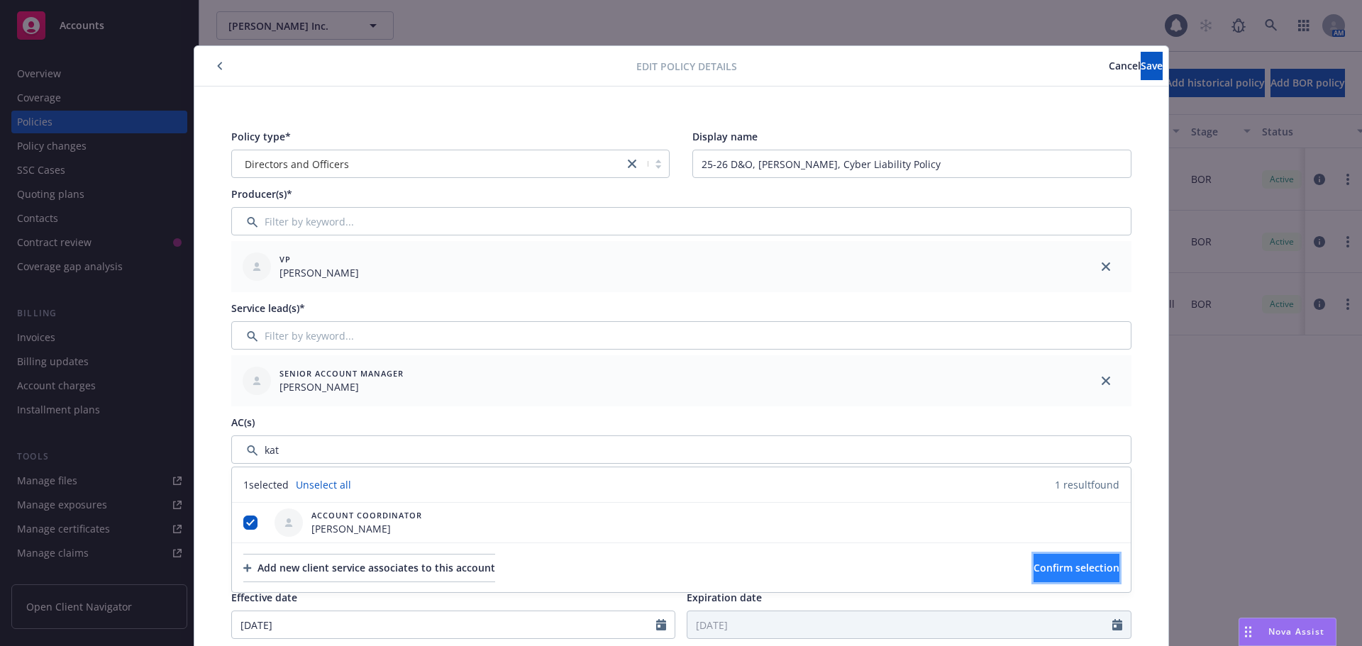
click at [1064, 559] on button "Confirm selection" at bounding box center [1077, 568] width 86 height 28
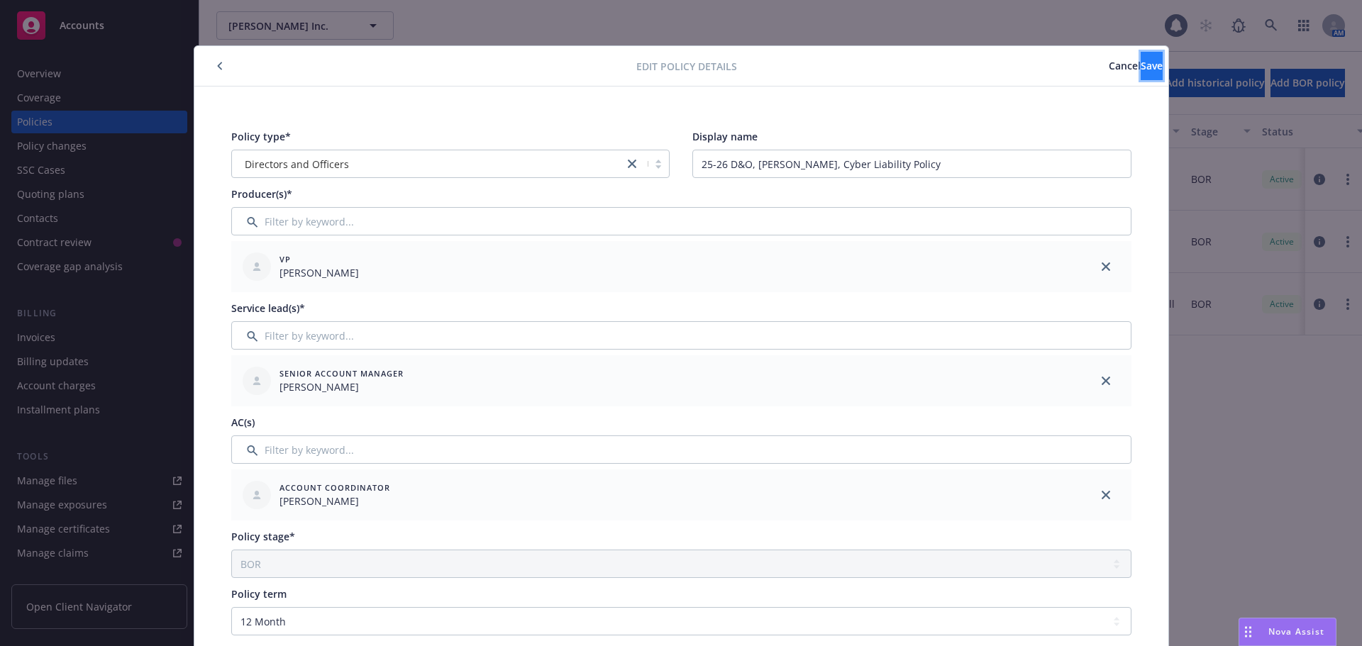
click at [1141, 53] on button "Save" at bounding box center [1152, 66] width 22 height 28
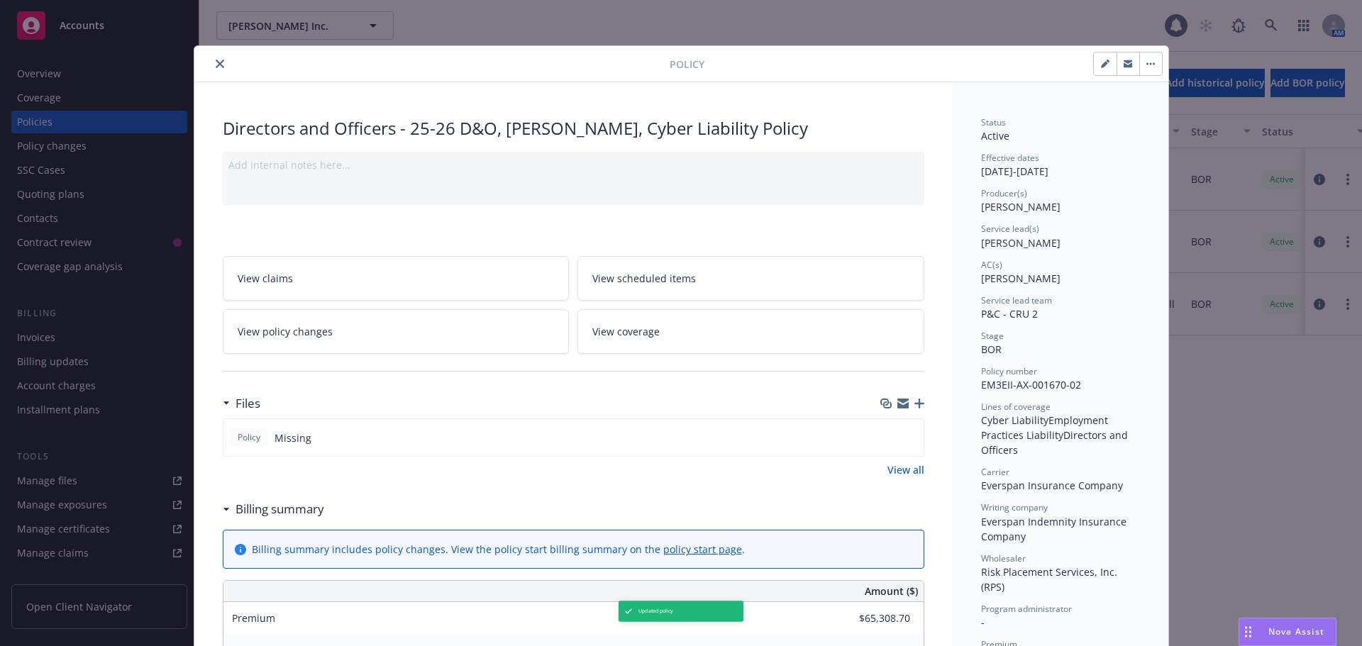
click at [915, 402] on icon "button" at bounding box center [920, 404] width 10 height 10
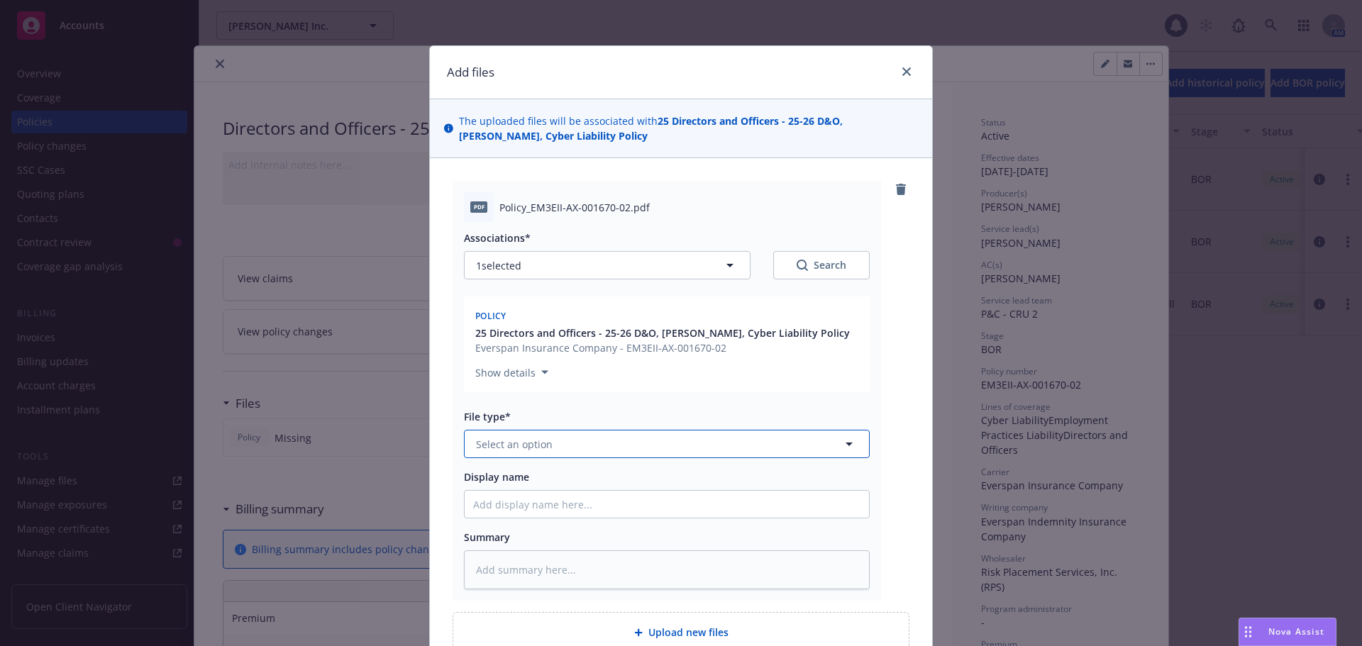
click at [651, 451] on button "Select an option" at bounding box center [667, 444] width 406 height 28
click at [644, 480] on div "Policy" at bounding box center [666, 483] width 387 height 21
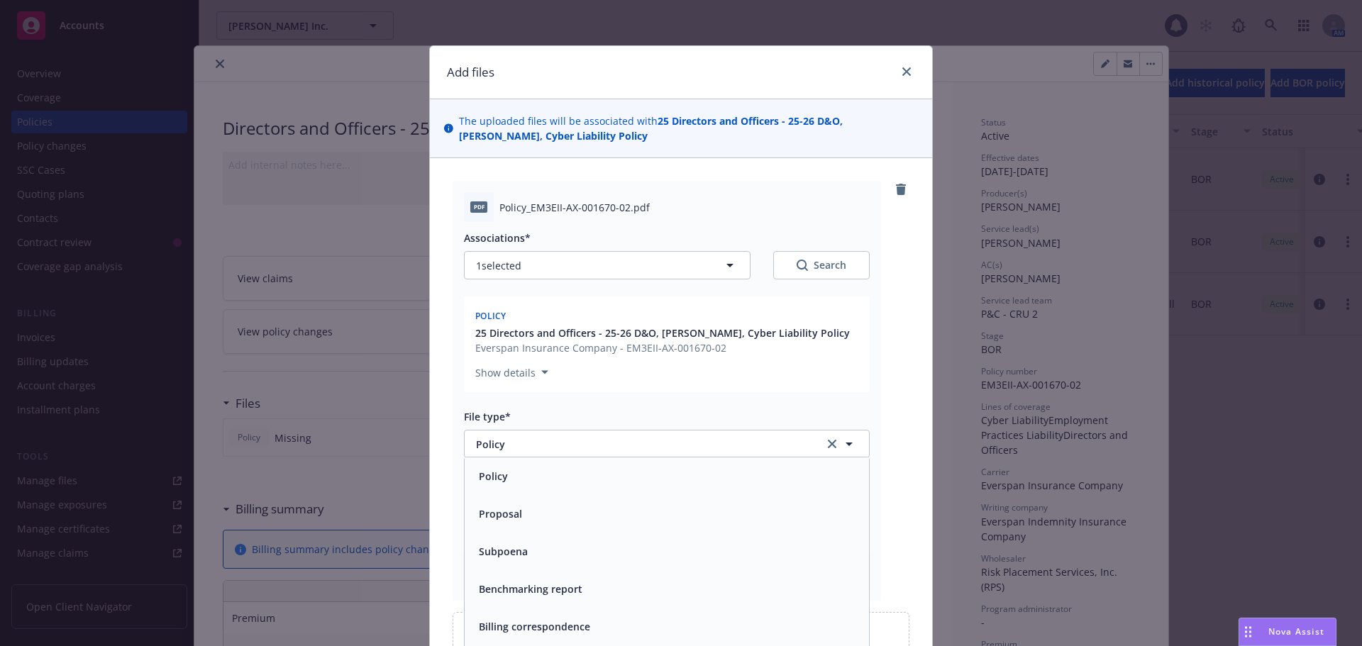
click at [531, 508] on input "Display name" at bounding box center [667, 504] width 404 height 27
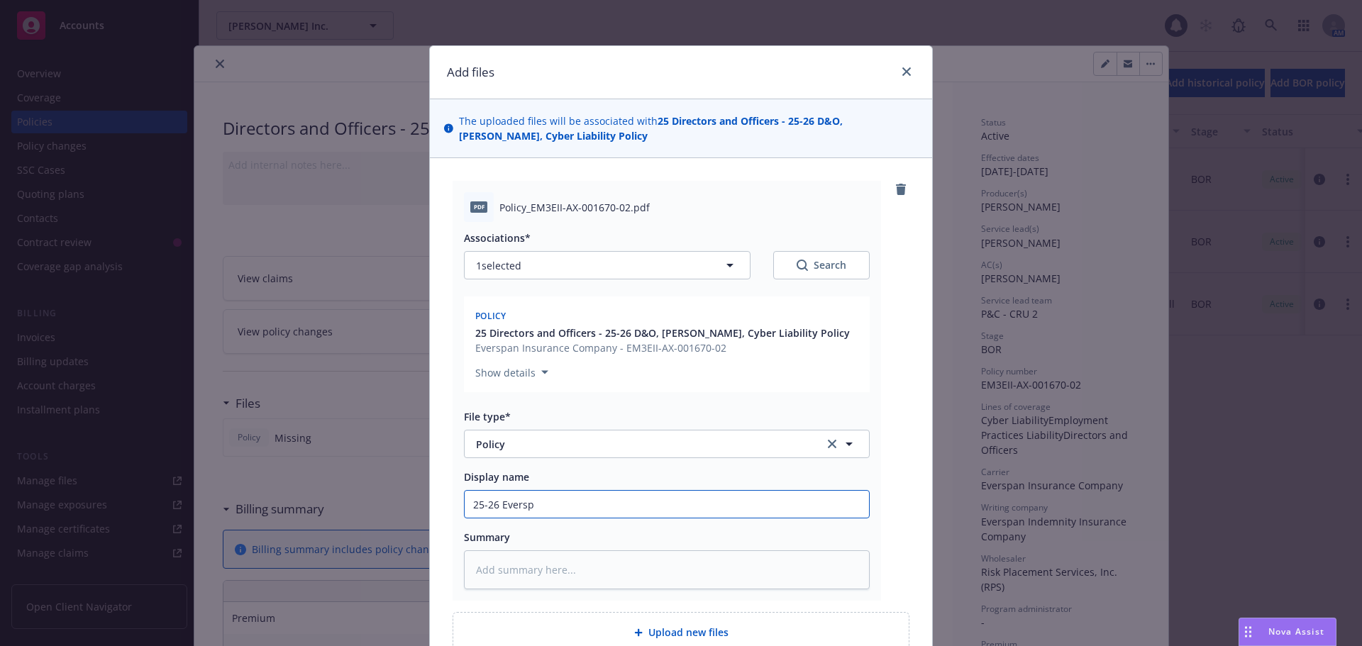
click at [584, 504] on input "25-26 Eversp" at bounding box center [667, 504] width 404 height 27
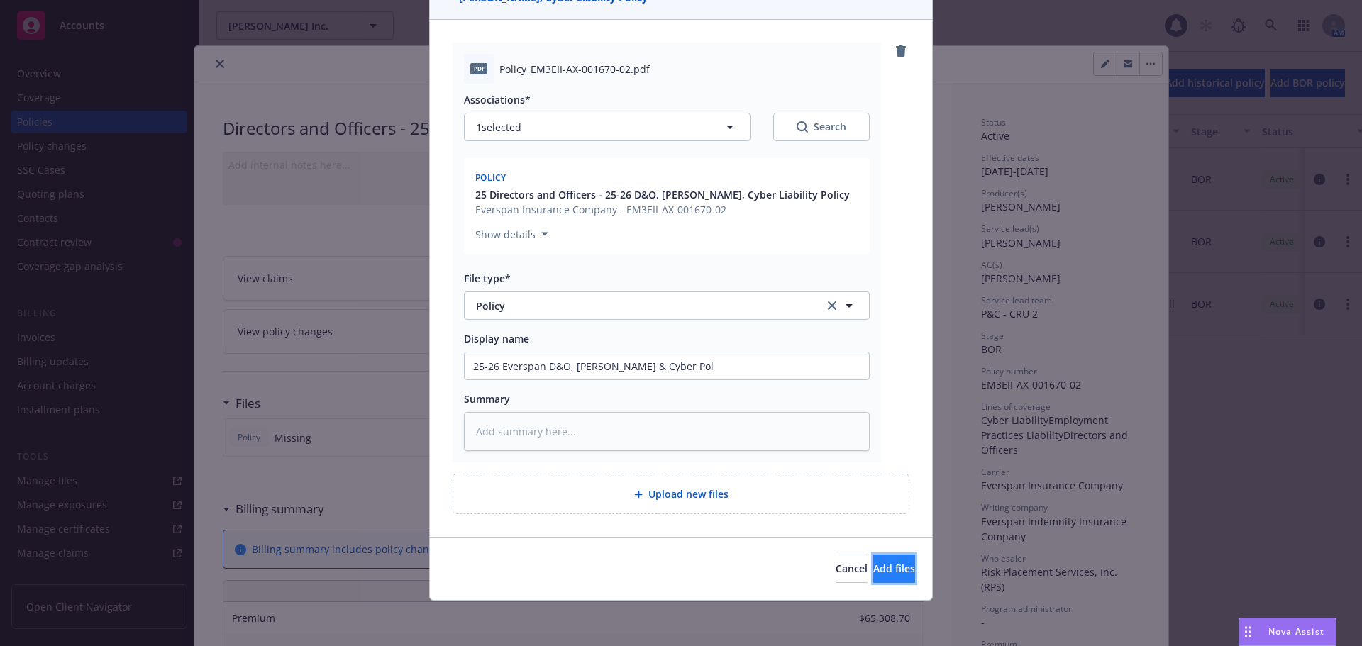
click at [873, 566] on span "Add files" at bounding box center [894, 568] width 42 height 13
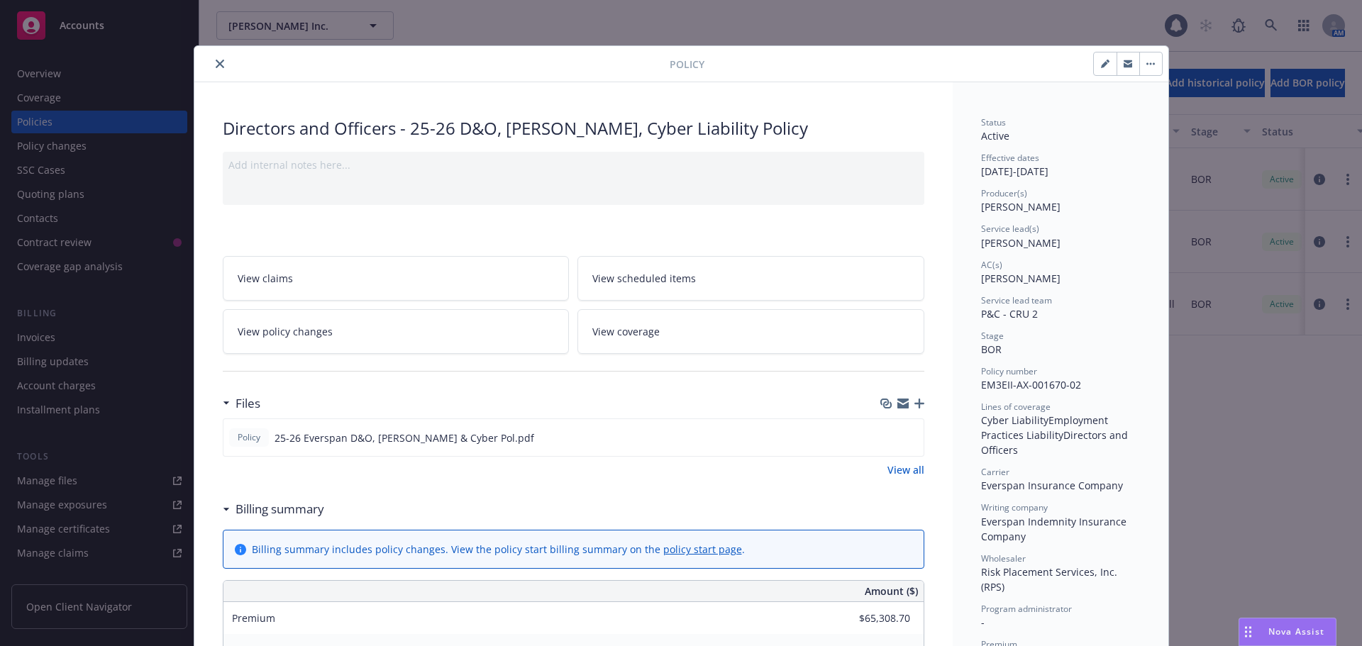
click at [915, 404] on icon "button" at bounding box center [920, 404] width 10 height 10
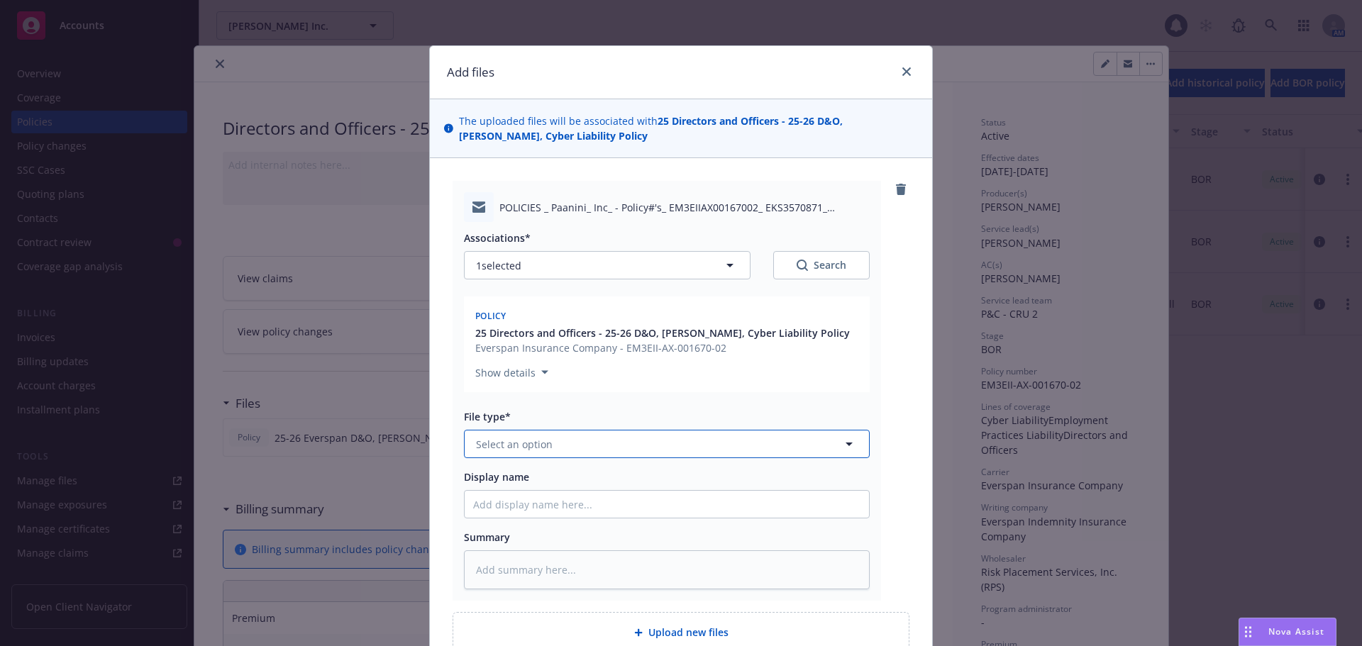
drag, startPoint x: 546, startPoint y: 445, endPoint x: 525, endPoint y: 438, distance: 22.4
click at [546, 444] on button "Select an option" at bounding box center [667, 444] width 406 height 28
click at [492, 471] on div "Email" at bounding box center [667, 484] width 404 height 38
click at [504, 505] on input "Display name" at bounding box center [667, 504] width 404 height 27
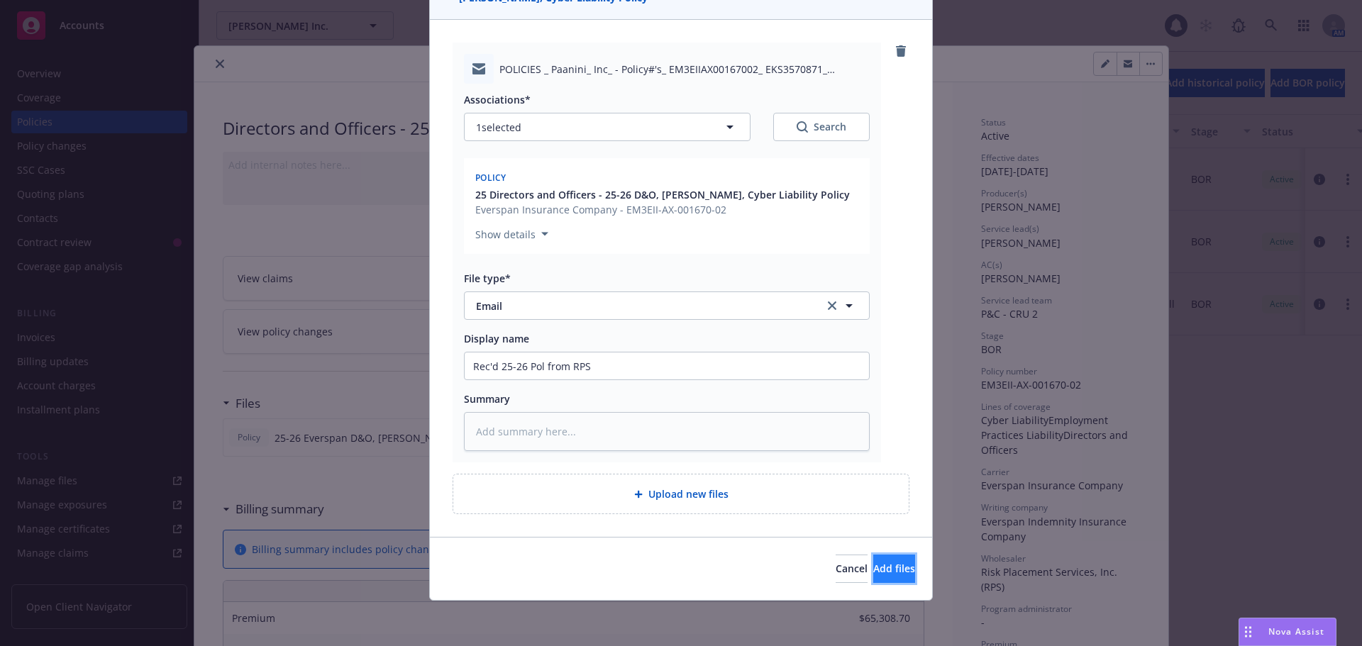
click at [873, 576] on button "Add files" at bounding box center [894, 569] width 42 height 28
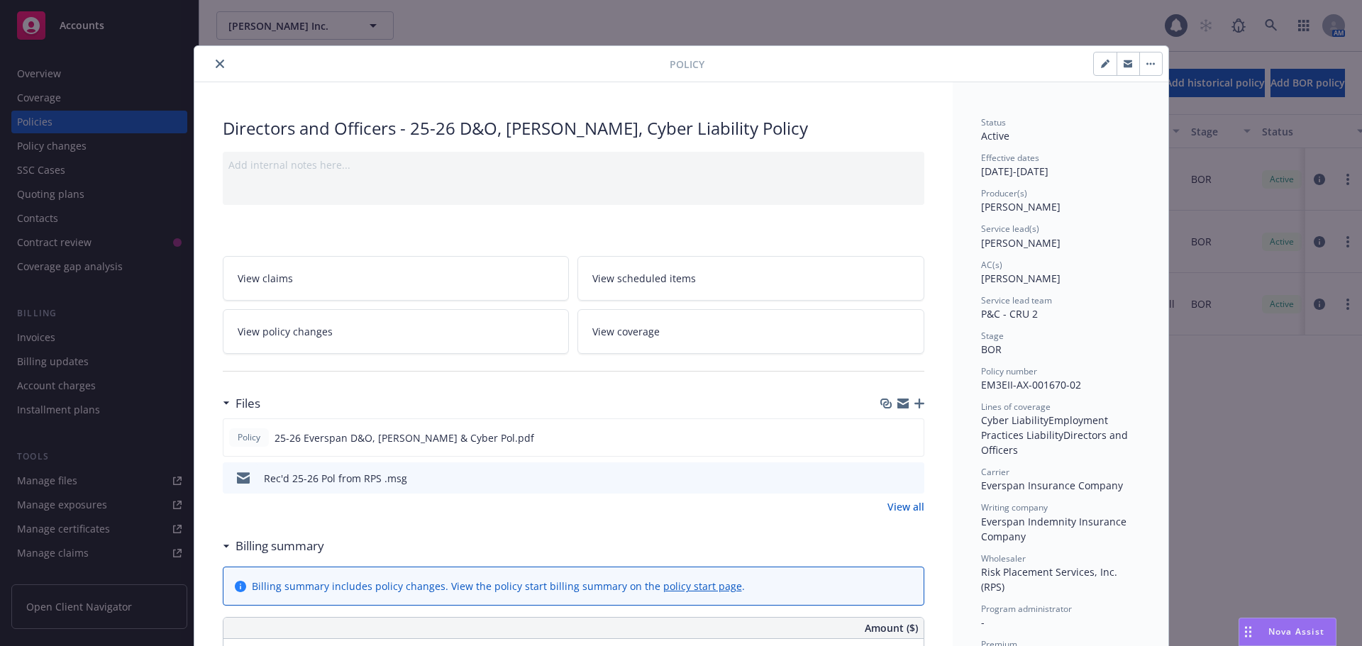
click at [915, 404] on icon "button" at bounding box center [920, 404] width 10 height 10
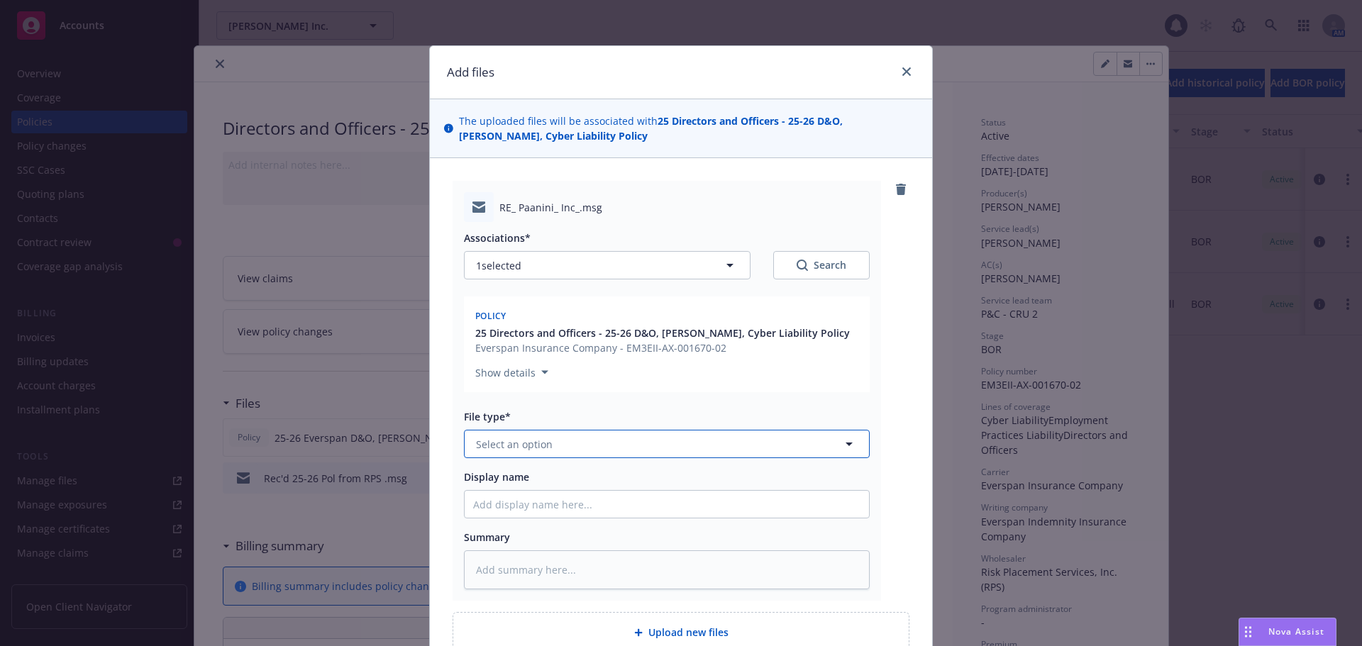
click at [541, 440] on span "Select an option" at bounding box center [514, 444] width 77 height 15
click at [512, 515] on div "Email" at bounding box center [666, 521] width 387 height 21
click at [510, 514] on input "Display name" at bounding box center [667, 504] width 404 height 27
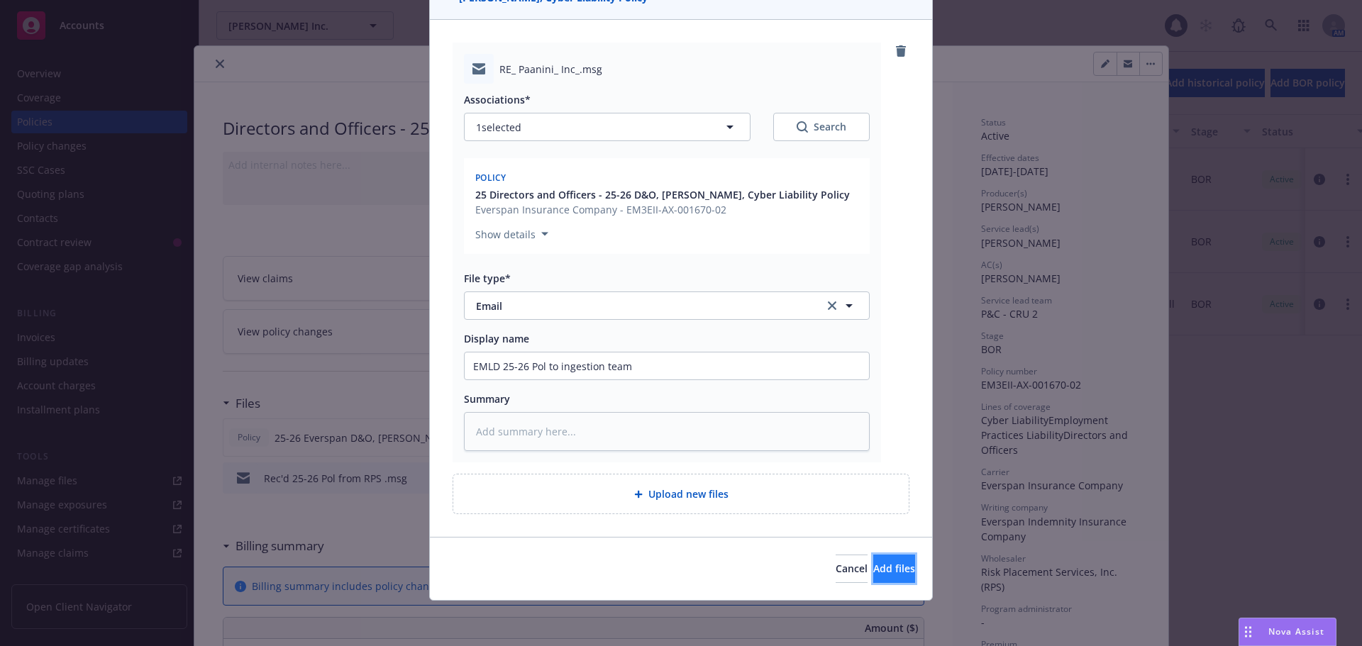
click at [873, 570] on button "Add files" at bounding box center [894, 569] width 42 height 28
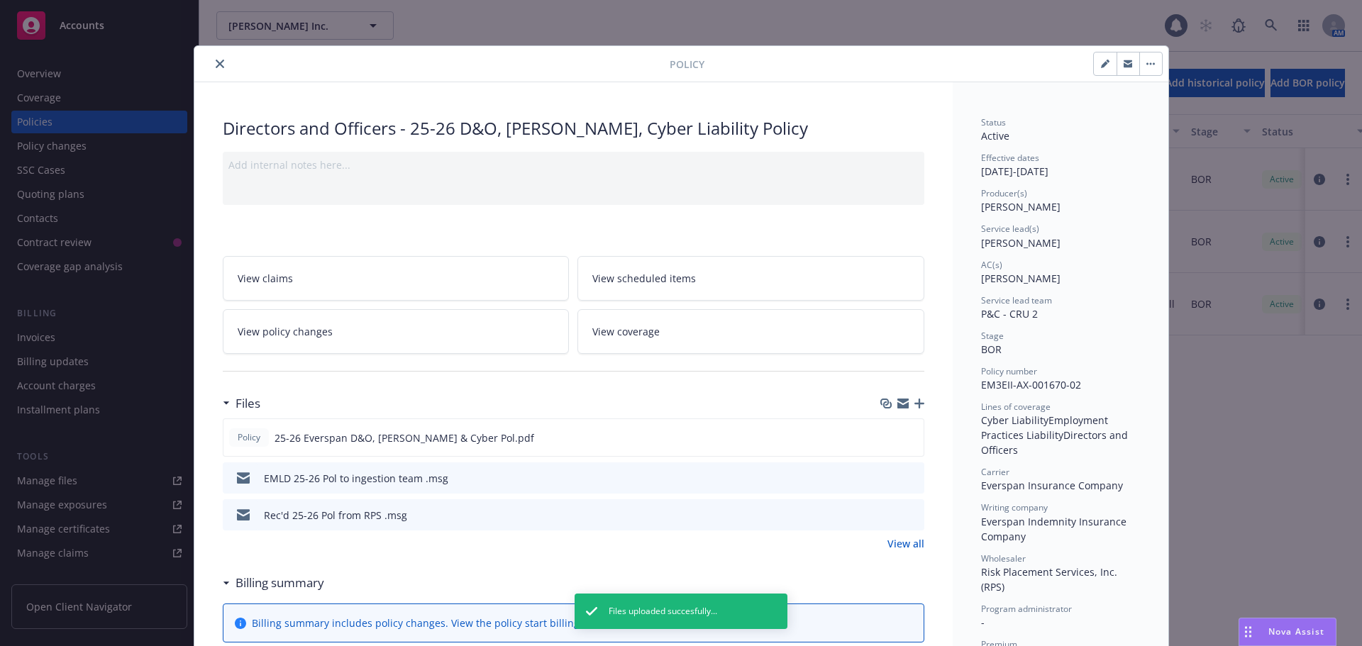
click at [216, 63] on icon "close" at bounding box center [220, 64] width 9 height 9
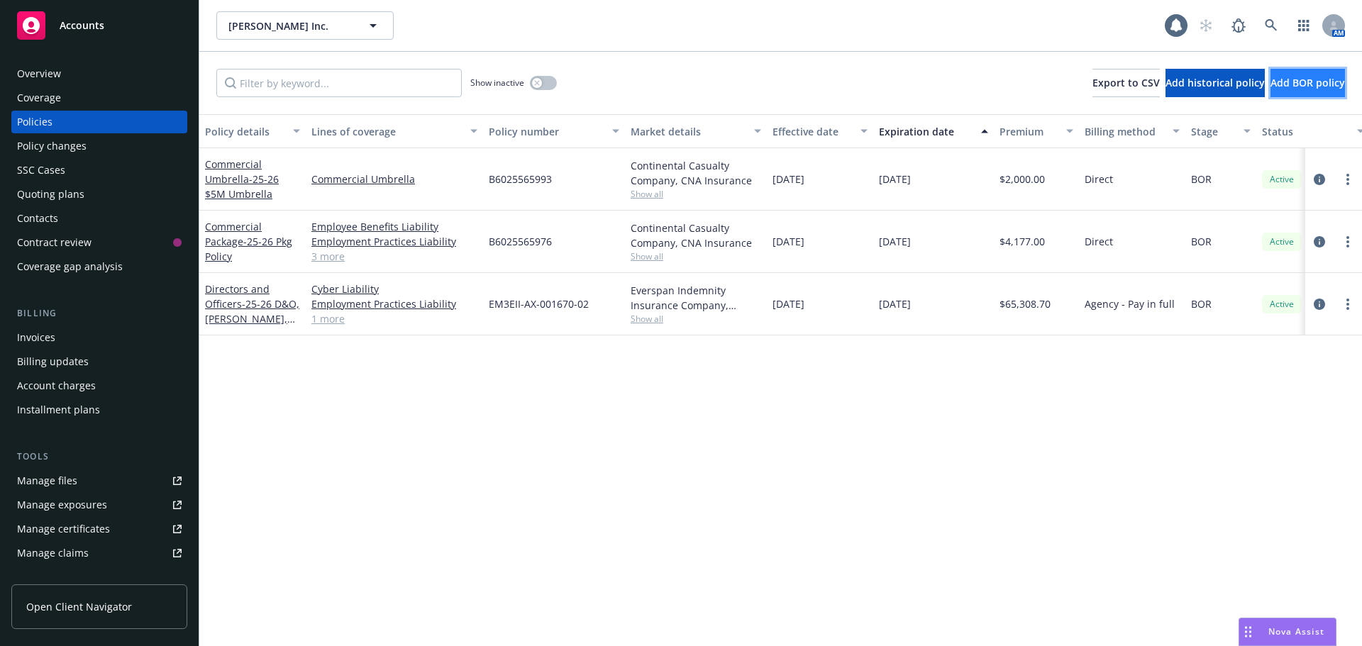
click at [1271, 77] on button "Add BOR policy" at bounding box center [1308, 83] width 75 height 28
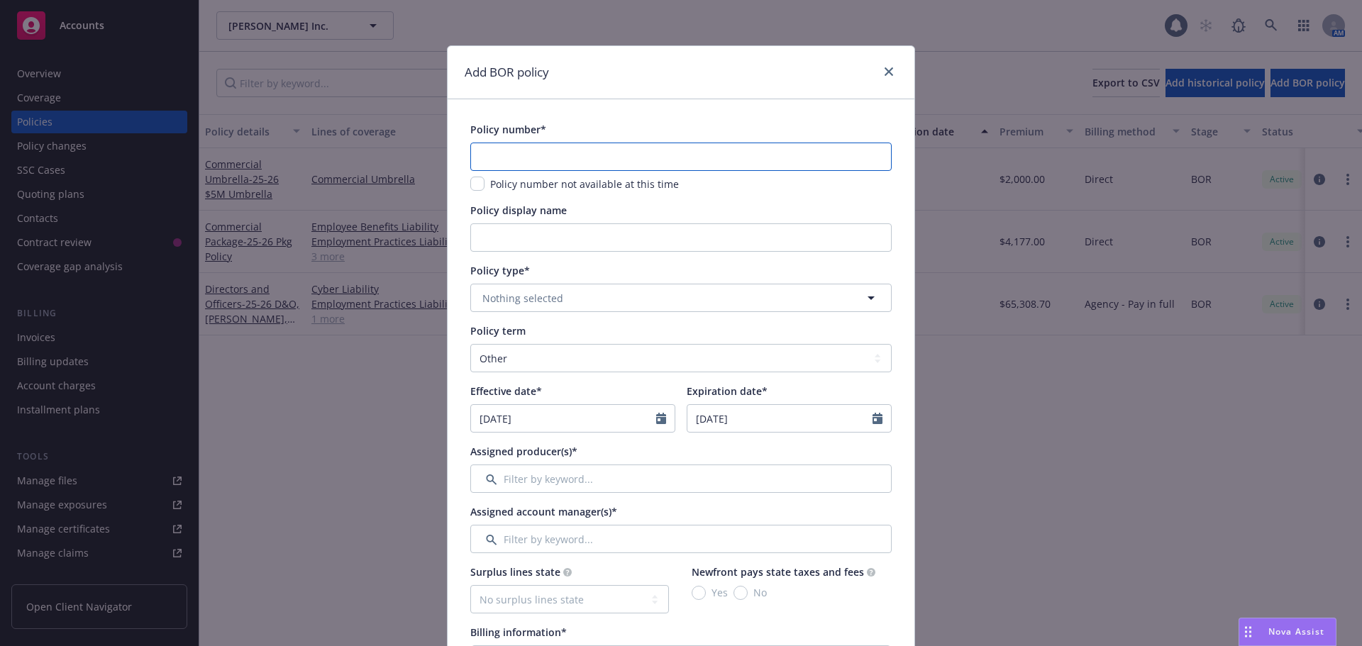
click at [519, 150] on input "text" at bounding box center [680, 157] width 421 height 28
click at [483, 241] on input "Policy display name" at bounding box center [680, 238] width 421 height 28
click at [501, 299] on span "Nothing selected" at bounding box center [523, 298] width 81 height 15
click at [503, 341] on strong "Crime" at bounding box center [500, 337] width 28 height 13
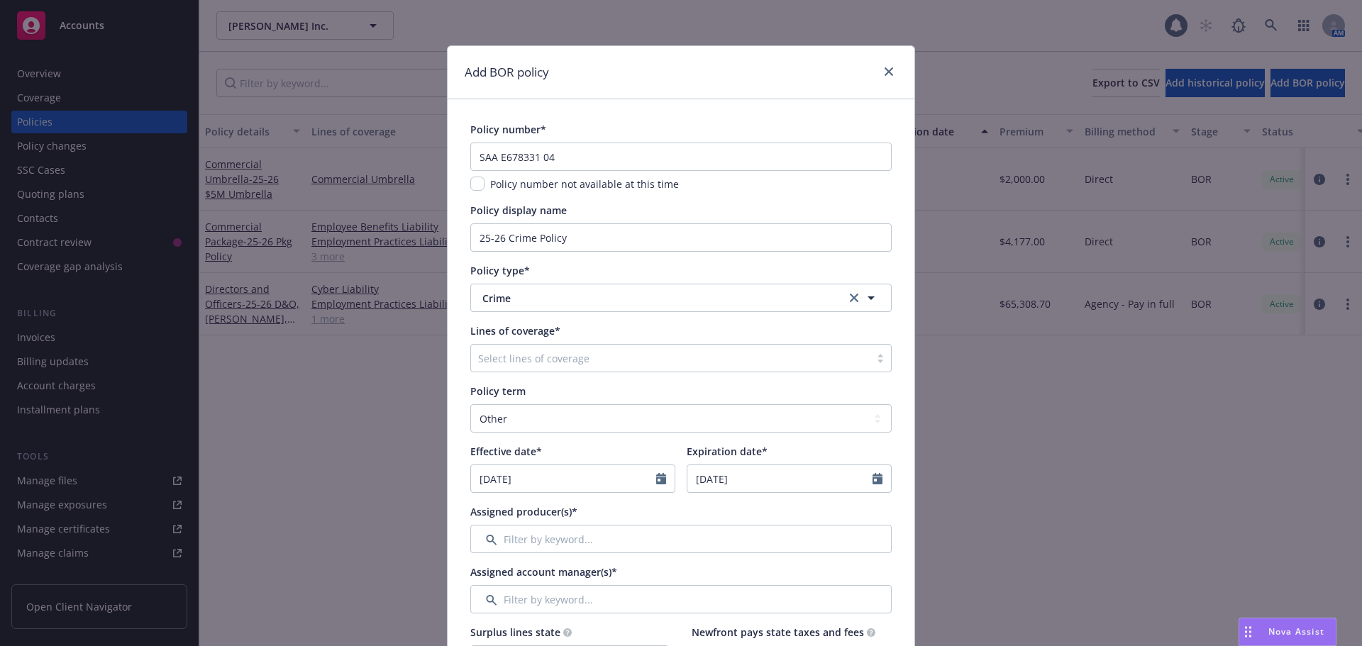
click at [504, 360] on div at bounding box center [670, 358] width 385 height 17
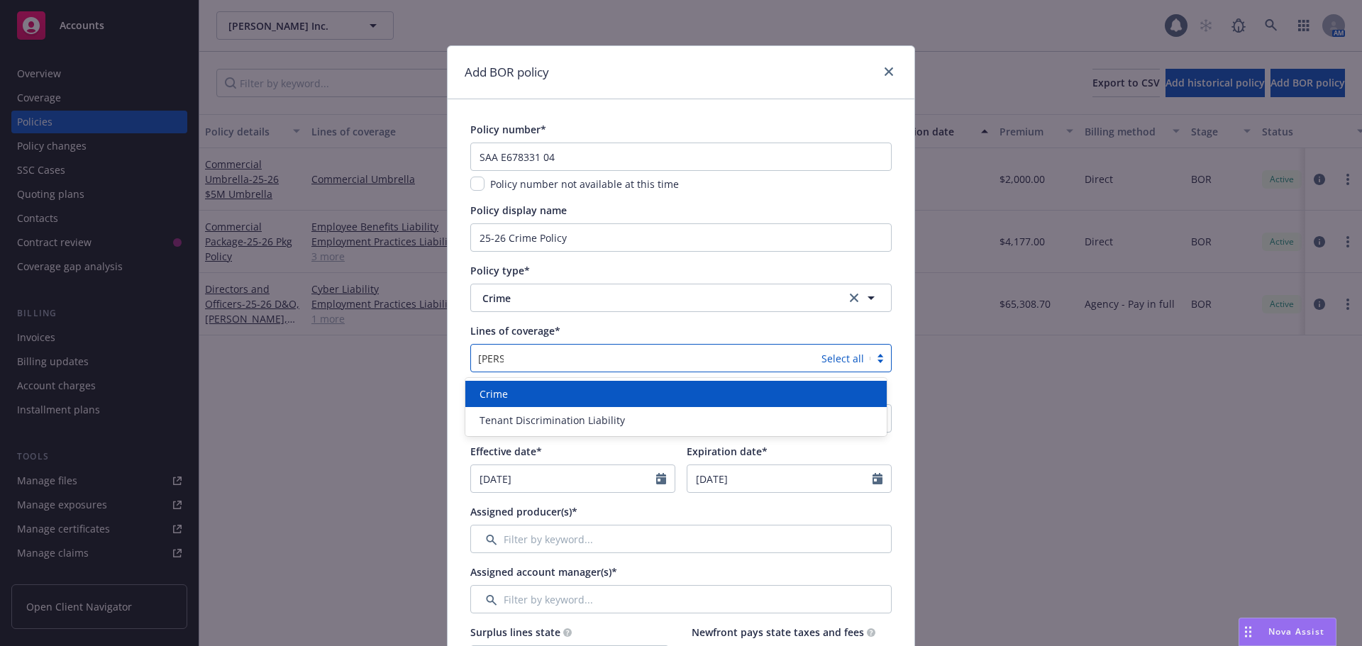
click at [519, 395] on div "Crime" at bounding box center [676, 394] width 404 height 15
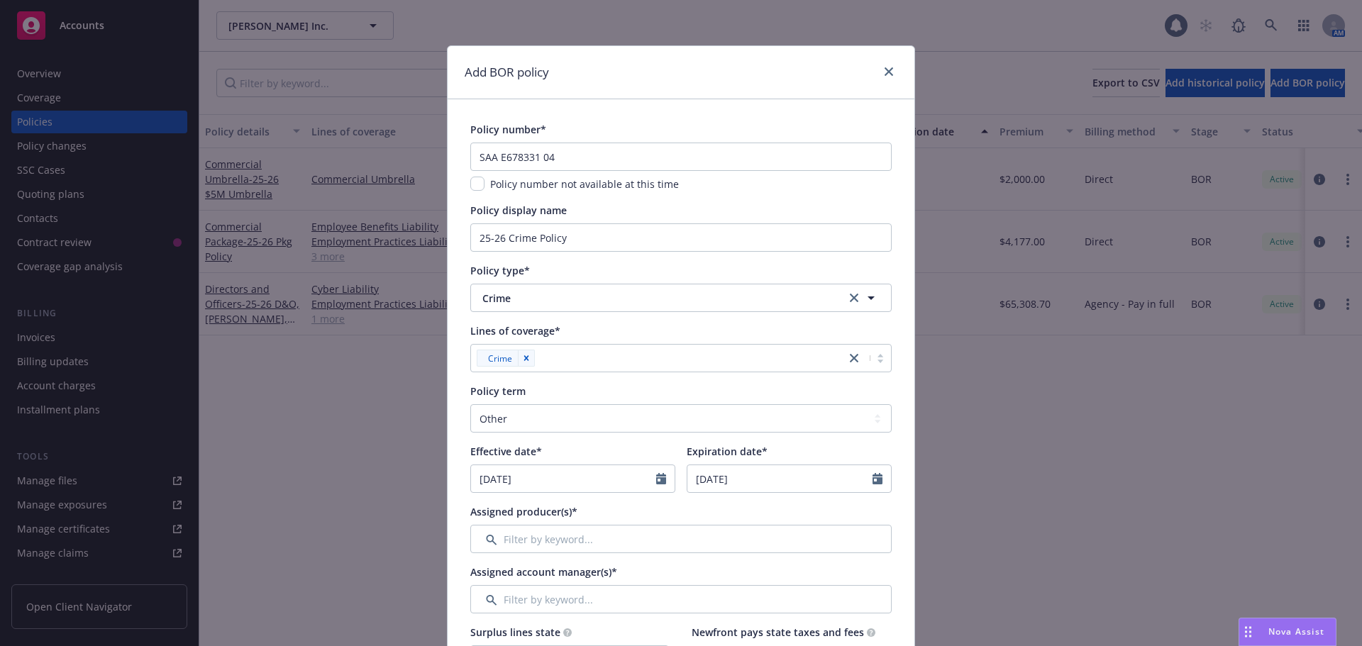
click at [504, 426] on select "Select policy term 12 Month 6 Month 4 Month 3 Month 2 Month 1 Month 36 Month (3…" at bounding box center [680, 418] width 421 height 28
click at [470, 404] on select "Select policy term 12 Month 6 Month 4 Month 3 Month 2 Month 1 Month 36 Month (3…" at bounding box center [680, 418] width 421 height 28
click at [658, 476] on icon "Calendar" at bounding box center [661, 478] width 10 height 11
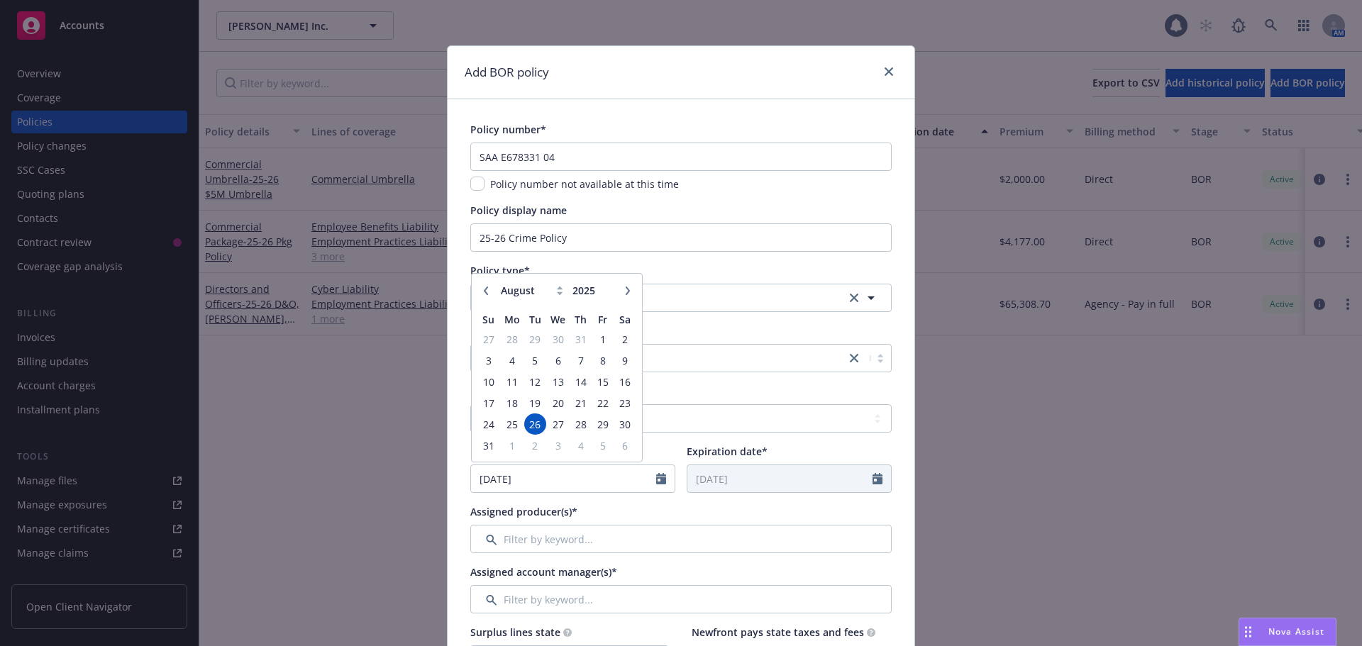
click at [479, 285] on button "button" at bounding box center [486, 290] width 17 height 17
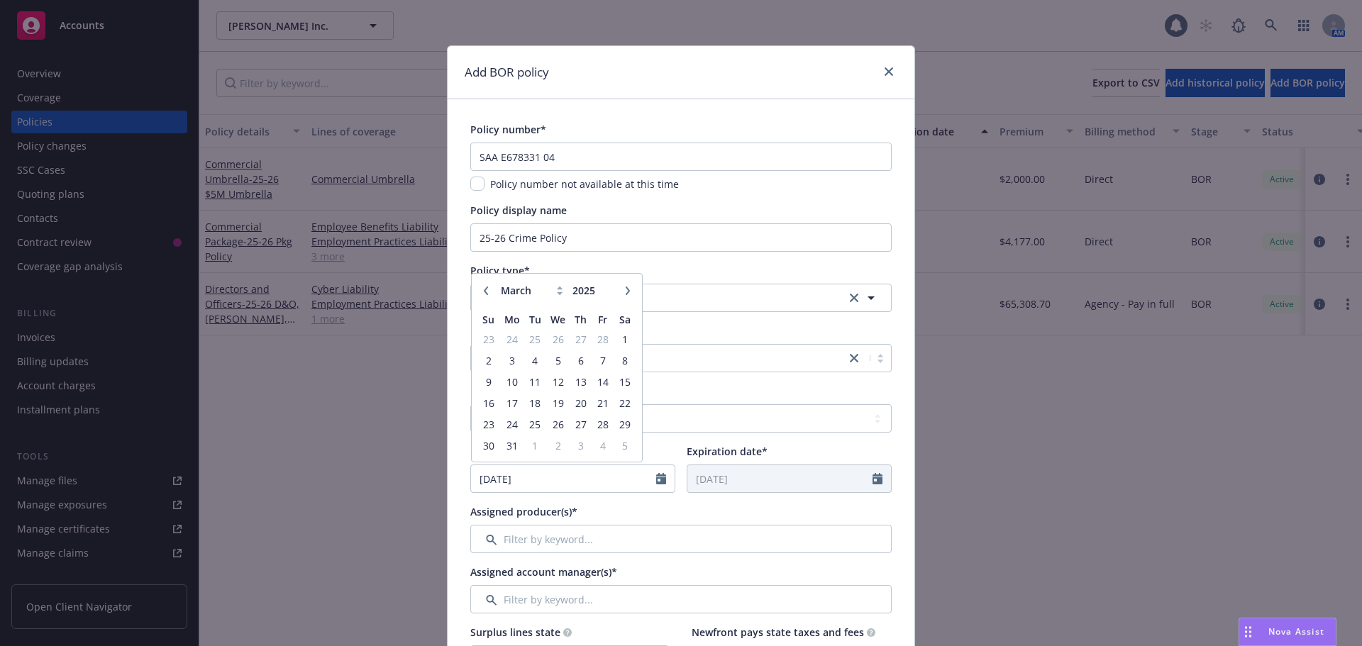
click at [479, 285] on button "button" at bounding box center [486, 290] width 17 height 17
click at [554, 425] on span "26" at bounding box center [558, 425] width 21 height 18
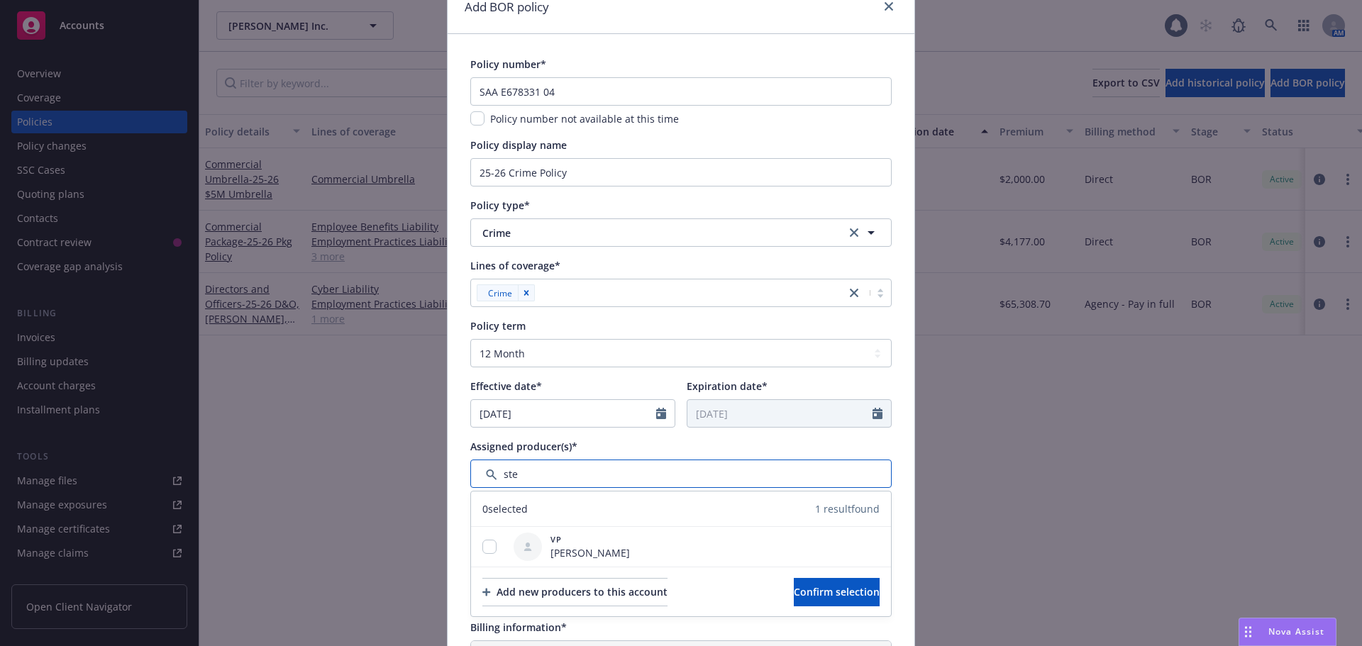
scroll to position [142, 0]
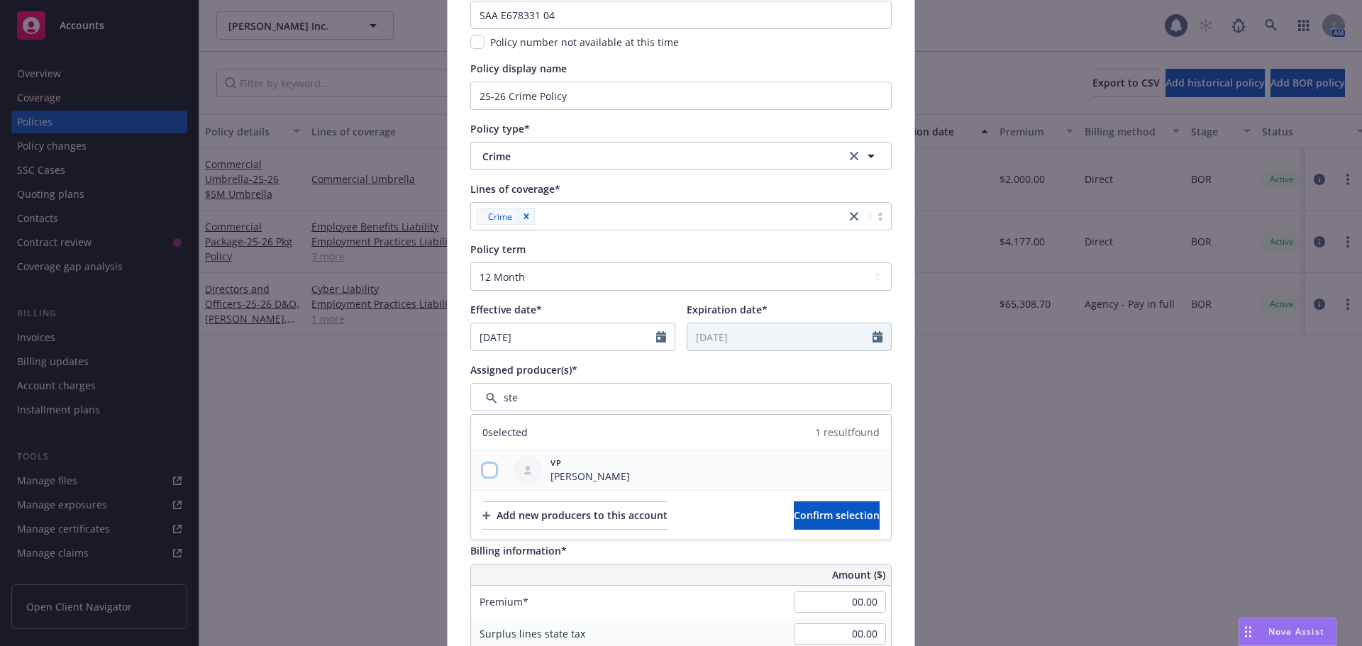
click at [484, 469] on input "checkbox" at bounding box center [490, 470] width 14 height 14
click at [850, 517] on span "Confirm selection" at bounding box center [837, 515] width 86 height 13
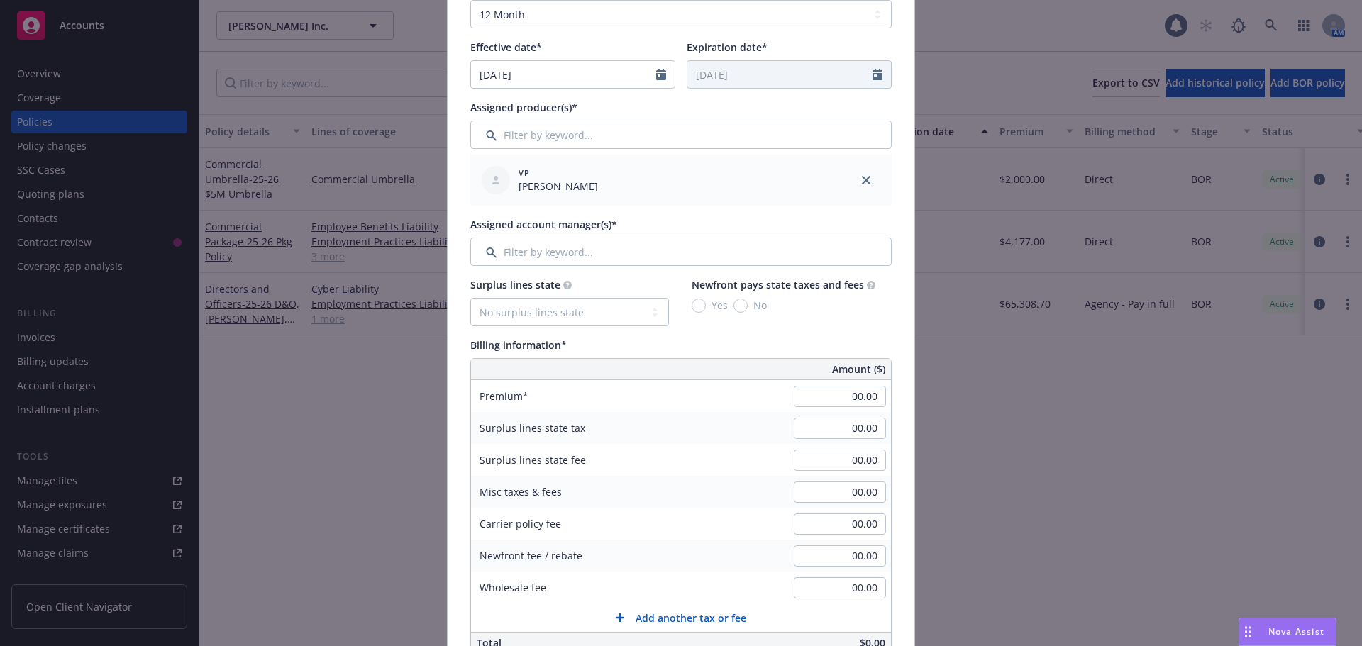
scroll to position [426, 0]
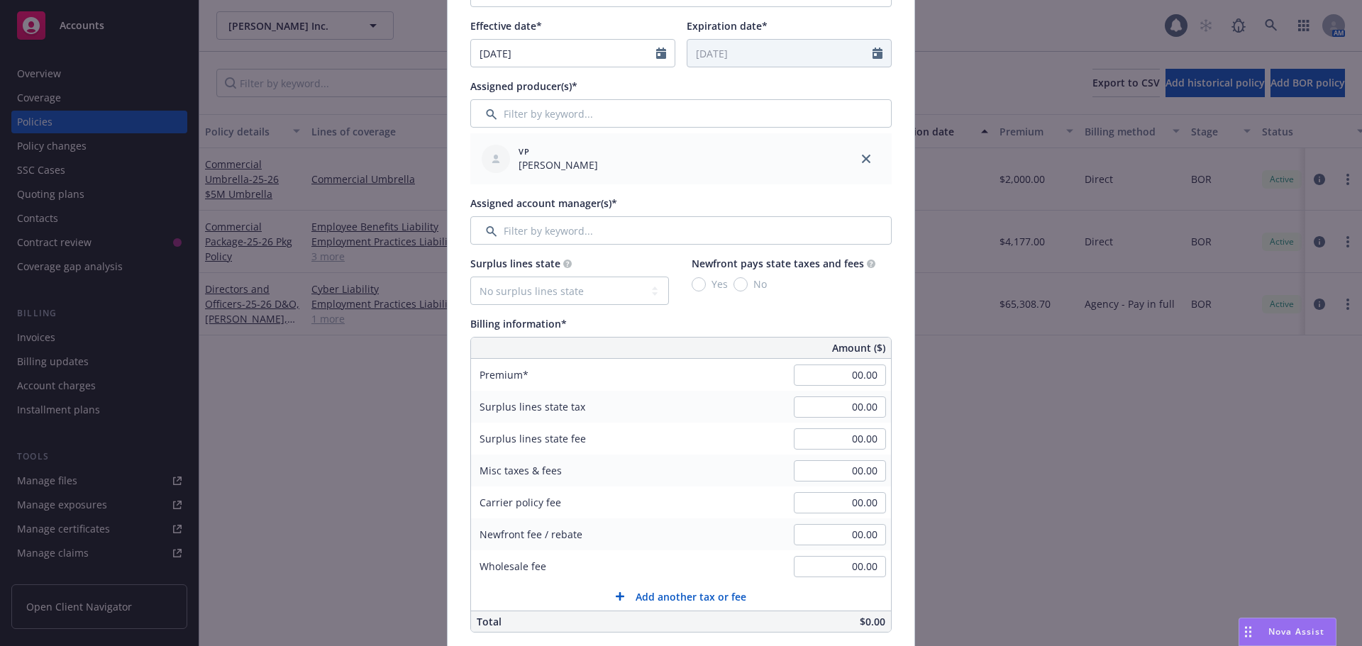
click at [549, 215] on div "Assigned account manager(s)*" at bounding box center [680, 220] width 421 height 49
click at [552, 228] on input "Filter by keyword..." at bounding box center [680, 230] width 421 height 28
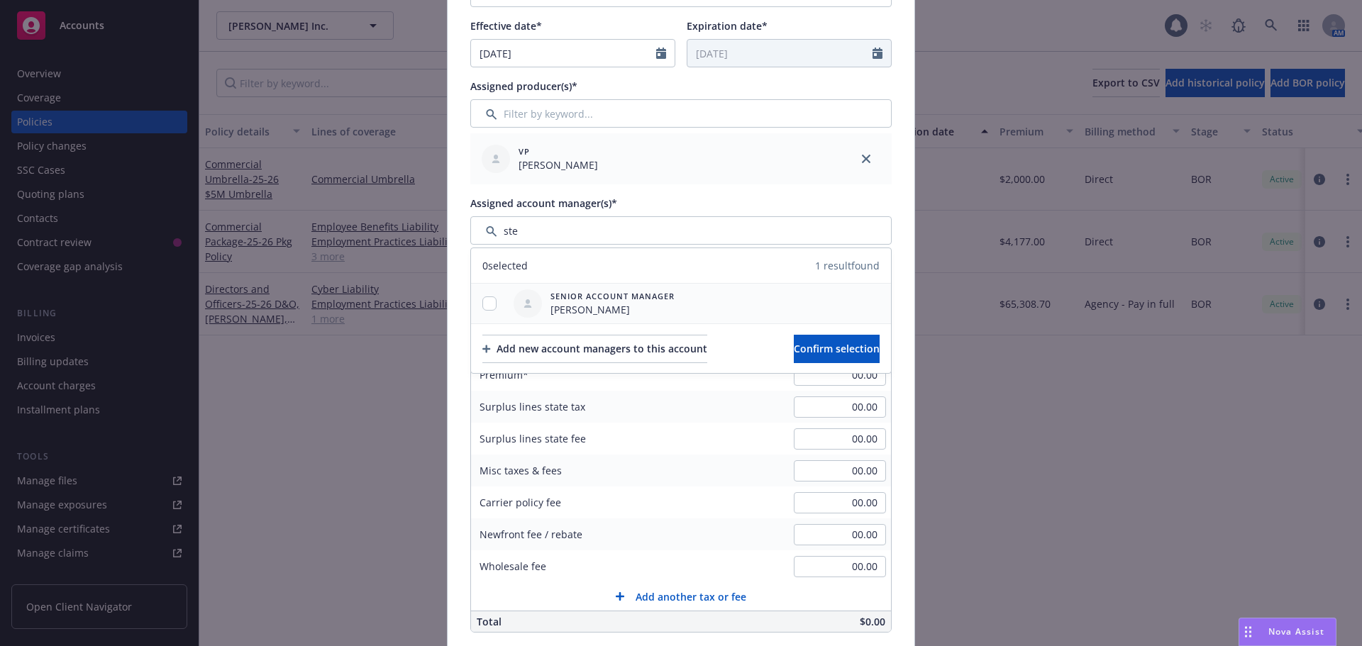
click at [488, 312] on div at bounding box center [489, 304] width 37 height 40
click at [487, 305] on input "checkbox" at bounding box center [490, 304] width 14 height 14
click at [794, 353] on span "Confirm selection" at bounding box center [837, 348] width 86 height 13
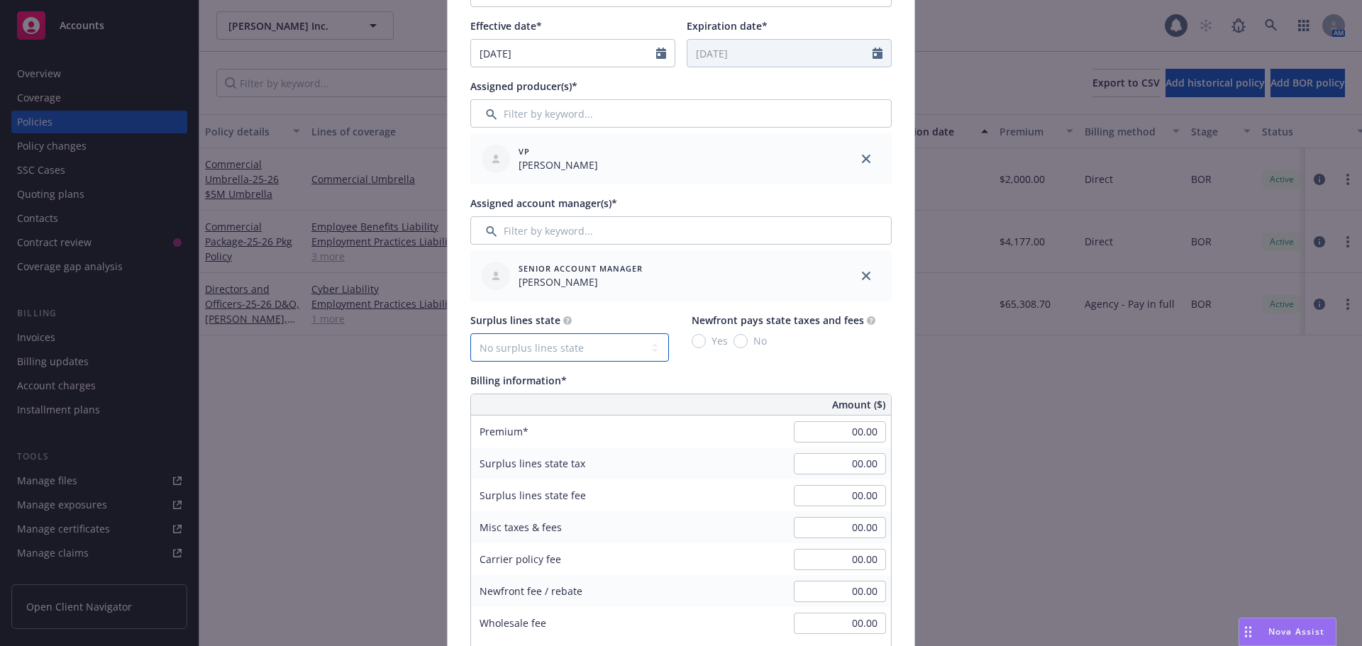
click at [589, 344] on select "No surplus lines state [US_STATE] [US_STATE] [US_STATE] [US_STATE] [US_STATE] […" at bounding box center [569, 347] width 199 height 28
click at [470, 333] on select "No surplus lines state [US_STATE] [US_STATE] [US_STATE] [US_STATE] [US_STATE] […" at bounding box center [569, 347] width 199 height 28
click at [748, 343] on span "No" at bounding box center [757, 340] width 19 height 15
click at [743, 343] on input "No" at bounding box center [741, 341] width 14 height 14
click at [803, 432] on input "00.00" at bounding box center [840, 431] width 92 height 21
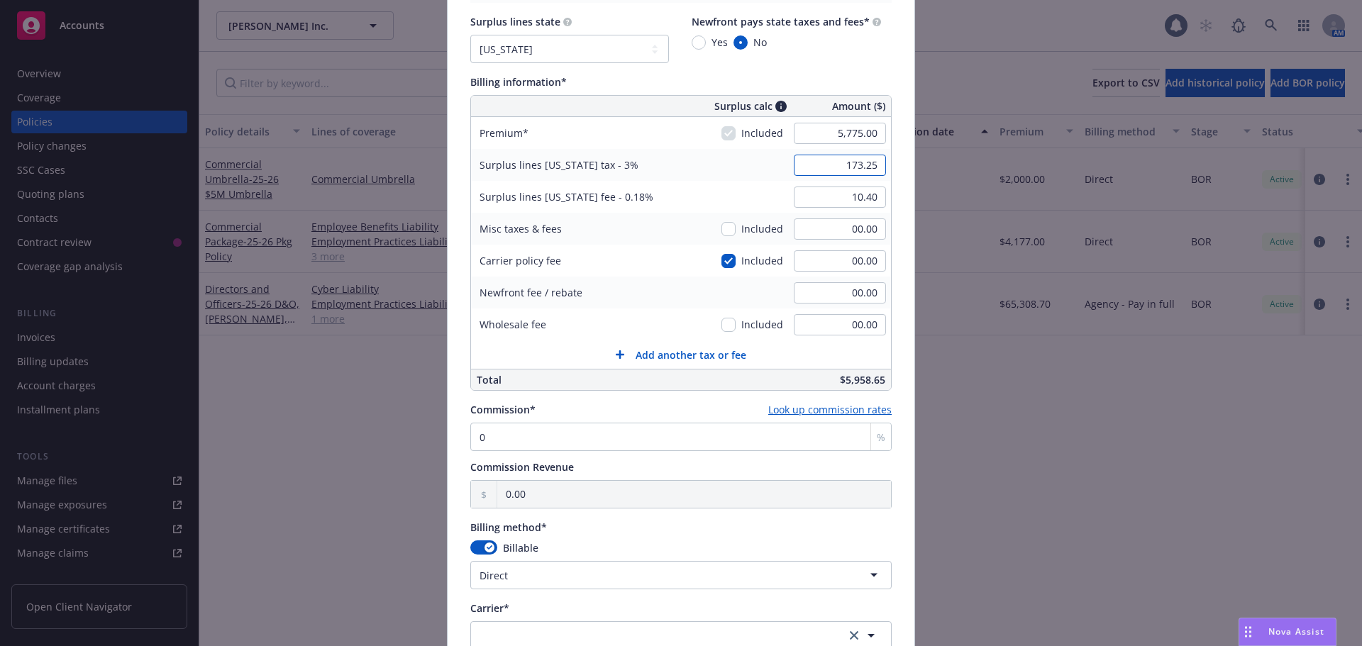
scroll to position [781, 0]
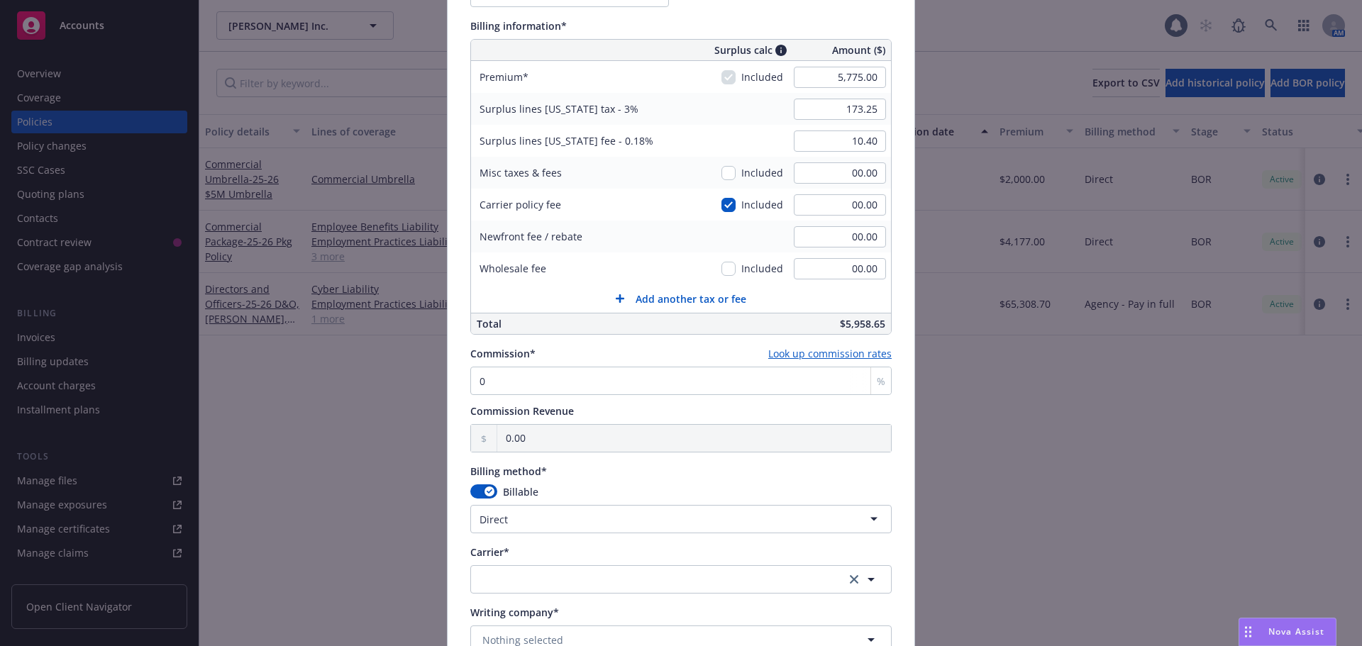
click at [404, 378] on div "Add BOR policy Policy number* SAA E678331 04 Policy number not available at thi…" at bounding box center [681, 323] width 1362 height 646
click at [470, 377] on input "0" at bounding box center [680, 381] width 421 height 28
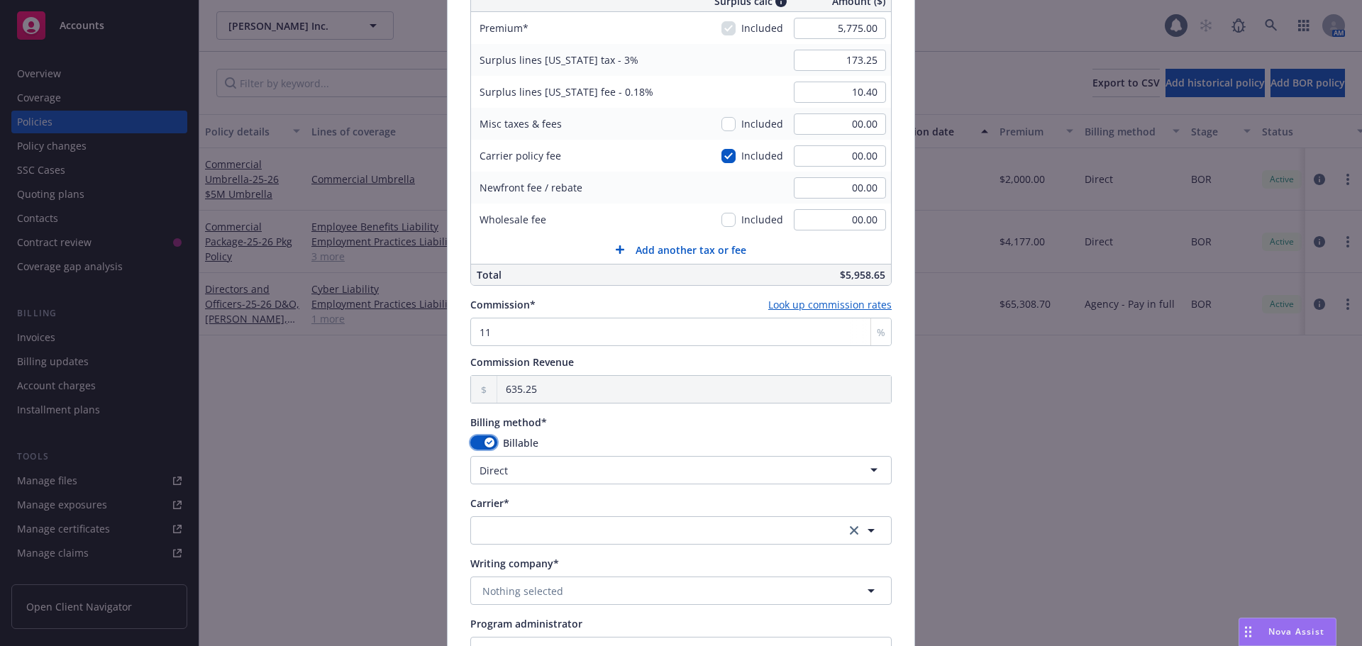
scroll to position [851, 0]
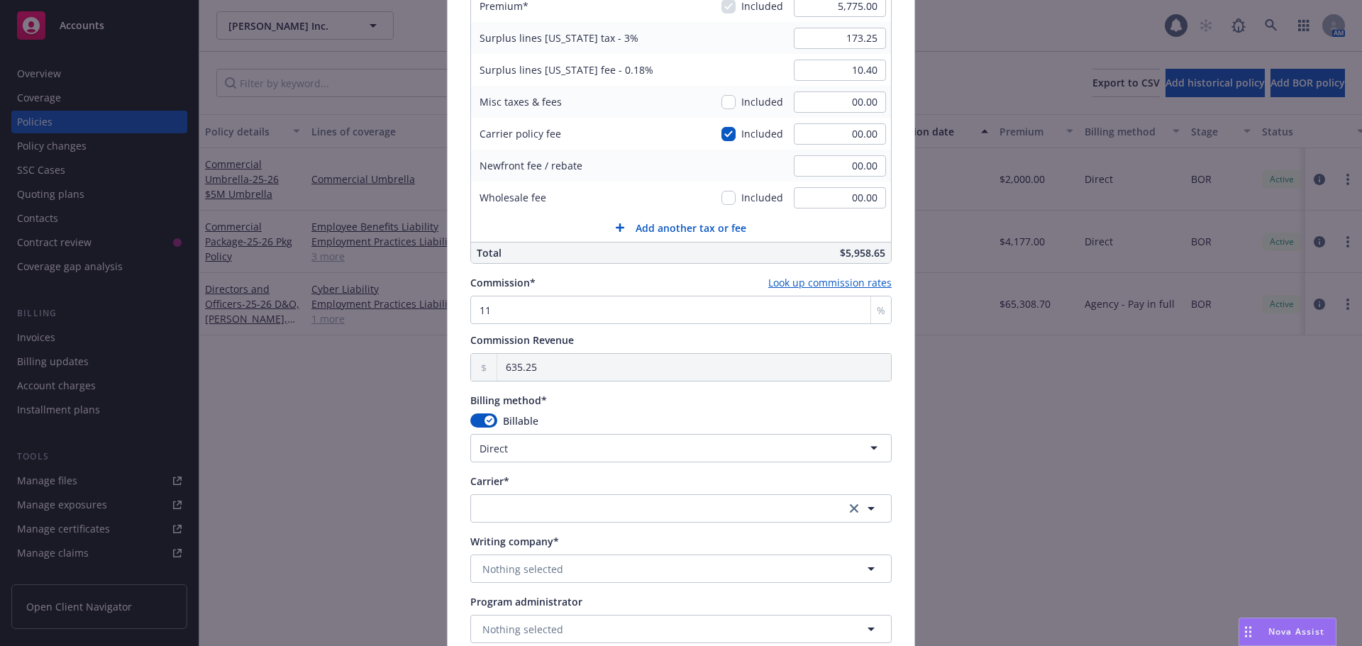
click at [524, 450] on html "Accounts Overview Coverage Policies Policy changes SSC Cases Quoting plans Cont…" at bounding box center [681, 323] width 1362 height 646
click at [539, 507] on button "button" at bounding box center [680, 509] width 421 height 28
click at [567, 506] on button "button" at bounding box center [680, 509] width 421 height 28
click at [578, 456] on strong "Great American Insurance Group" at bounding box center [565, 453] width 159 height 13
click at [639, 573] on button "Nothing selected" at bounding box center [680, 569] width 421 height 28
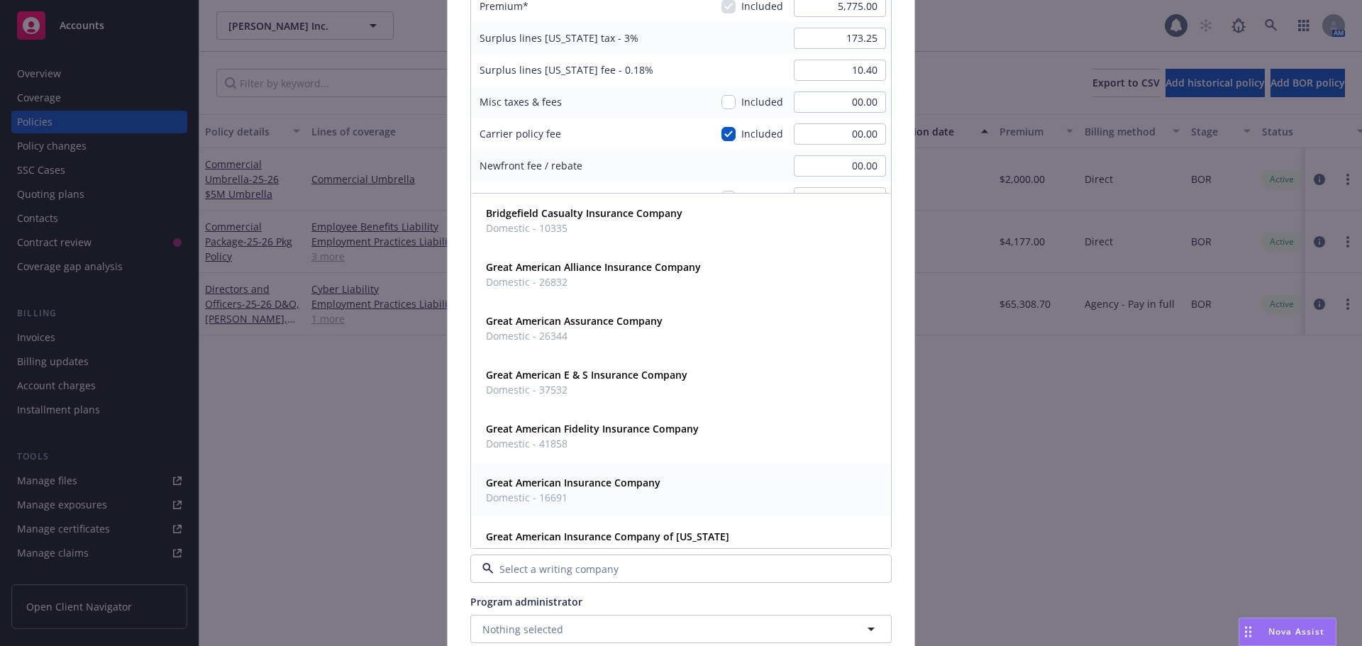
click at [604, 472] on div "Great American Insurance Company Domestic - 16691" at bounding box center [681, 490] width 419 height 53
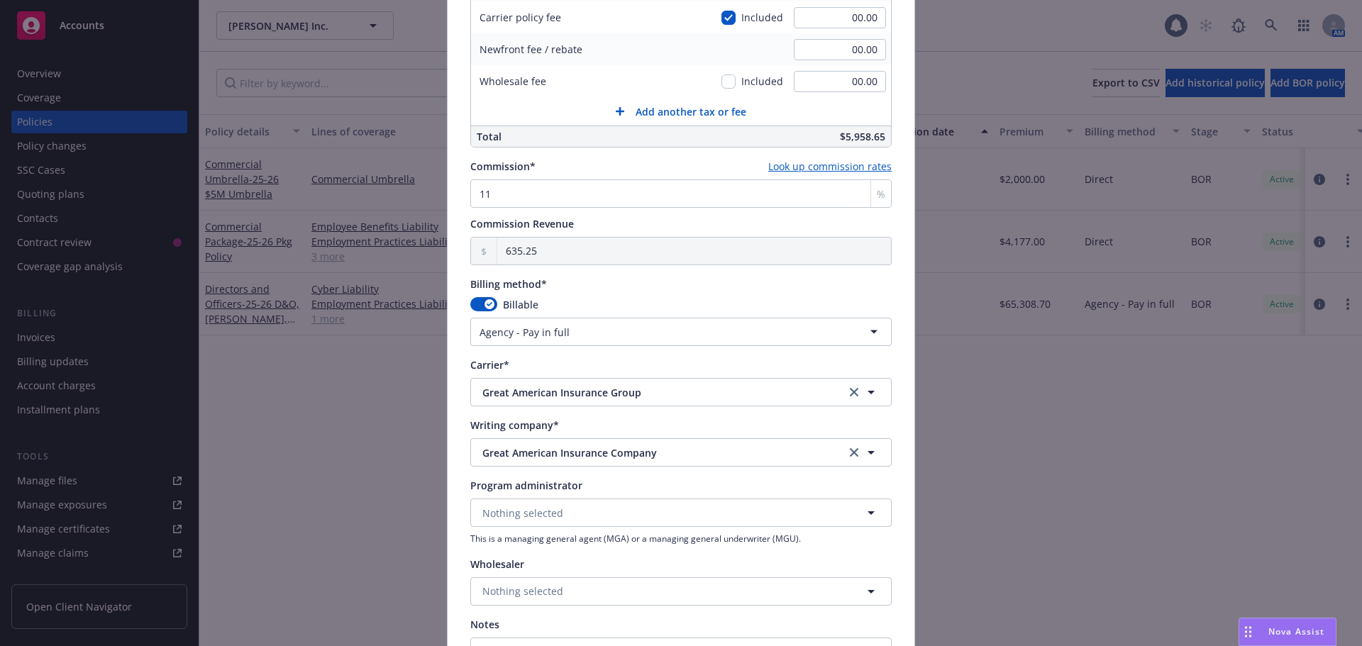
scroll to position [1198, 0]
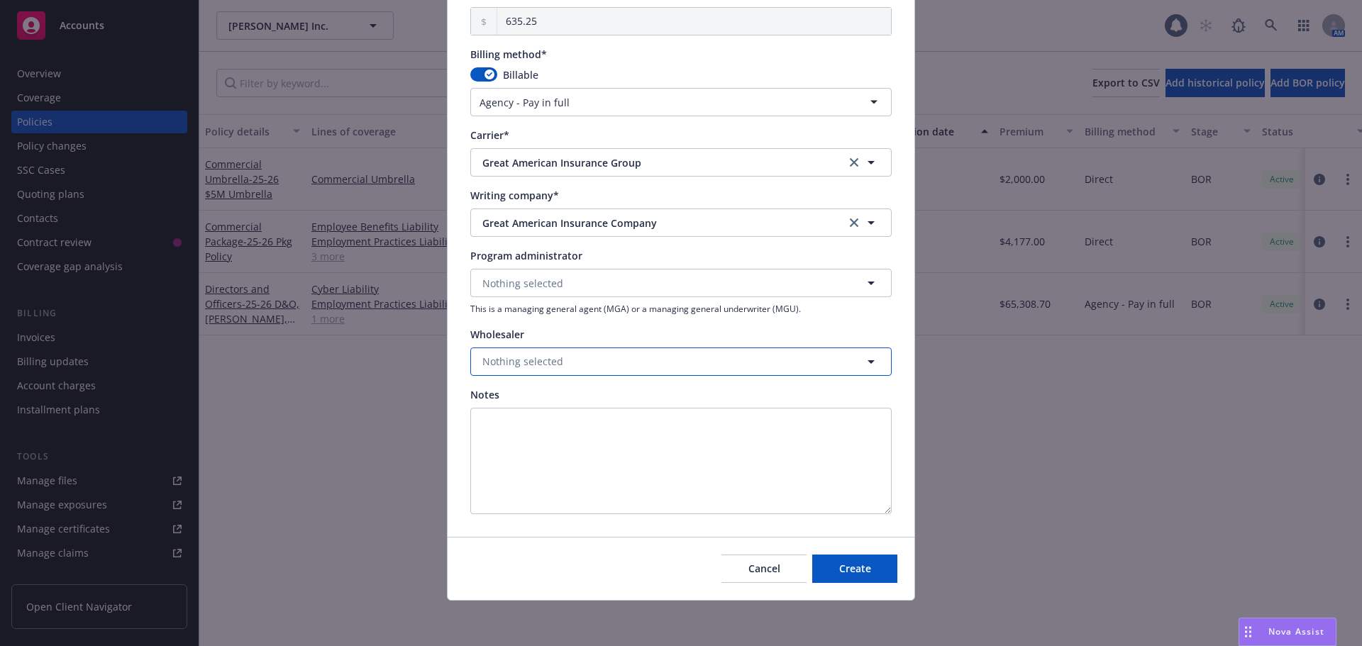
click at [590, 365] on button "Nothing selected" at bounding box center [680, 362] width 421 height 28
click at [578, 401] on strong "Risk Placement Services, Inc. (RPS)" at bounding box center [568, 401] width 165 height 13
click at [854, 565] on span "Create" at bounding box center [855, 568] width 32 height 13
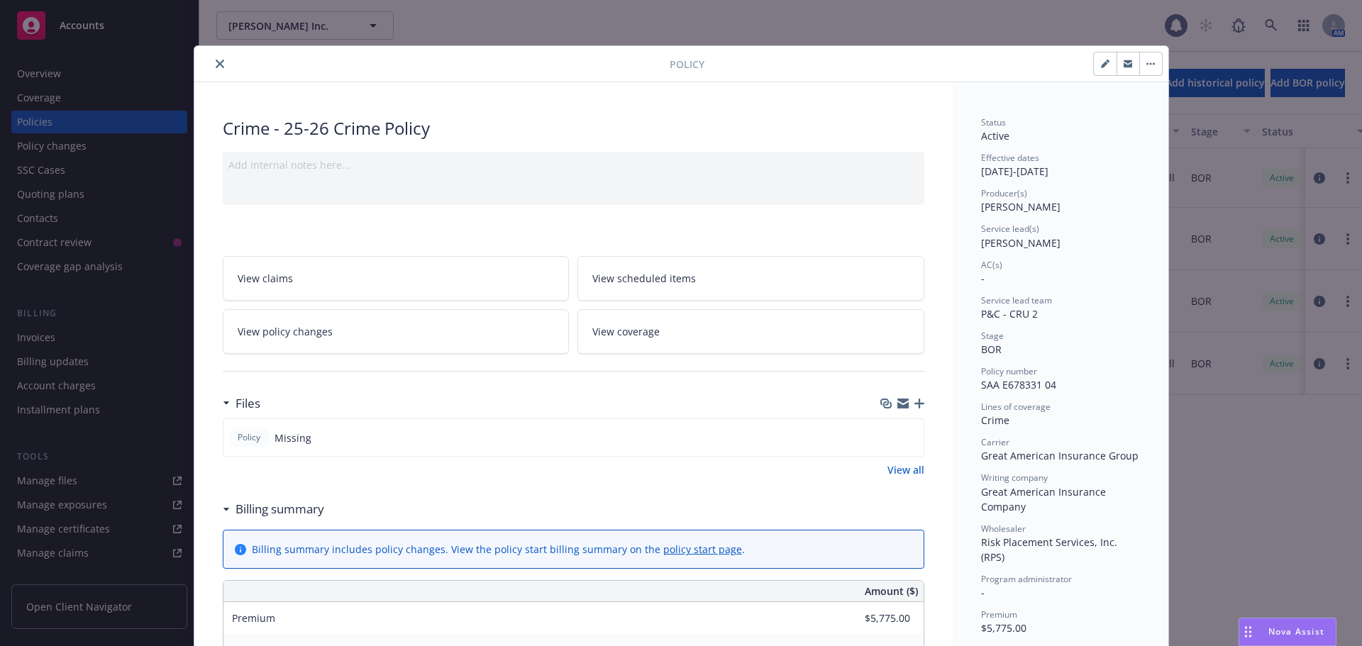
click at [916, 404] on icon "button" at bounding box center [920, 404] width 10 height 10
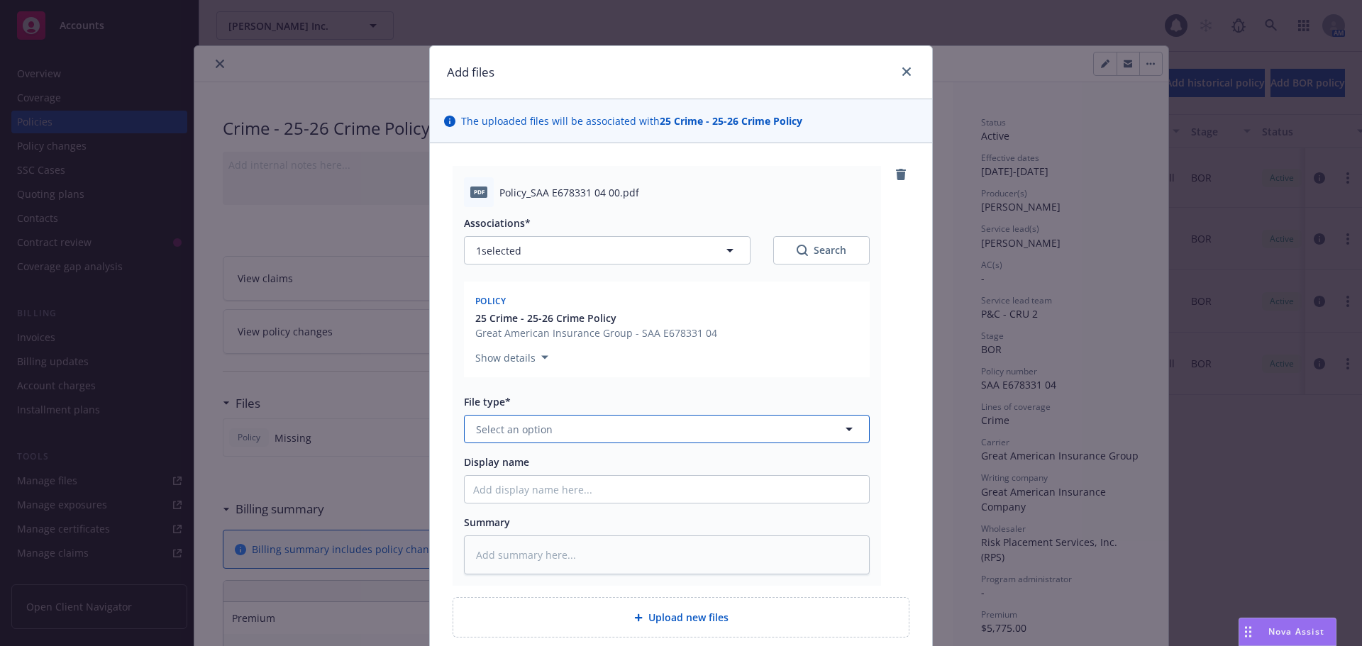
click at [570, 433] on button "Select an option" at bounding box center [667, 429] width 406 height 28
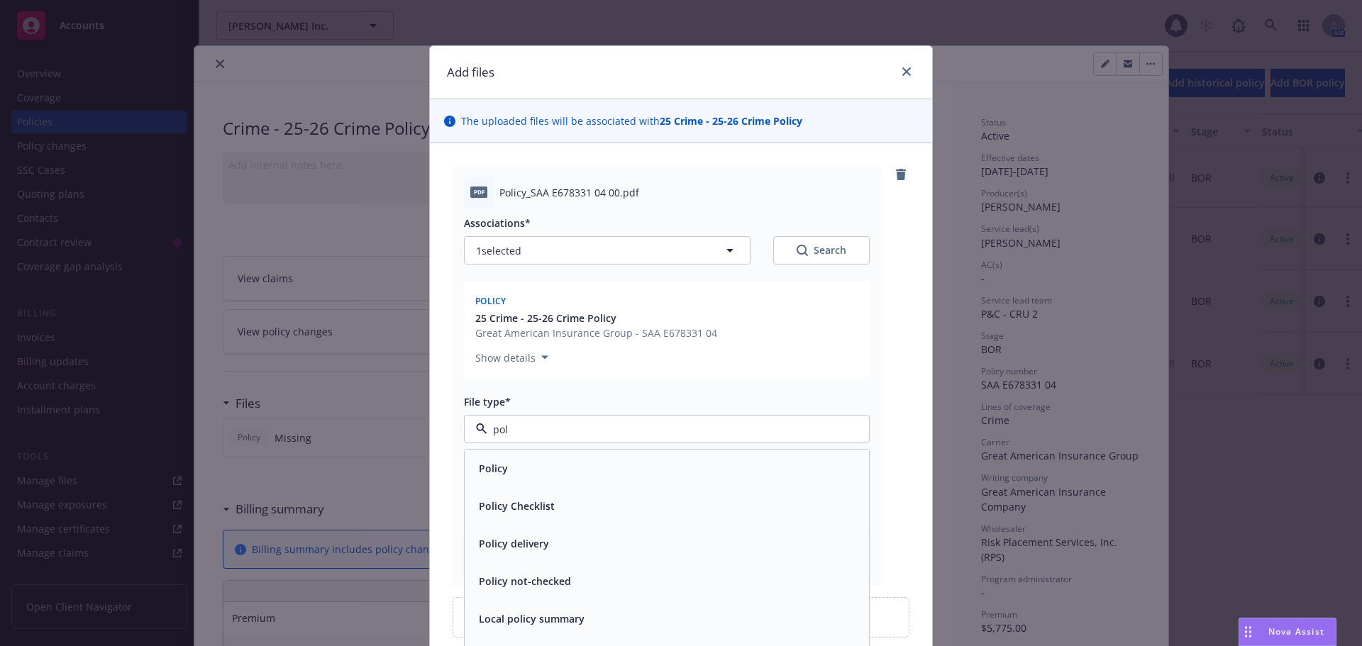
click at [509, 475] on div "Policy" at bounding box center [666, 468] width 387 height 21
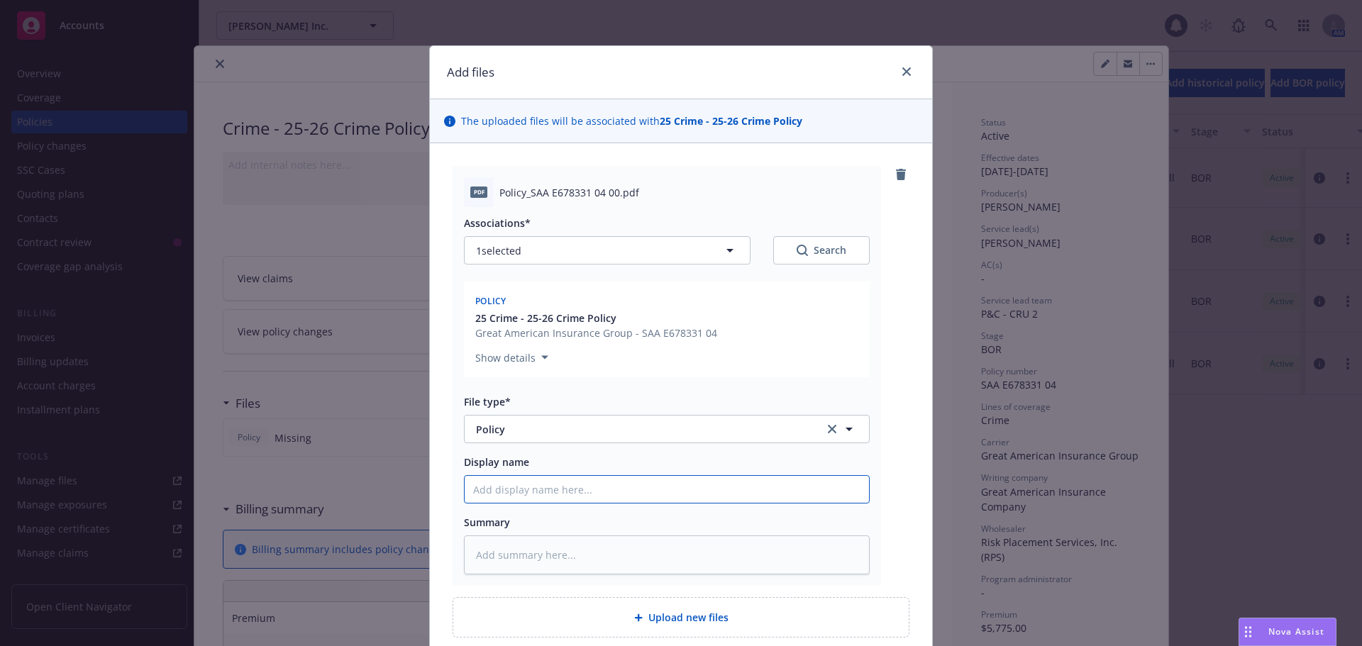
click at [504, 496] on input "Display name" at bounding box center [667, 489] width 404 height 27
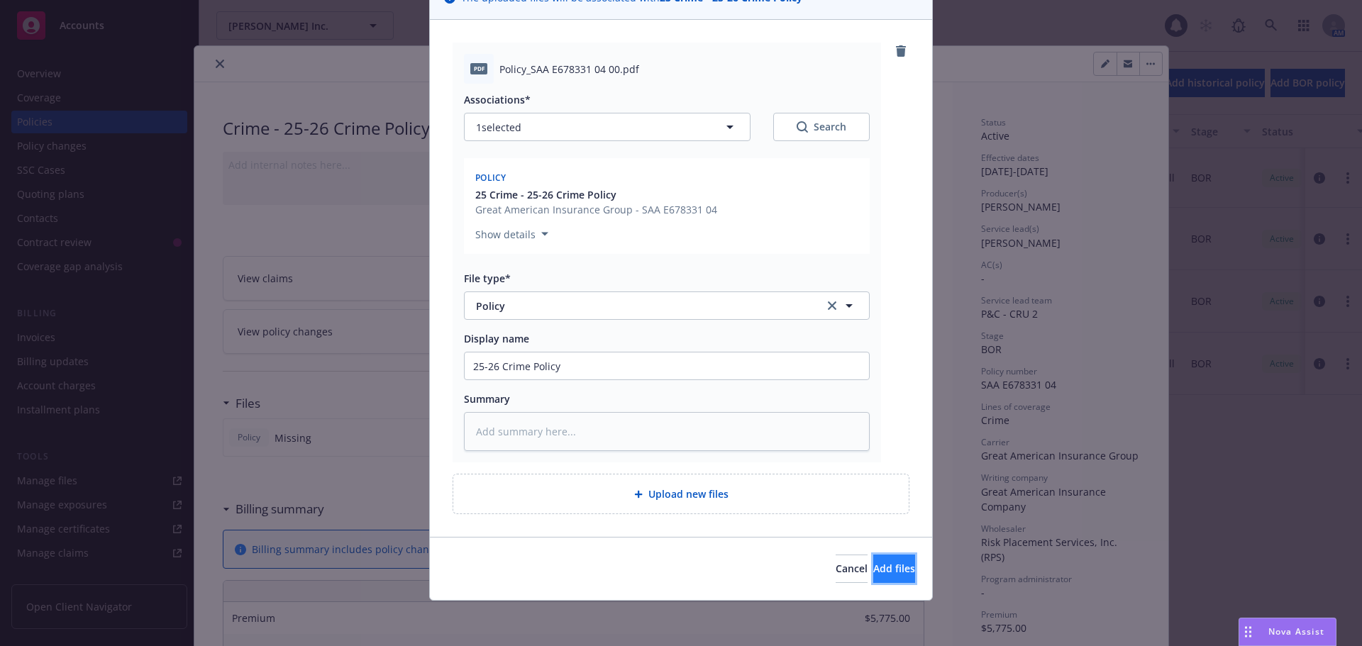
click at [873, 573] on span "Add files" at bounding box center [894, 568] width 42 height 13
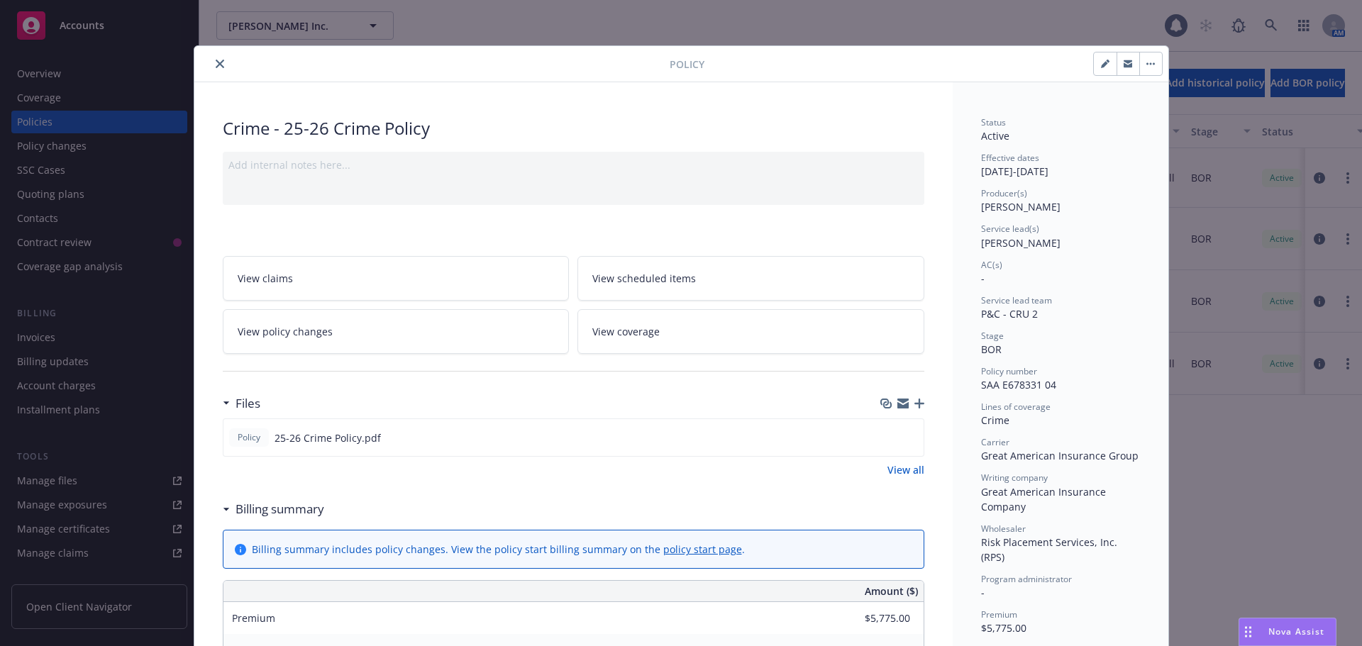
click at [915, 404] on icon "button" at bounding box center [920, 404] width 10 height 10
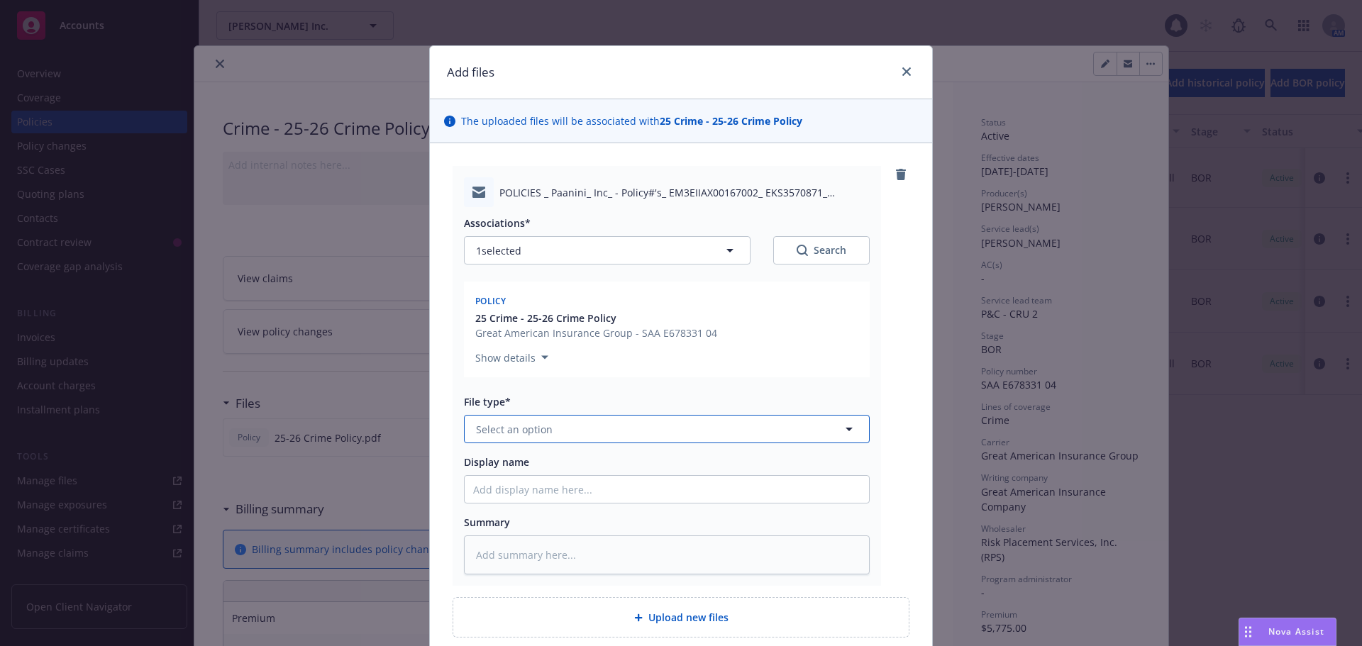
click at [573, 419] on button "Select an option" at bounding box center [667, 429] width 406 height 28
click at [506, 492] on div "Email" at bounding box center [667, 506] width 404 height 38
click at [498, 494] on input "Display name" at bounding box center [667, 489] width 404 height 27
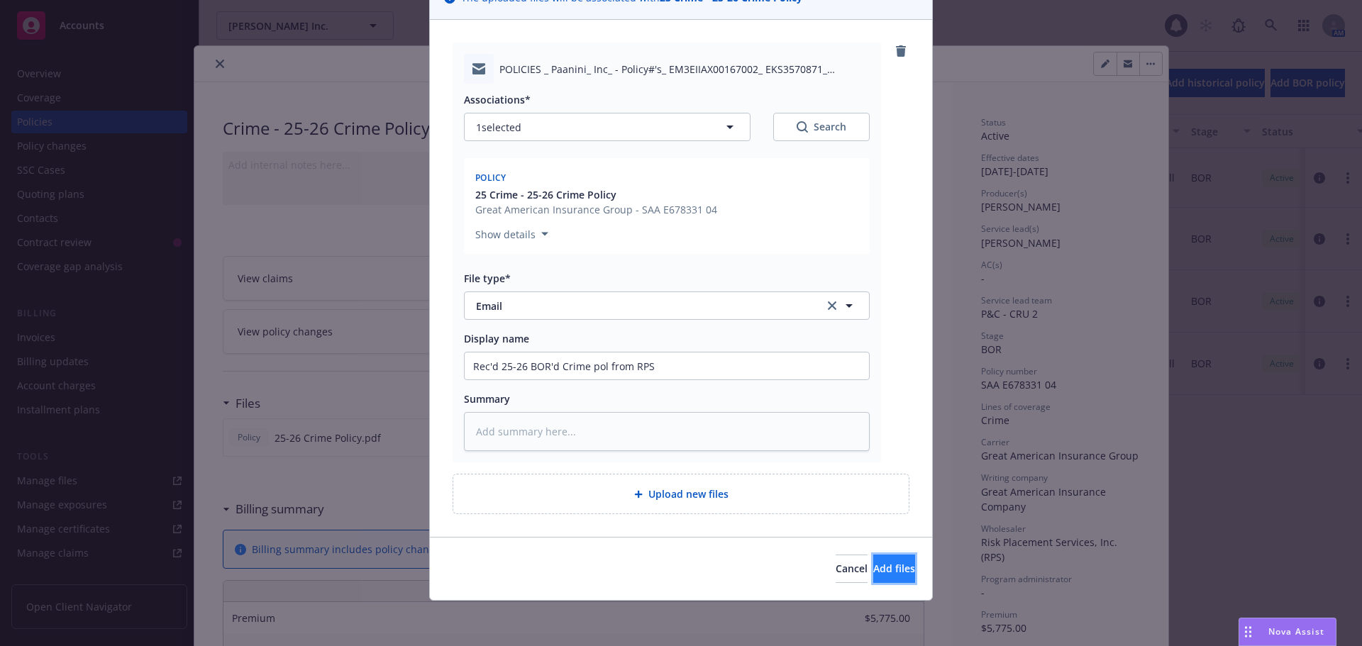
click at [873, 563] on span "Add files" at bounding box center [894, 568] width 42 height 13
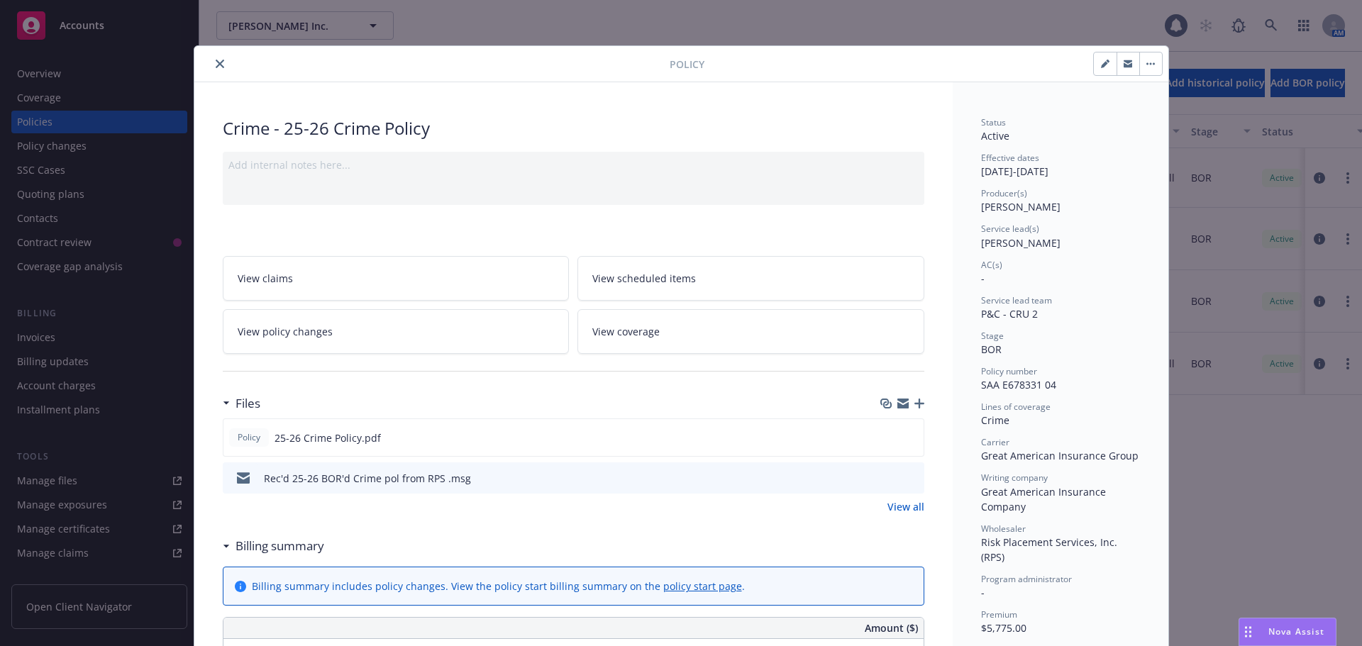
click at [915, 405] on icon "button" at bounding box center [920, 404] width 10 height 10
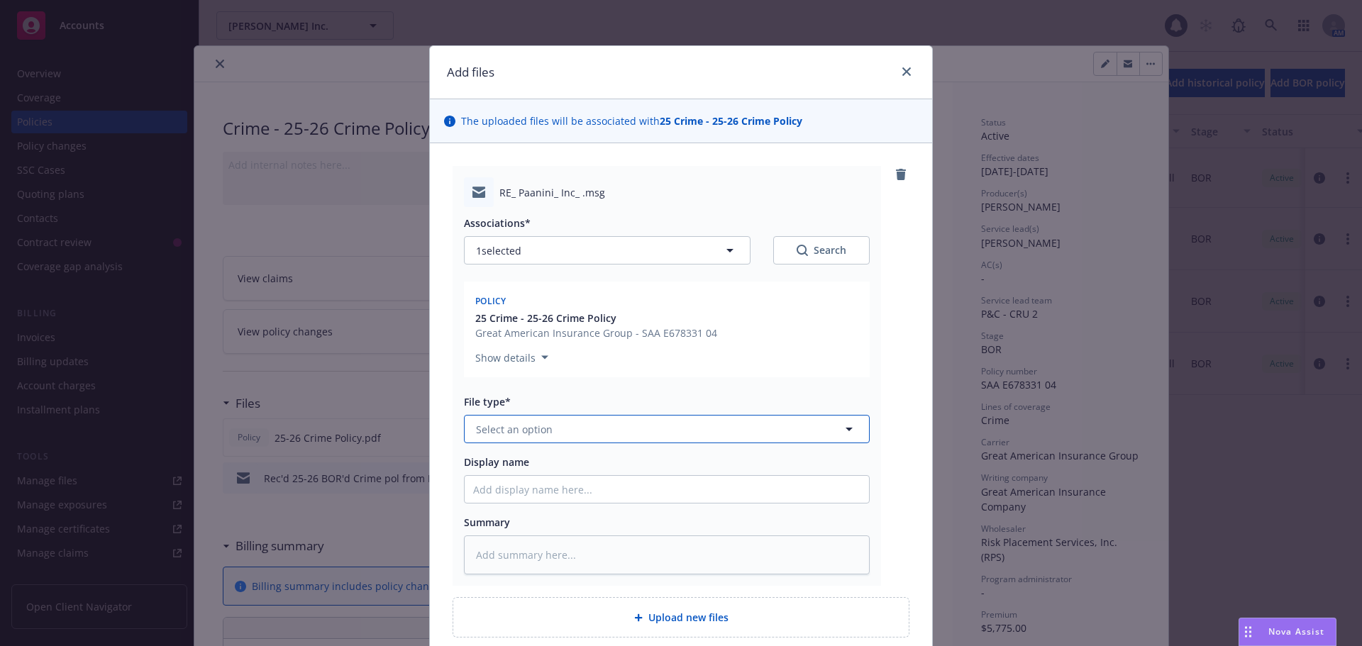
click at [508, 431] on span "Select an option" at bounding box center [514, 429] width 77 height 15
click at [505, 465] on div "Email" at bounding box center [666, 468] width 387 height 21
click at [509, 492] on input "Display name" at bounding box center [667, 489] width 404 height 27
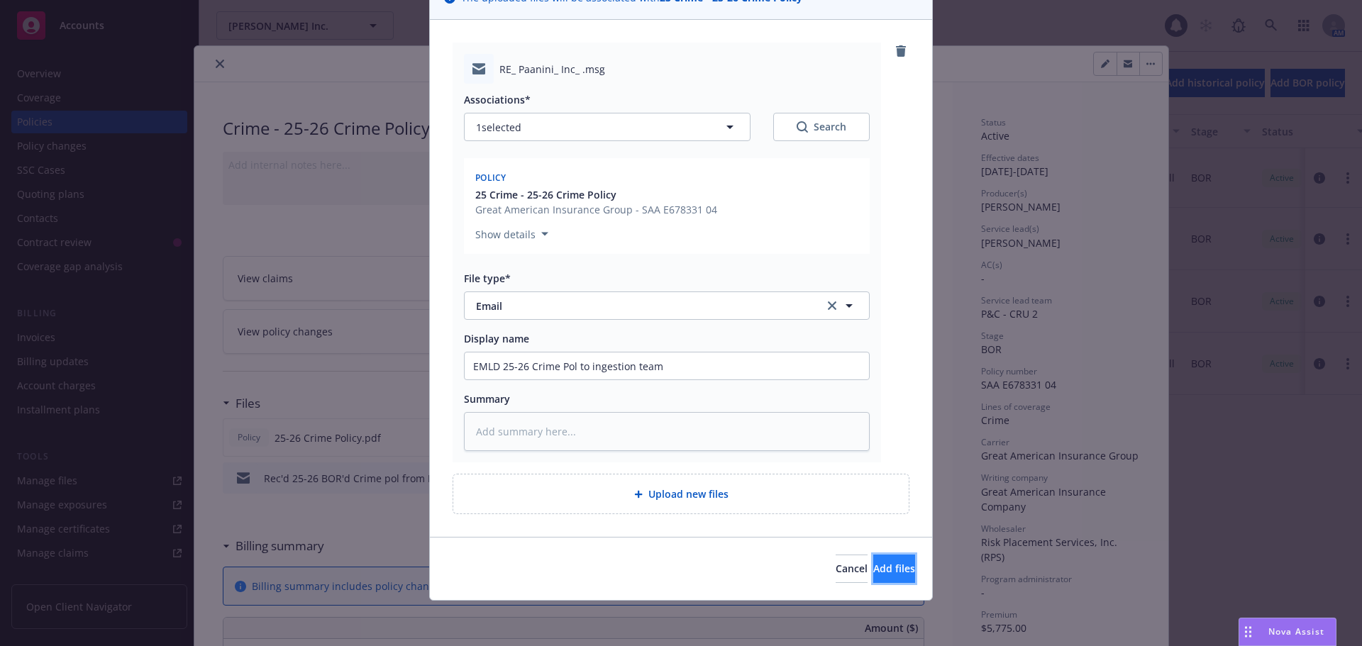
click at [910, 582] on button "Add files" at bounding box center [894, 569] width 42 height 28
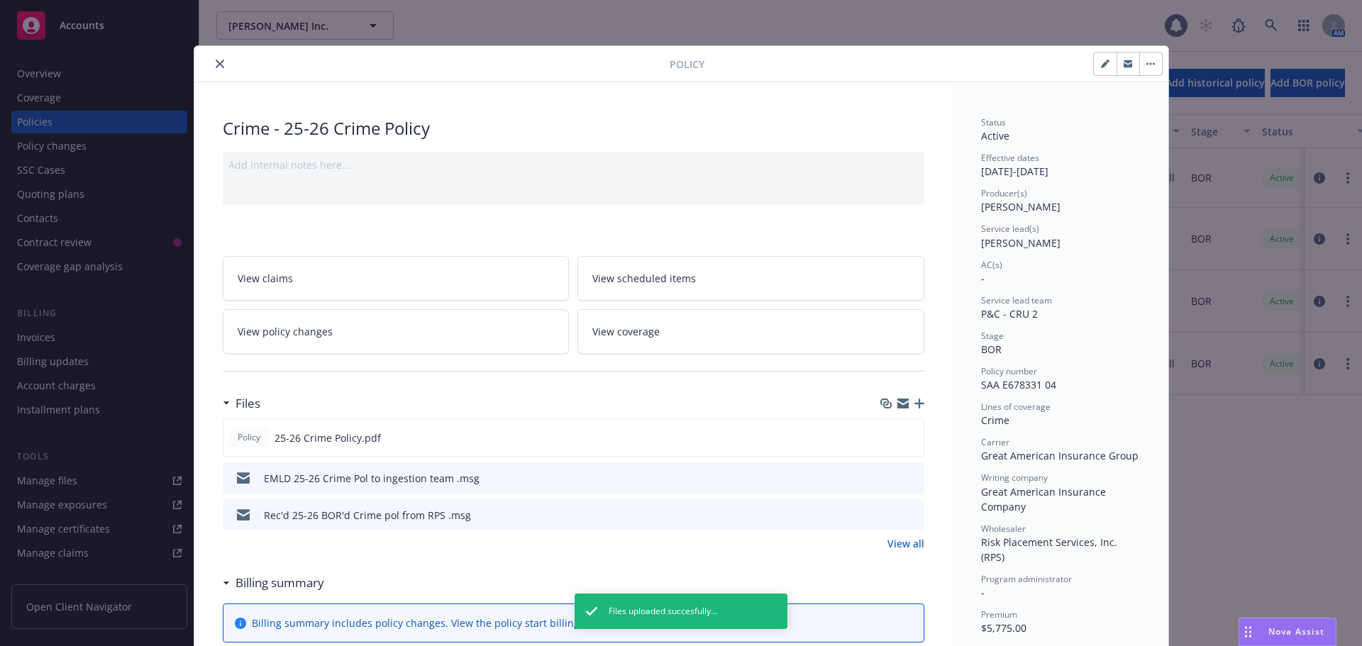
click at [1103, 63] on icon "button" at bounding box center [1105, 64] width 9 height 9
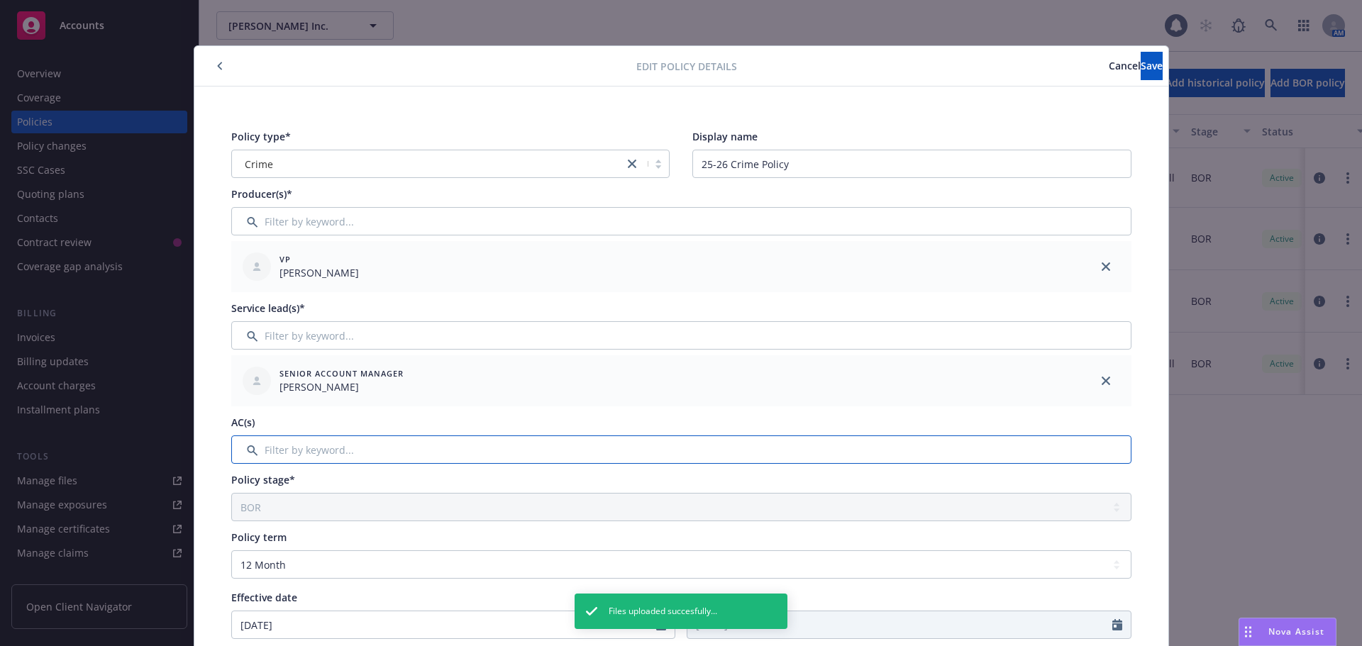
click at [348, 448] on input "Filter by keyword..." at bounding box center [681, 450] width 900 height 28
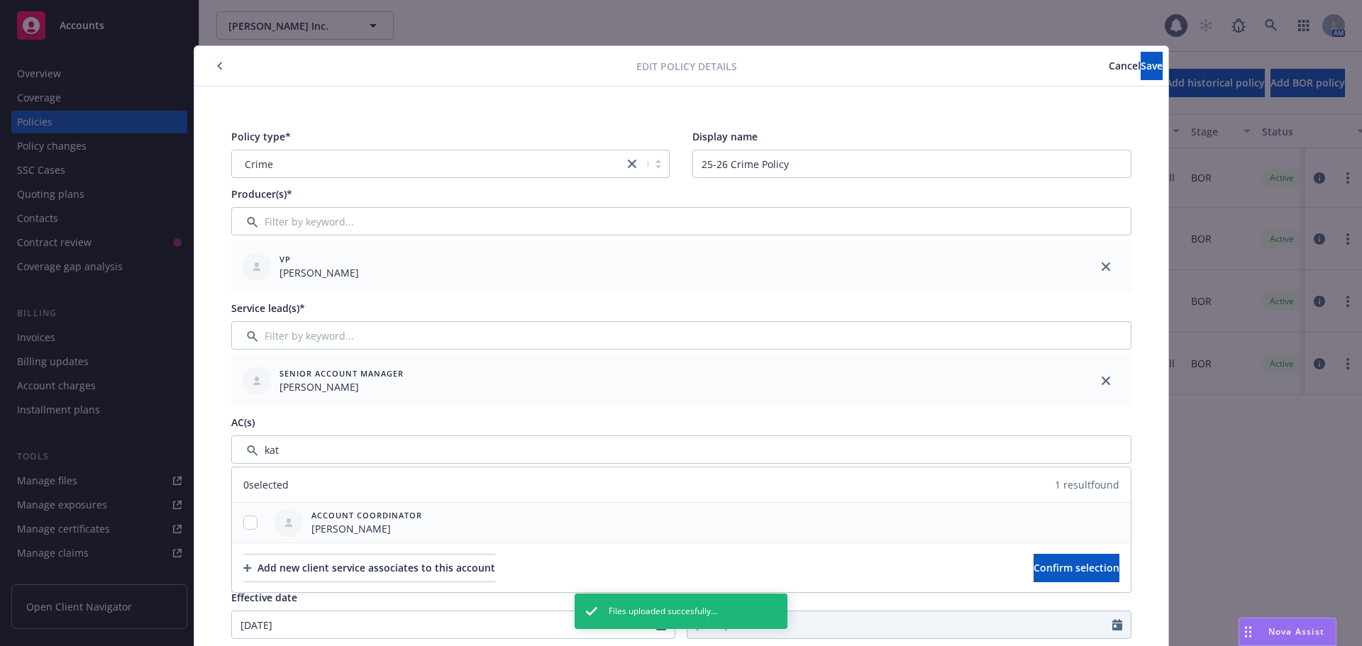
drag, startPoint x: 243, startPoint y: 536, endPoint x: 243, endPoint y: 529, distance: 7.8
click at [243, 536] on div at bounding box center [250, 523] width 37 height 40
click at [243, 526] on input "checkbox" at bounding box center [250, 523] width 14 height 14
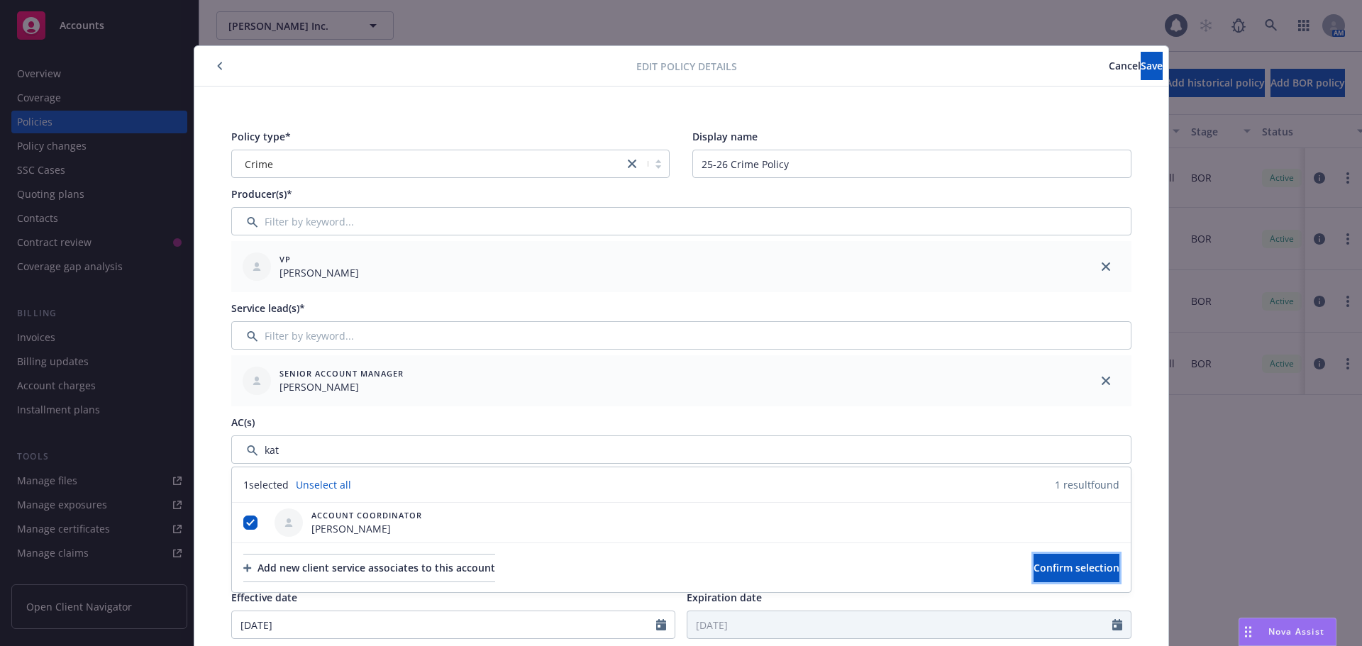
click at [1034, 567] on button "Confirm selection" at bounding box center [1077, 568] width 86 height 28
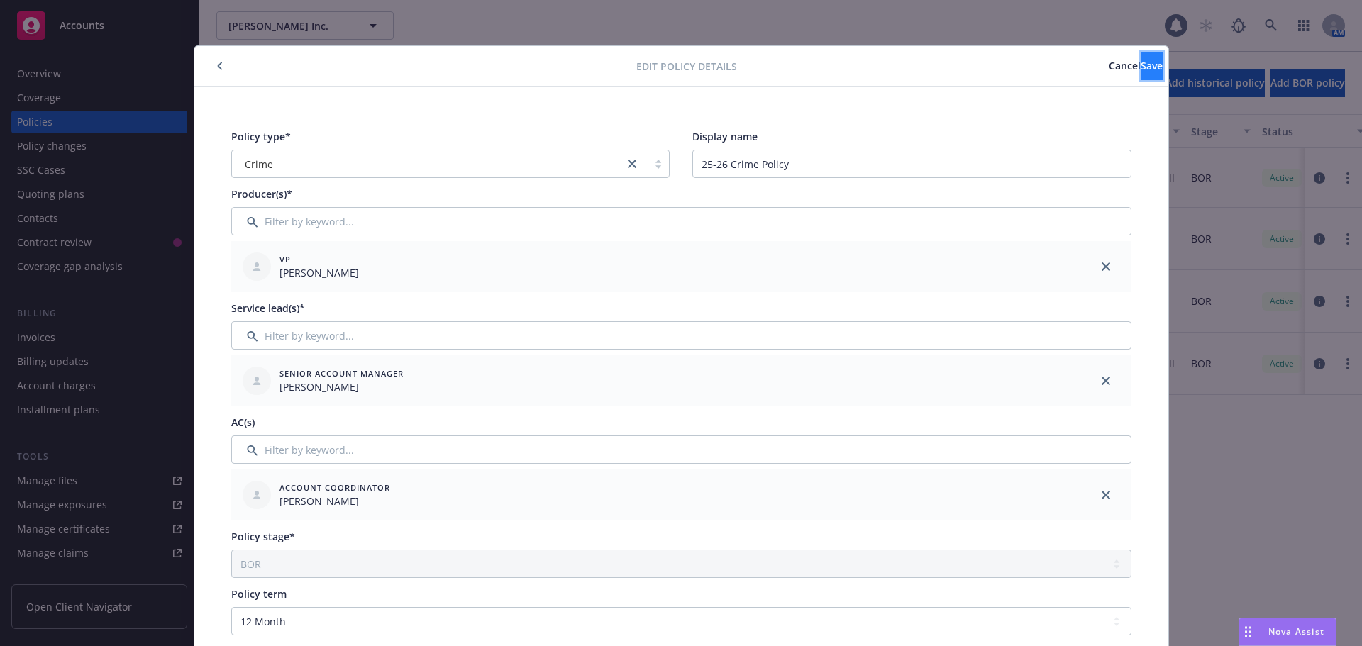
click at [1141, 62] on span "Save" at bounding box center [1152, 65] width 22 height 13
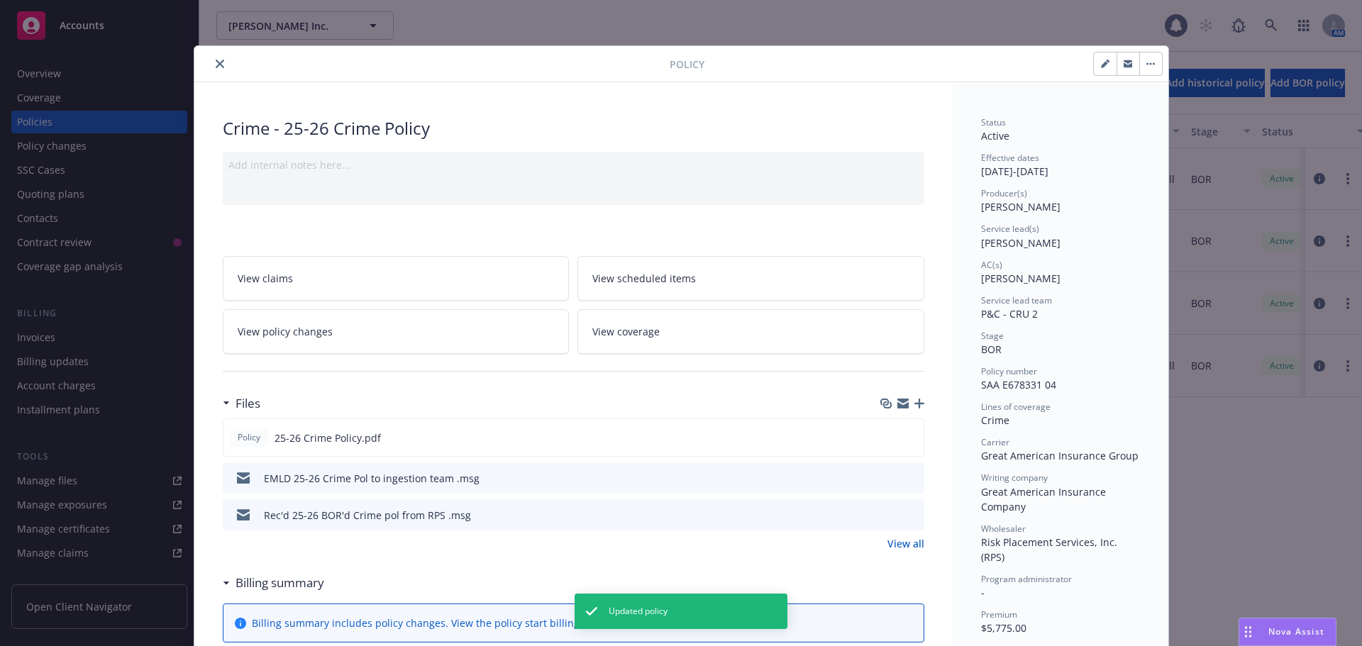
click at [216, 63] on icon "close" at bounding box center [220, 64] width 9 height 9
